Goal: Information Seeking & Learning: Learn about a topic

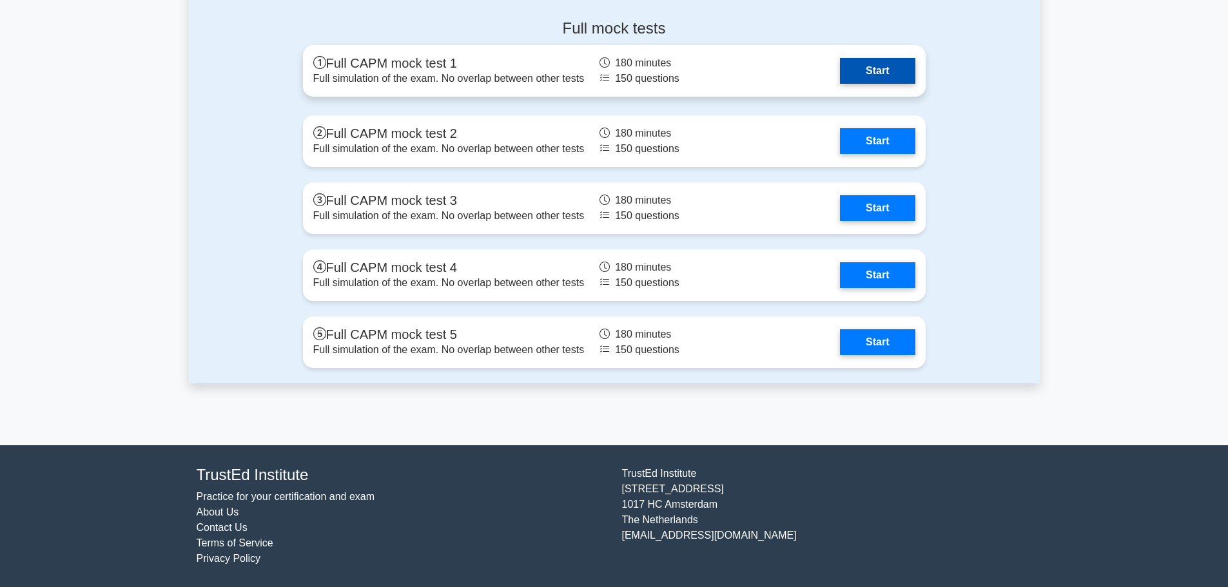
scroll to position [4061, 0]
click at [840, 84] on link "Start" at bounding box center [877, 71] width 75 height 26
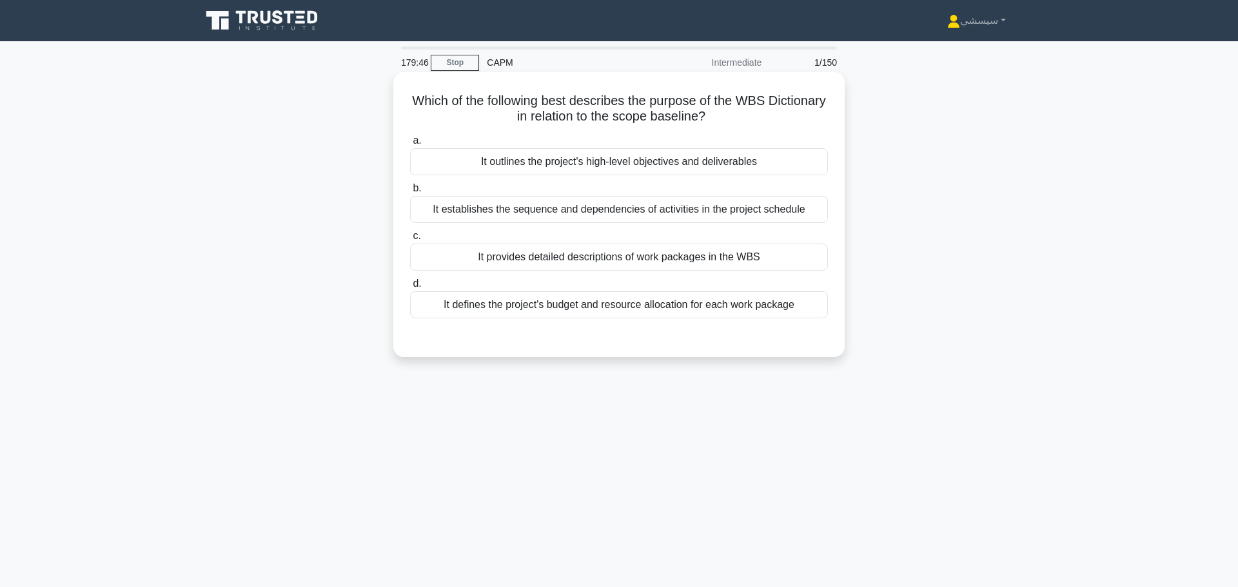
click at [733, 253] on div "It provides detailed descriptions of work packages in the WBS" at bounding box center [619, 257] width 418 height 27
click at [410, 240] on input "c. It provides detailed descriptions of work packages in the WBS" at bounding box center [410, 236] width 0 height 8
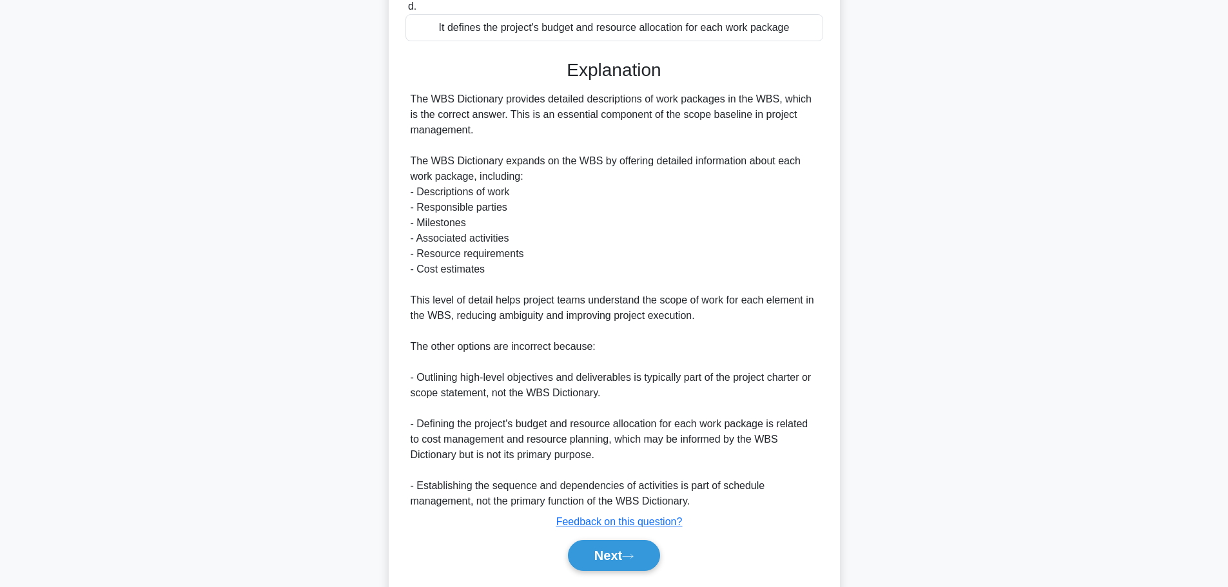
scroll to position [295, 0]
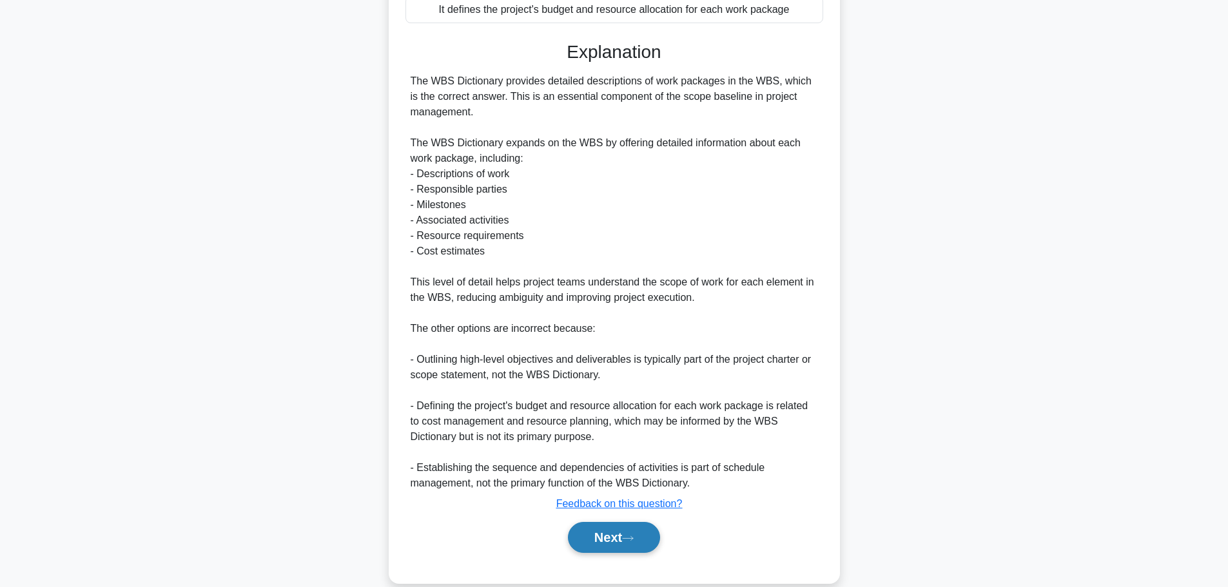
click at [621, 537] on button "Next" at bounding box center [614, 537] width 92 height 31
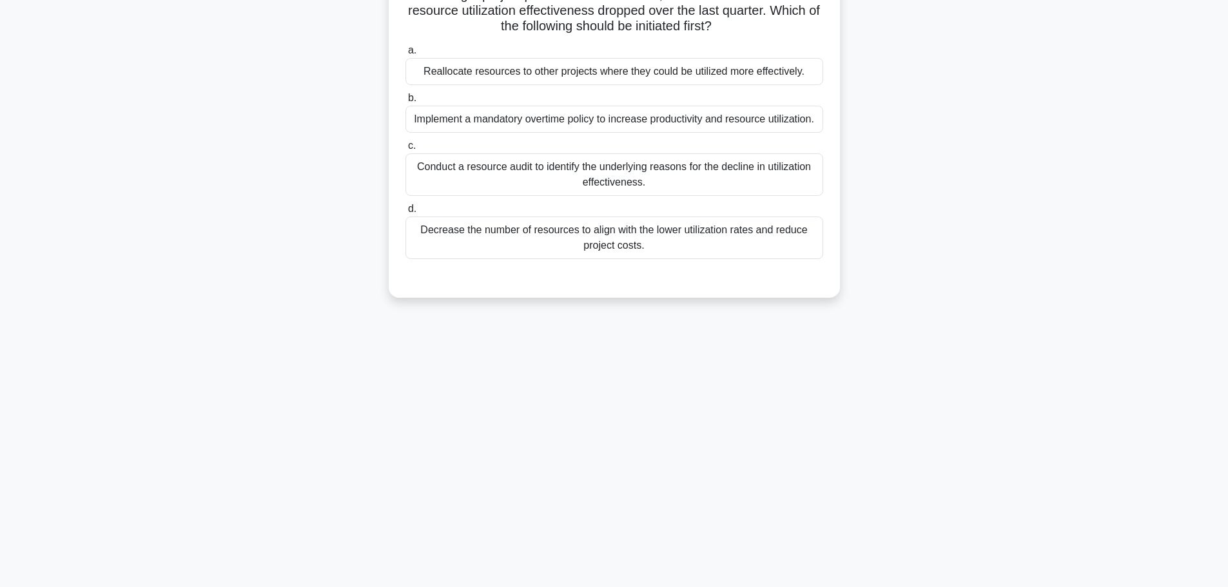
scroll to position [0, 0]
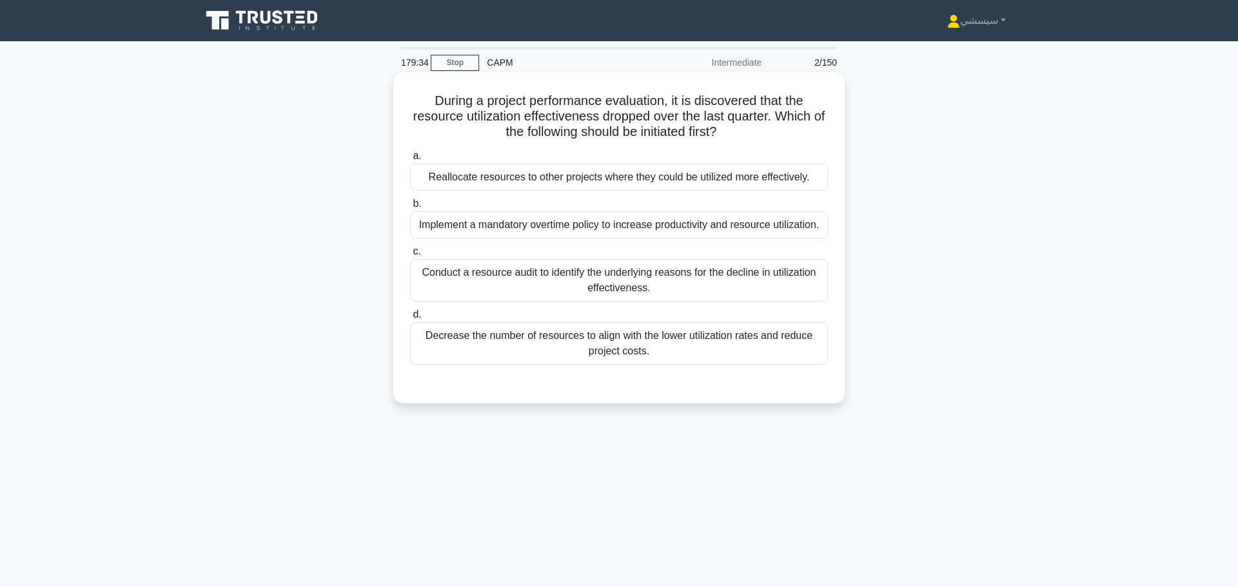
drag, startPoint x: 436, startPoint y: 102, endPoint x: 744, endPoint y: 129, distance: 309.9
click at [744, 129] on h5 "During a project performance evaluation, it is discovered that the resource uti…" at bounding box center [619, 117] width 420 height 48
click at [501, 121] on h5 "During a project performance evaluation, it is discovered that the resource uti…" at bounding box center [619, 117] width 420 height 48
drag, startPoint x: 498, startPoint y: 101, endPoint x: 666, endPoint y: 93, distance: 167.8
click at [666, 93] on h5 "During a project performance evaluation, it is discovered that the resource uti…" at bounding box center [619, 117] width 420 height 48
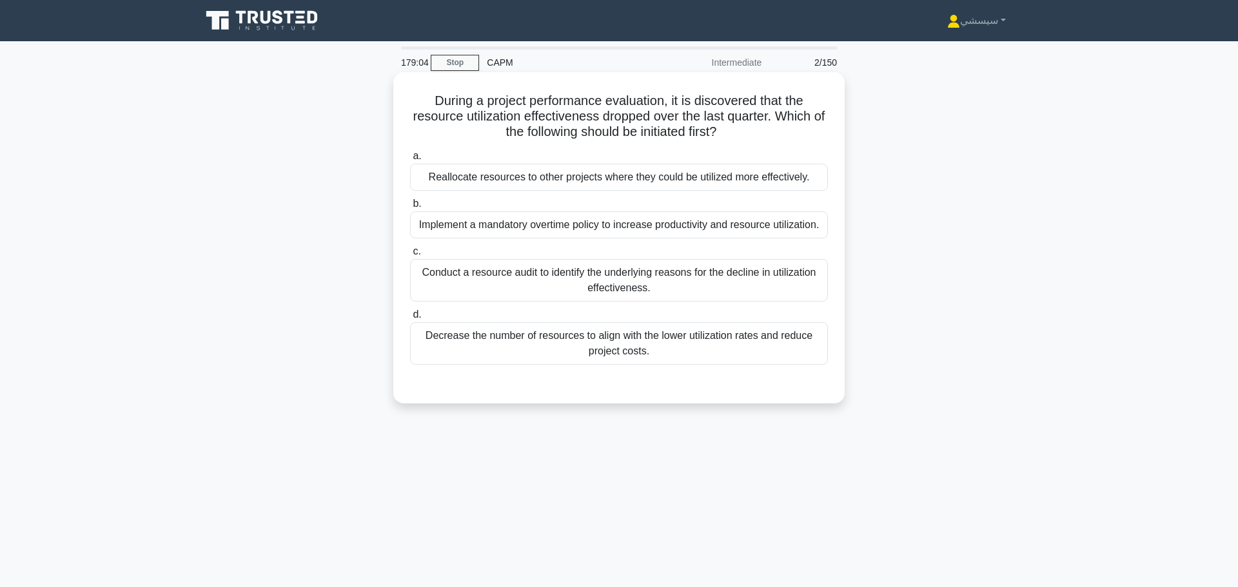
click at [478, 281] on div "Conduct a resource audit to identify the underlying reasons for the decline in …" at bounding box center [619, 280] width 418 height 43
click at [410, 256] on input "c. Conduct a resource audit to identify the underlying reasons for the decline …" at bounding box center [410, 252] width 0 height 8
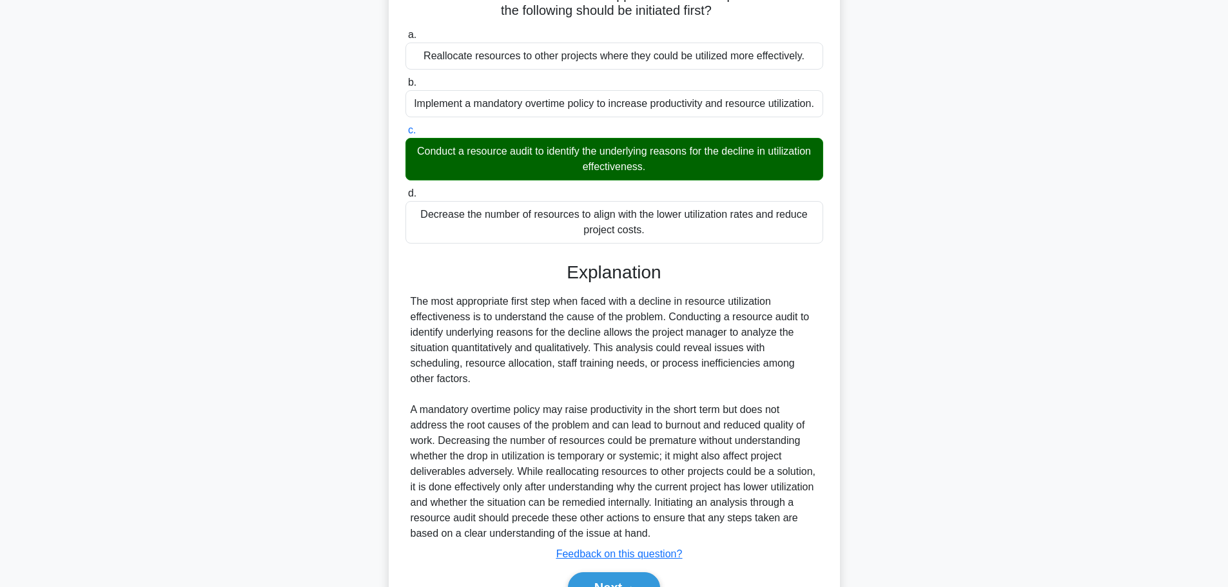
scroll to position [171, 0]
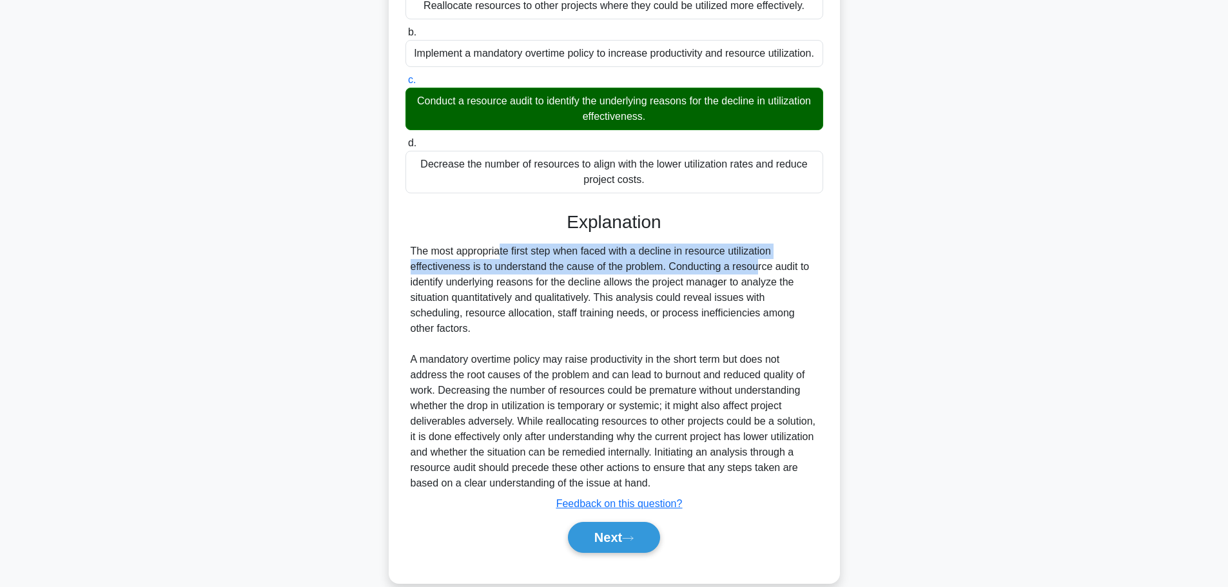
drag, startPoint x: 419, startPoint y: 249, endPoint x: 689, endPoint y: 260, distance: 270.3
click at [676, 260] on div "The most appropriate first step when faced with a decline in resource utilizati…" at bounding box center [614, 368] width 407 height 248
click at [648, 525] on button "Next" at bounding box center [614, 537] width 92 height 31
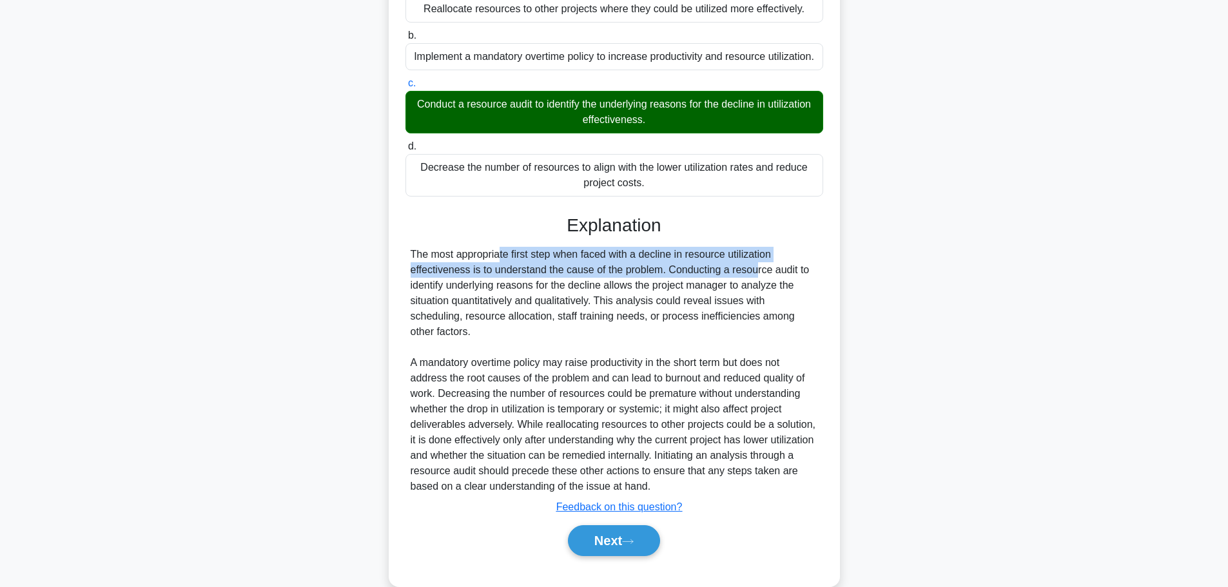
scroll to position [0, 0]
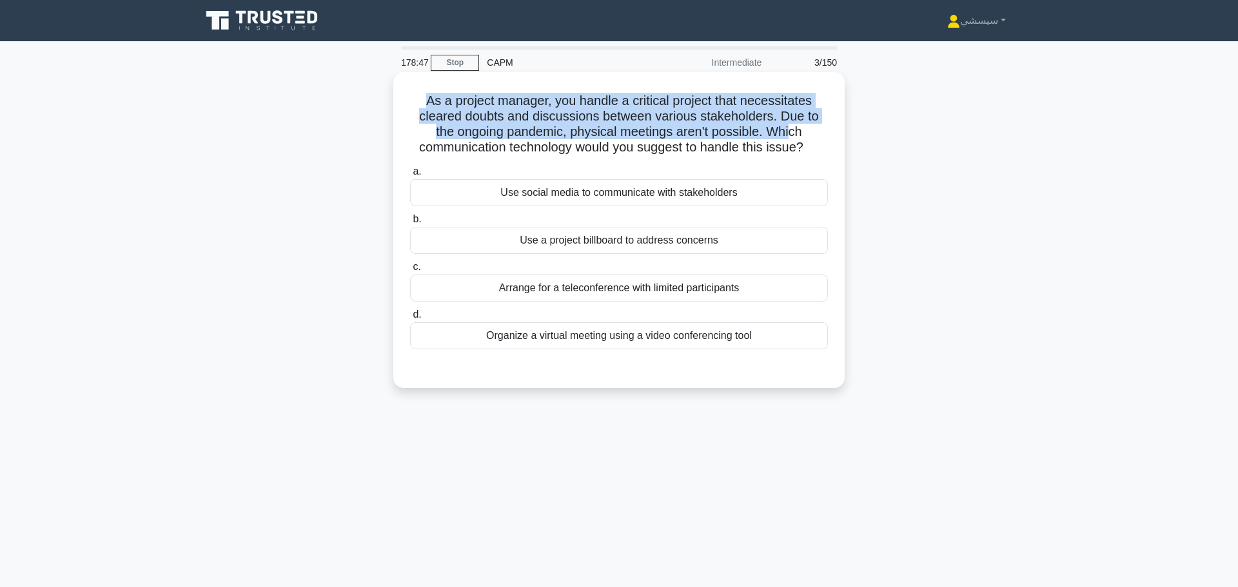
drag, startPoint x: 425, startPoint y: 94, endPoint x: 792, endPoint y: 119, distance: 366.9
click at [792, 119] on h5 "As a project manager, you handle a critical project that necessitates cleared d…" at bounding box center [619, 124] width 420 height 63
click at [716, 129] on h5 "As a project manager, you handle a critical project that necessitates cleared d…" at bounding box center [619, 124] width 420 height 63
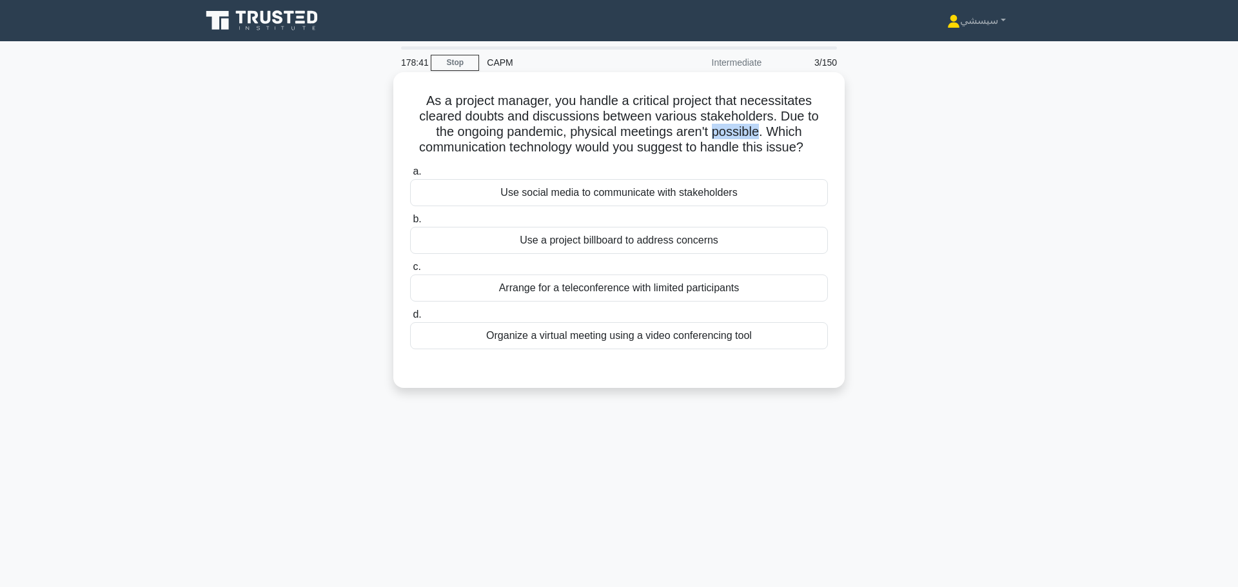
click at [716, 129] on h5 "As a project manager, you handle a critical project that necessitates cleared d…" at bounding box center [619, 124] width 420 height 63
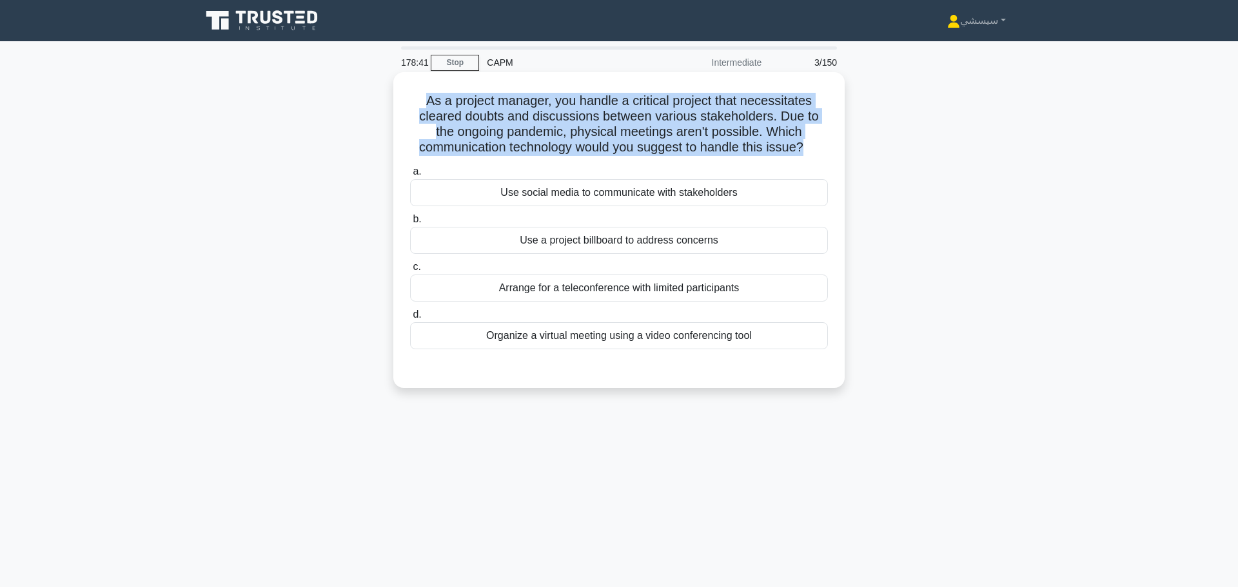
click at [716, 129] on h5 "As a project manager, you handle a critical project that necessitates cleared d…" at bounding box center [619, 124] width 420 height 63
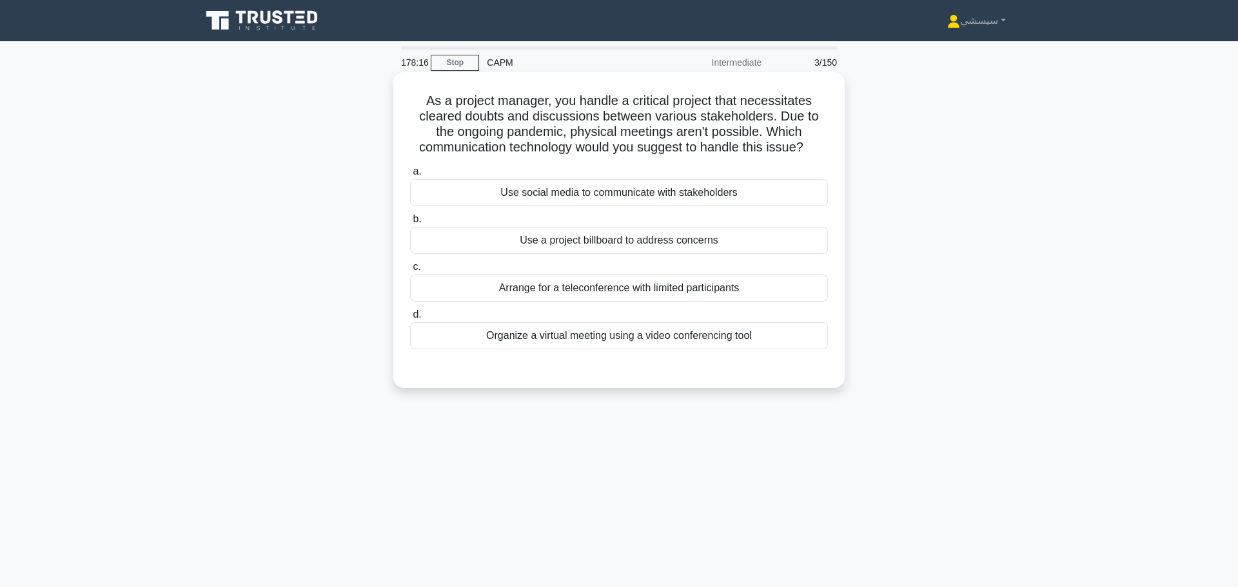
click at [521, 336] on div "Organize a virtual meeting using a video conferencing tool" at bounding box center [619, 335] width 418 height 27
click at [410, 319] on input "d. Organize a virtual meeting using a video conferencing tool" at bounding box center [410, 315] width 0 height 8
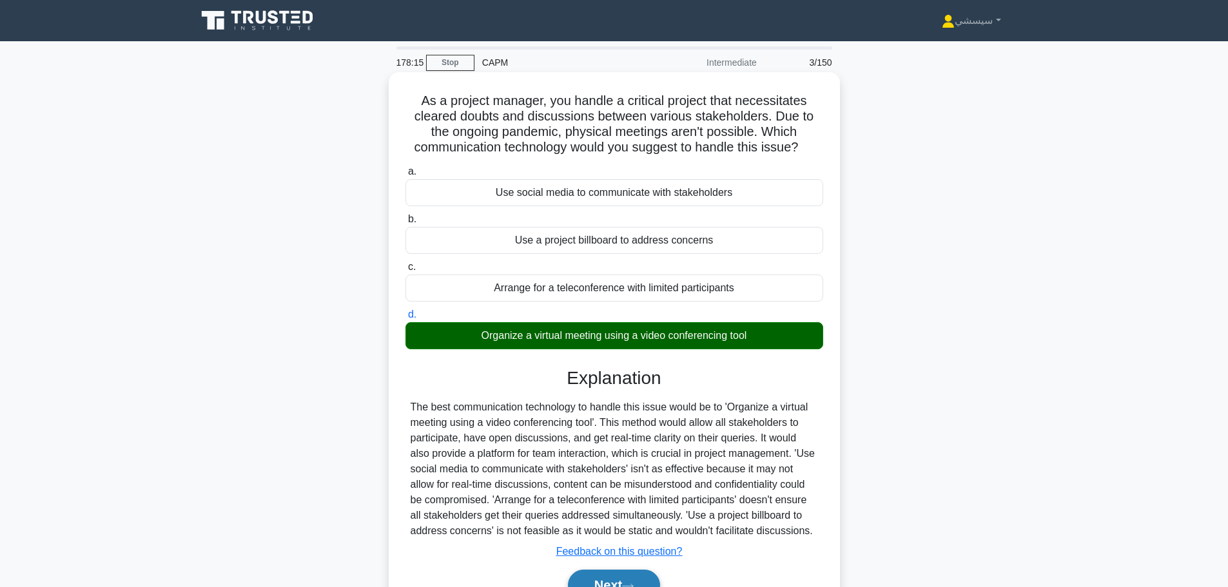
click at [619, 579] on button "Next" at bounding box center [614, 585] width 92 height 31
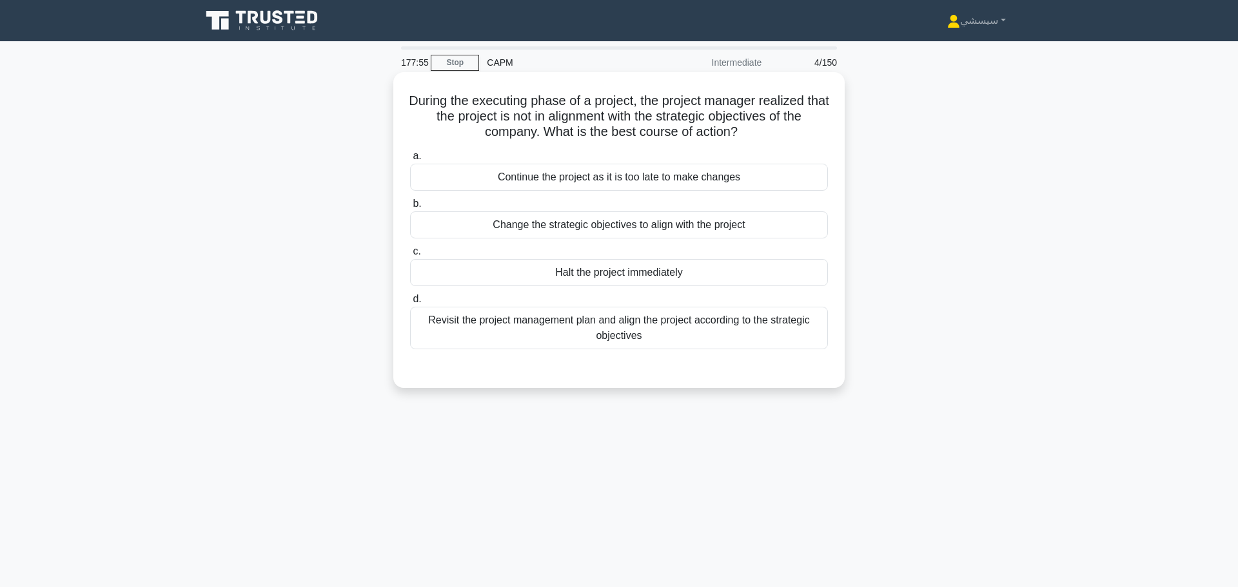
drag, startPoint x: 554, startPoint y: 265, endPoint x: 841, endPoint y: 273, distance: 287.6
click at [841, 273] on div "During the executing phase of a project, the project manager realized that the …" at bounding box center [618, 230] width 451 height 316
copy div "Halt the project immediately"
drag, startPoint x: 643, startPoint y: 330, endPoint x: 421, endPoint y: 307, distance: 223.5
click at [421, 307] on div "Revisit the project management plan and align the project according to the stra…" at bounding box center [619, 328] width 418 height 43
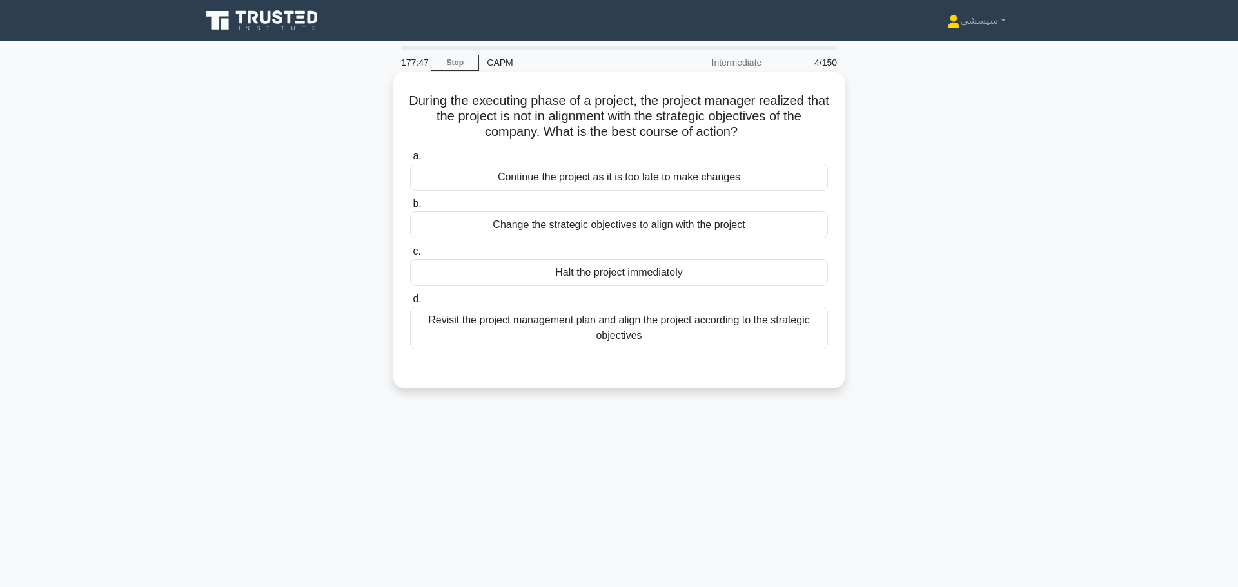
copy div "Revisit the project management plan and align the project according to the stra…"
click at [583, 331] on div "Revisit the project management plan and align the project according to the stra…" at bounding box center [619, 328] width 418 height 43
click at [410, 304] on input "d. Revisit the project management plan and align the project according to the s…" at bounding box center [410, 299] width 0 height 8
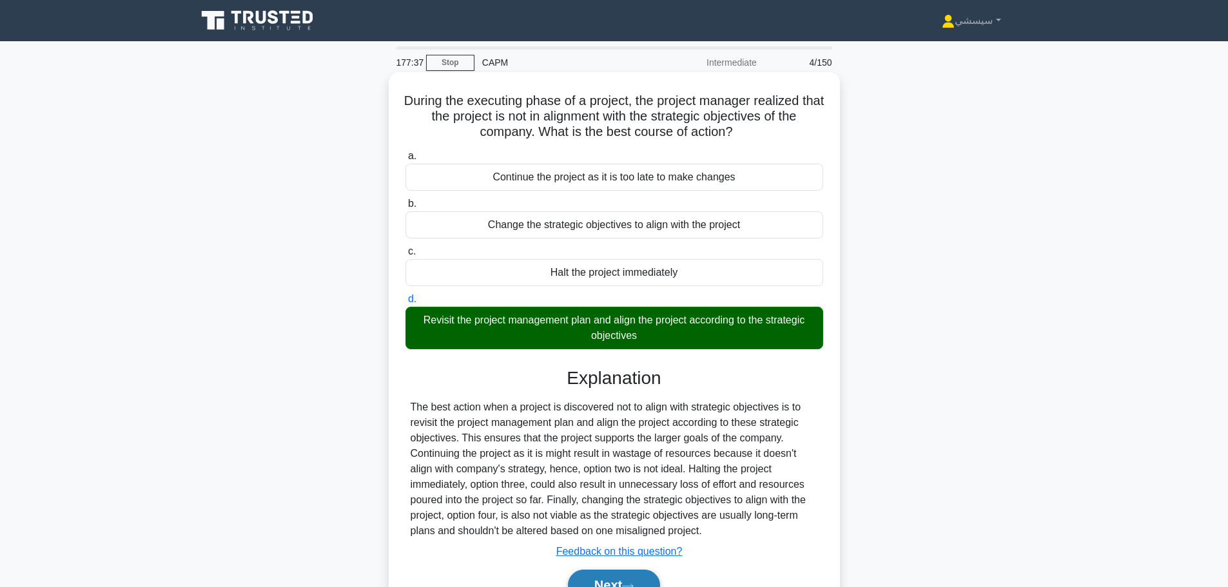
click at [613, 570] on button "Next" at bounding box center [614, 585] width 92 height 31
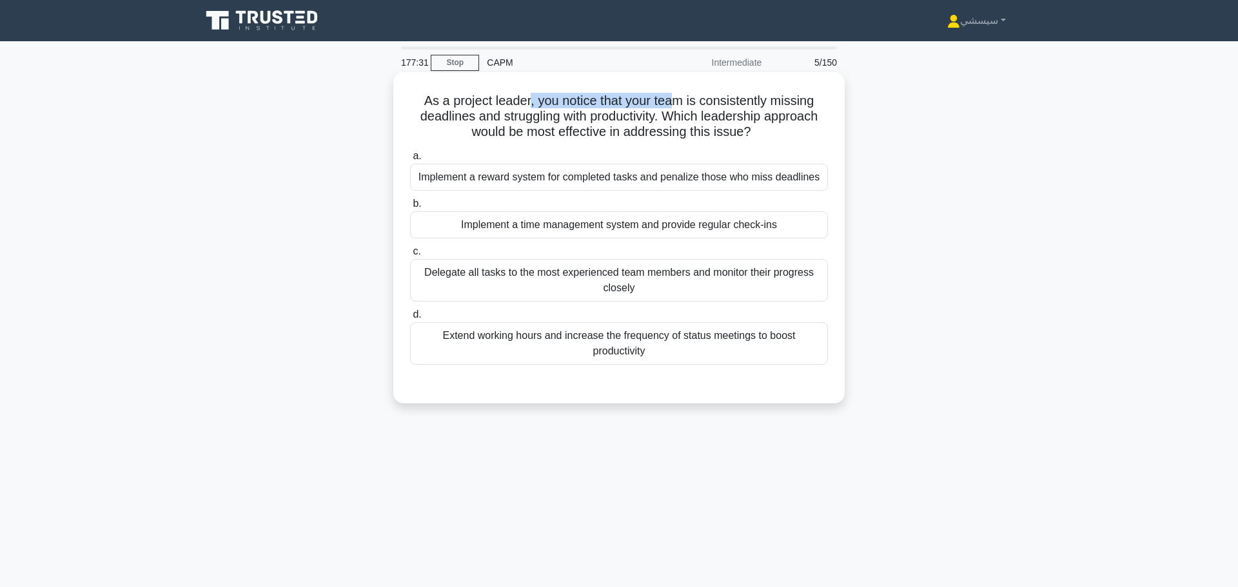
drag, startPoint x: 526, startPoint y: 86, endPoint x: 677, endPoint y: 80, distance: 151.6
click at [677, 80] on div "As a project leader, you notice that your team is consistently missing deadline…" at bounding box center [618, 237] width 441 height 321
drag, startPoint x: 416, startPoint y: 95, endPoint x: 754, endPoint y: 130, distance: 338.8
click at [754, 130] on h5 "As a project leader, you notice that your team is consistently missing deadline…" at bounding box center [619, 117] width 420 height 48
click at [766, 125] on icon ".spinner_0XTQ{transform-origin:center;animation:spinner_y6GP .75s linear infini…" at bounding box center [758, 132] width 15 height 15
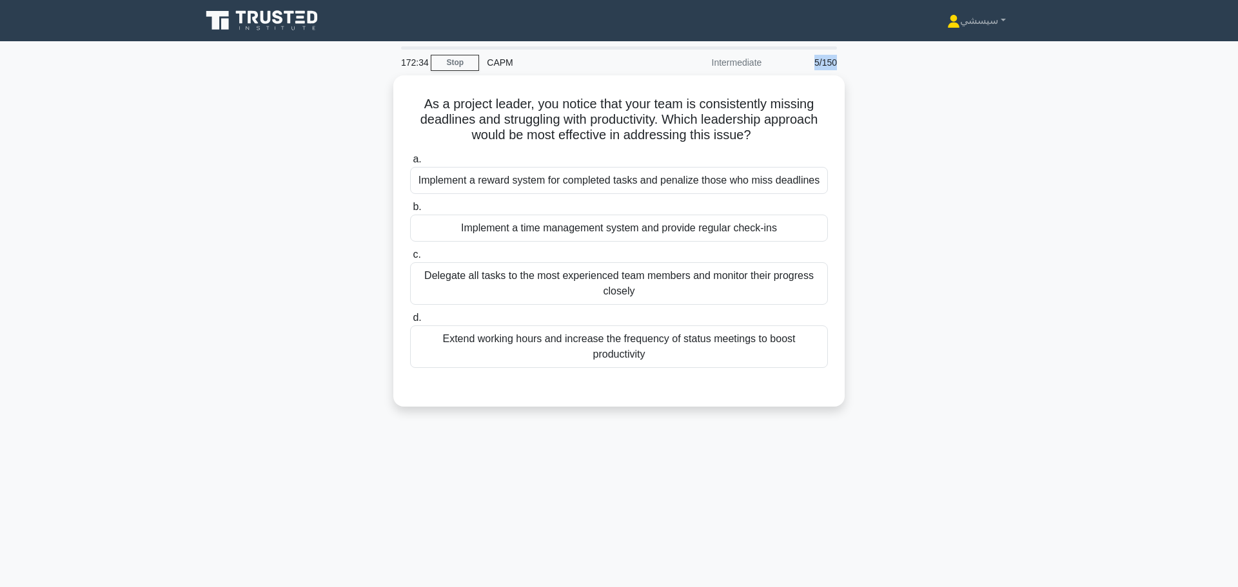
drag, startPoint x: 808, startPoint y: 55, endPoint x: 845, endPoint y: 56, distance: 36.7
click at [845, 56] on div "172:34 Stop CAPM Intermediate 5/150 As a project leader, you notice that your t…" at bounding box center [618, 368] width 851 height 645
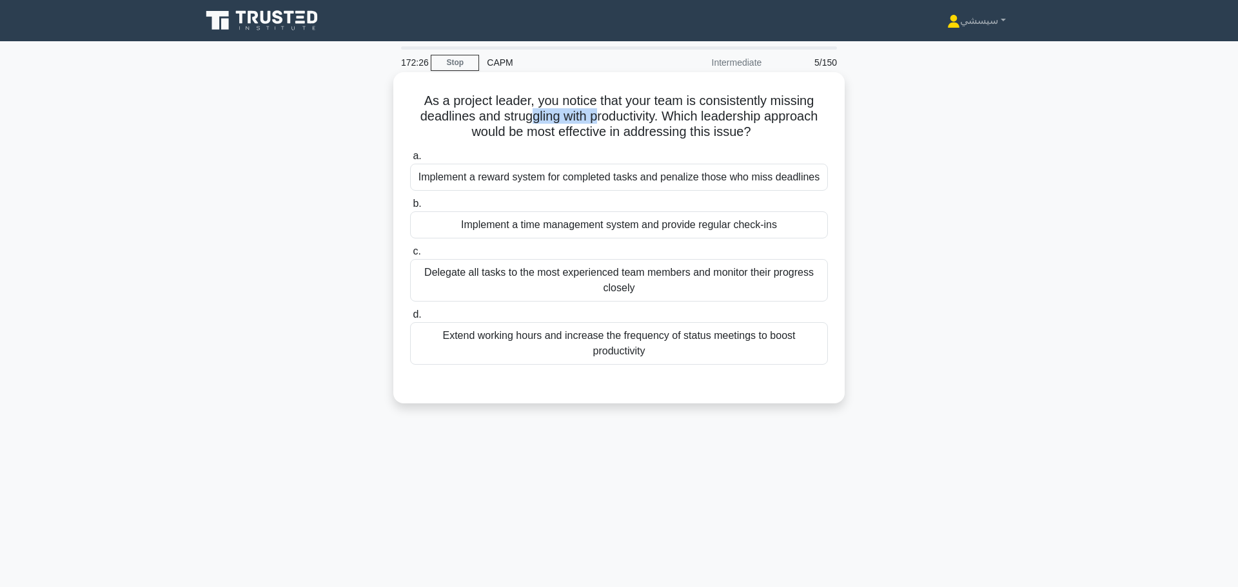
drag, startPoint x: 530, startPoint y: 108, endPoint x: 598, endPoint y: 110, distance: 68.4
click at [598, 110] on h5 "As a project leader, you notice that your team is consistently missing deadline…" at bounding box center [619, 117] width 420 height 48
click at [618, 114] on h5 "As a project leader, you notice that your team is consistently missing deadline…" at bounding box center [619, 117] width 420 height 48
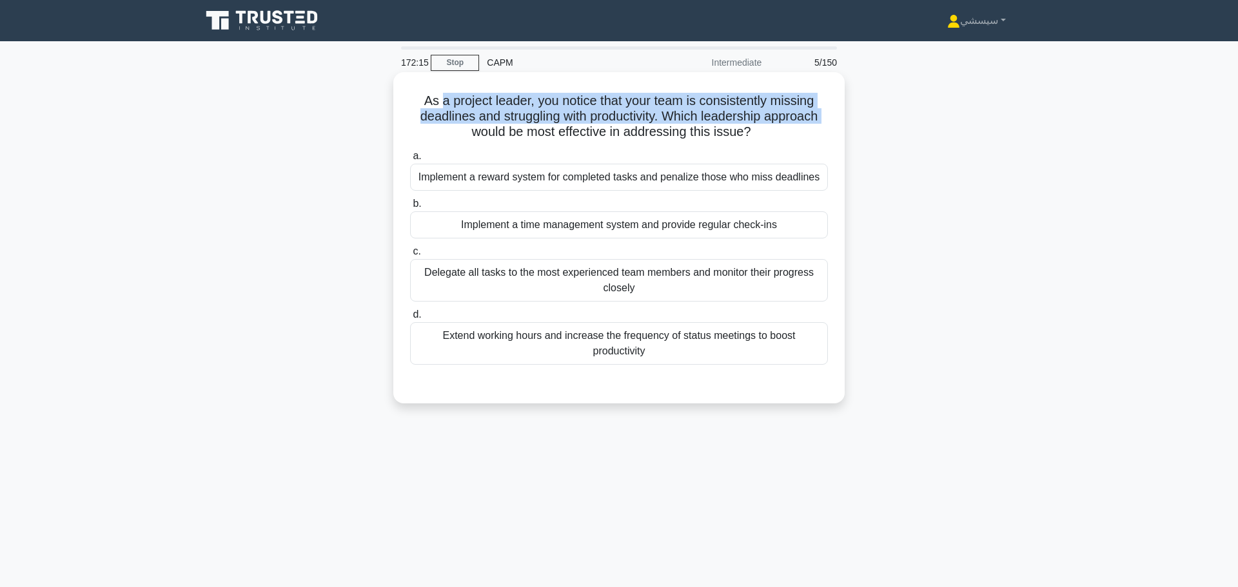
drag, startPoint x: 494, startPoint y: 101, endPoint x: 432, endPoint y: 121, distance: 65.0
click at [428, 121] on h5 "As a project leader, you notice that your team is consistently missing deadline…" at bounding box center [619, 117] width 420 height 48
click at [468, 109] on h5 "As a project leader, you notice that your team is consistently missing deadline…" at bounding box center [619, 117] width 420 height 48
click at [471, 109] on h5 "As a project leader, you notice that your team is consistently missing deadline…" at bounding box center [619, 117] width 420 height 48
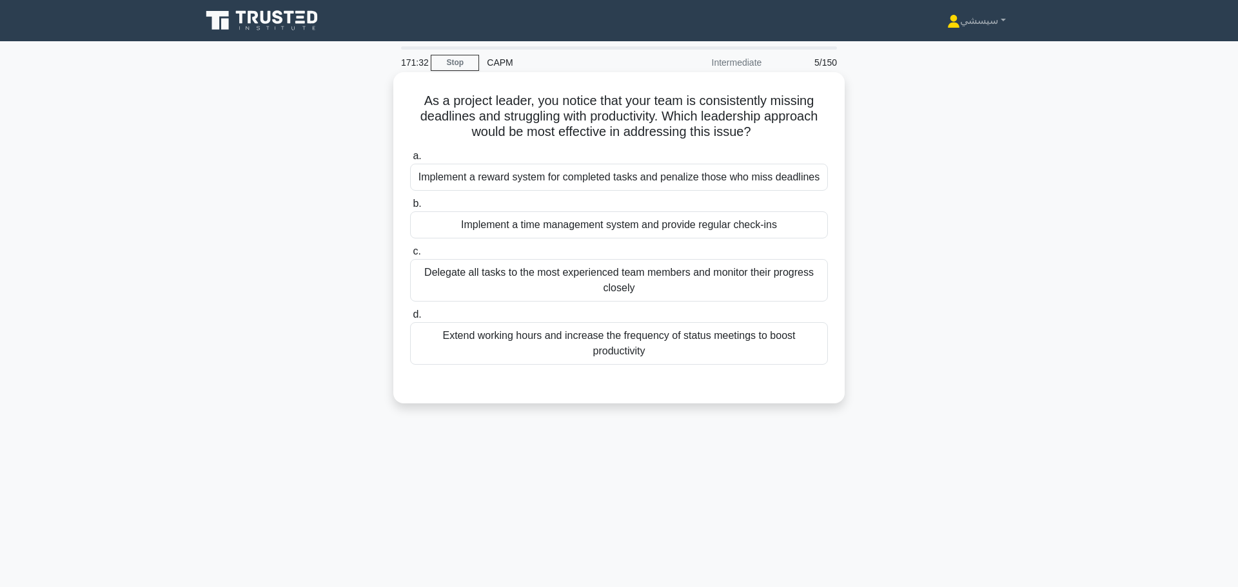
click at [613, 221] on div "Implement a time management system and provide regular check-ins" at bounding box center [619, 224] width 418 height 27
click at [410, 208] on input "b. Implement a time management system and provide regular check-ins" at bounding box center [410, 204] width 0 height 8
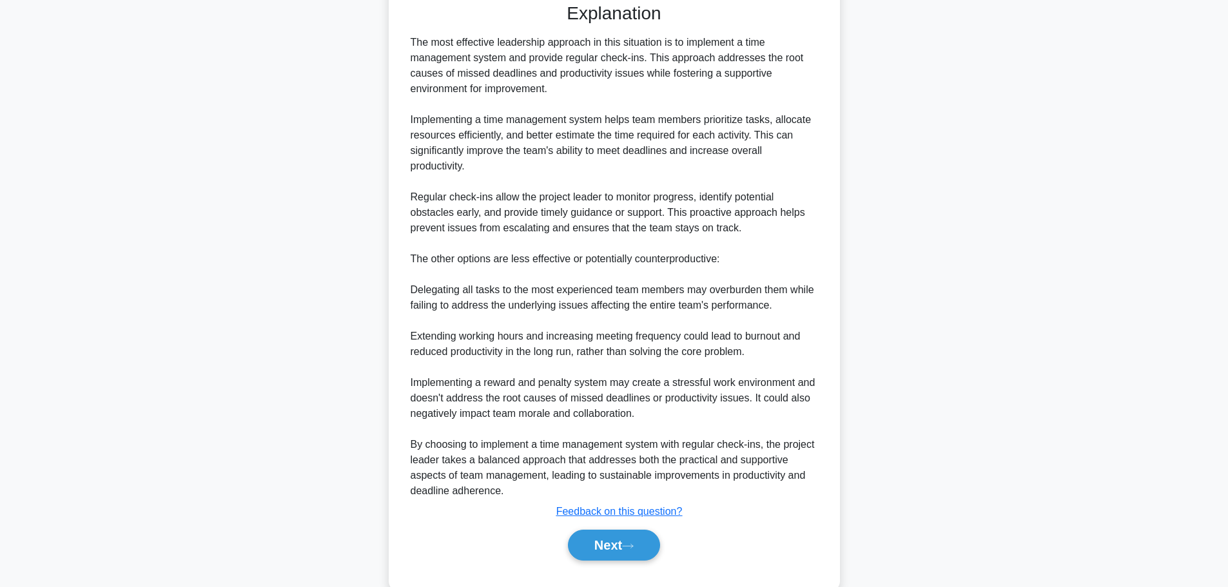
scroll to position [387, 0]
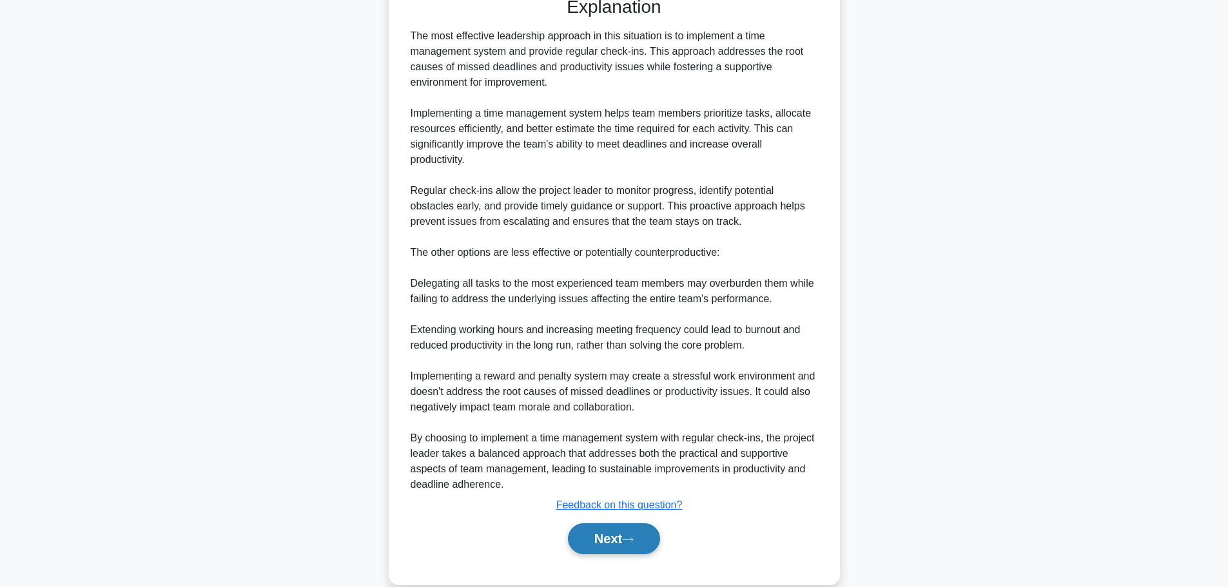
click at [607, 525] on button "Next" at bounding box center [614, 538] width 92 height 31
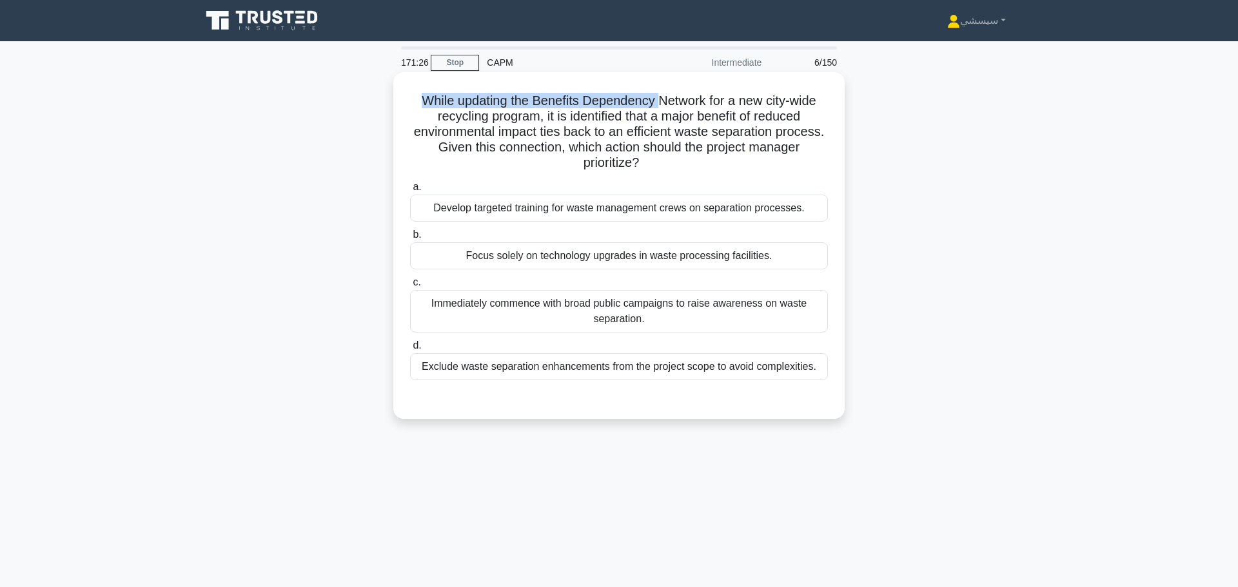
drag, startPoint x: 411, startPoint y: 88, endPoint x: 659, endPoint y: 92, distance: 247.5
click at [659, 93] on h5 "While updating the Benefits Dependency Network for a new city-wide recycling pr…" at bounding box center [619, 132] width 420 height 79
click at [692, 96] on h5 "While updating the Benefits Dependency Network for a new city-wide recycling pr…" at bounding box center [619, 132] width 420 height 79
drag, startPoint x: 753, startPoint y: 95, endPoint x: 811, endPoint y: 97, distance: 58.0
click at [814, 97] on h5 "While updating the Benefits Dependency Network for a new city-wide recycling pr…" at bounding box center [619, 132] width 420 height 79
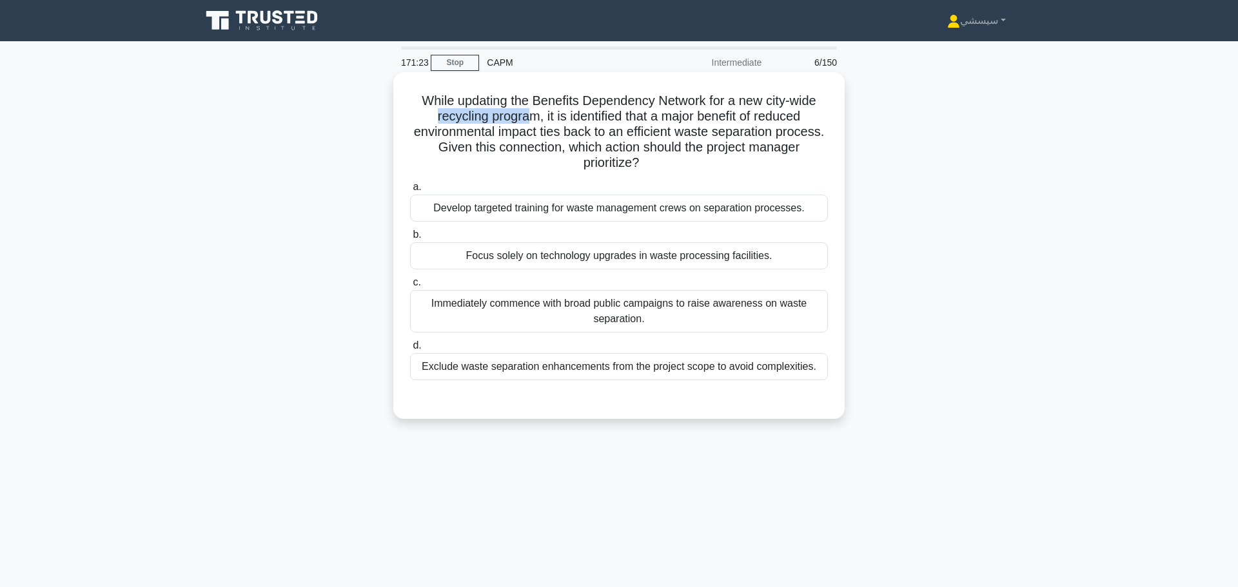
drag, startPoint x: 430, startPoint y: 115, endPoint x: 527, endPoint y: 112, distance: 97.4
click at [527, 112] on h5 "While updating the Benefits Dependency Network for a new city-wide recycling pr…" at bounding box center [619, 132] width 420 height 79
click at [549, 119] on h5 "While updating the Benefits Dependency Network for a new city-wide recycling pr…" at bounding box center [619, 132] width 420 height 79
drag, startPoint x: 527, startPoint y: 106, endPoint x: 777, endPoint y: 110, distance: 250.1
click at [777, 110] on h5 "While updating the Benefits Dependency Network for a new city-wide recycling pr…" at bounding box center [619, 132] width 420 height 79
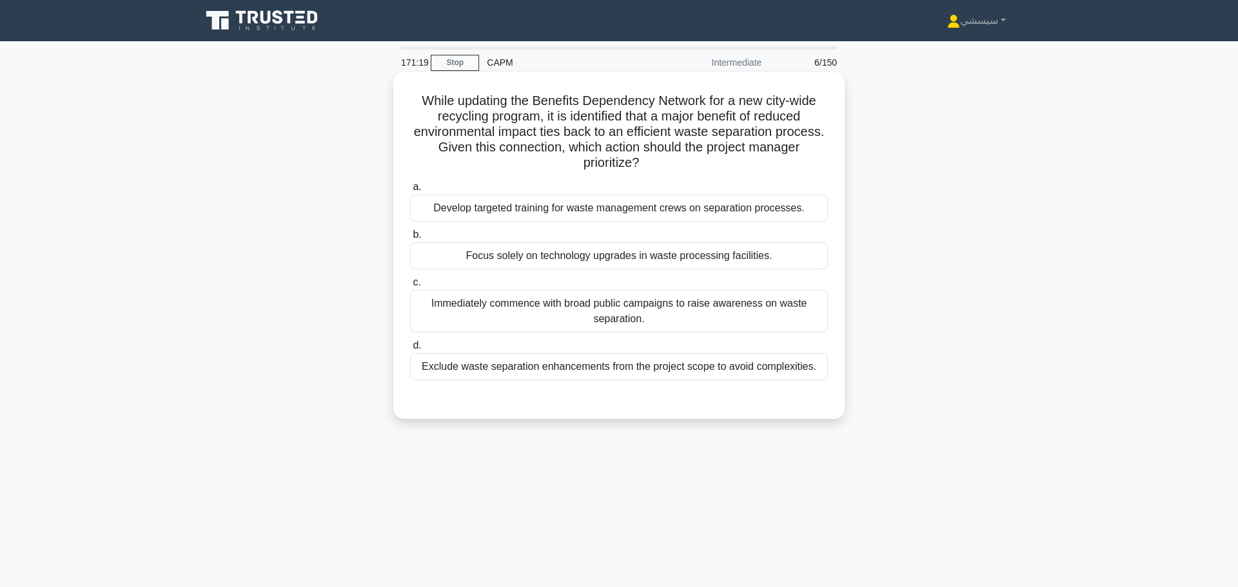
click at [645, 126] on h5 "While updating the Benefits Dependency Network for a new city-wide recycling pr…" at bounding box center [619, 132] width 420 height 79
drag, startPoint x: 587, startPoint y: 96, endPoint x: 649, endPoint y: 92, distance: 62.6
click at [657, 93] on h5 "While updating the Benefits Dependency Network for a new city-wide recycling pr…" at bounding box center [619, 132] width 420 height 79
click at [589, 93] on h5 "While updating the Benefits Dependency Network for a new city-wide recycling pr…" at bounding box center [619, 132] width 420 height 79
drag, startPoint x: 597, startPoint y: 97, endPoint x: 701, endPoint y: 96, distance: 103.8
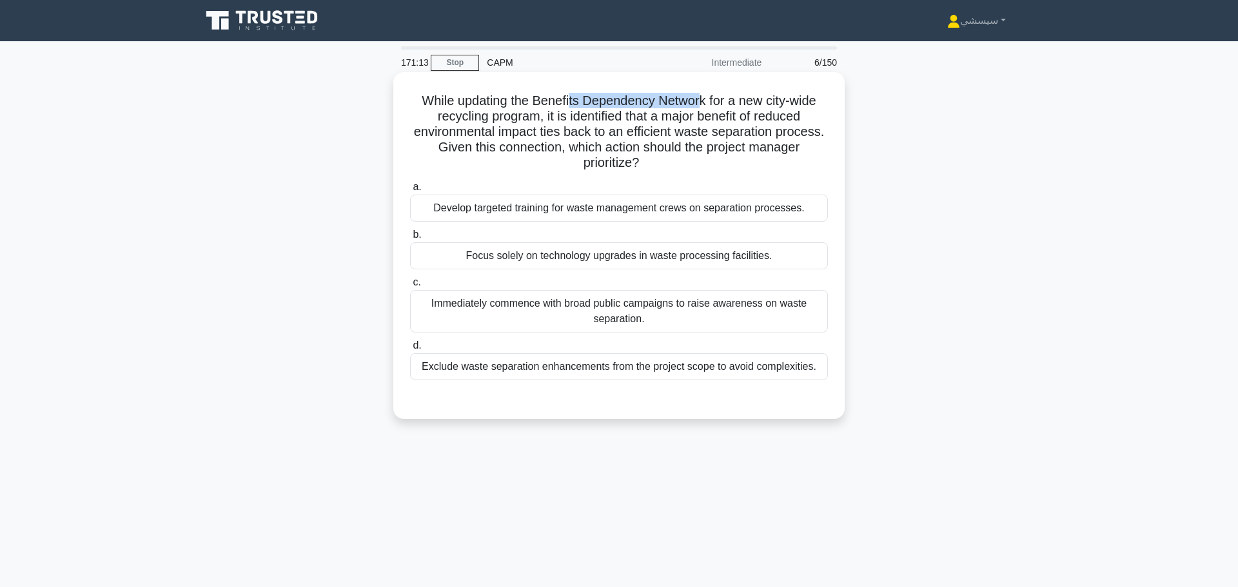
click at [701, 96] on h5 "While updating the Benefits Dependency Network for a new city-wide recycling pr…" at bounding box center [619, 132] width 420 height 79
click at [579, 106] on h5 "While updating the Benefits Dependency Network for a new city-wide recycling pr…" at bounding box center [619, 132] width 420 height 79
click at [655, 97] on h5 "While updating the Benefits Dependency Network for a new city-wide recycling pr…" at bounding box center [619, 132] width 420 height 79
click at [533, 101] on h5 "While updating the Benefits Dependency Network for a new city-wide recycling pr…" at bounding box center [619, 132] width 420 height 79
drag, startPoint x: 531, startPoint y: 97, endPoint x: 711, endPoint y: 95, distance: 179.8
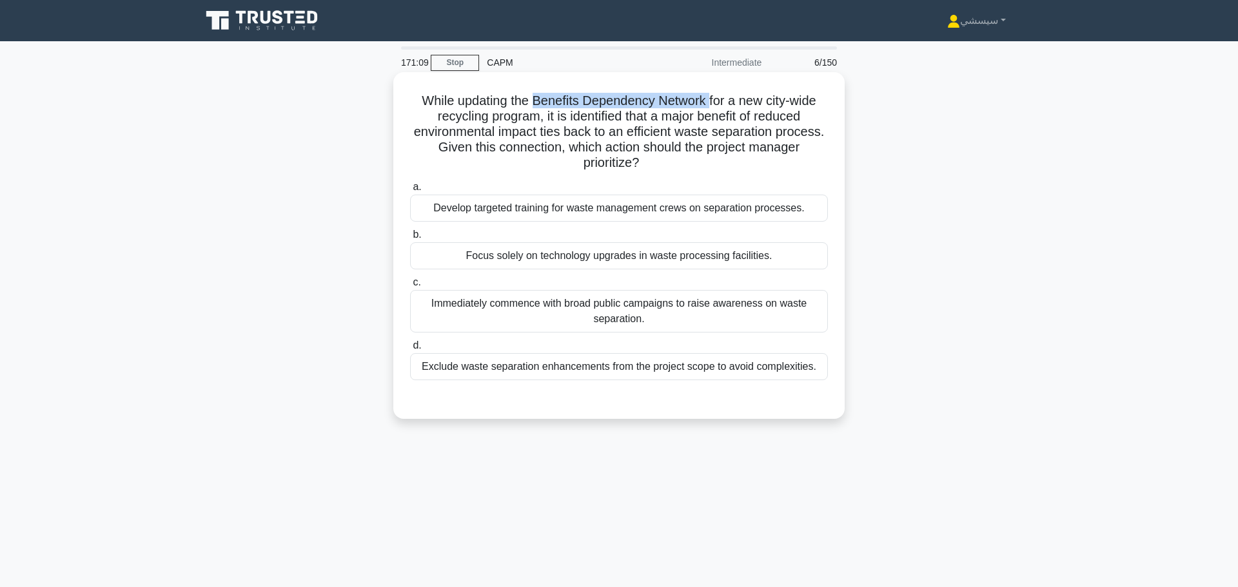
click at [711, 95] on h5 "While updating the Benefits Dependency Network for a new city-wide recycling pr…" at bounding box center [619, 132] width 420 height 79
click at [580, 102] on h5 "While updating the Benefits Dependency Network for a new city-wide recycling pr…" at bounding box center [619, 132] width 420 height 79
drag, startPoint x: 525, startPoint y: 93, endPoint x: 696, endPoint y: 98, distance: 170.9
click at [696, 98] on h5 "While updating the Benefits Dependency Network for a new city-wide recycling pr…" at bounding box center [619, 132] width 420 height 79
drag, startPoint x: 567, startPoint y: 127, endPoint x: 587, endPoint y: 127, distance: 20.0
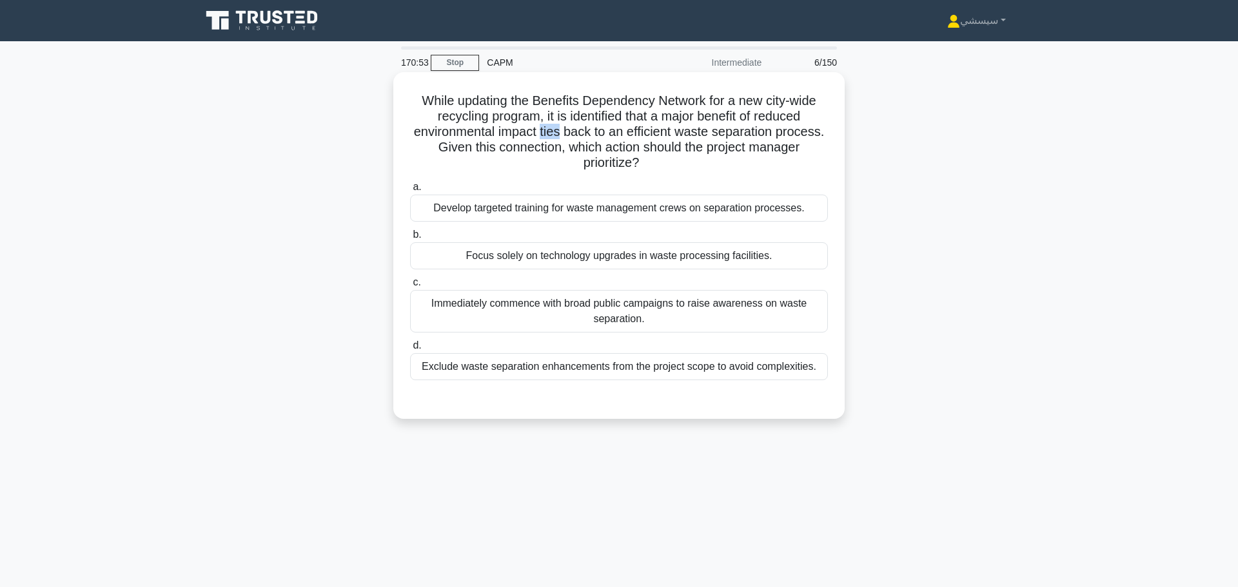
click at [587, 127] on h5 "While updating the Benefits Dependency Network for a new city-wide recycling pr…" at bounding box center [619, 132] width 420 height 79
click at [599, 129] on h5 "While updating the Benefits Dependency Network for a new city-wide recycling pr…" at bounding box center [619, 132] width 420 height 79
drag, startPoint x: 594, startPoint y: 126, endPoint x: 633, endPoint y: 128, distance: 39.4
click at [633, 128] on h5 "While updating the Benefits Dependency Network for a new city-wide recycling pr…" at bounding box center [619, 132] width 420 height 79
drag, startPoint x: 494, startPoint y: 144, endPoint x: 607, endPoint y: 146, distance: 112.8
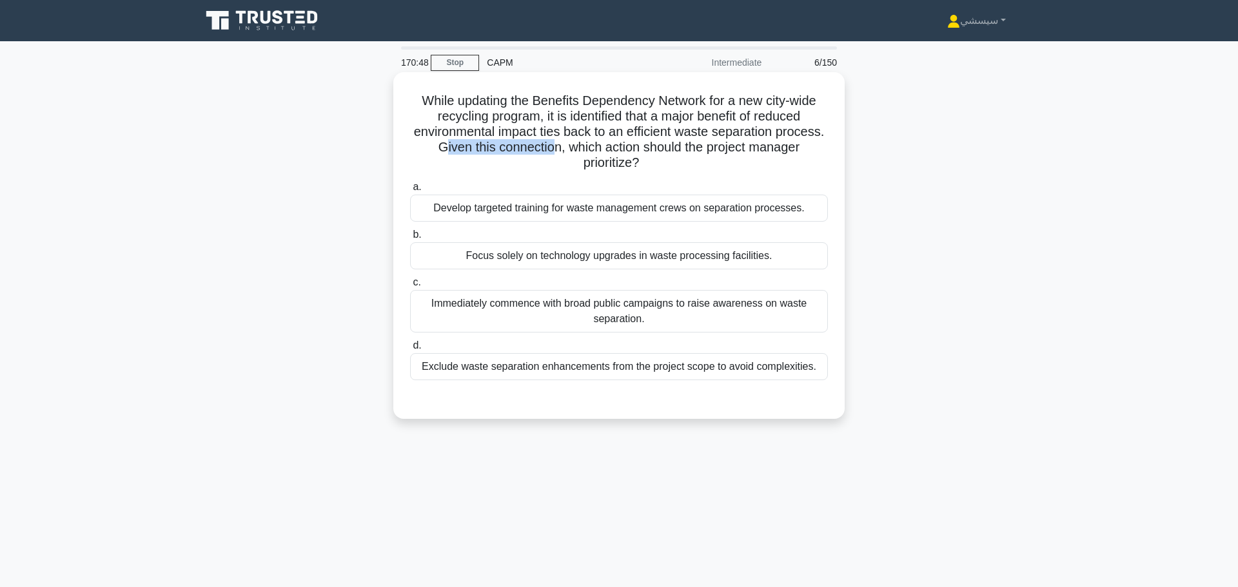
click at [607, 146] on h5 "While updating the Benefits Dependency Network for a new city-wide recycling pr…" at bounding box center [619, 132] width 420 height 79
click at [647, 157] on h5 "While updating the Benefits Dependency Network for a new city-wide recycling pr…" at bounding box center [619, 132] width 420 height 79
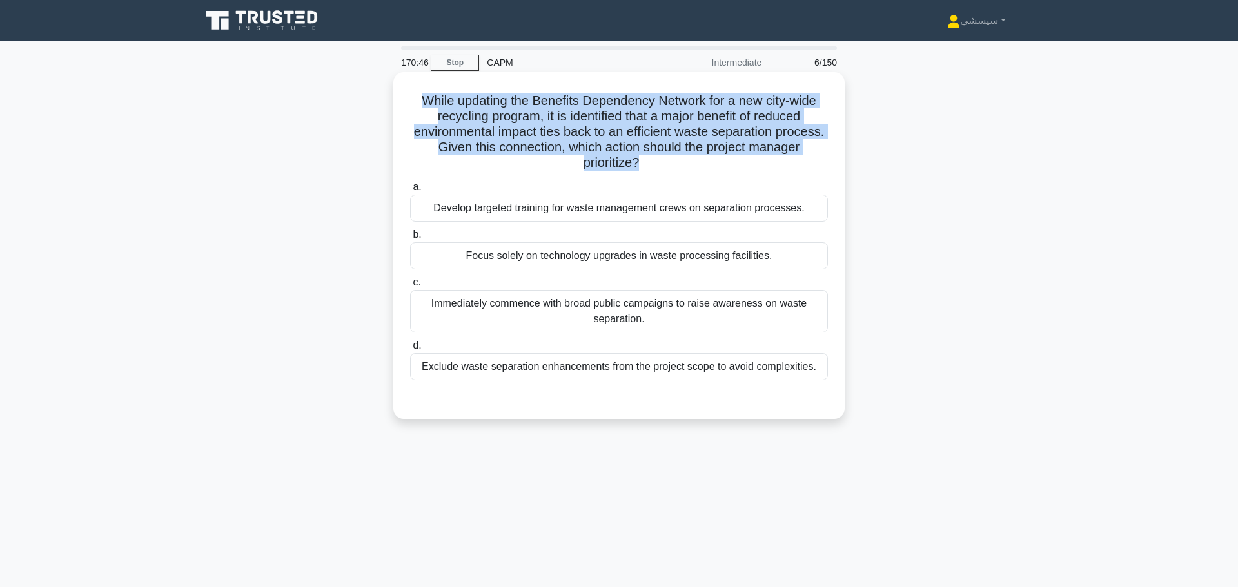
click at [647, 157] on h5 "While updating the Benefits Dependency Network for a new city-wide recycling pr…" at bounding box center [619, 132] width 420 height 79
copy div "While updating the Benefits Dependency Network for a new city-wide recycling pr…"
drag, startPoint x: 429, startPoint y: 200, endPoint x: 792, endPoint y: 200, distance: 362.3
click at [789, 200] on div "Develop targeted training for waste management crews on separation processes." at bounding box center [619, 208] width 418 height 27
drag, startPoint x: 459, startPoint y: 258, endPoint x: 775, endPoint y: 259, distance: 315.8
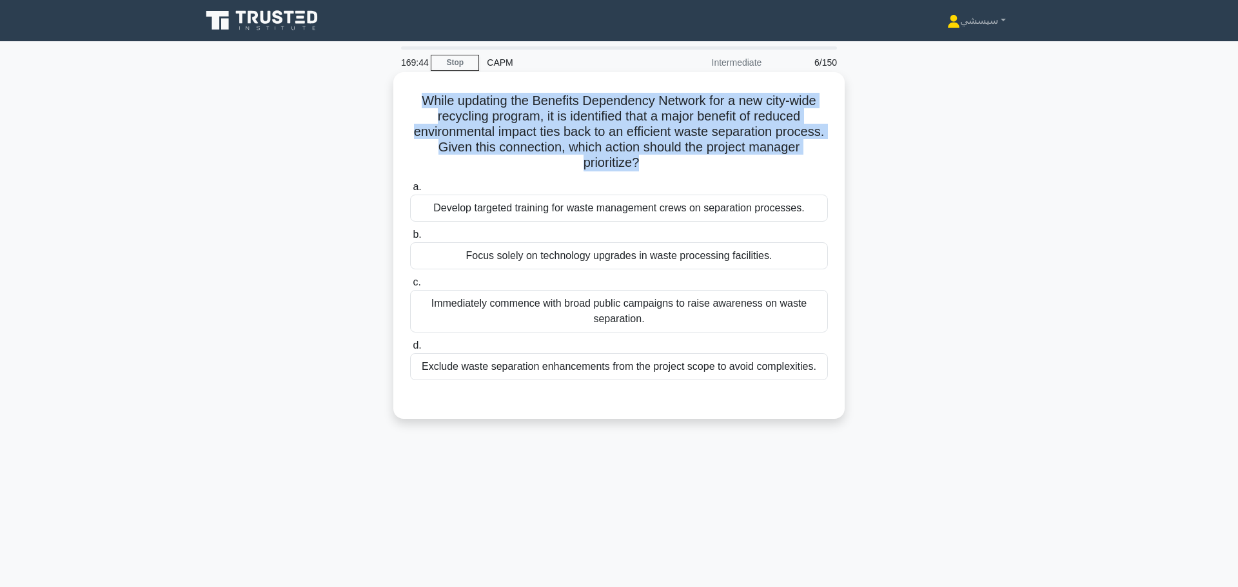
click at [775, 259] on div "Focus solely on technology upgrades in waste processing facilities." at bounding box center [619, 255] width 418 height 27
drag, startPoint x: 642, startPoint y: 315, endPoint x: 429, endPoint y: 300, distance: 213.9
click at [429, 300] on div "Immediately commence with broad public campaigns to raise awareness on waste se…" at bounding box center [619, 311] width 418 height 43
copy div "Immediately commence with broad public campaigns to raise awareness on waste se…"
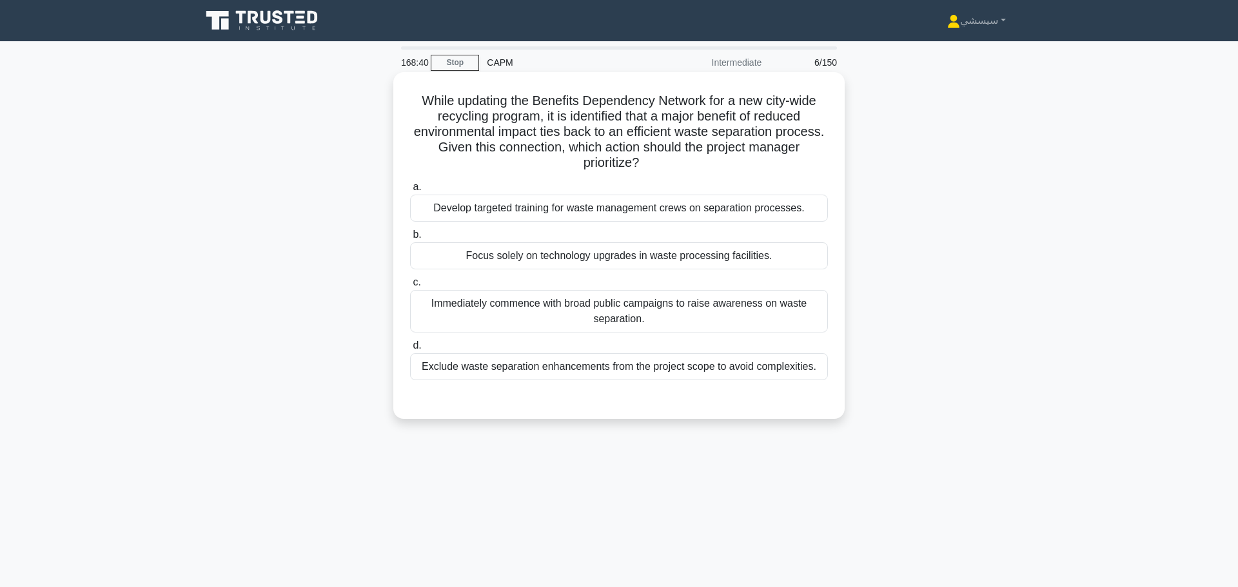
click at [419, 127] on h5 "While updating the Benefits Dependency Network for a new city-wide recycling pr…" at bounding box center [619, 132] width 420 height 79
click at [508, 306] on div "Immediately commence with broad public campaigns to raise awareness on waste se…" at bounding box center [619, 311] width 418 height 43
click at [410, 287] on input "c. Immediately commence with broad public campaigns to raise awareness on waste…" at bounding box center [410, 282] width 0 height 8
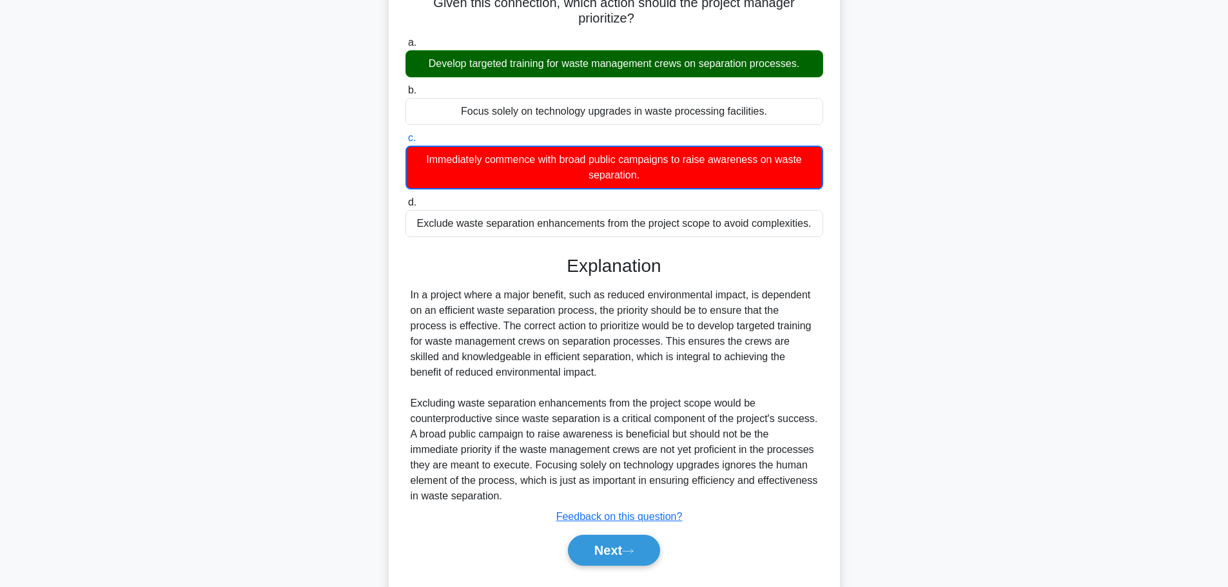
scroll to position [156, 0]
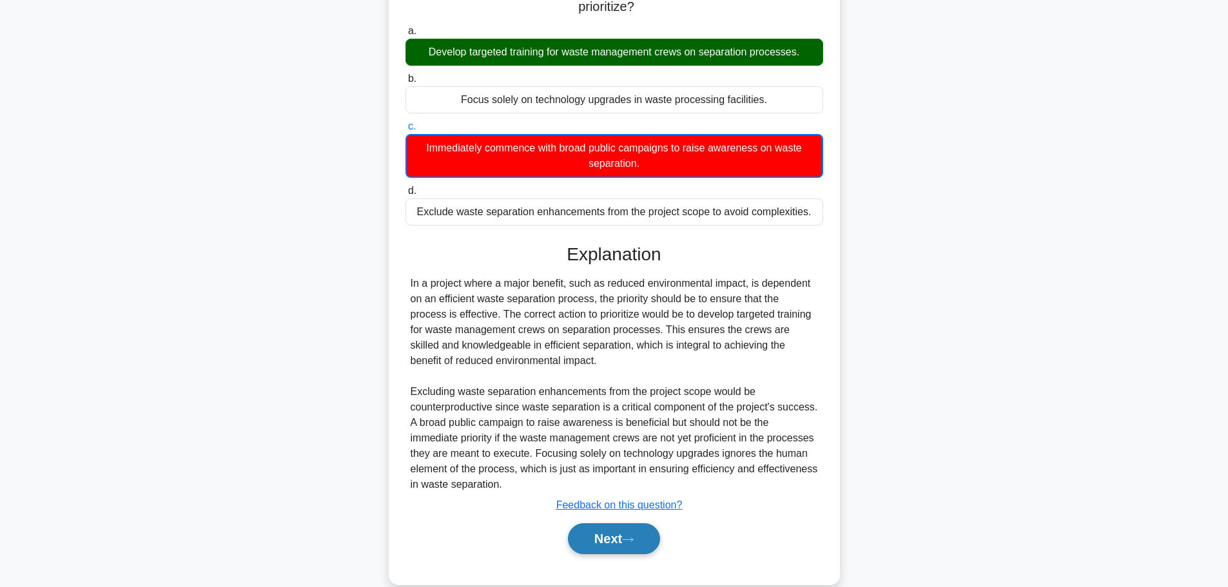
click at [619, 527] on button "Next" at bounding box center [614, 538] width 92 height 31
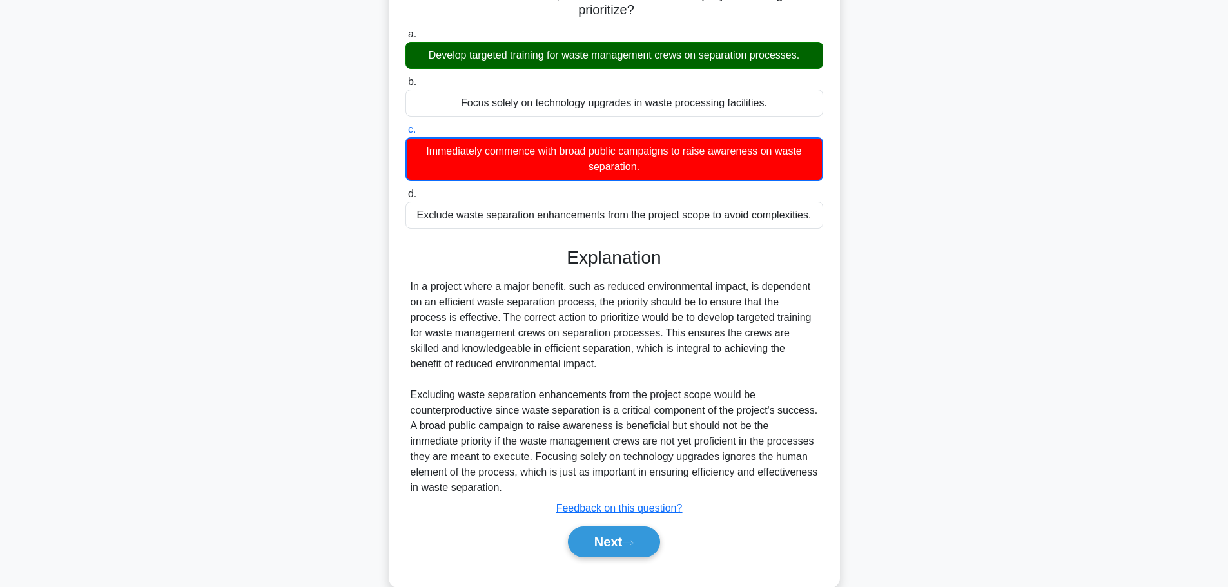
scroll to position [0, 0]
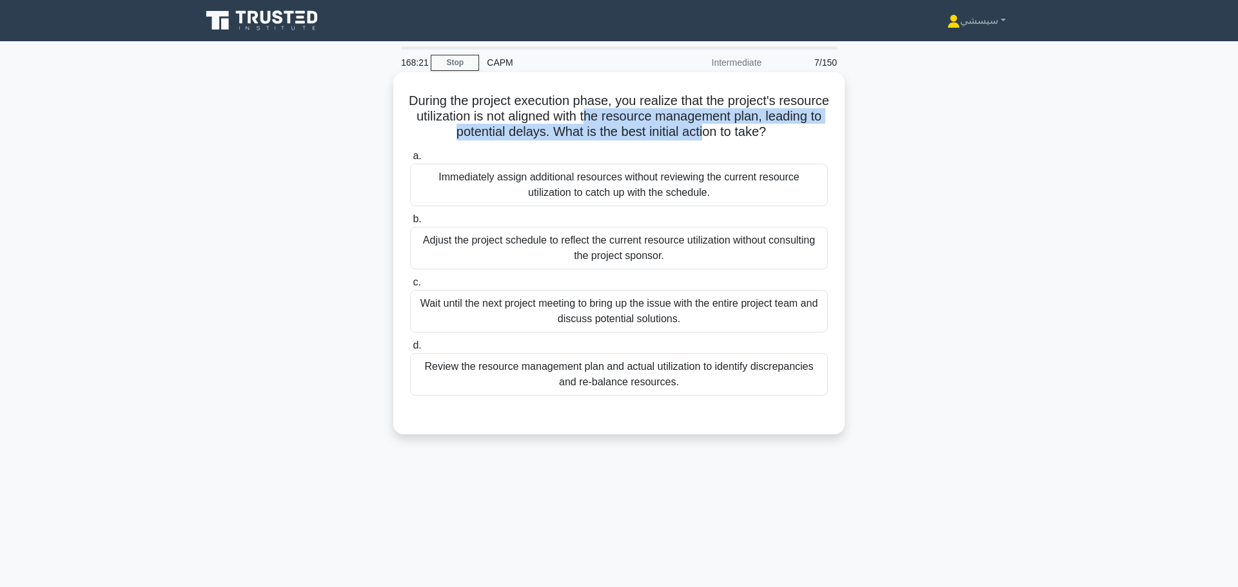
drag, startPoint x: 647, startPoint y: 112, endPoint x: 670, endPoint y: 119, distance: 24.9
click at [738, 122] on h5 "During the project execution phase, you realize that the project's resource uti…" at bounding box center [619, 117] width 420 height 48
click at [460, 124] on h5 "During the project execution phase, you realize that the project's resource uti…" at bounding box center [619, 117] width 420 height 48
drag, startPoint x: 463, startPoint y: 126, endPoint x: 792, endPoint y: 131, distance: 329.4
click at [792, 131] on h5 "During the project execution phase, you realize that the project's resource uti…" at bounding box center [619, 117] width 420 height 48
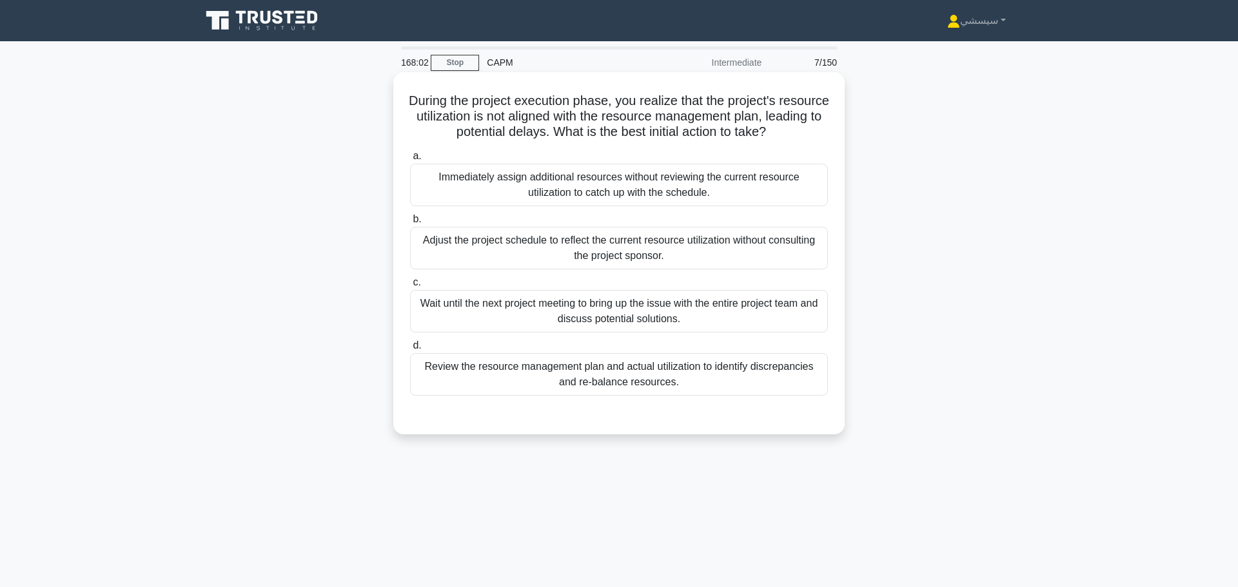
click at [662, 384] on div "Review the resource management plan and actual utilization to identify discrepa…" at bounding box center [619, 374] width 418 height 43
click at [410, 350] on input "d. Review the resource management plan and actual utilization to identify discr…" at bounding box center [410, 346] width 0 height 8
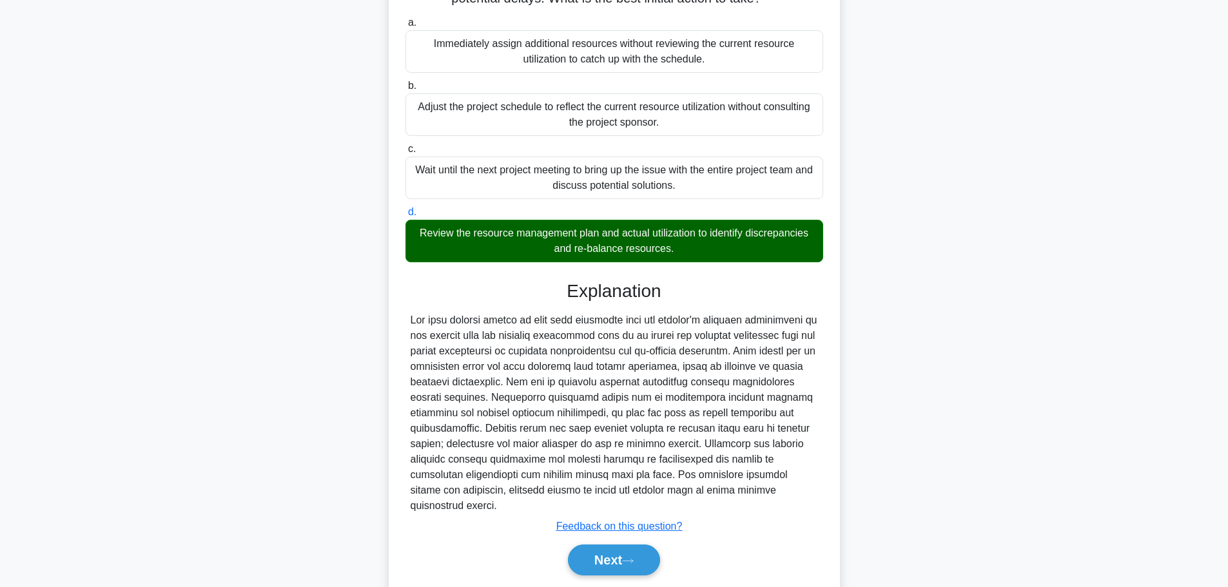
scroll to position [156, 0]
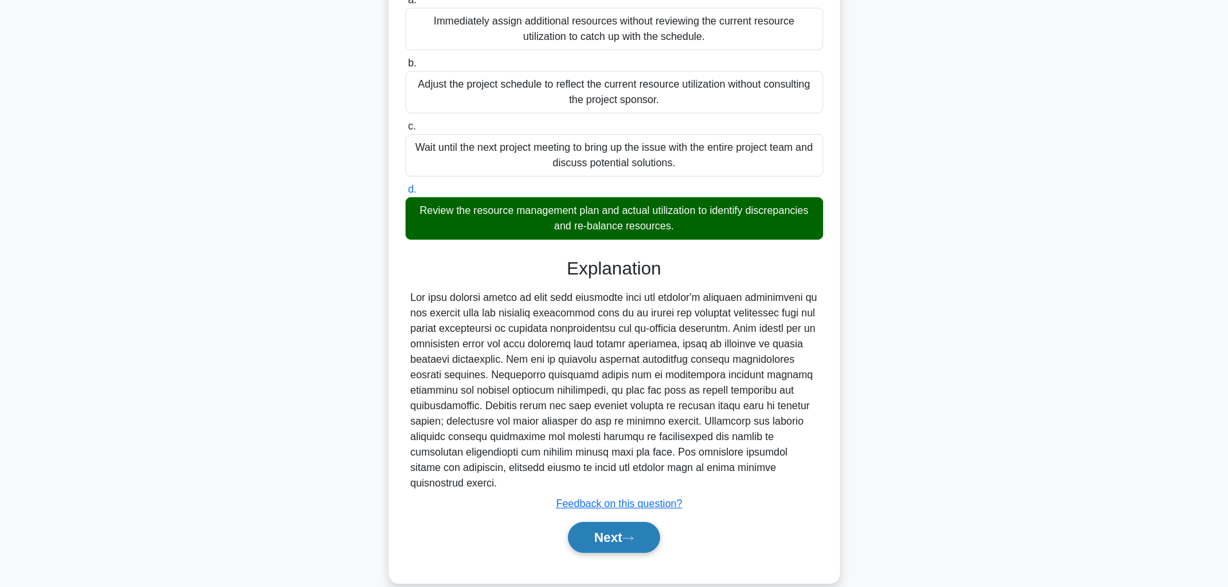
click at [614, 537] on button "Next" at bounding box center [614, 537] width 92 height 31
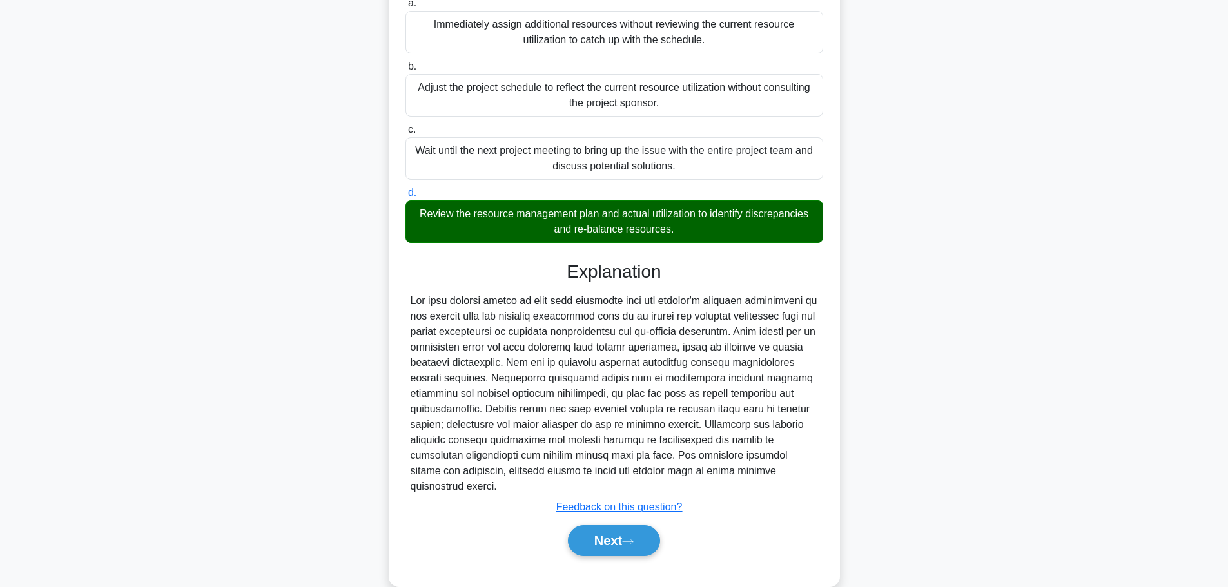
scroll to position [0, 0]
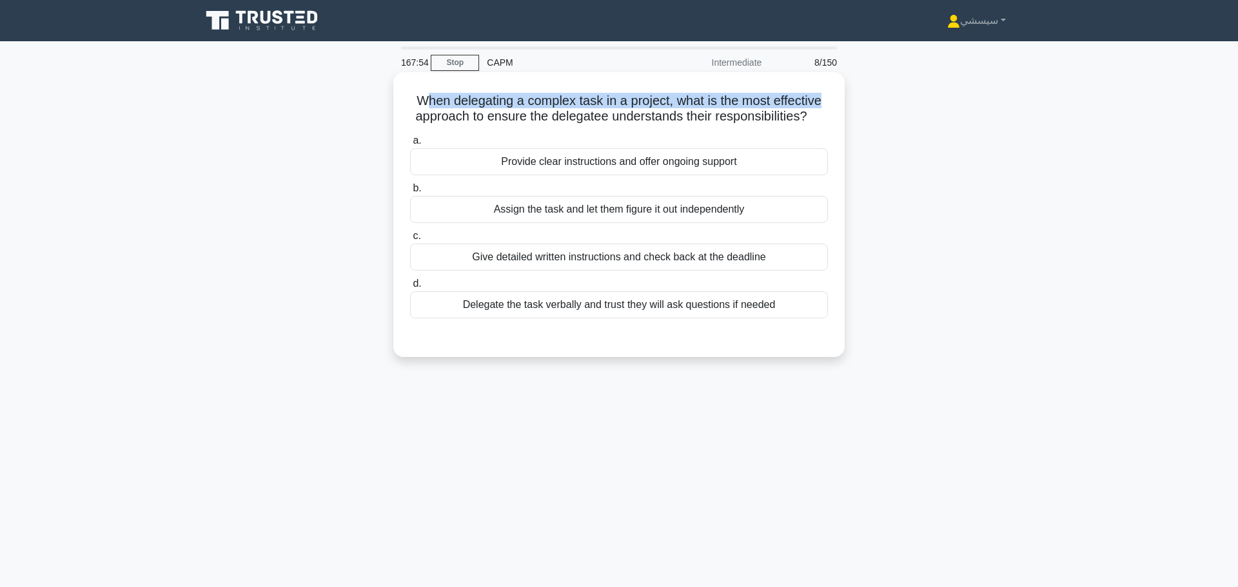
drag, startPoint x: 424, startPoint y: 101, endPoint x: 830, endPoint y: 97, distance: 405.5
click at [830, 97] on div "When delegating a complex task in a project, what is the most effective approac…" at bounding box center [618, 214] width 441 height 275
click at [489, 99] on h5 "When delegating a complex task in a project, what is the most effective approac…" at bounding box center [619, 109] width 420 height 32
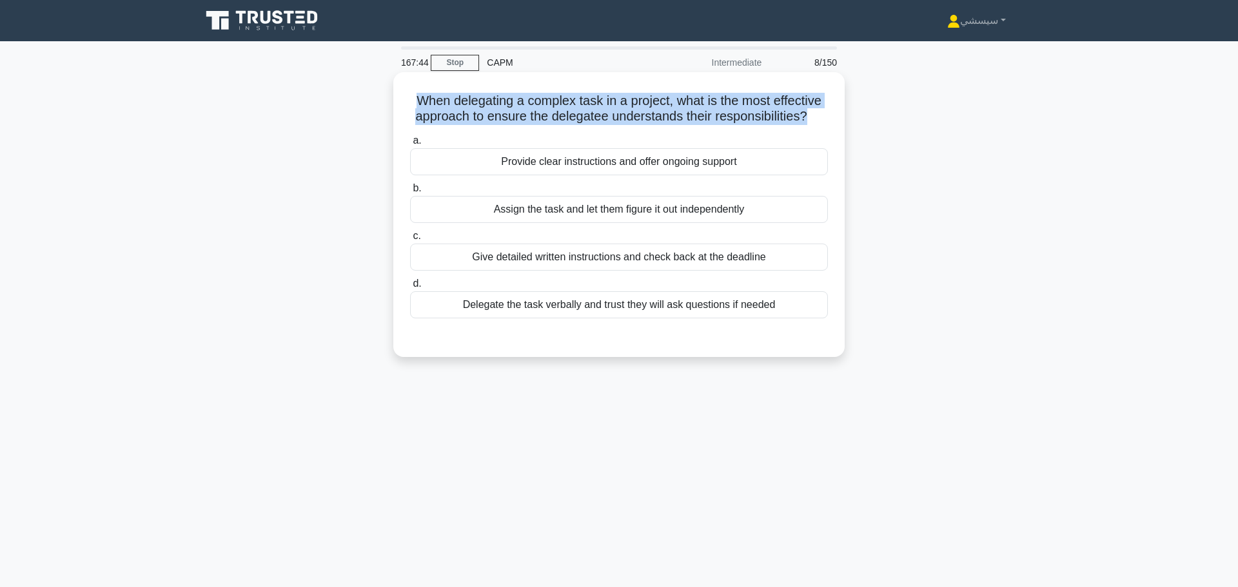
copy div "When delegating a complex task in a project, what is the most effective approac…"
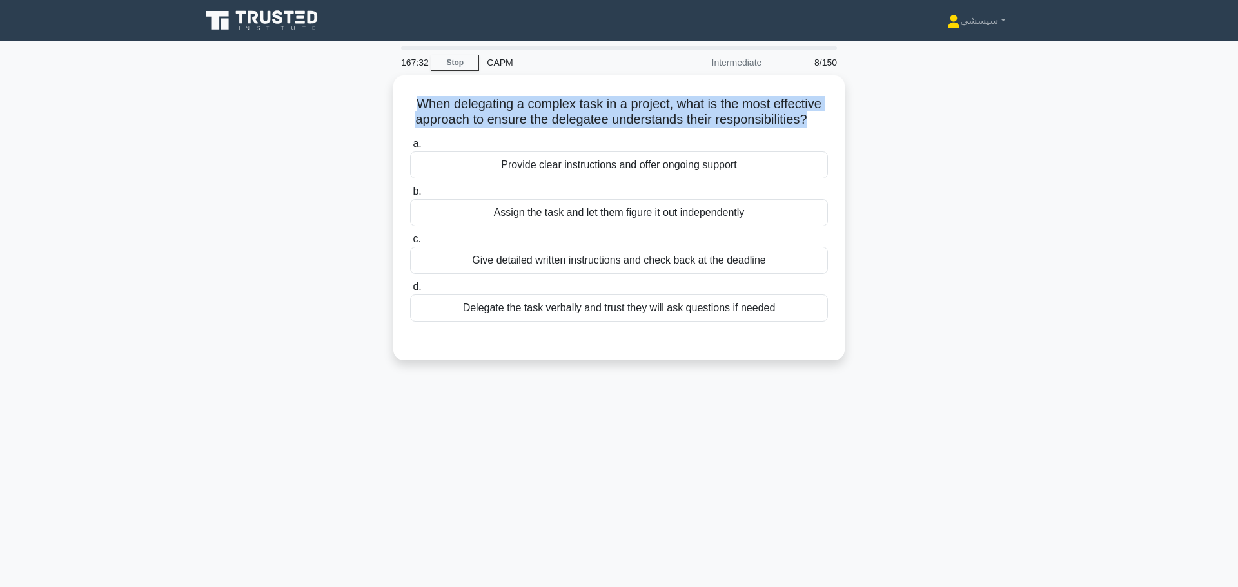
click at [934, 146] on div "When delegating a complex task in a project, what is the most effective approac…" at bounding box center [618, 225] width 851 height 300
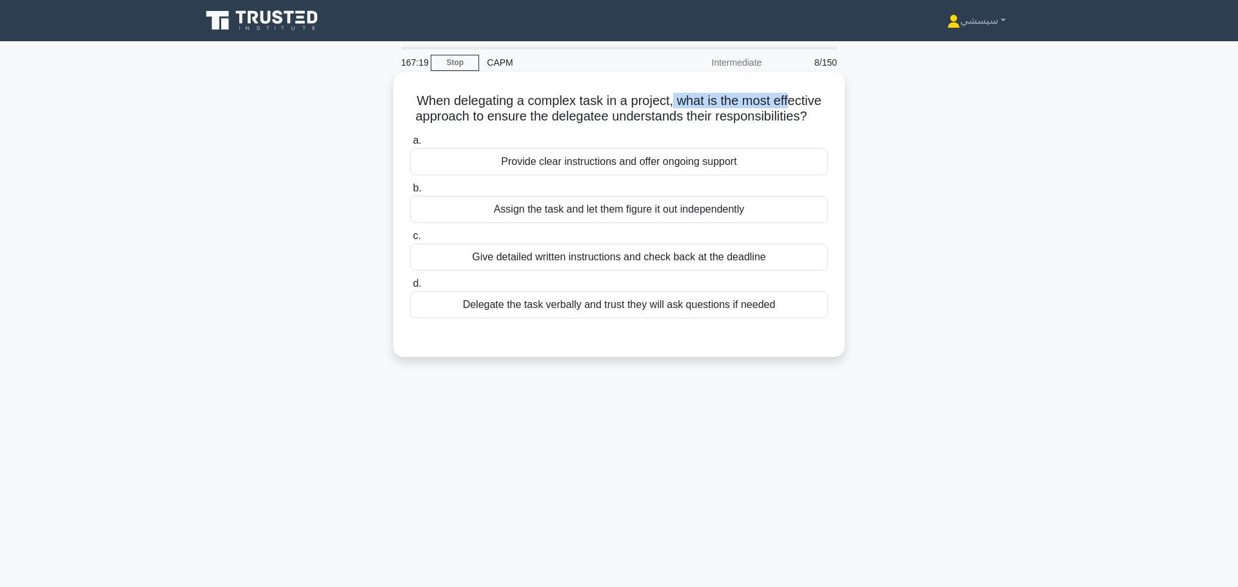
drag, startPoint x: 674, startPoint y: 95, endPoint x: 793, endPoint y: 84, distance: 119.1
click at [793, 84] on div "When delegating a complex task in a project, what is the most effective approac…" at bounding box center [618, 214] width 441 height 275
drag, startPoint x: 667, startPoint y: 113, endPoint x: 786, endPoint y: 113, distance: 119.9
click at [786, 113] on h5 "When delegating a complex task in a project, what is the most effective approac…" at bounding box center [619, 109] width 420 height 32
click at [746, 109] on h5 "When delegating a complex task in a project, what is the most effective approac…" at bounding box center [619, 109] width 420 height 32
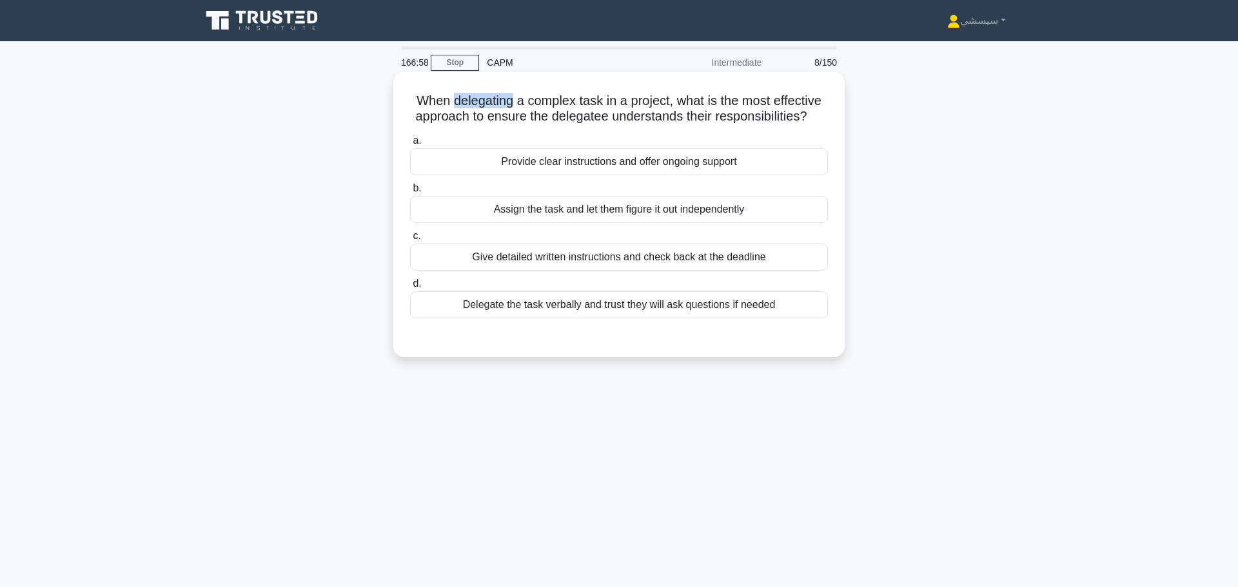
drag, startPoint x: 456, startPoint y: 98, endPoint x: 511, endPoint y: 100, distance: 54.2
click at [511, 100] on h5 "When delegating a complex task in a project, what is the most effective approac…" at bounding box center [619, 109] width 420 height 32
click at [587, 113] on h5 "When delegating a complex task in a project, what is the most effective approac…" at bounding box center [619, 109] width 420 height 32
copy h5 "delegatee"
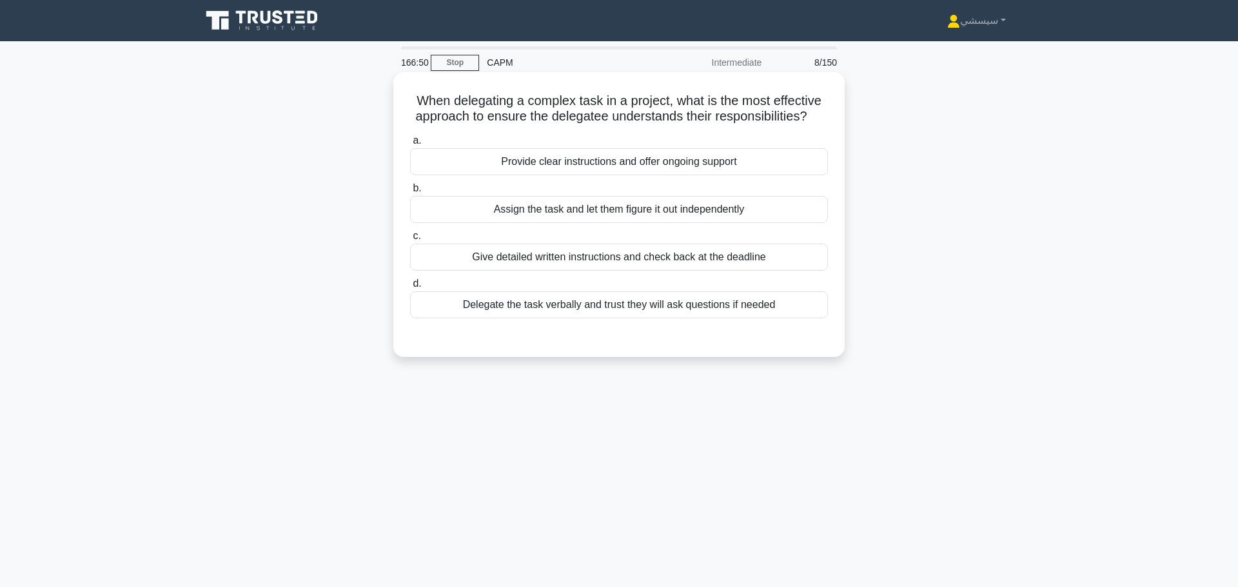
click at [725, 93] on h5 "When delegating a complex task in a project, what is the most effective approac…" at bounding box center [619, 109] width 420 height 32
drag, startPoint x: 499, startPoint y: 157, endPoint x: 754, endPoint y: 161, distance: 255.3
click at [754, 161] on div "Provide clear instructions and offer ongoing support" at bounding box center [619, 161] width 418 height 27
drag, startPoint x: 470, startPoint y: 249, endPoint x: 585, endPoint y: 255, distance: 115.5
click at [587, 255] on div "Give detailed written instructions and check back at the deadline" at bounding box center [619, 257] width 418 height 27
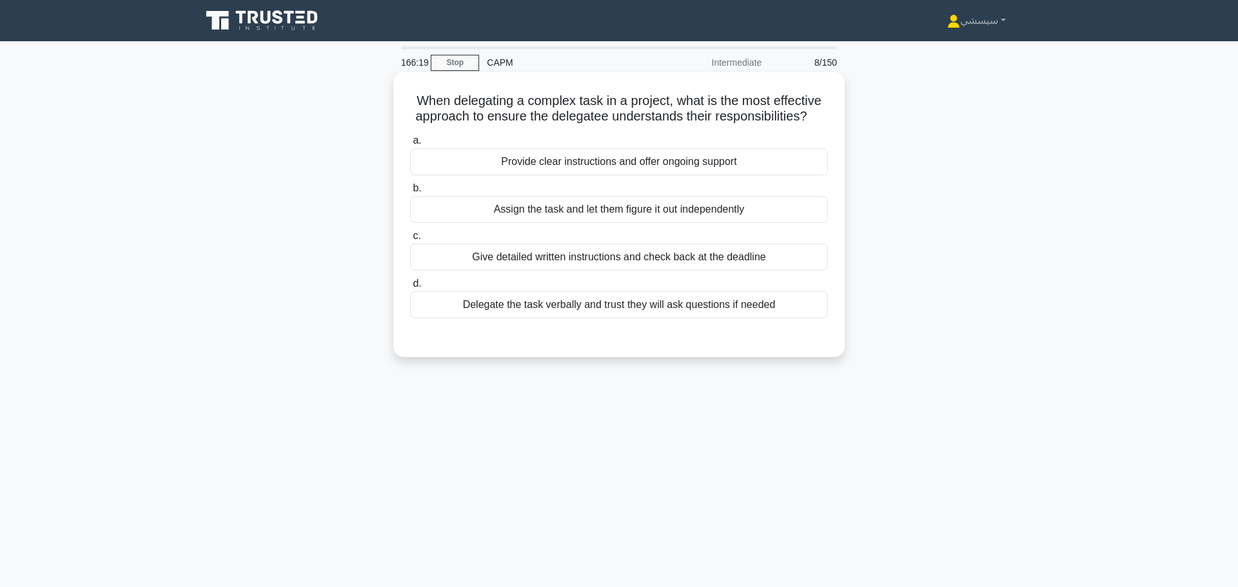
click at [675, 137] on label "a. Provide clear instructions and offer ongoing support" at bounding box center [619, 154] width 418 height 43
click at [410, 137] on input "a. Provide clear instructions and offer ongoing support" at bounding box center [410, 141] width 0 height 8
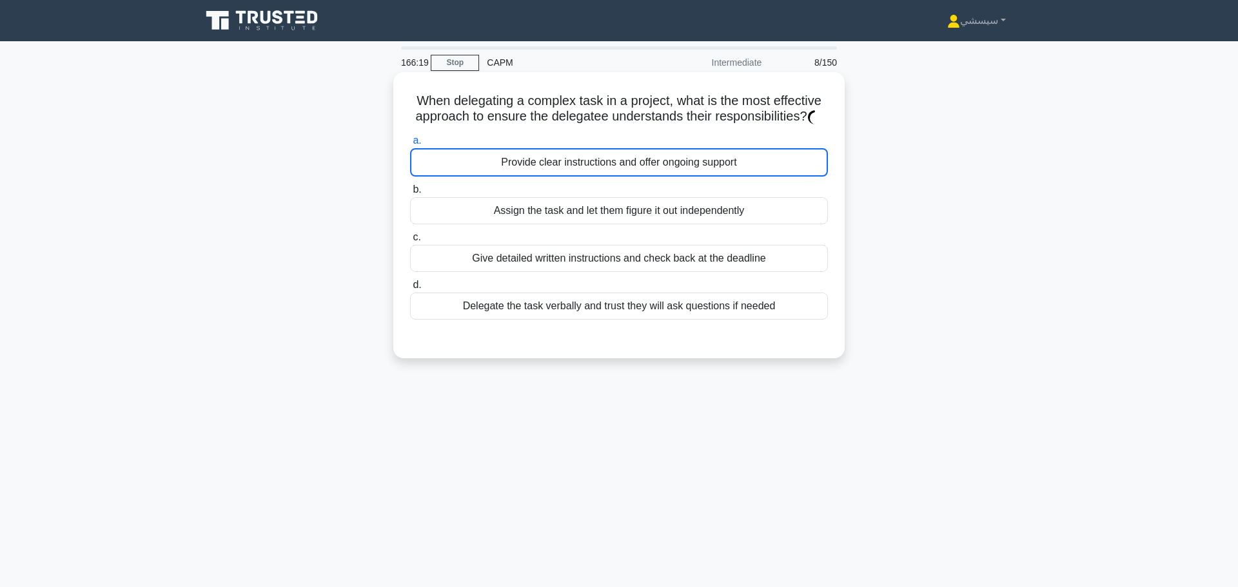
click at [676, 155] on div "Provide clear instructions and offer ongoing support" at bounding box center [619, 162] width 418 height 28
click at [410, 145] on input "a. Provide clear instructions and offer ongoing support" at bounding box center [410, 141] width 0 height 8
click at [676, 155] on div "Provide clear instructions and offer ongoing support" at bounding box center [619, 162] width 418 height 28
click at [410, 145] on input "a. Provide clear instructions and offer ongoing support" at bounding box center [410, 141] width 0 height 8
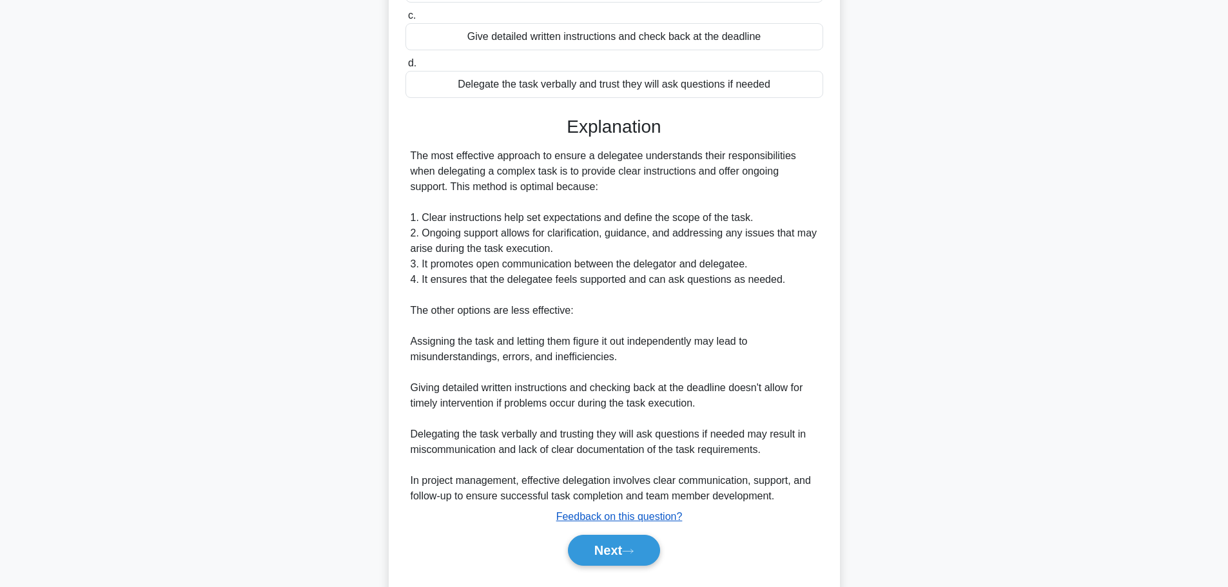
scroll to position [233, 0]
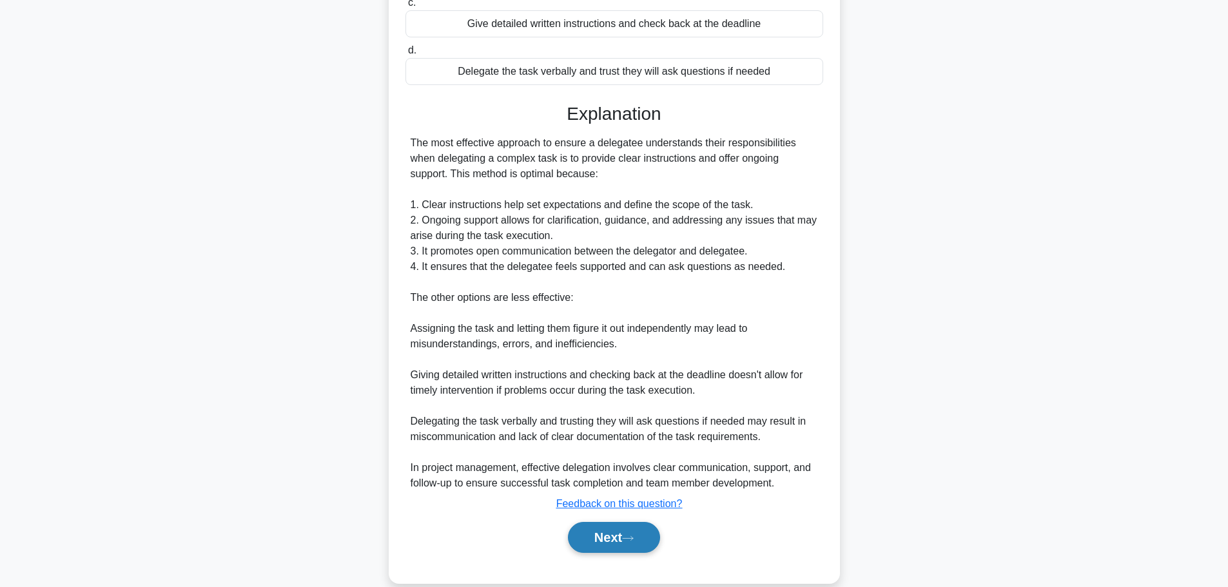
click at [630, 539] on button "Next" at bounding box center [614, 537] width 92 height 31
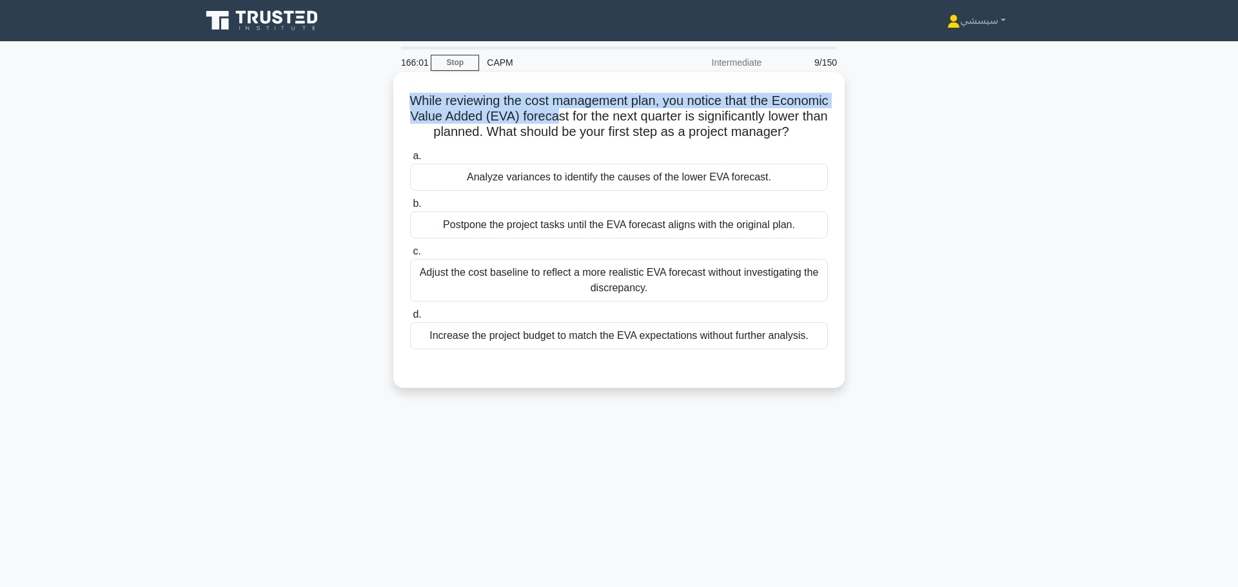
drag, startPoint x: 434, startPoint y: 93, endPoint x: 650, endPoint y: 117, distance: 217.2
click at [650, 117] on h5 "While reviewing the cost management plan, you notice that the Economic Value Ad…" at bounding box center [619, 117] width 420 height 48
click at [617, 116] on h5 "While reviewing the cost management plan, you notice that the Economic Value Ad…" at bounding box center [619, 117] width 420 height 48
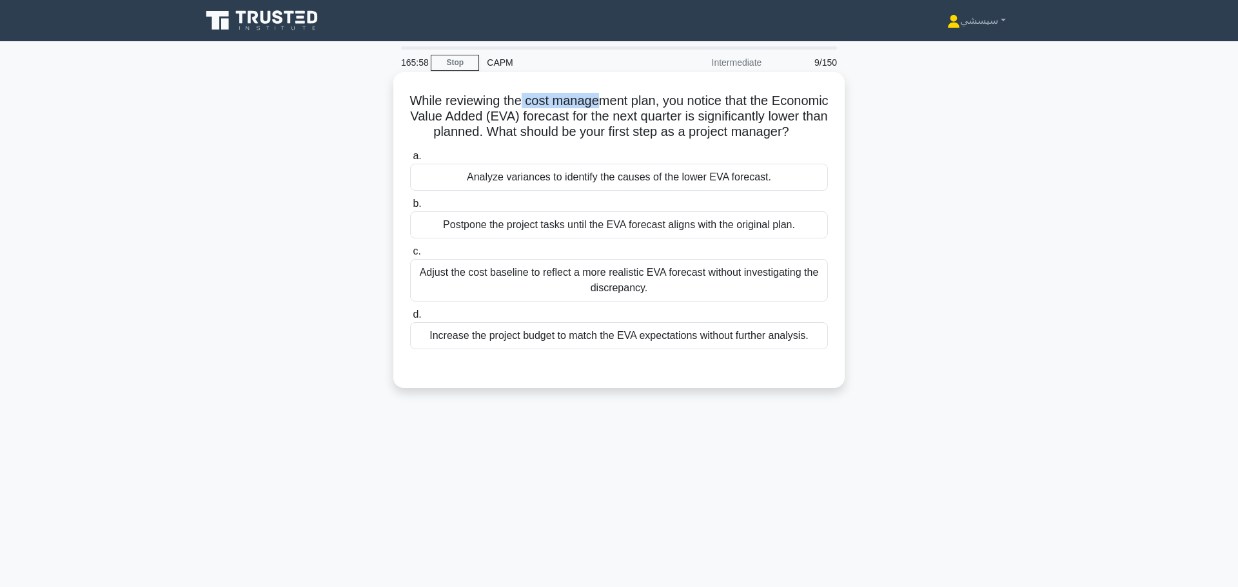
drag, startPoint x: 547, startPoint y: 91, endPoint x: 665, endPoint y: 100, distance: 117.7
click at [636, 98] on h5 "While reviewing the cost management plan, you notice that the Economic Value Ad…" at bounding box center [619, 117] width 420 height 48
click at [748, 106] on h5 "While reviewing the cost management plan, you notice that the Economic Value Ad…" at bounding box center [619, 117] width 420 height 48
drag, startPoint x: 688, startPoint y: 97, endPoint x: 603, endPoint y: 115, distance: 86.3
click at [603, 115] on h5 "While reviewing the cost management plan, you notice that the Economic Value Ad…" at bounding box center [619, 117] width 420 height 48
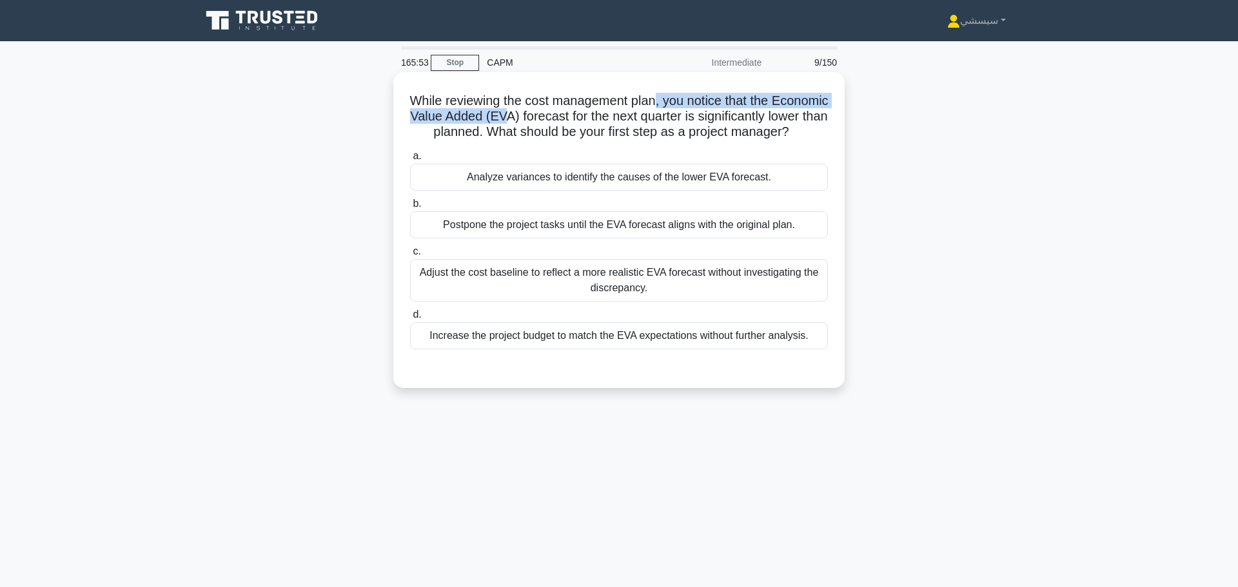
click at [604, 115] on h5 "While reviewing the cost management plan, you notice that the Economic Value Ad…" at bounding box center [619, 117] width 420 height 48
drag, startPoint x: 501, startPoint y: 125, endPoint x: 645, endPoint y: 128, distance: 143.8
click at [645, 128] on h5 "While reviewing the cost management plan, you notice that the Economic Value Ad…" at bounding box center [619, 117] width 420 height 48
click at [485, 102] on h5 "While reviewing the cost management plan, you notice that the Economic Value Ad…" at bounding box center [619, 117] width 420 height 48
drag, startPoint x: 438, startPoint y: 107, endPoint x: 617, endPoint y: 127, distance: 180.3
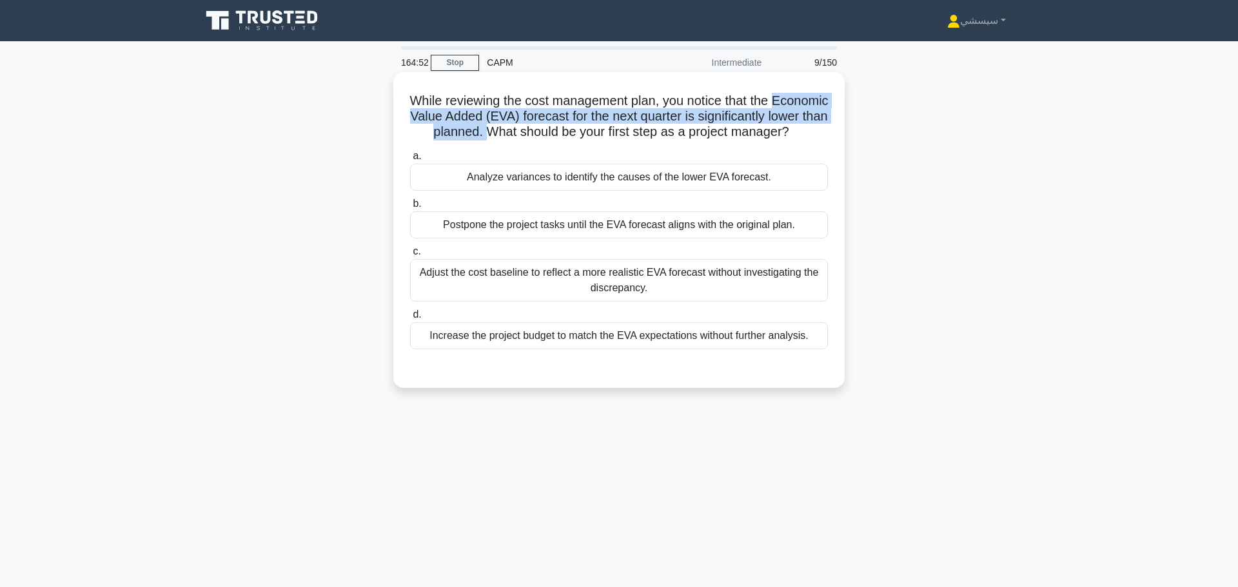
click at [617, 127] on h5 "While reviewing the cost management plan, you notice that the Economic Value Ad…" at bounding box center [619, 117] width 420 height 48
click at [572, 126] on h5 "While reviewing the cost management plan, you notice that the Economic Value Ad…" at bounding box center [619, 117] width 420 height 48
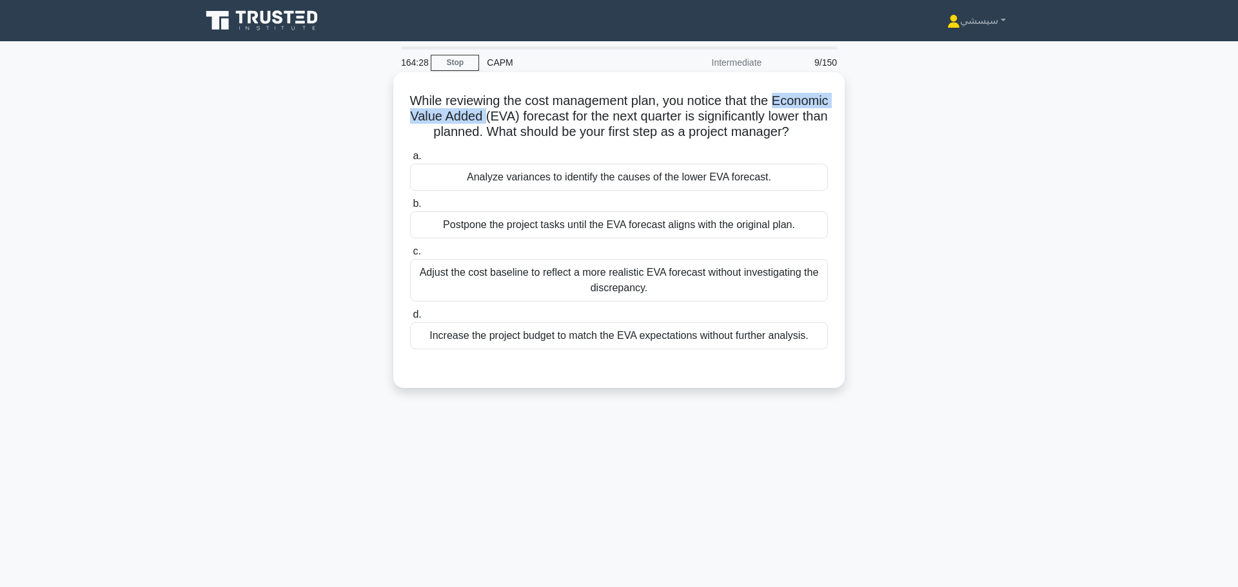
drag, startPoint x: 448, startPoint y: 112, endPoint x: 580, endPoint y: 110, distance: 132.2
click at [580, 110] on h5 "While reviewing the cost management plan, you notice that the Economic Value Ad…" at bounding box center [619, 117] width 420 height 48
copy h5 "Economic Value Added"
click at [570, 110] on h5 "While reviewing the cost management plan, you notice that the Economic Value Ad…" at bounding box center [619, 117] width 420 height 48
click at [598, 107] on h5 "While reviewing the cost management plan, you notice that the Economic Value Ad…" at bounding box center [619, 117] width 420 height 48
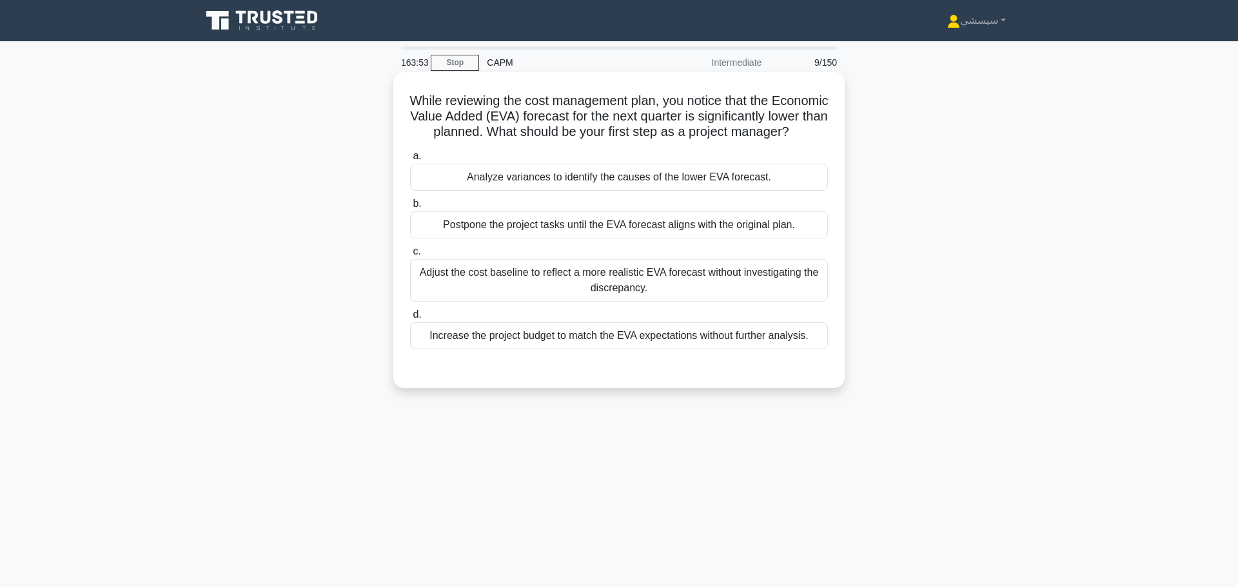
click at [471, 297] on div "Adjust the cost baseline to reflect a more realistic EVA forecast without inves…" at bounding box center [619, 280] width 418 height 43
click at [410, 256] on input "c. Adjust the cost baseline to reflect a more realistic EVA forecast without in…" at bounding box center [410, 252] width 0 height 8
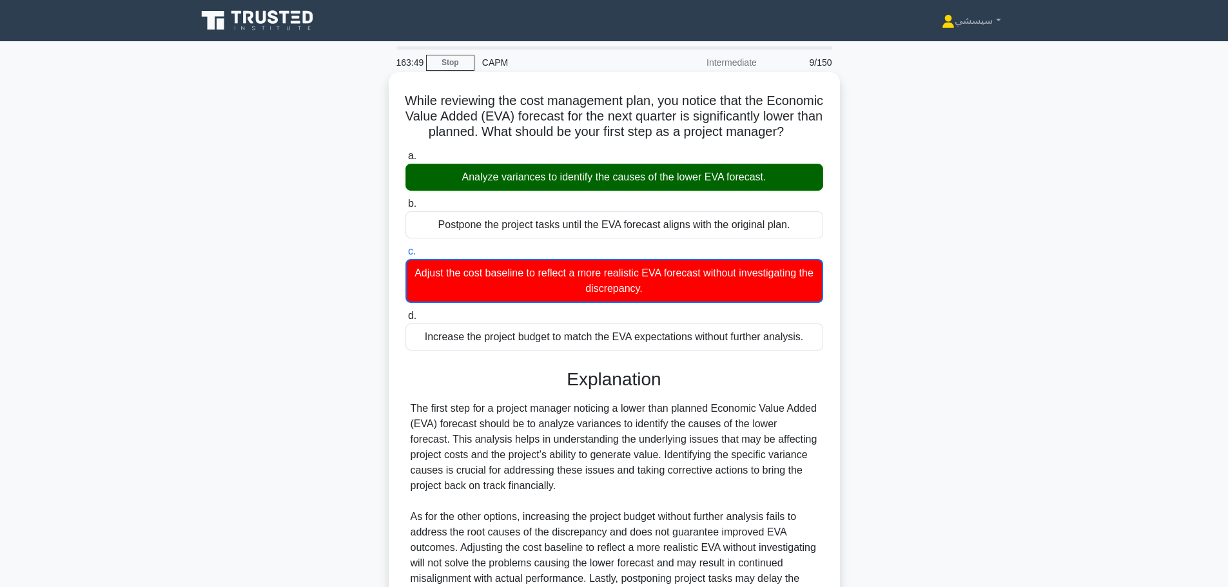
drag, startPoint x: 461, startPoint y: 189, endPoint x: 771, endPoint y: 188, distance: 310.0
click at [771, 188] on div "Analyze variances to identify the causes of the lower EVA forecast." at bounding box center [614, 177] width 418 height 27
click at [432, 201] on div "a. Analyze variances to identify the causes of the lower EVA forecast. b. Postp…" at bounding box center [614, 250] width 433 height 208
click at [518, 191] on div "Analyze variances to identify the causes of the lower EVA forecast." at bounding box center [614, 177] width 418 height 27
click at [405, 161] on input "a. Analyze variances to identify the causes of the lower EVA forecast." at bounding box center [405, 156] width 0 height 8
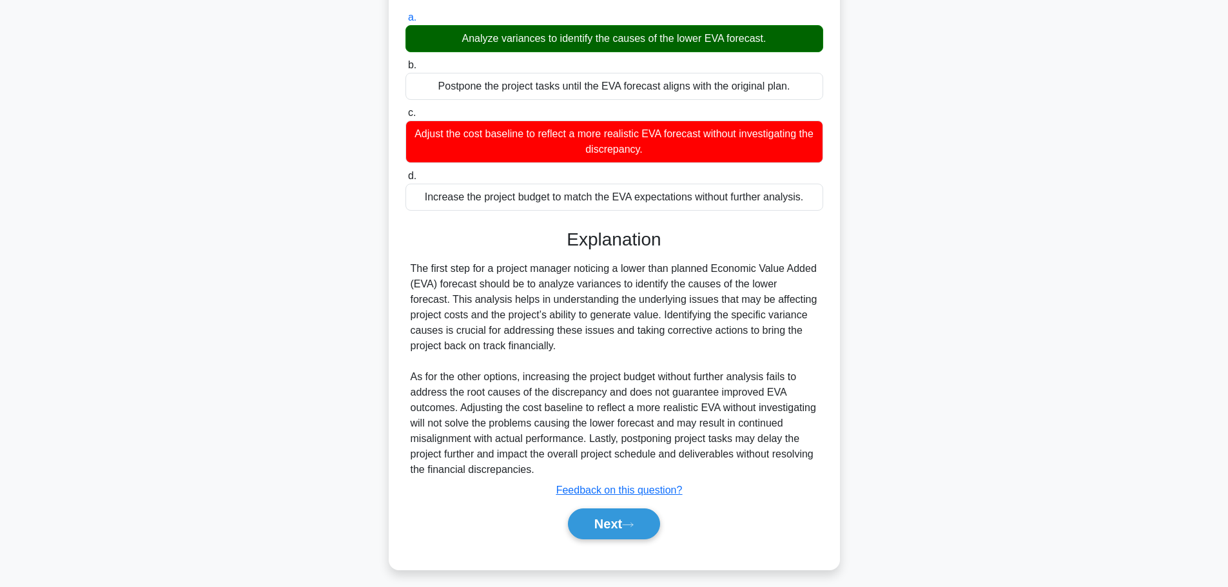
scroll to position [141, 0]
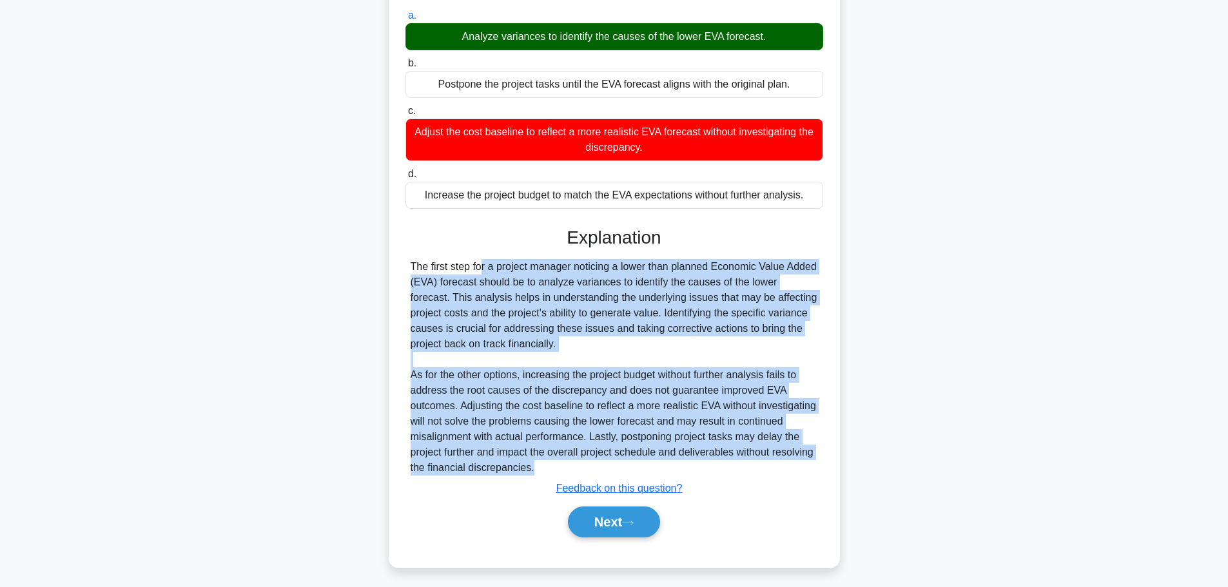
drag, startPoint x: 413, startPoint y: 274, endPoint x: 629, endPoint y: 474, distance: 294.7
click at [630, 474] on div "The first step for a project manager noticing a lower than planned Economic Val…" at bounding box center [614, 367] width 407 height 217
copy div "The first step for a project manager noticing a lower than planned Economic Val…"
click at [520, 313] on div "The first step for a project manager noticing a lower than planned Economic Val…" at bounding box center [614, 367] width 407 height 217
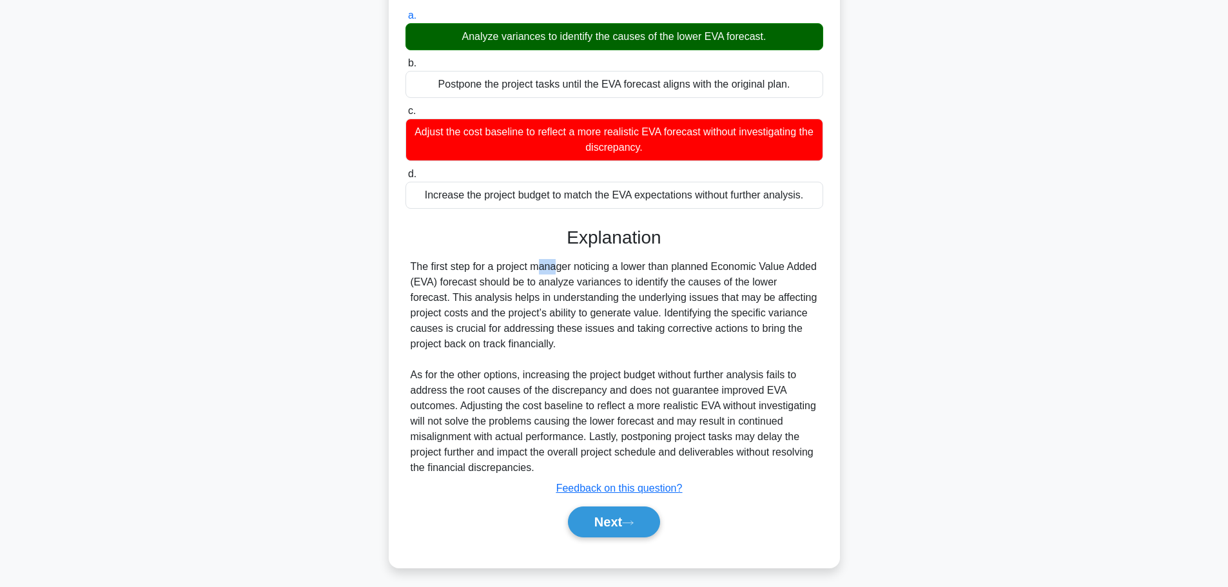
drag, startPoint x: 566, startPoint y: 289, endPoint x: 471, endPoint y: 286, distance: 95.5
click at [467, 278] on div "The first step for a project manager noticing a lower than planned Economic Val…" at bounding box center [614, 367] width 407 height 217
click at [490, 293] on div "The first step for a project manager noticing a lower than planned Economic Val…" at bounding box center [614, 367] width 407 height 217
click at [621, 538] on button "Next" at bounding box center [614, 522] width 92 height 31
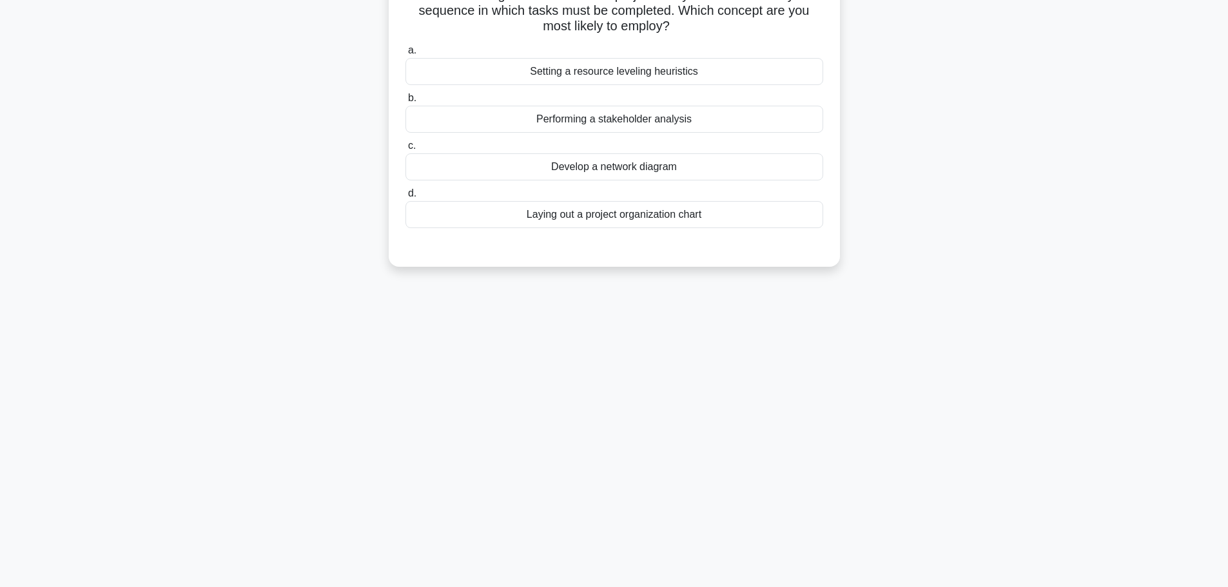
scroll to position [0, 0]
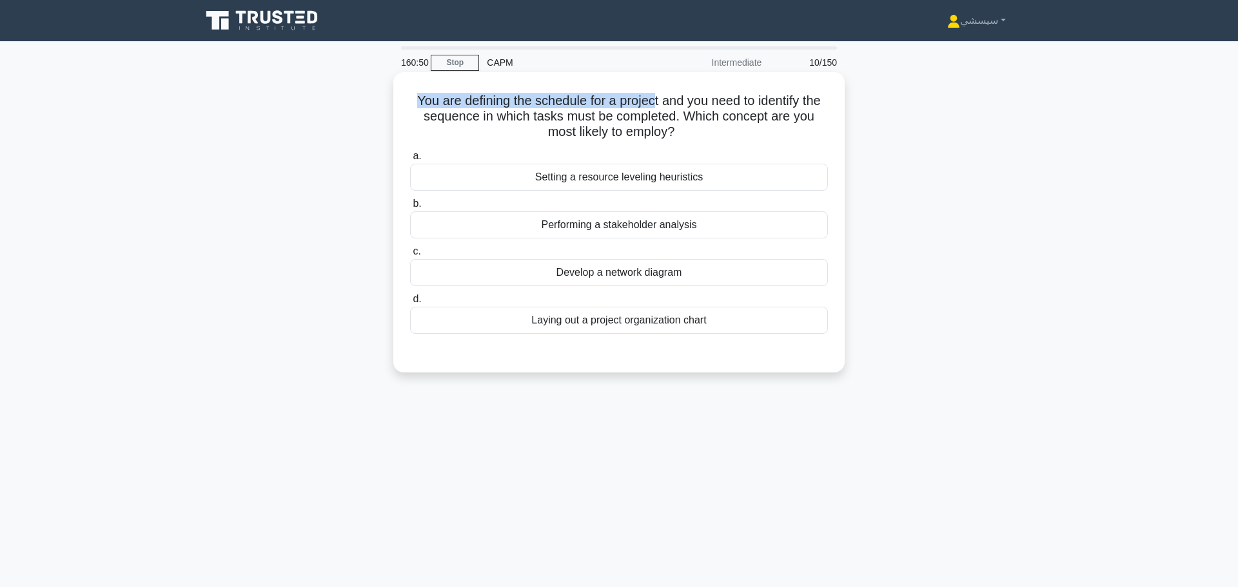
drag, startPoint x: 411, startPoint y: 90, endPoint x: 650, endPoint y: 100, distance: 239.3
click at [650, 100] on h5 "You are defining the schedule for a project and you need to identify the sequen…" at bounding box center [619, 117] width 420 height 48
click at [627, 103] on h5 "You are defining the schedule for a project and you need to identify the sequen…" at bounding box center [619, 117] width 420 height 48
click at [734, 262] on div "Develop a network diagram" at bounding box center [619, 272] width 418 height 27
click at [410, 256] on input "c. Develop a network diagram" at bounding box center [410, 252] width 0 height 8
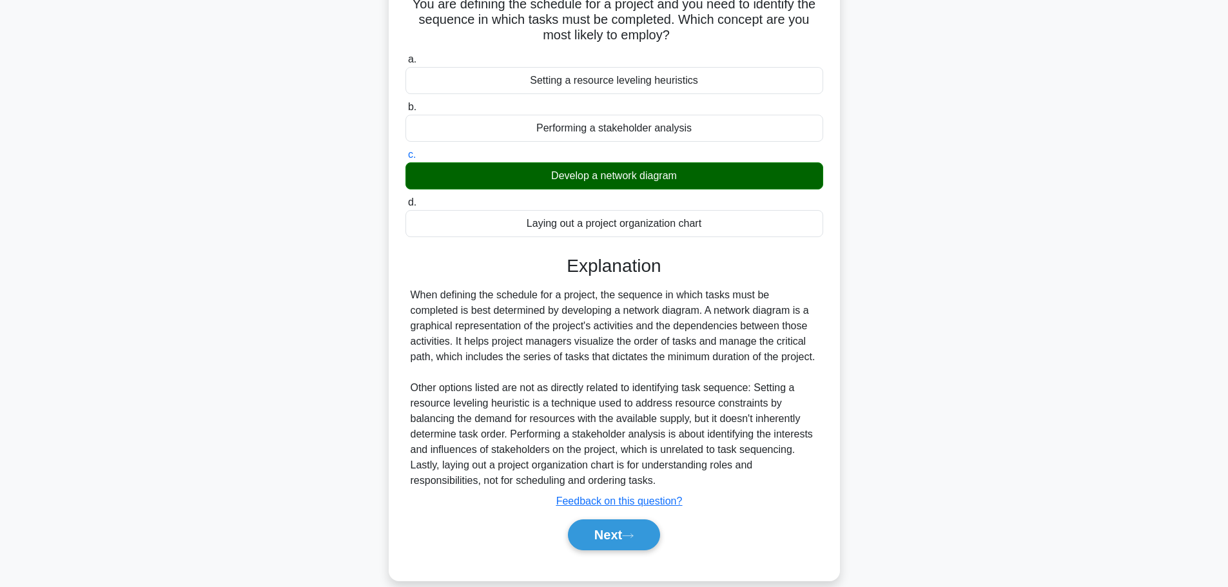
scroll to position [110, 0]
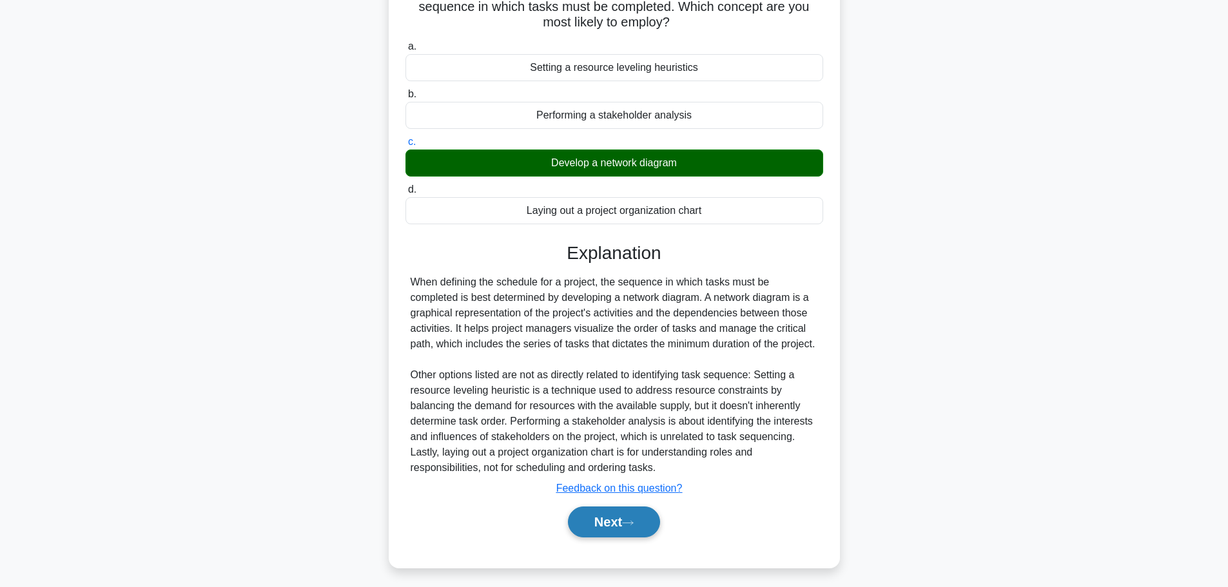
click at [620, 533] on button "Next" at bounding box center [614, 522] width 92 height 31
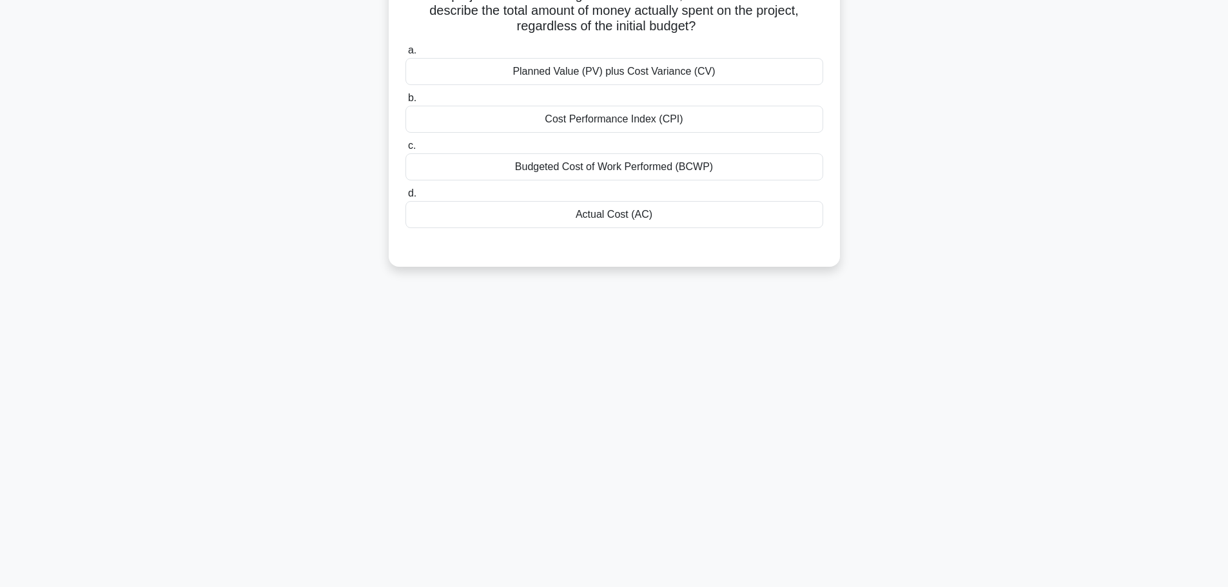
scroll to position [0, 0]
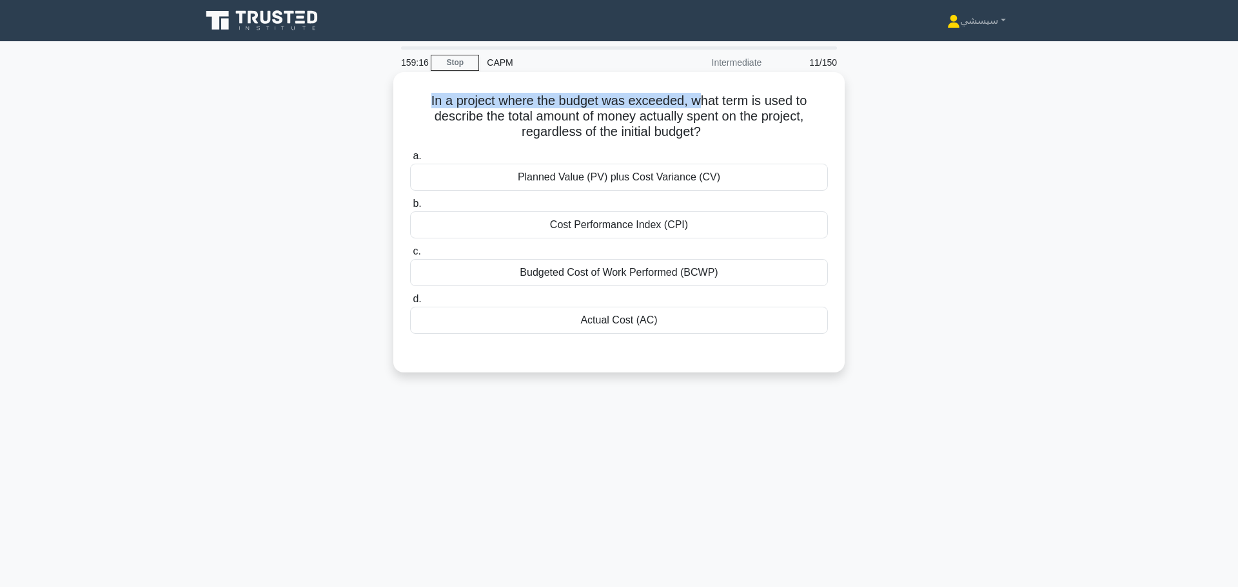
drag, startPoint x: 423, startPoint y: 99, endPoint x: 698, endPoint y: 99, distance: 274.6
click at [698, 99] on h5 "In a project where the budget was exceeded, what term is used to describe the t…" at bounding box center [619, 117] width 420 height 48
drag, startPoint x: 727, startPoint y: 110, endPoint x: 824, endPoint y: 109, distance: 96.7
click at [824, 109] on h5 "In a project where the budget was exceeded, what term is used to describe the t…" at bounding box center [619, 117] width 420 height 48
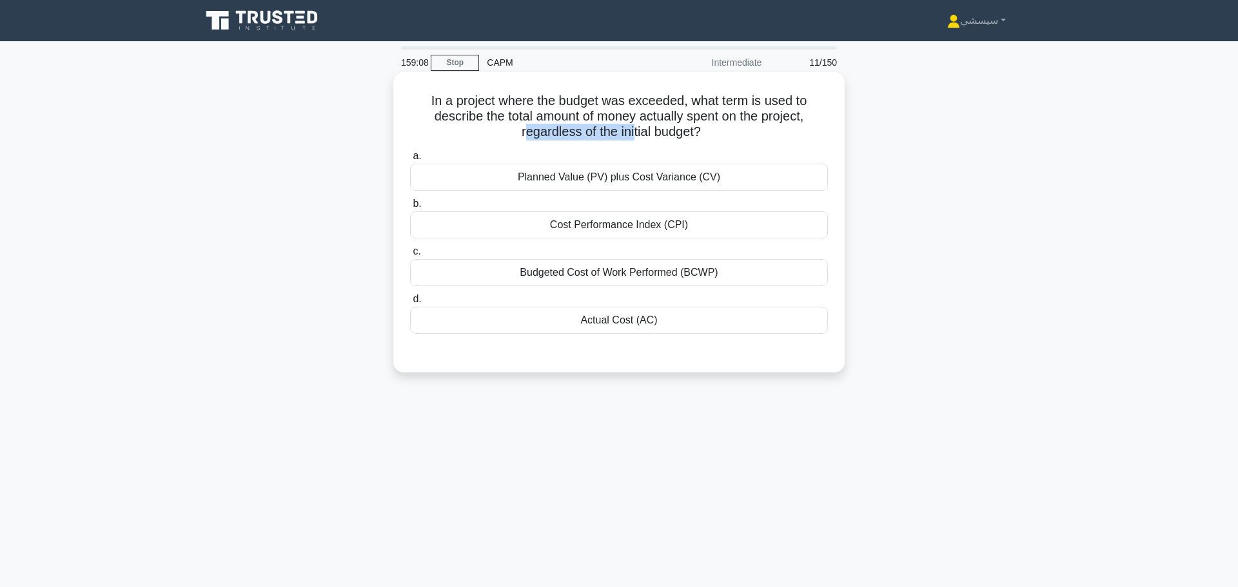
drag, startPoint x: 520, startPoint y: 121, endPoint x: 635, endPoint y: 122, distance: 115.4
click at [634, 122] on h5 "In a project where the budget was exceeded, what term is used to describe the t…" at bounding box center [619, 117] width 420 height 48
click at [652, 123] on h5 "In a project where the budget was exceeded, what term is used to describe the t…" at bounding box center [619, 117] width 420 height 48
click at [659, 318] on div "Actual Cost (AC)" at bounding box center [619, 320] width 418 height 27
click at [410, 304] on input "d. Actual Cost (AC)" at bounding box center [410, 299] width 0 height 8
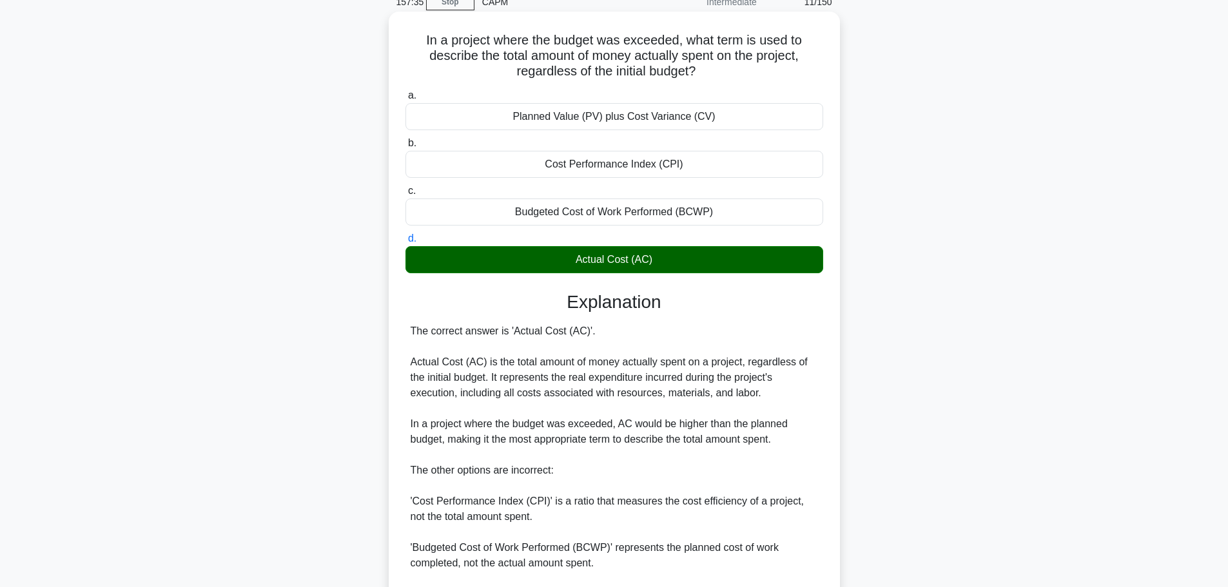
scroll to position [187, 0]
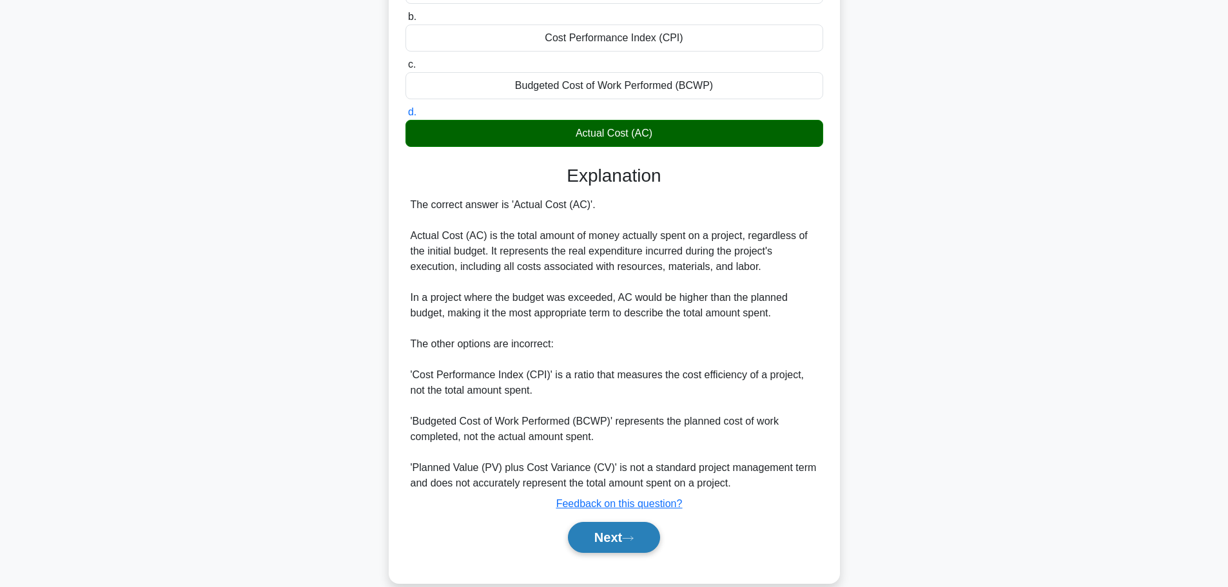
click at [596, 531] on button "Next" at bounding box center [614, 537] width 92 height 31
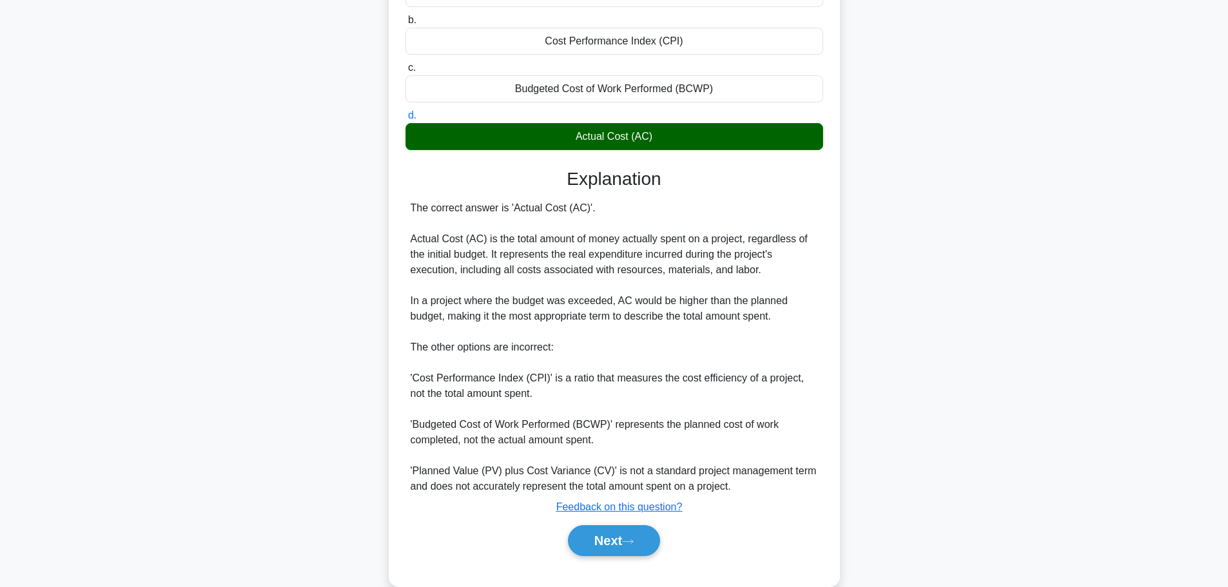
scroll to position [0, 0]
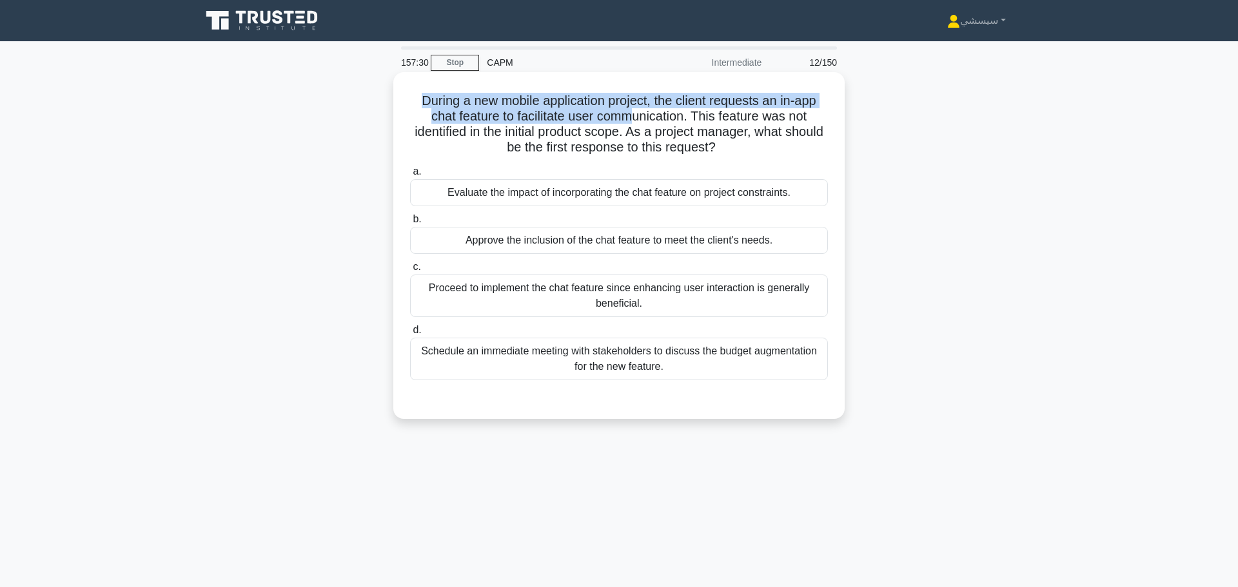
drag, startPoint x: 413, startPoint y: 101, endPoint x: 632, endPoint y: 104, distance: 219.2
click at [632, 104] on h5 "During a new mobile application project, the client requests an in-app chat fea…" at bounding box center [619, 124] width 420 height 63
click at [703, 99] on h5 "During a new mobile application project, the client requests an in-app chat fea…" at bounding box center [619, 124] width 420 height 63
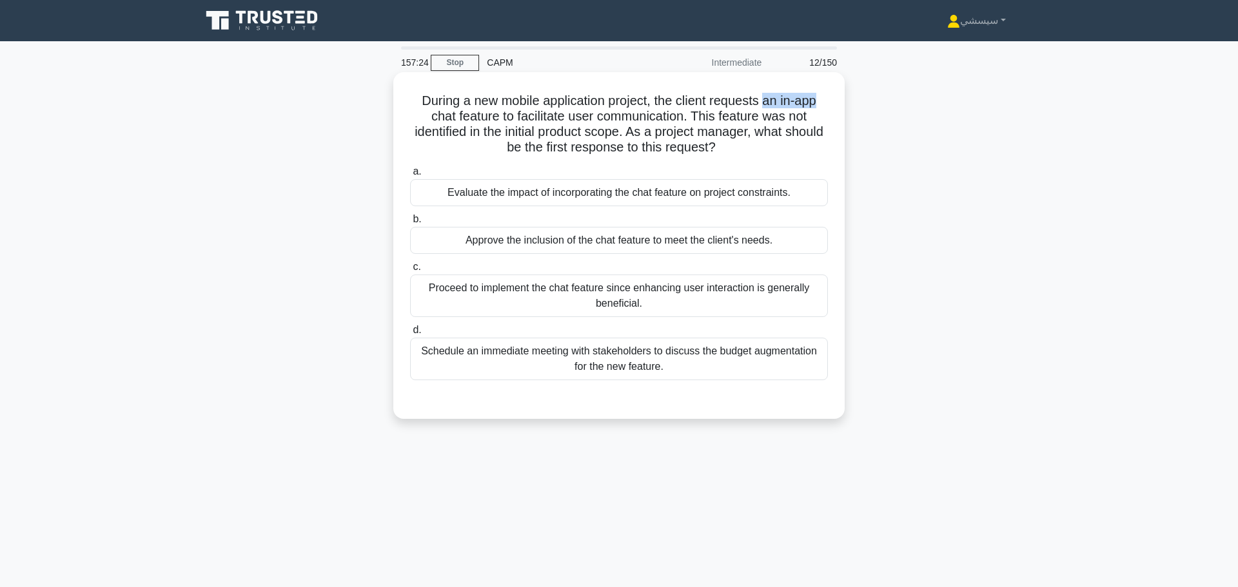
drag, startPoint x: 768, startPoint y: 97, endPoint x: 821, endPoint y: 95, distance: 53.5
click at [821, 95] on h5 "During a new mobile application project, the client requests an in-app chat fea…" at bounding box center [619, 124] width 420 height 63
click at [786, 94] on h5 "During a new mobile application project, the client requests an in-app chat fea…" at bounding box center [619, 124] width 420 height 63
drag, startPoint x: 766, startPoint y: 98, endPoint x: 827, endPoint y: 95, distance: 60.7
click at [827, 95] on h5 "During a new mobile application project, the client requests an in-app chat fea…" at bounding box center [619, 124] width 420 height 63
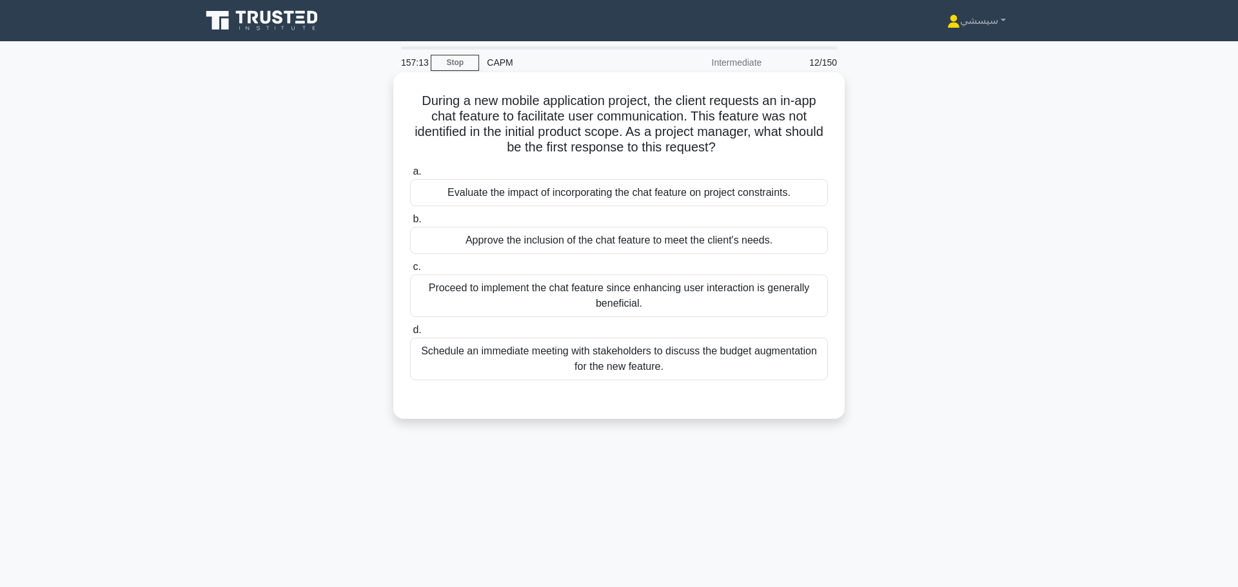
click at [763, 99] on h5 "During a new mobile application project, the client requests an in-app chat fea…" at bounding box center [619, 124] width 420 height 63
drag, startPoint x: 720, startPoint y: 86, endPoint x: 782, endPoint y: 84, distance: 61.9
click at [782, 84] on div "During a new mobile application project, the client requests an in-app chat fea…" at bounding box center [618, 245] width 441 height 336
click at [759, 99] on h5 "During a new mobile application project, the client requests an in-app chat fea…" at bounding box center [619, 124] width 420 height 63
drag, startPoint x: 759, startPoint y: 99, endPoint x: 780, endPoint y: 97, distance: 21.4
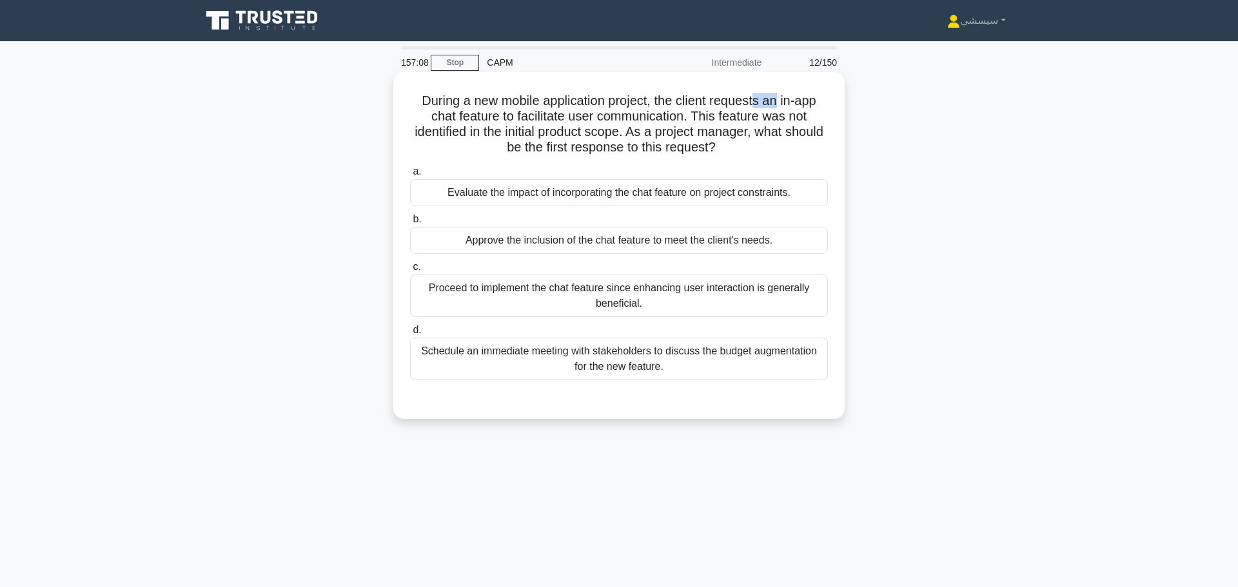
click at [780, 97] on h5 "During a new mobile application project, the client requests an in-app chat fea…" at bounding box center [619, 124] width 420 height 63
drag, startPoint x: 422, startPoint y: 109, endPoint x: 766, endPoint y: 108, distance: 344.2
click at [766, 108] on h5 "During a new mobile application project, the client requests an in-app chat fea…" at bounding box center [619, 124] width 420 height 63
drag, startPoint x: 650, startPoint y: 126, endPoint x: 604, endPoint y: 131, distance: 46.1
click at [723, 121] on h5 "During a new mobile application project, the client requests an in-app chat fea…" at bounding box center [619, 124] width 420 height 63
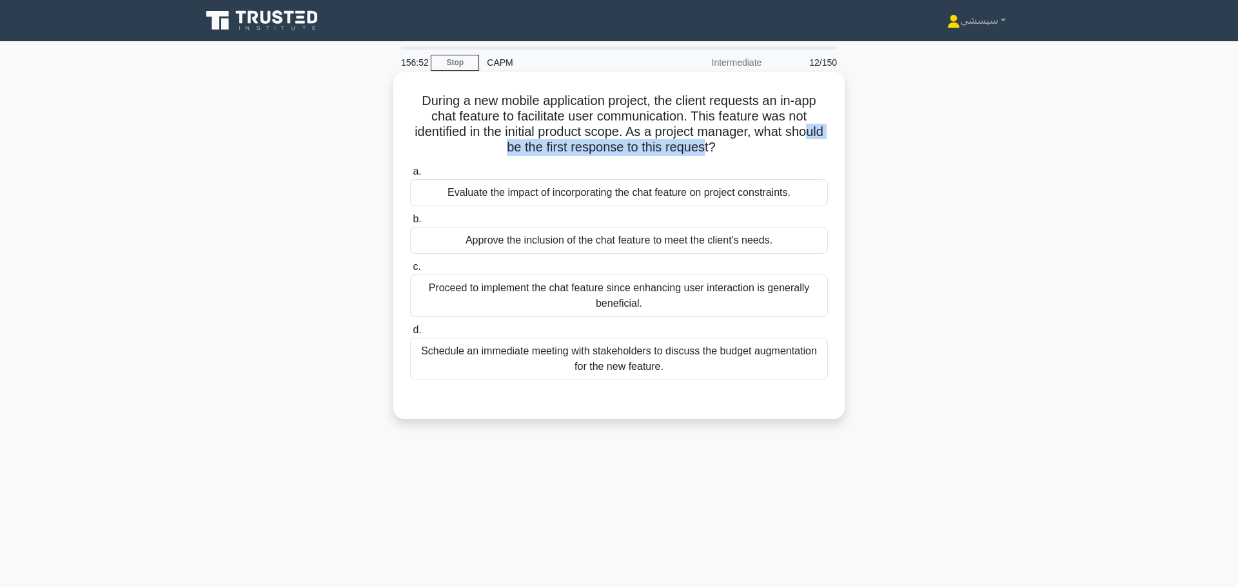
drag, startPoint x: 503, startPoint y: 142, endPoint x: 726, endPoint y: 135, distance: 223.2
click at [726, 135] on h5 "During a new mobile application project, the client requests an in-app chat fea…" at bounding box center [619, 124] width 420 height 63
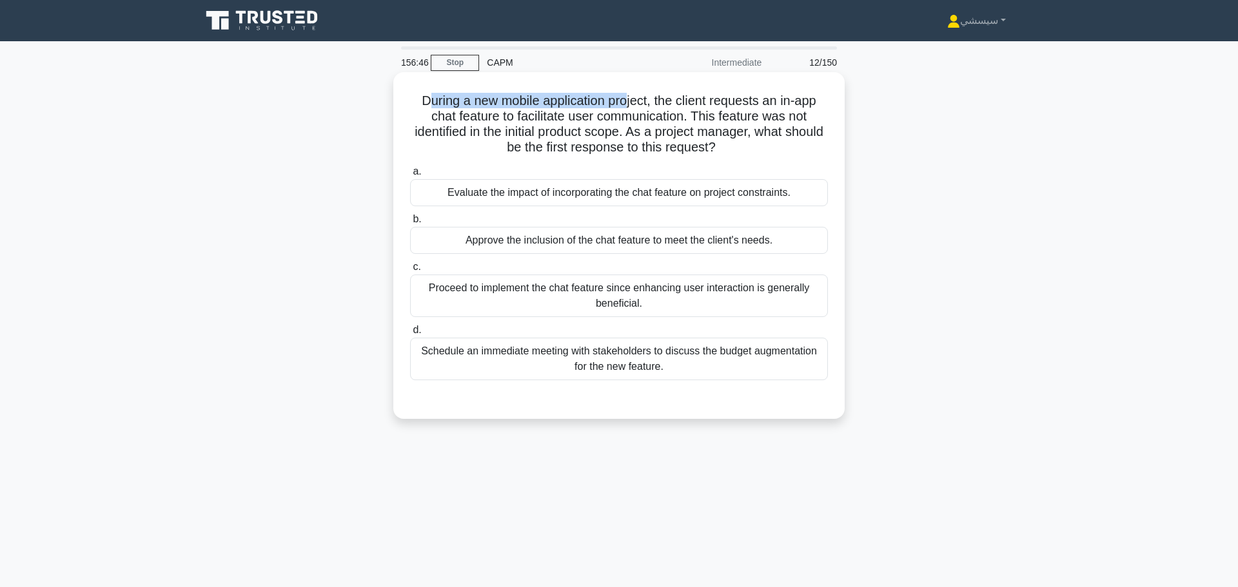
drag, startPoint x: 420, startPoint y: 93, endPoint x: 629, endPoint y: 91, distance: 208.9
click at [629, 93] on h5 "During a new mobile application project, the client requests an in-app chat fea…" at bounding box center [619, 124] width 420 height 63
click at [485, 93] on h5 "During a new mobile application project, the client requests an in-app chat fea…" at bounding box center [619, 124] width 420 height 63
drag, startPoint x: 430, startPoint y: 95, endPoint x: 625, endPoint y: 95, distance: 194.7
click at [605, 94] on h5 "During a new mobile application project, the client requests an in-app chat fea…" at bounding box center [619, 124] width 420 height 63
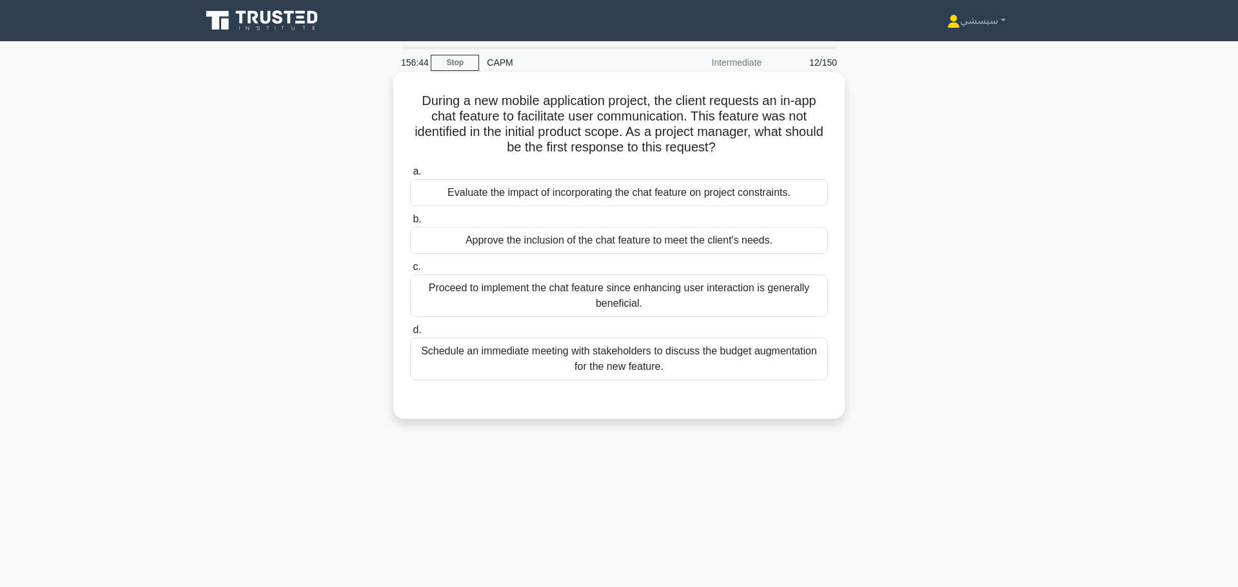
click at [654, 93] on h5 "During a new mobile application project, the client requests an in-app chat fea…" at bounding box center [619, 124] width 420 height 63
drag, startPoint x: 650, startPoint y: 93, endPoint x: 802, endPoint y: 92, distance: 152.1
click at [802, 93] on h5 "During a new mobile application project, the client requests an in-app chat fea…" at bounding box center [619, 124] width 420 height 63
drag, startPoint x: 437, startPoint y: 112, endPoint x: 679, endPoint y: 107, distance: 241.8
click at [679, 107] on h5 "During a new mobile application project, the client requests an in-app chat fea…" at bounding box center [619, 124] width 420 height 63
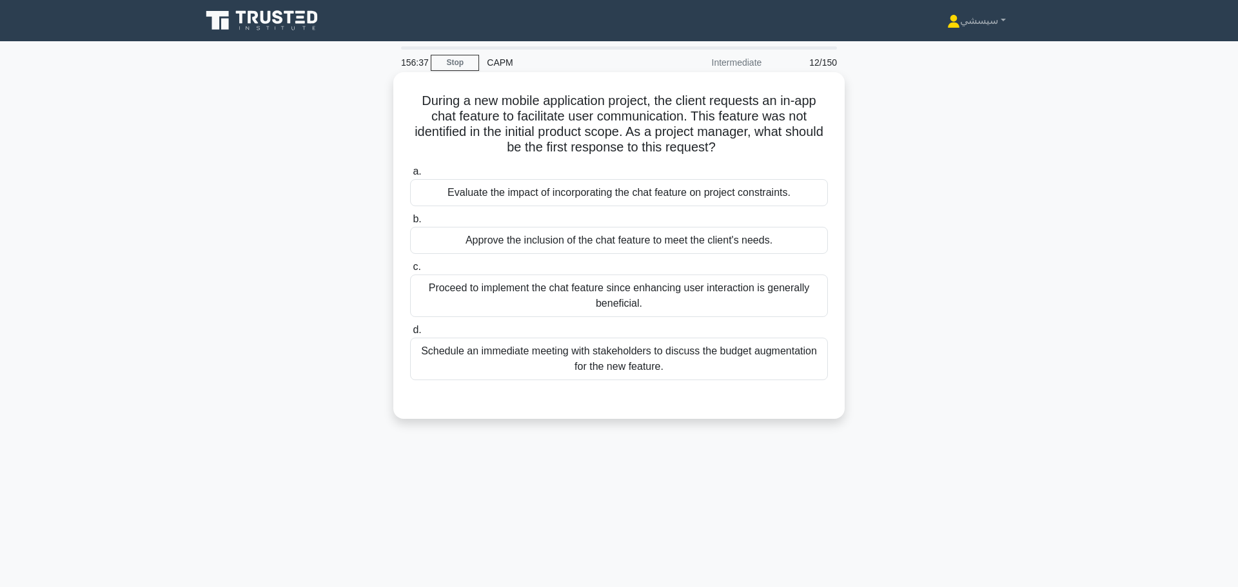
click at [706, 112] on h5 "During a new mobile application project, the client requests an in-app chat fea…" at bounding box center [619, 124] width 420 height 63
drag, startPoint x: 696, startPoint y: 109, endPoint x: 634, endPoint y: 124, distance: 63.2
click at [634, 124] on h5 "During a new mobile application project, the client requests an in-app chat fea…" at bounding box center [619, 124] width 420 height 63
click at [628, 121] on h5 "During a new mobile application project, the client requests an in-app chat fea…" at bounding box center [619, 124] width 420 height 63
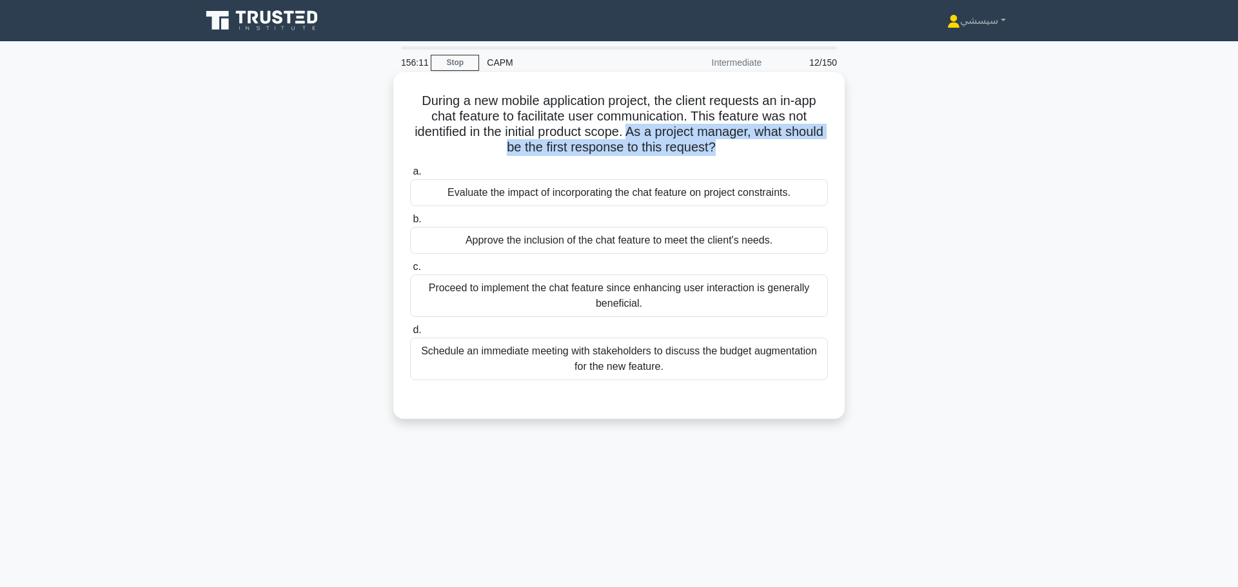
drag, startPoint x: 652, startPoint y: 121, endPoint x: 736, endPoint y: 144, distance: 87.1
click at [736, 144] on h5 "During a new mobile application project, the client requests an in-app chat fea…" at bounding box center [619, 124] width 420 height 63
drag, startPoint x: 445, startPoint y: 186, endPoint x: 797, endPoint y: 189, distance: 351.3
click at [797, 189] on div "Evaluate the impact of incorporating the chat feature on project constraints." at bounding box center [619, 192] width 418 height 27
drag, startPoint x: 475, startPoint y: 236, endPoint x: 802, endPoint y: 243, distance: 326.9
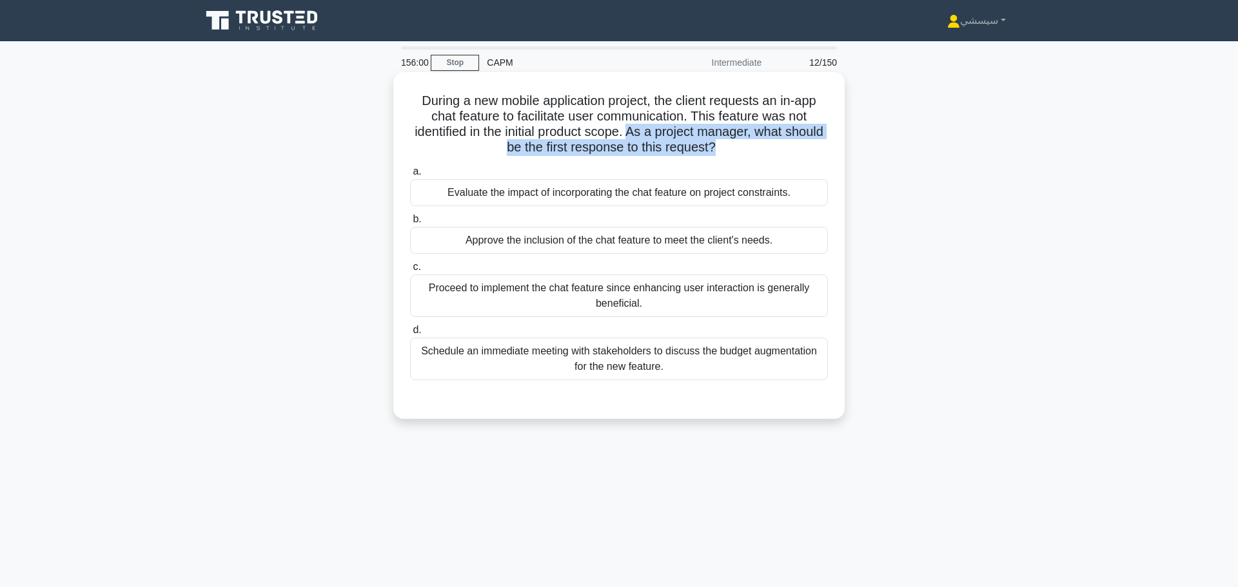
click at [802, 243] on div "Approve the inclusion of the chat feature to meet the client's needs." at bounding box center [619, 240] width 418 height 27
drag, startPoint x: 521, startPoint y: 286, endPoint x: 797, endPoint y: 284, distance: 275.9
click at [797, 284] on div "Proceed to implement the chat feature since enhancing user interaction is gener…" at bounding box center [619, 296] width 418 height 43
drag, startPoint x: 447, startPoint y: 186, endPoint x: 793, endPoint y: 186, distance: 345.5
click at [793, 186] on div "Evaluate the impact of incorporating the chat feature on project constraints." at bounding box center [619, 192] width 418 height 27
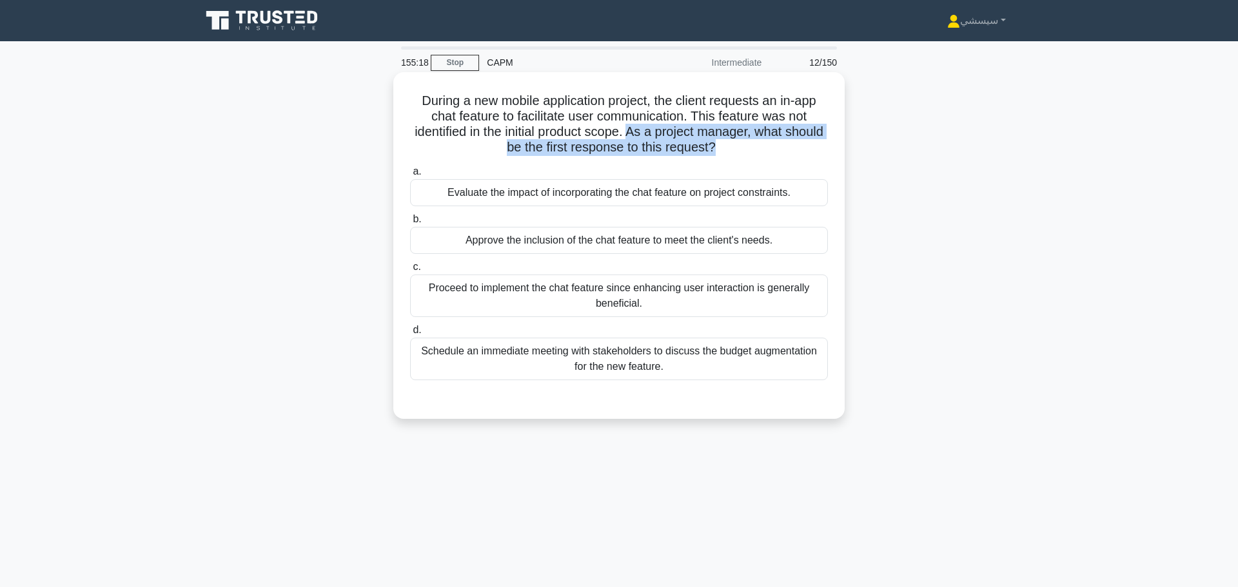
drag, startPoint x: 475, startPoint y: 240, endPoint x: 767, endPoint y: 239, distance: 292.0
click at [767, 239] on div "Approve the inclusion of the chat feature to meet the client's needs." at bounding box center [619, 240] width 418 height 27
drag, startPoint x: 447, startPoint y: 283, endPoint x: 695, endPoint y: 298, distance: 248.0
click at [695, 298] on div "Proceed to implement the chat feature since enhancing user interaction is gener…" at bounding box center [619, 296] width 418 height 43
drag, startPoint x: 429, startPoint y: 347, endPoint x: 675, endPoint y: 365, distance: 246.3
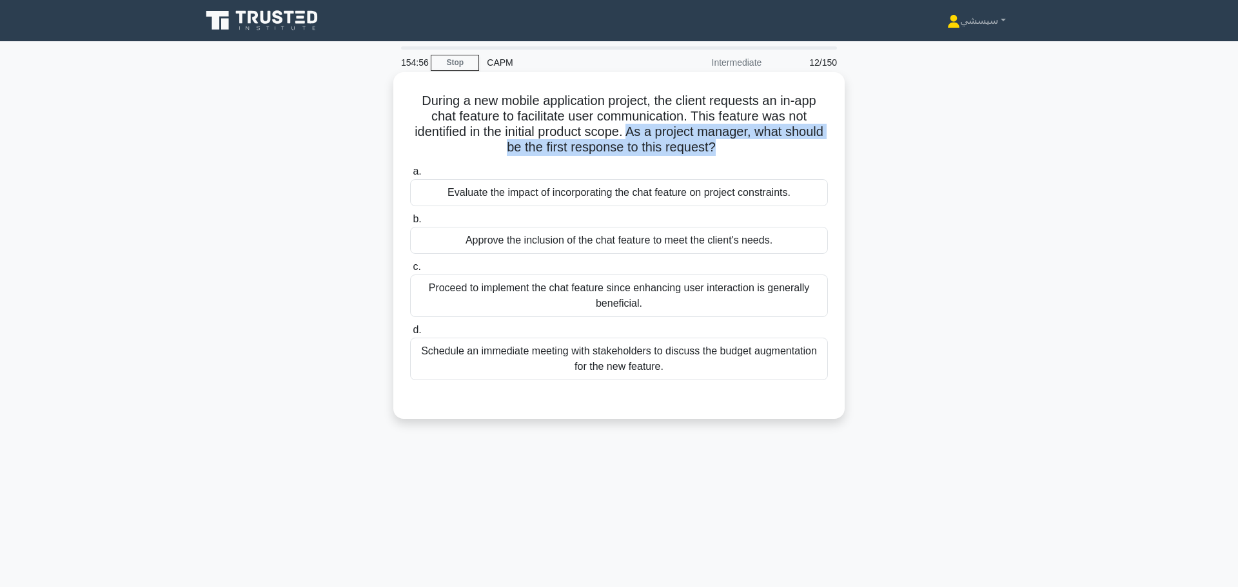
click at [675, 365] on div "Schedule an immediate meeting with stakeholders to discuss the budget augmentat…" at bounding box center [619, 359] width 418 height 43
copy div "hedule an immediate meeting with stakeholders to discuss the budget augmentatio…"
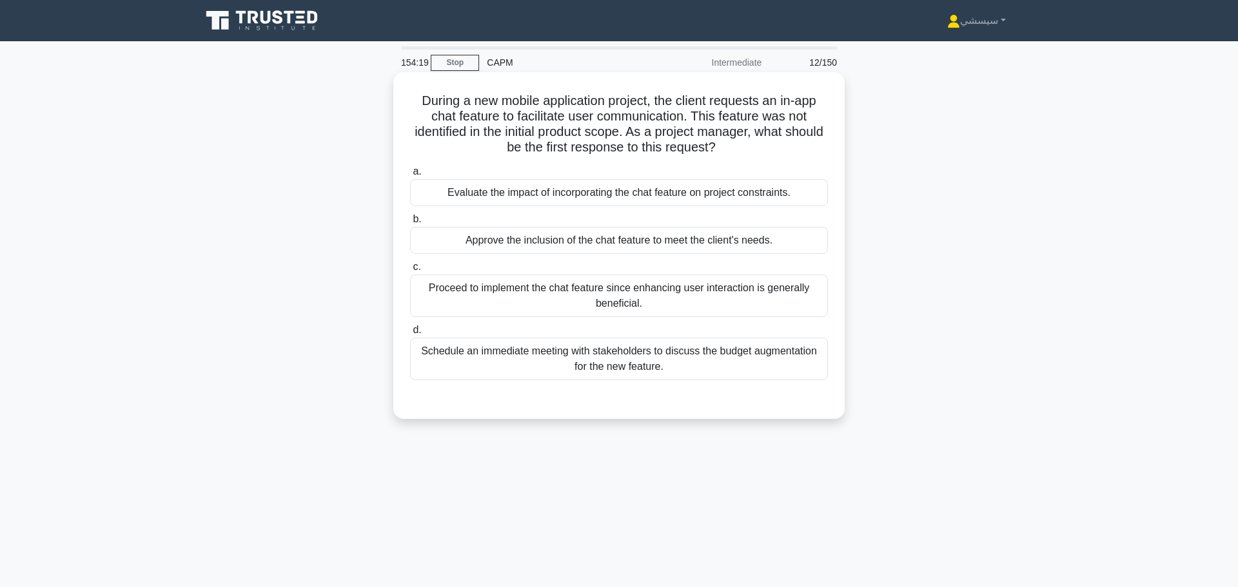
click at [483, 193] on div "Evaluate the impact of incorporating the chat feature on project constraints." at bounding box center [619, 192] width 418 height 27
click at [410, 176] on input "a. Evaluate the impact of incorporating the chat feature on project constraints." at bounding box center [410, 172] width 0 height 8
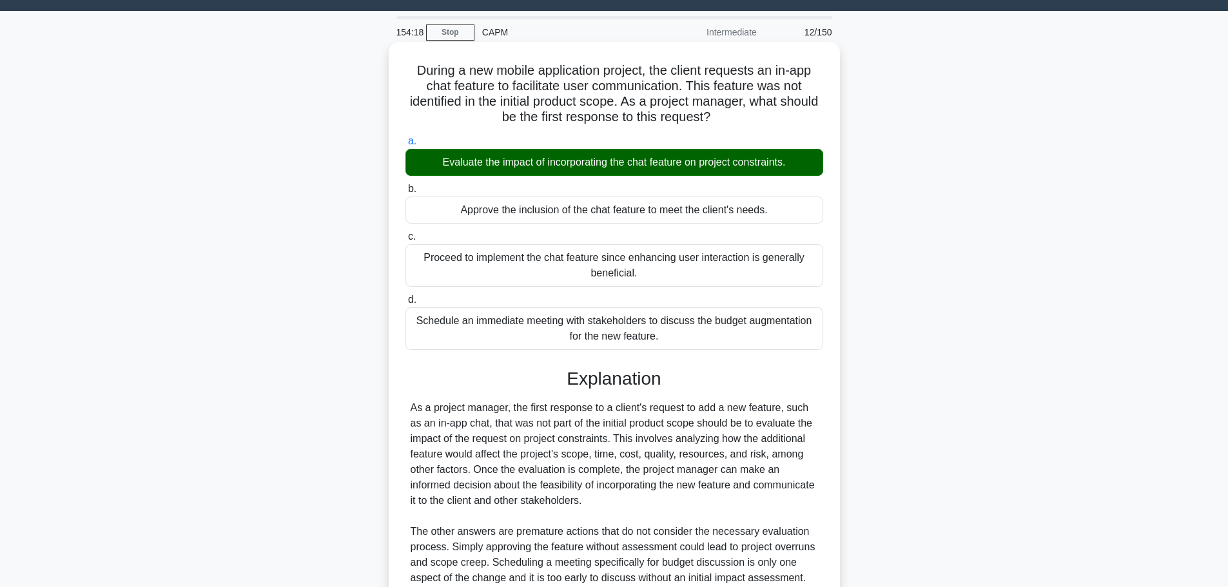
scroll to position [156, 0]
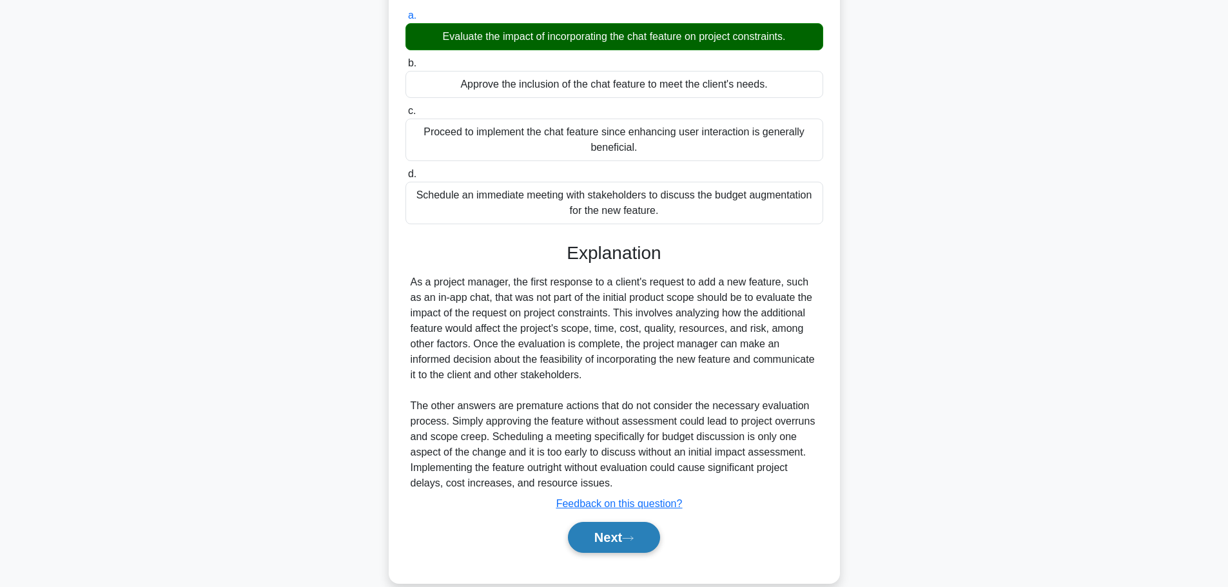
click at [639, 541] on button "Next" at bounding box center [614, 537] width 92 height 31
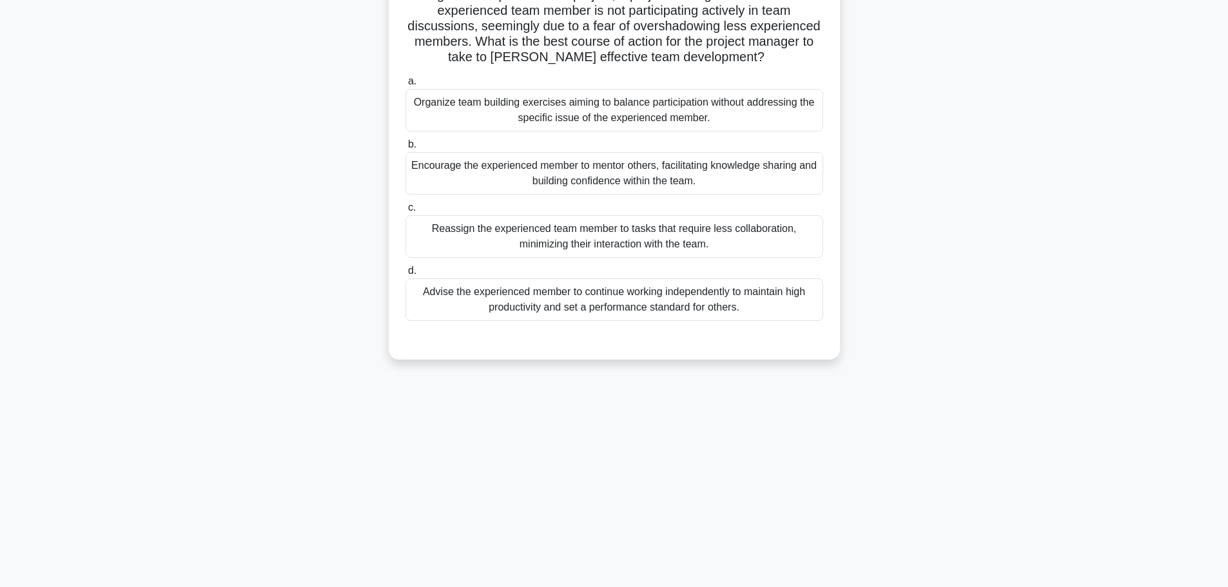
scroll to position [0, 0]
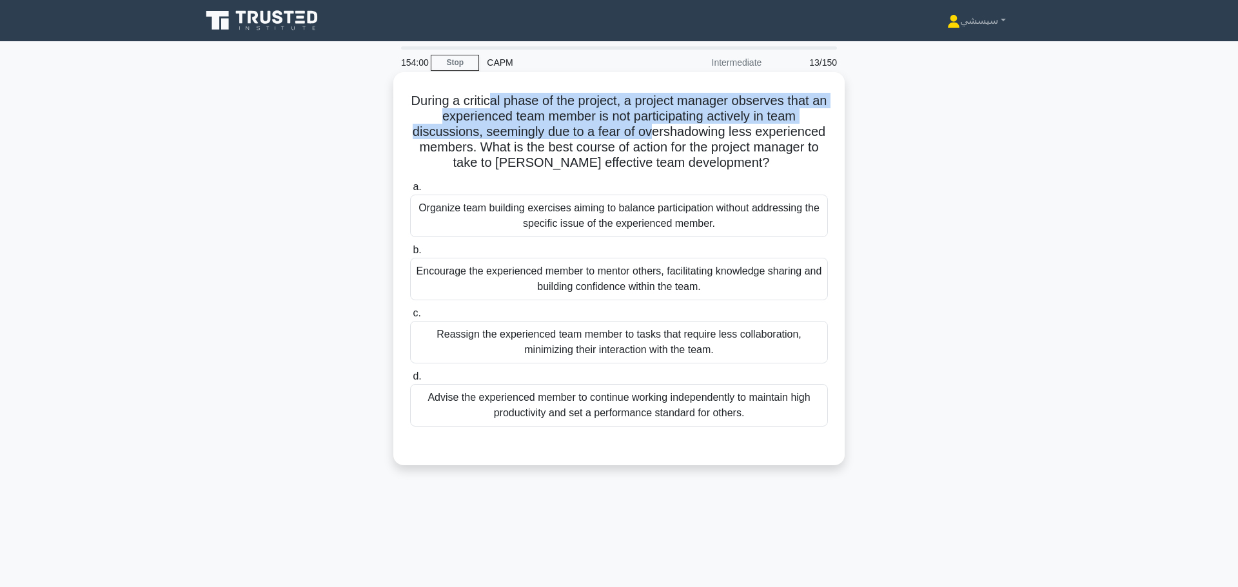
drag, startPoint x: 501, startPoint y: 96, endPoint x: 650, endPoint y: 128, distance: 152.2
click at [650, 128] on h5 "During a critical phase of the project, a project manager observes that an expe…" at bounding box center [619, 132] width 420 height 79
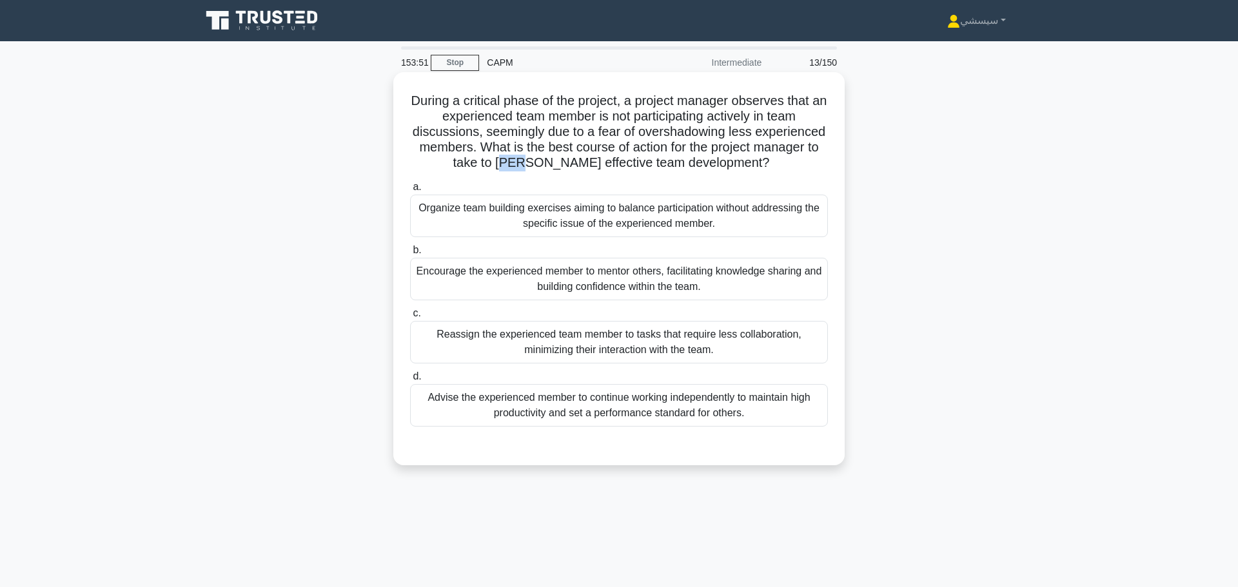
drag, startPoint x: 531, startPoint y: 159, endPoint x: 550, endPoint y: 159, distance: 19.3
click at [550, 159] on h5 "During a critical phase of the project, a project manager observes that an expe…" at bounding box center [619, 132] width 420 height 79
drag, startPoint x: 421, startPoint y: 204, endPoint x: 698, endPoint y: 218, distance: 277.5
click at [698, 218] on div "Organize team building exercises aiming to balance participation without addres…" at bounding box center [619, 216] width 418 height 43
click at [711, 216] on div "Organize team building exercises aiming to balance participation without addres…" at bounding box center [619, 216] width 418 height 43
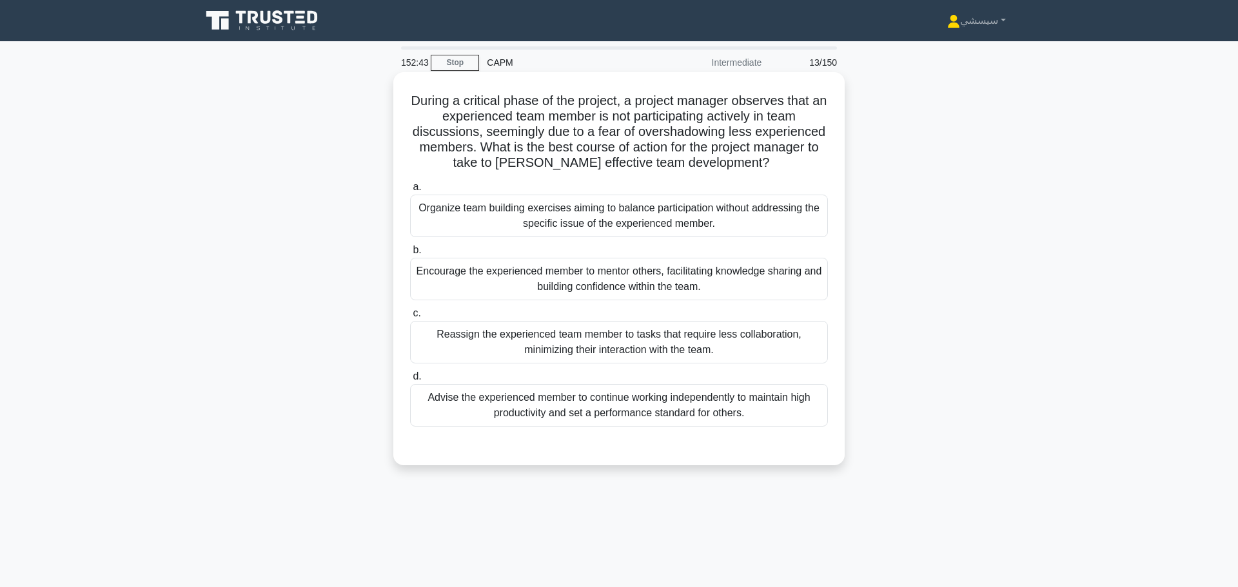
click at [410, 191] on input "a. Organize team building exercises aiming to balance participation without add…" at bounding box center [410, 187] width 0 height 8
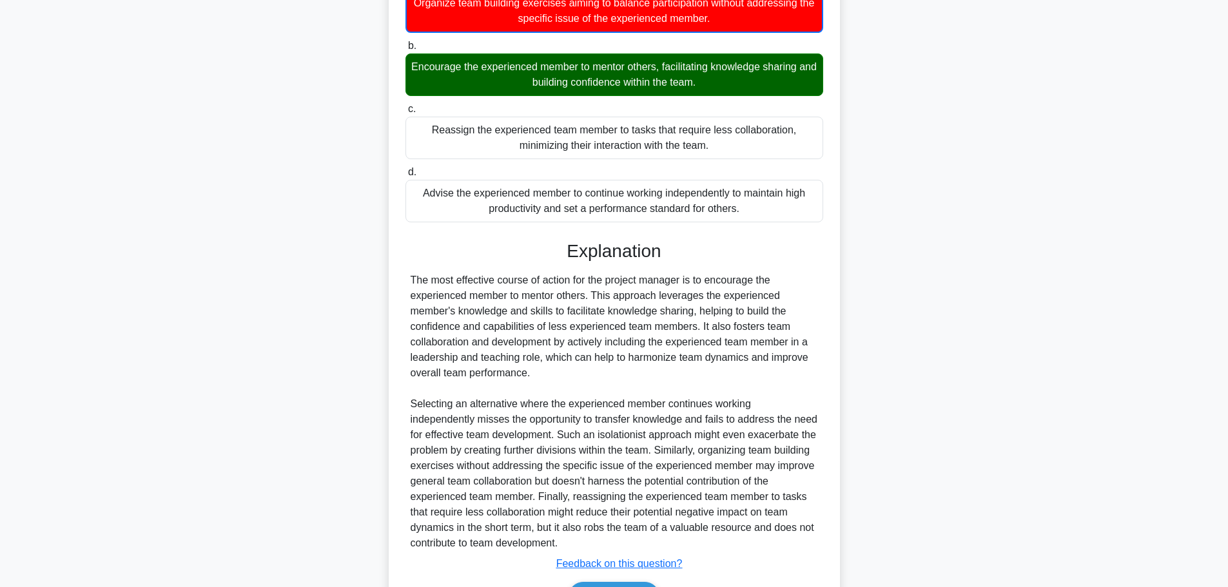
scroll to position [264, 0]
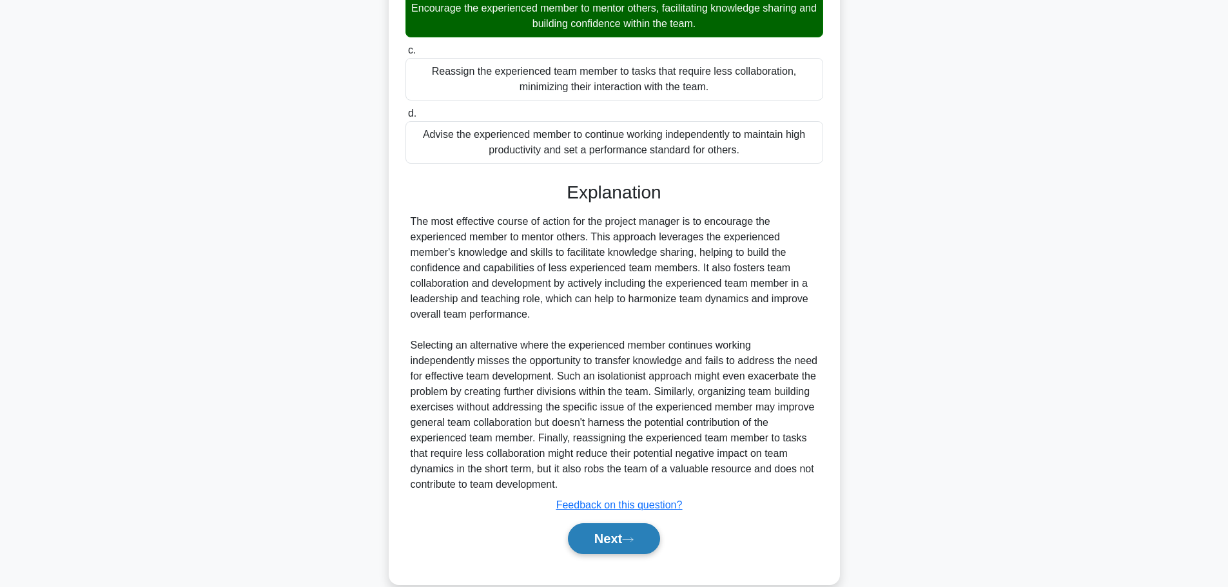
click at [624, 525] on button "Next" at bounding box center [614, 538] width 92 height 31
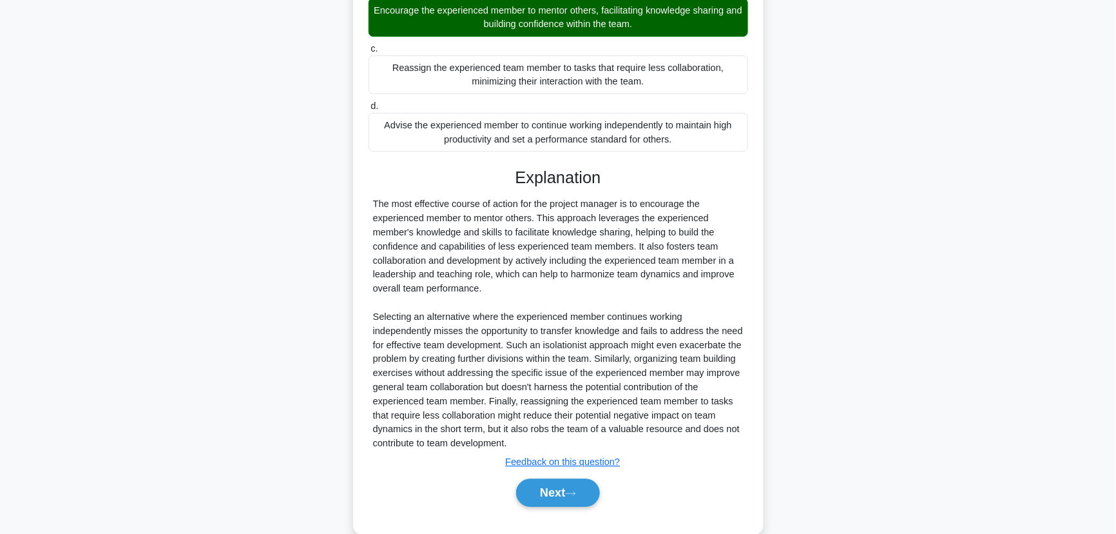
scroll to position [0, 0]
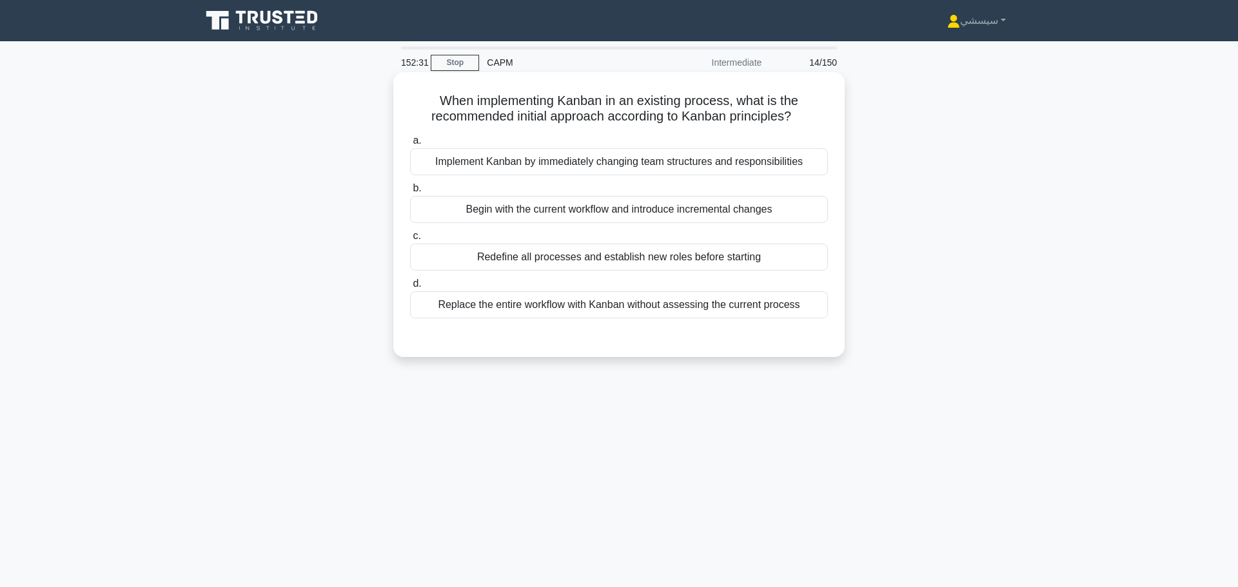
drag, startPoint x: 430, startPoint y: 93, endPoint x: 796, endPoint y: 108, distance: 366.4
click at [796, 108] on h5 "When implementing Kanban in an existing process, what is the recommended initia…" at bounding box center [619, 109] width 420 height 32
click at [497, 113] on h5 "When implementing Kanban in an existing process, what is the recommended initia…" at bounding box center [619, 109] width 420 height 32
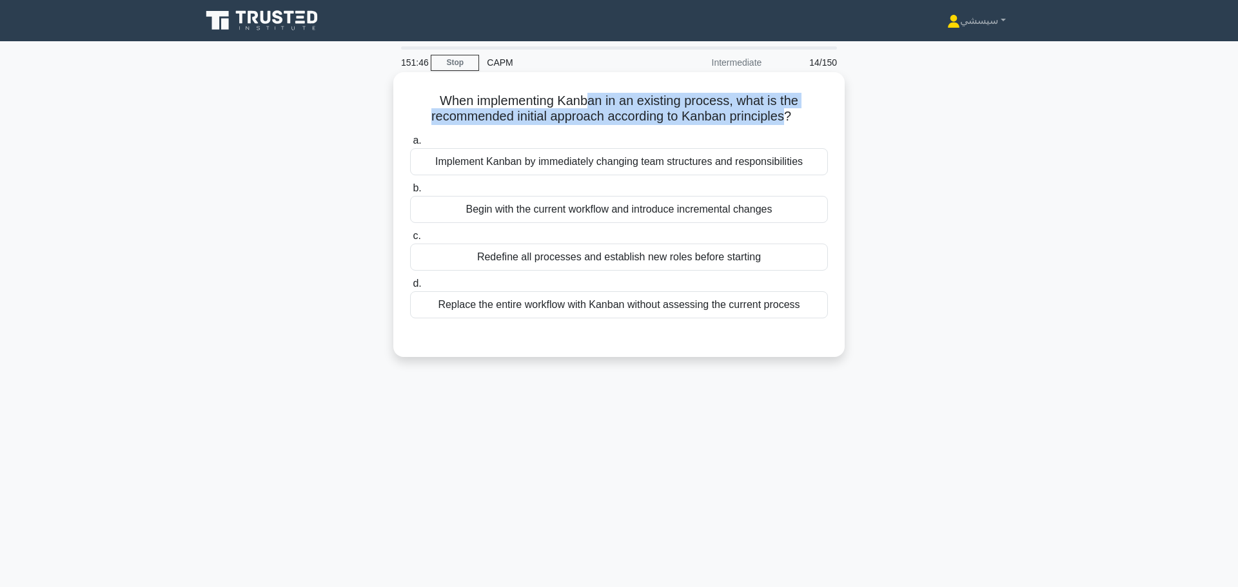
drag, startPoint x: 589, startPoint y: 95, endPoint x: 788, endPoint y: 111, distance: 199.1
click at [788, 111] on h5 "When implementing Kanban in an existing process, what is the recommended initia…" at bounding box center [619, 109] width 420 height 32
click at [746, 101] on h5 "When implementing Kanban in an existing process, what is the recommended initia…" at bounding box center [619, 109] width 420 height 32
drag, startPoint x: 429, startPoint y: 93, endPoint x: 734, endPoint y: 90, distance: 305.5
click at [734, 93] on h5 "When implementing Kanban in an existing process, what is the recommended initia…" at bounding box center [619, 109] width 420 height 32
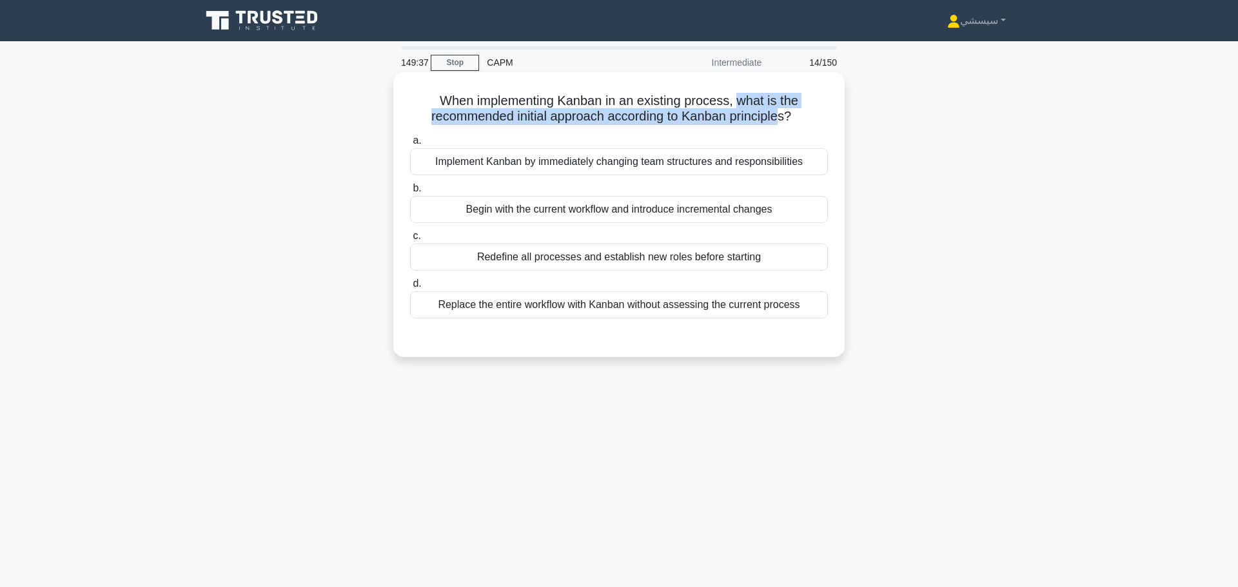
drag, startPoint x: 737, startPoint y: 98, endPoint x: 785, endPoint y: 109, distance: 49.6
click at [785, 109] on h5 "When implementing Kanban in an existing process, what is the recommended initia…" at bounding box center [619, 109] width 420 height 32
click at [598, 248] on div "Redefine all processes and establish new roles before starting" at bounding box center [619, 257] width 418 height 27
click at [410, 240] on input "c. Redefine all processes and establish new roles before starting" at bounding box center [410, 236] width 0 height 8
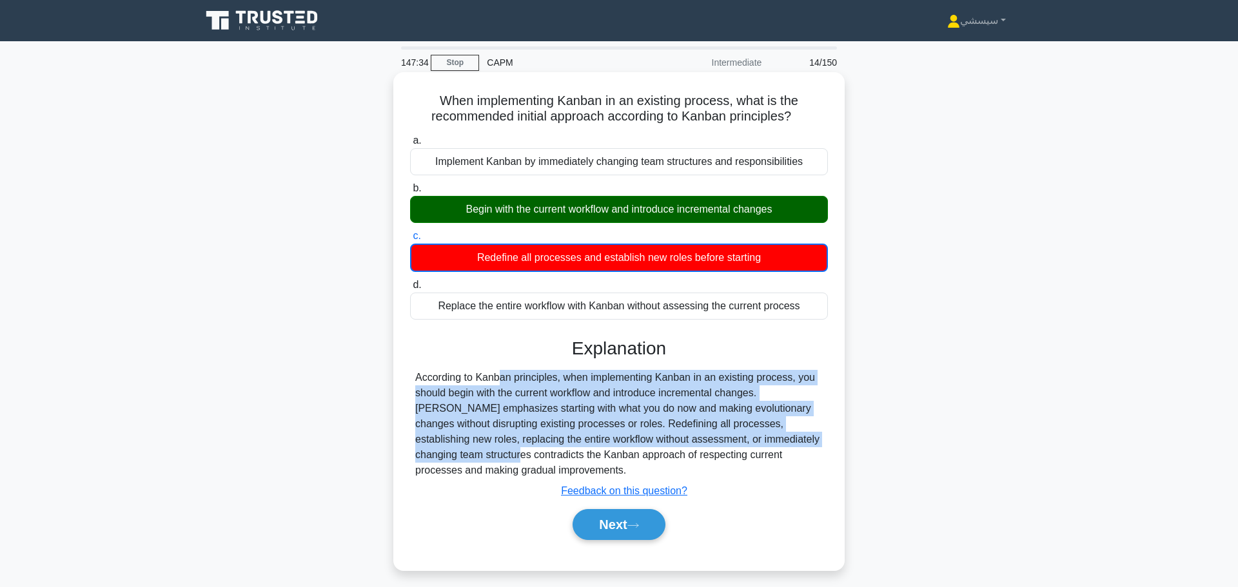
drag, startPoint x: 416, startPoint y: 373, endPoint x: 776, endPoint y: 438, distance: 365.5
click at [776, 438] on div "According to Kanban principles, when implementing Kanban in an existing process…" at bounding box center [618, 424] width 407 height 108
drag, startPoint x: 477, startPoint y: 255, endPoint x: 644, endPoint y: 248, distance: 167.1
click at [644, 248] on div "Redefine all processes and establish new roles before starting" at bounding box center [619, 258] width 418 height 28
click at [638, 248] on div "Redefine all processes and establish new roles before starting" at bounding box center [619, 258] width 418 height 28
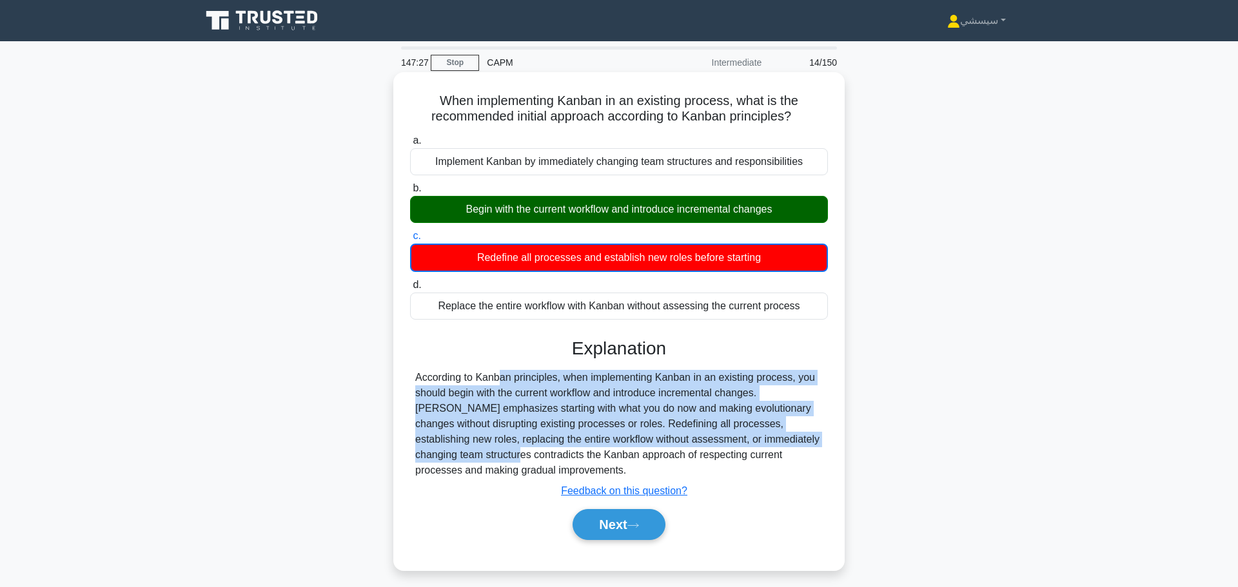
click at [410, 240] on input "c. Redefine all processes and establish new roles before starting" at bounding box center [410, 236] width 0 height 8
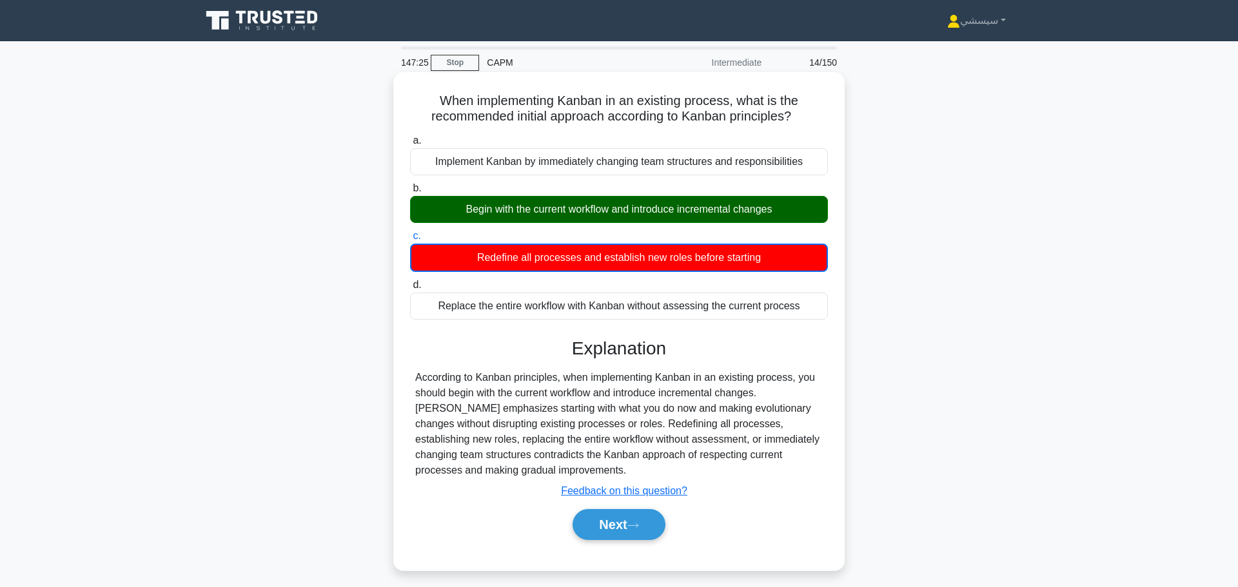
drag, startPoint x: 472, startPoint y: 251, endPoint x: 748, endPoint y: 248, distance: 275.9
click at [748, 248] on div "Redefine all processes and establish new roles before starting" at bounding box center [619, 258] width 418 height 28
click at [698, 252] on div "Redefine all processes and establish new roles before starting" at bounding box center [619, 258] width 418 height 28
click at [410, 240] on input "c. Redefine all processes and establish new roles before starting" at bounding box center [410, 236] width 0 height 8
drag, startPoint x: 720, startPoint y: 250, endPoint x: 665, endPoint y: 253, distance: 54.9
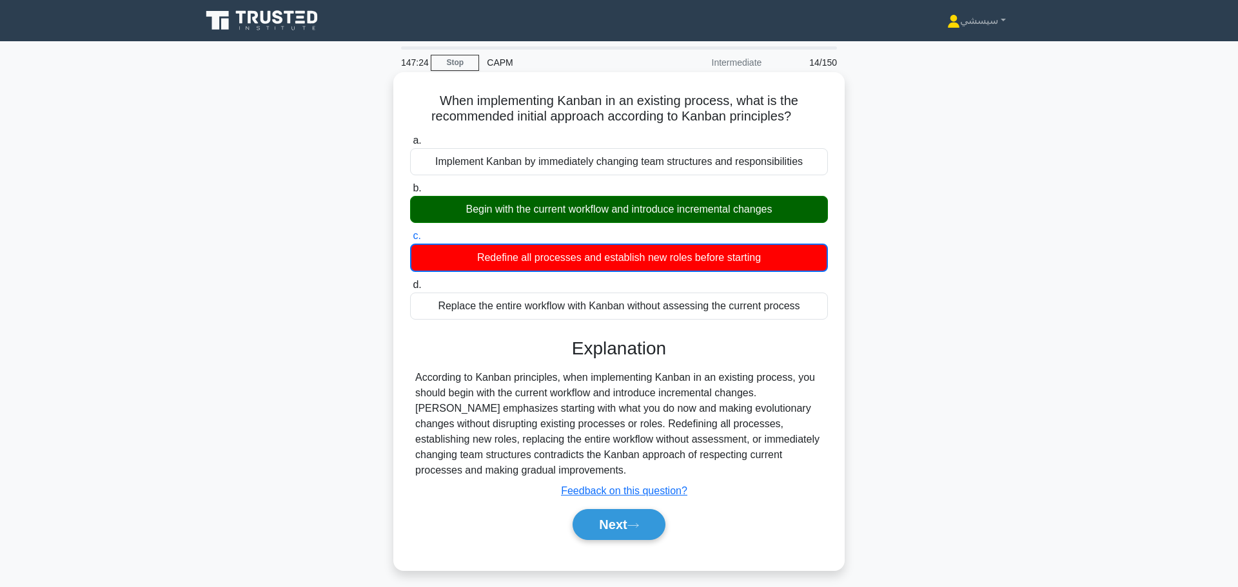
click at [775, 250] on div "Redefine all processes and establish new roles before starting" at bounding box center [619, 258] width 418 height 28
drag, startPoint x: 467, startPoint y: 246, endPoint x: 598, endPoint y: 244, distance: 130.9
click at [598, 244] on div "Redefine all processes and establish new roles before starting" at bounding box center [619, 258] width 418 height 28
click at [579, 250] on div "Redefine all processes and establish new roles before starting" at bounding box center [619, 258] width 418 height 28
click at [410, 240] on input "c. Redefine all processes and establish new roles before starting" at bounding box center [410, 236] width 0 height 8
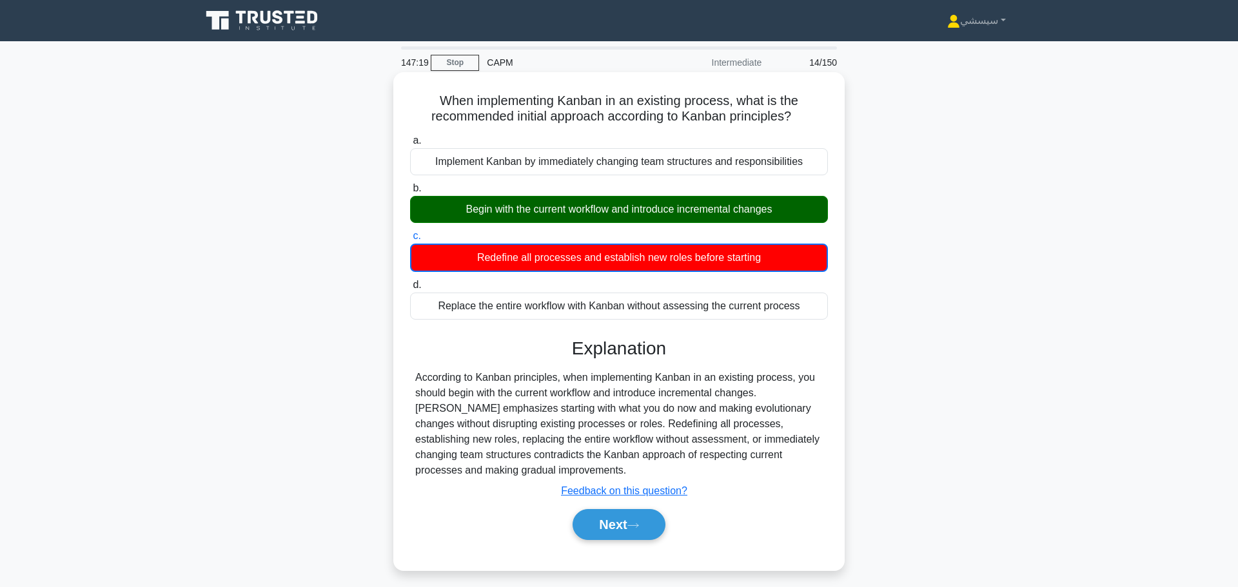
drag, startPoint x: 605, startPoint y: 249, endPoint x: 691, endPoint y: 248, distance: 85.8
click at [691, 248] on div "Redefine all processes and establish new roles before starting" at bounding box center [619, 258] width 418 height 28
click at [487, 231] on label "c. Redefine all processes and establish new roles before starting" at bounding box center [619, 250] width 418 height 44
click at [410, 232] on input "c. Redefine all processes and establish new roles before starting" at bounding box center [410, 236] width 0 height 8
drag, startPoint x: 462, startPoint y: 202, endPoint x: 783, endPoint y: 208, distance: 321.0
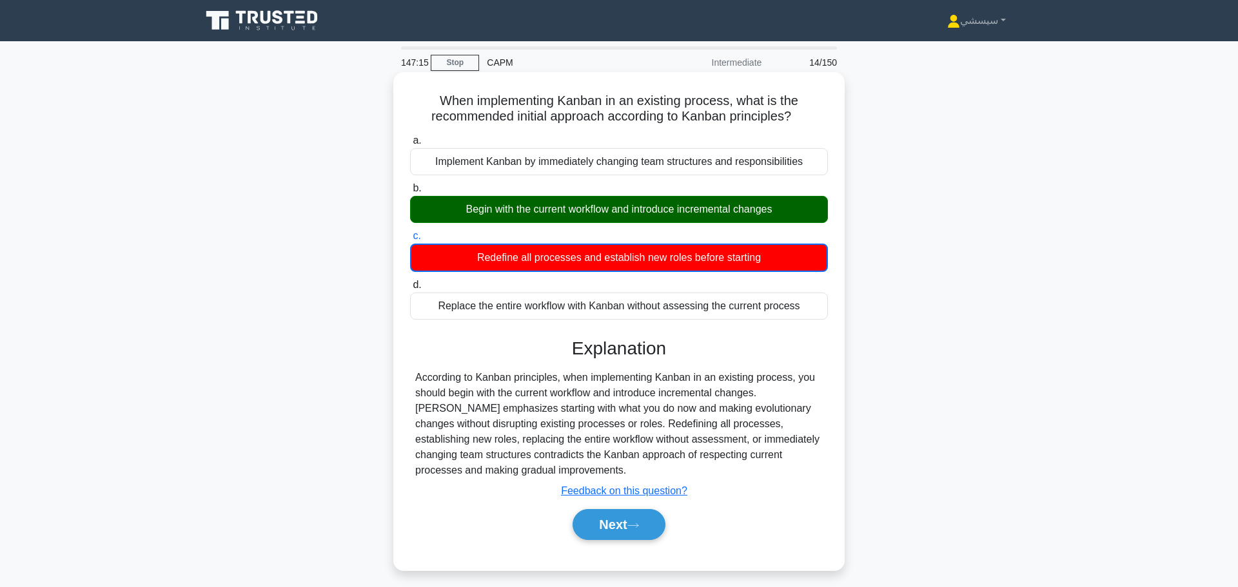
click at [783, 208] on div "Begin with the current workflow and introduce incremental changes" at bounding box center [619, 209] width 418 height 27
click at [506, 200] on div "Begin with the current workflow and introduce incremental changes" at bounding box center [619, 209] width 418 height 27
click at [410, 193] on input "b. Begin with the current workflow and introduce incremental changes" at bounding box center [410, 188] width 0 height 8
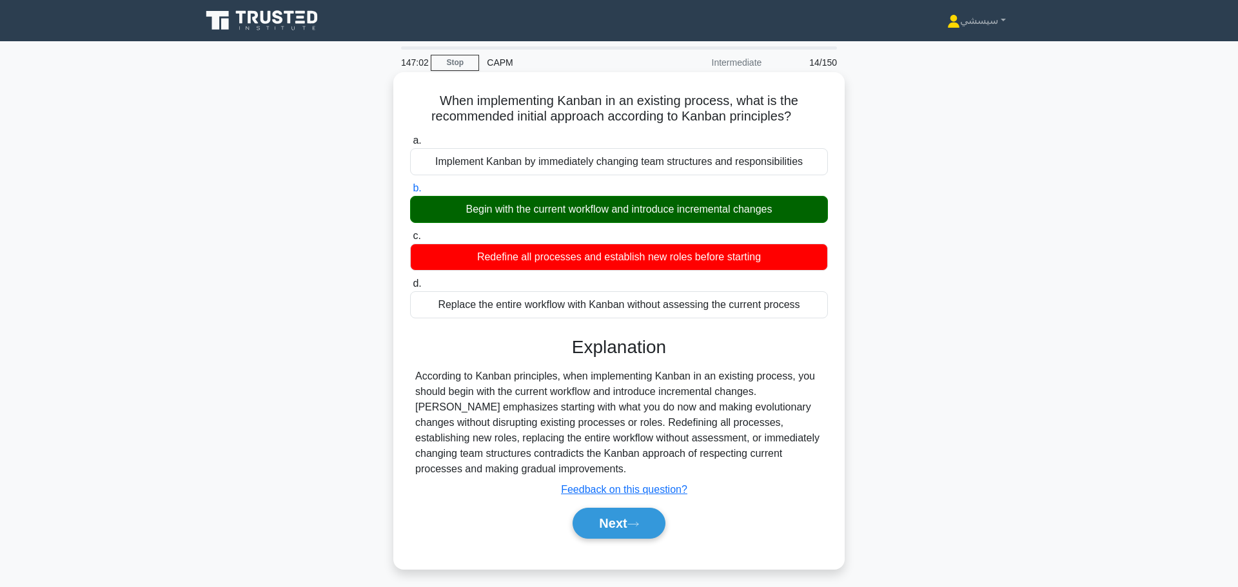
drag, startPoint x: 446, startPoint y: 206, endPoint x: 777, endPoint y: 199, distance: 330.7
click at [777, 199] on div "Begin with the current workflow and introduce incremental changes" at bounding box center [619, 209] width 418 height 27
drag, startPoint x: 434, startPoint y: 95, endPoint x: 703, endPoint y: 84, distance: 269.0
click at [703, 84] on div "When implementing Kanban in an existing process, what is the recommended initia…" at bounding box center [618, 320] width 441 height 487
click at [637, 95] on h5 "When implementing Kanban in an existing process, what is the recommended initia…" at bounding box center [619, 109] width 420 height 32
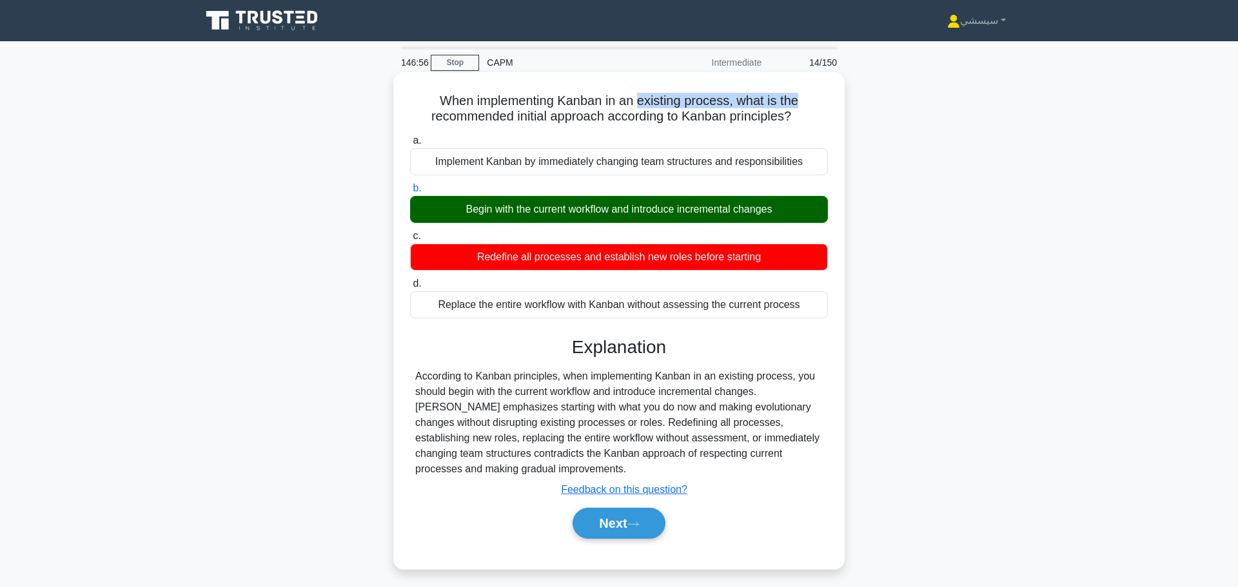
drag, startPoint x: 637, startPoint y: 95, endPoint x: 812, endPoint y: 92, distance: 175.4
click at [812, 93] on h5 "When implementing Kanban in an existing process, what is the recommended initia…" at bounding box center [619, 109] width 420 height 32
click at [628, 529] on button "Next" at bounding box center [618, 523] width 92 height 31
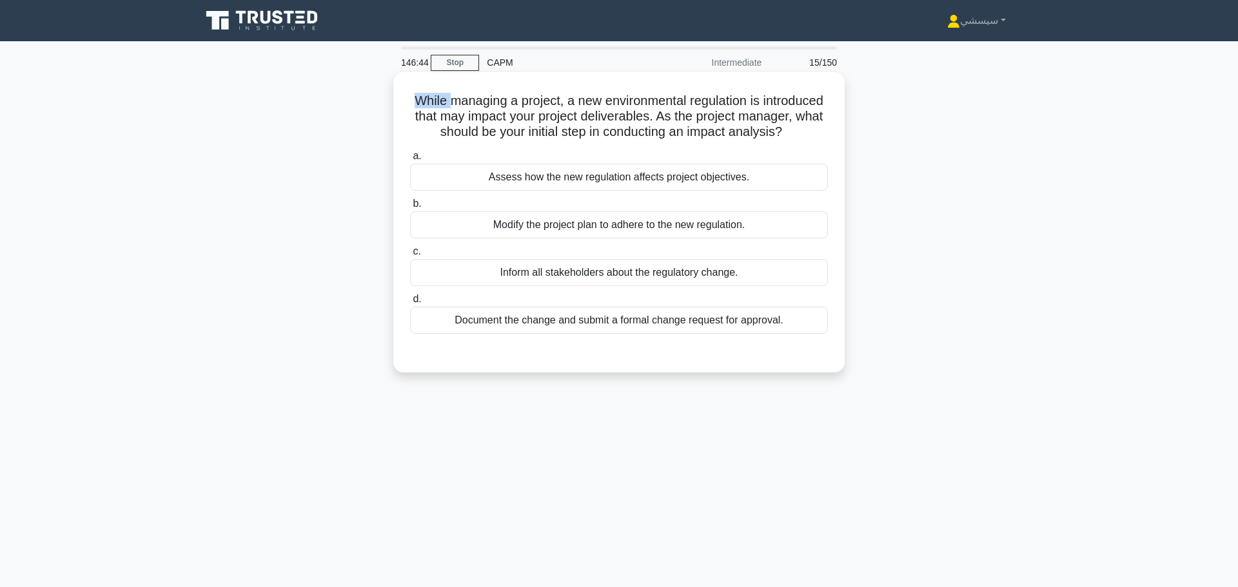
drag, startPoint x: 440, startPoint y: 95, endPoint x: 477, endPoint y: 85, distance: 38.8
click at [477, 93] on h5 "While managing a project, a new environmental regulation is introduced that may…" at bounding box center [619, 117] width 420 height 48
click at [467, 93] on h5 "While managing a project, a new environmental regulation is introduced that may…" at bounding box center [619, 117] width 420 height 48
drag, startPoint x: 731, startPoint y: 95, endPoint x: 789, endPoint y: 93, distance: 58.0
click at [789, 93] on h5 "While managing a project, a new environmental regulation is introduced that may…" at bounding box center [619, 117] width 420 height 48
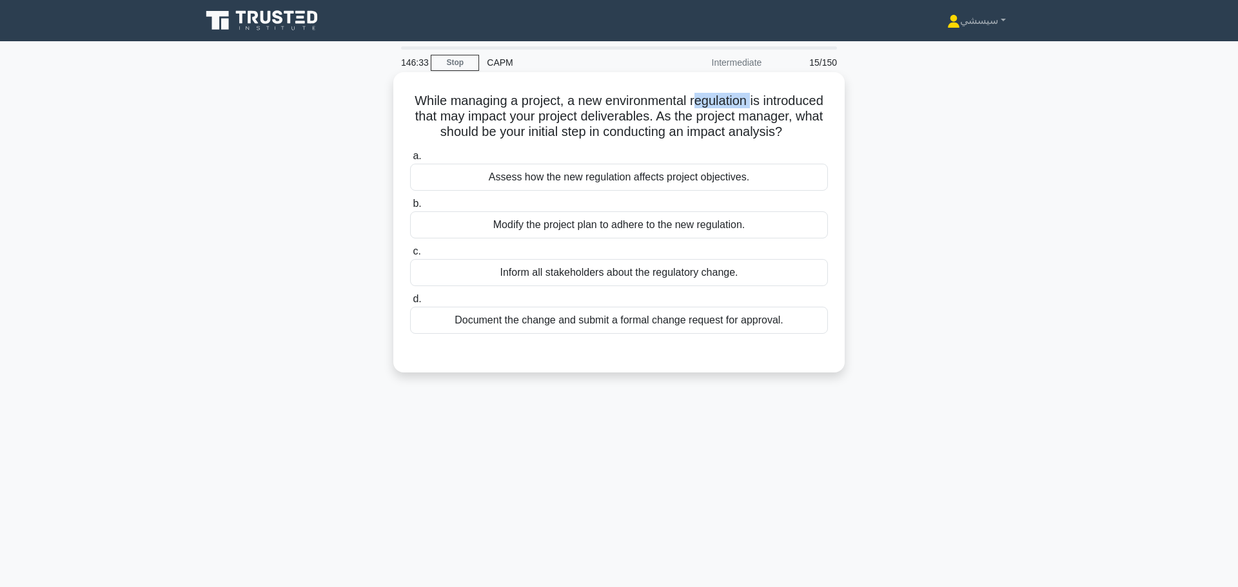
click at [752, 93] on h5 "While managing a project, a new environmental regulation is introduced that may…" at bounding box center [619, 117] width 420 height 48
click at [626, 103] on h5 "While managing a project, a new environmental regulation is introduced that may…" at bounding box center [619, 117] width 420 height 48
drag, startPoint x: 443, startPoint y: 95, endPoint x: 561, endPoint y: 92, distance: 117.3
click at [561, 93] on h5 "While managing a project, a new environmental regulation is introduced that may…" at bounding box center [619, 117] width 420 height 48
click at [543, 104] on h5 "While managing a project, a new environmental regulation is introduced that may…" at bounding box center [619, 117] width 420 height 48
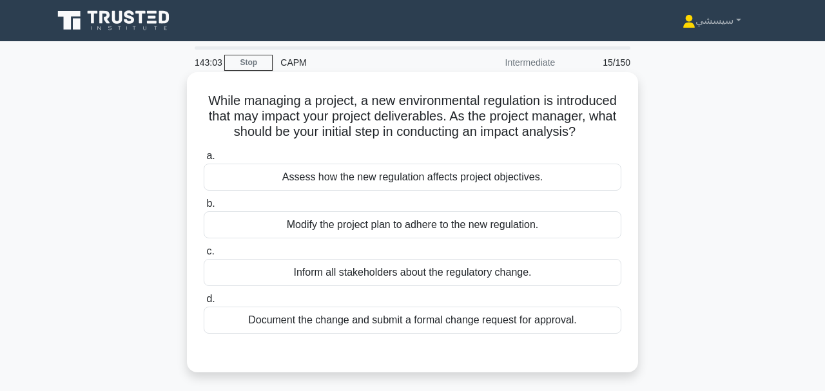
drag, startPoint x: 297, startPoint y: 124, endPoint x: 523, endPoint y: 144, distance: 227.8
click at [523, 141] on h5 "While managing a project, a new environmental regulation is introduced that may…" at bounding box center [412, 117] width 420 height 48
drag, startPoint x: 540, startPoint y: 237, endPoint x: 280, endPoint y: 239, distance: 260.4
click at [280, 238] on div "Modify the project plan to adhere to the new regulation." at bounding box center [413, 224] width 418 height 27
copy div "Modify the project plan to adhere to the new regulation."
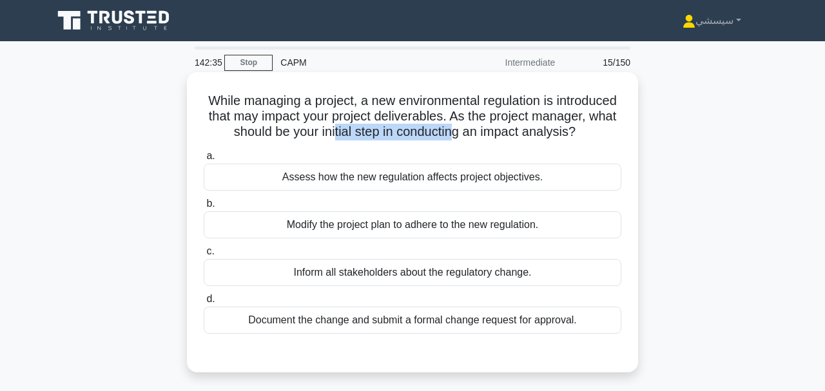
drag, startPoint x: 413, startPoint y: 126, endPoint x: 537, endPoint y: 124, distance: 124.4
click at [536, 124] on h5 "While managing a project, a new environmental regulation is introduced that may…" at bounding box center [412, 117] width 420 height 48
click at [394, 190] on div "Assess how the new regulation affects project objectives." at bounding box center [413, 177] width 418 height 27
click at [204, 161] on input "a. Assess how the new regulation affects project objectives." at bounding box center [204, 156] width 0 height 8
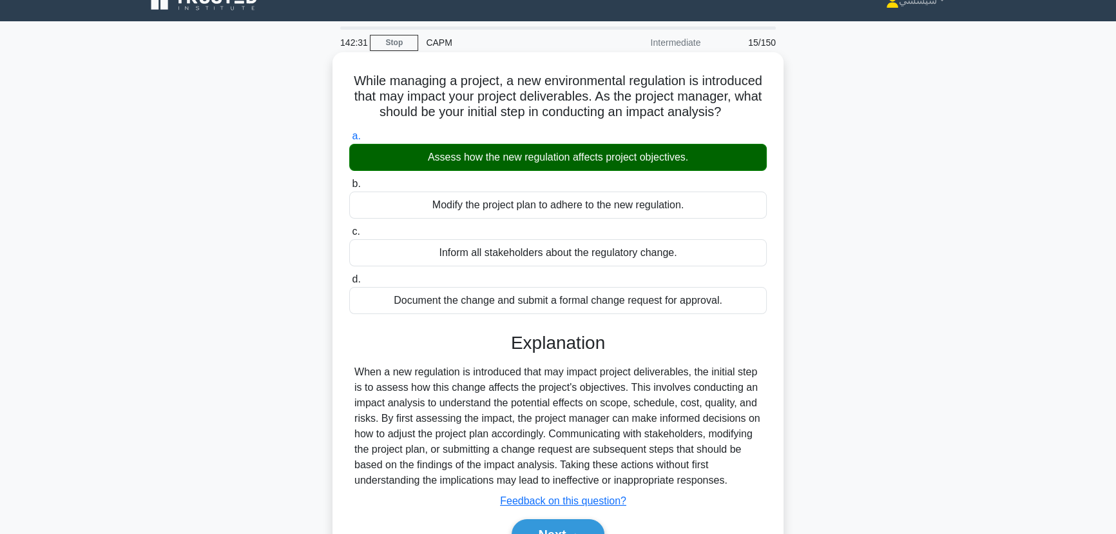
scroll to position [84, 0]
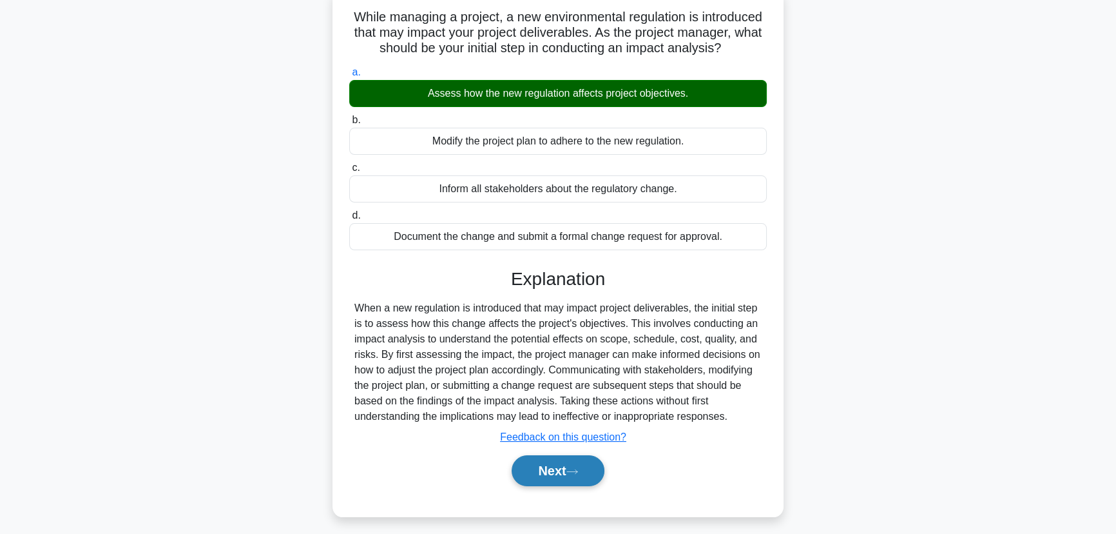
click at [548, 474] on button "Next" at bounding box center [558, 470] width 92 height 31
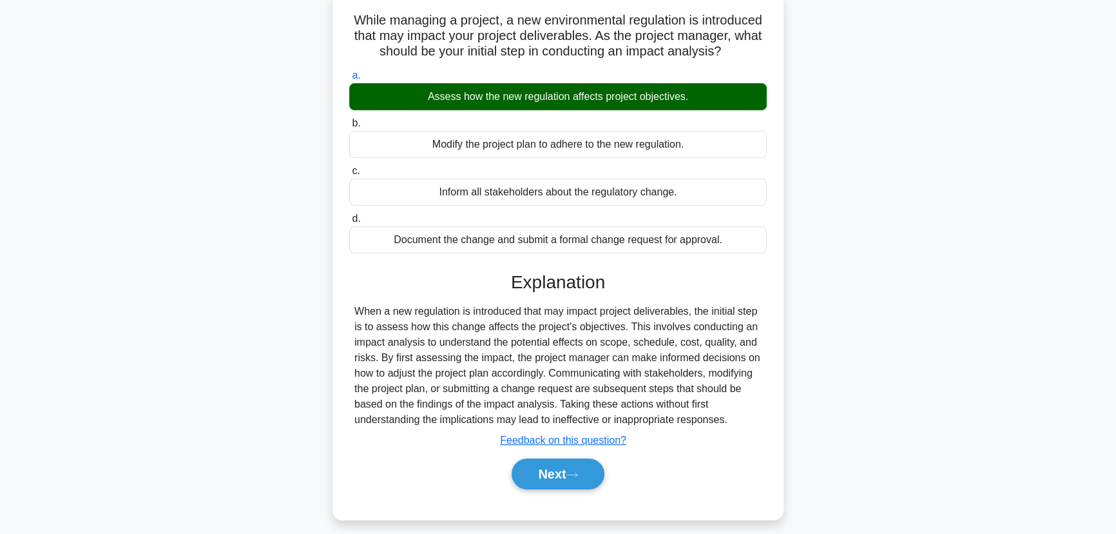
scroll to position [0, 0]
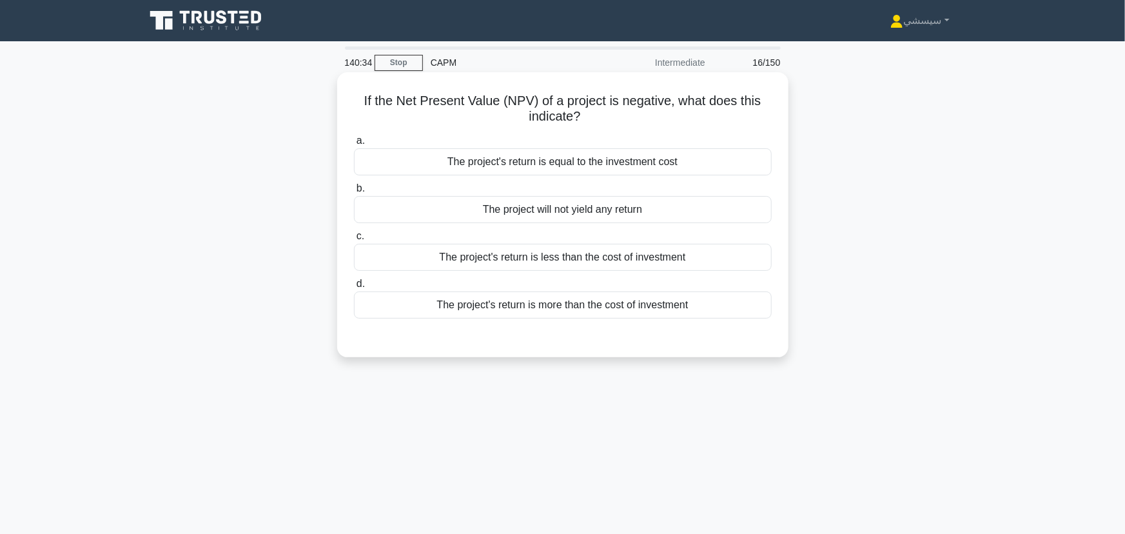
click at [546, 248] on div "The project's return is less than the cost of investment" at bounding box center [563, 257] width 418 height 27
click at [354, 240] on input "c. The project's return is less than the cost of investment" at bounding box center [354, 236] width 0 height 8
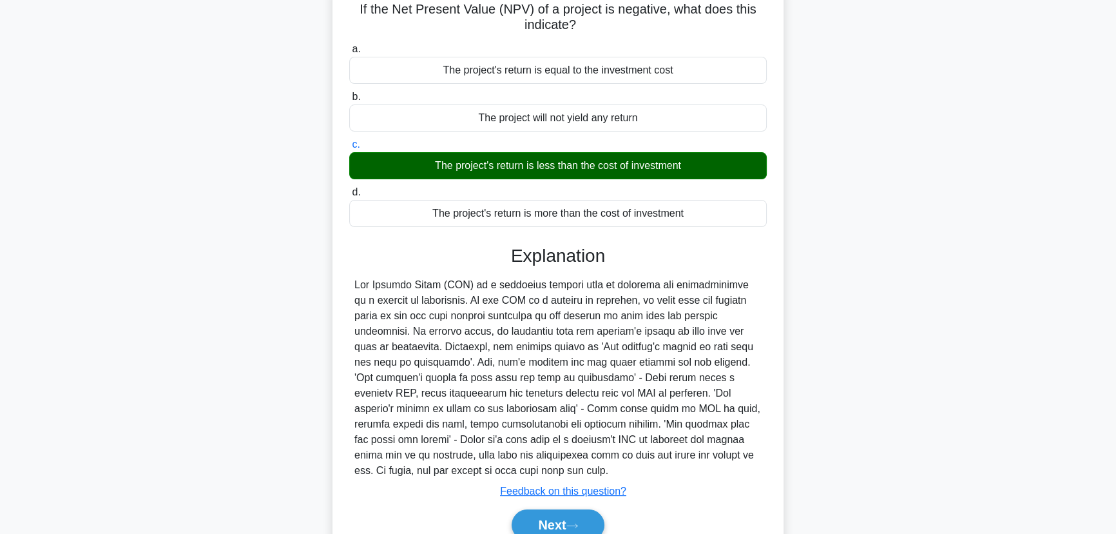
scroll to position [115, 0]
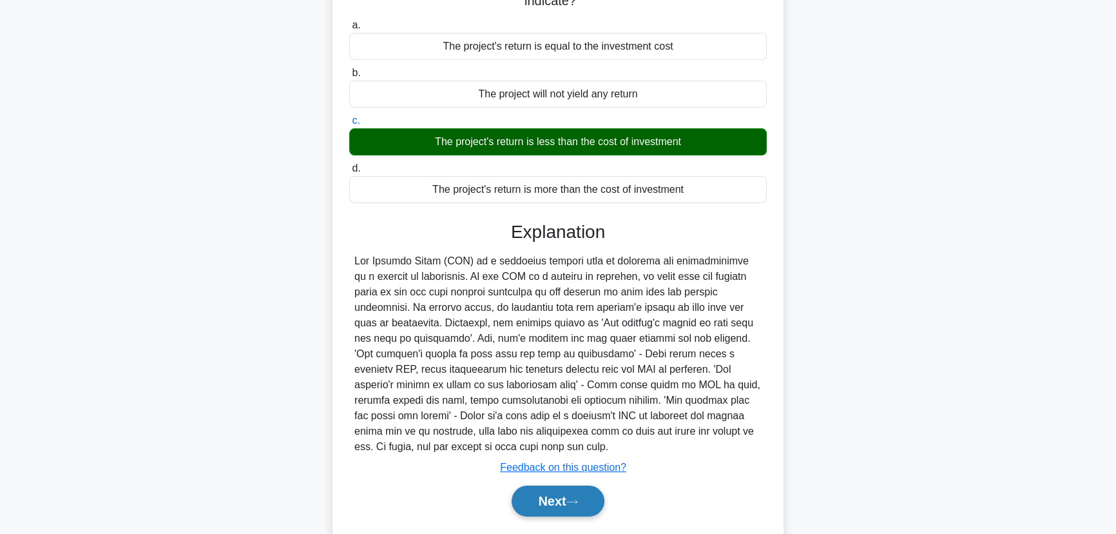
click at [562, 485] on button "Next" at bounding box center [558, 500] width 92 height 31
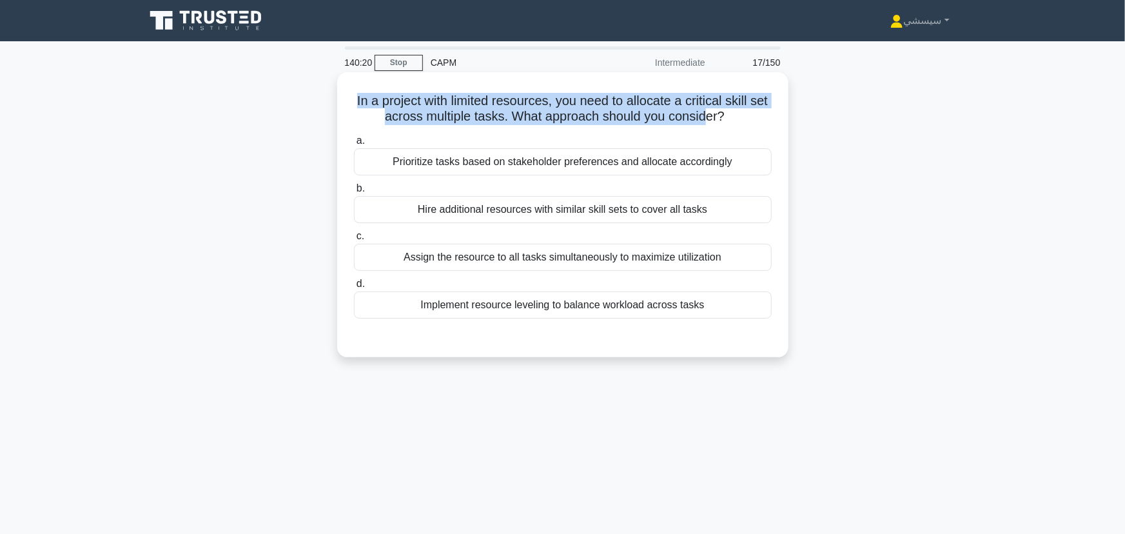
drag, startPoint x: 356, startPoint y: 97, endPoint x: 714, endPoint y: 114, distance: 358.8
click at [714, 114] on h5 "In a project with limited resources, you need to allocate a critical skill set …" at bounding box center [563, 109] width 420 height 32
click at [471, 108] on h5 "In a project with limited resources, you need to allocate a critical skill set …" at bounding box center [563, 109] width 420 height 32
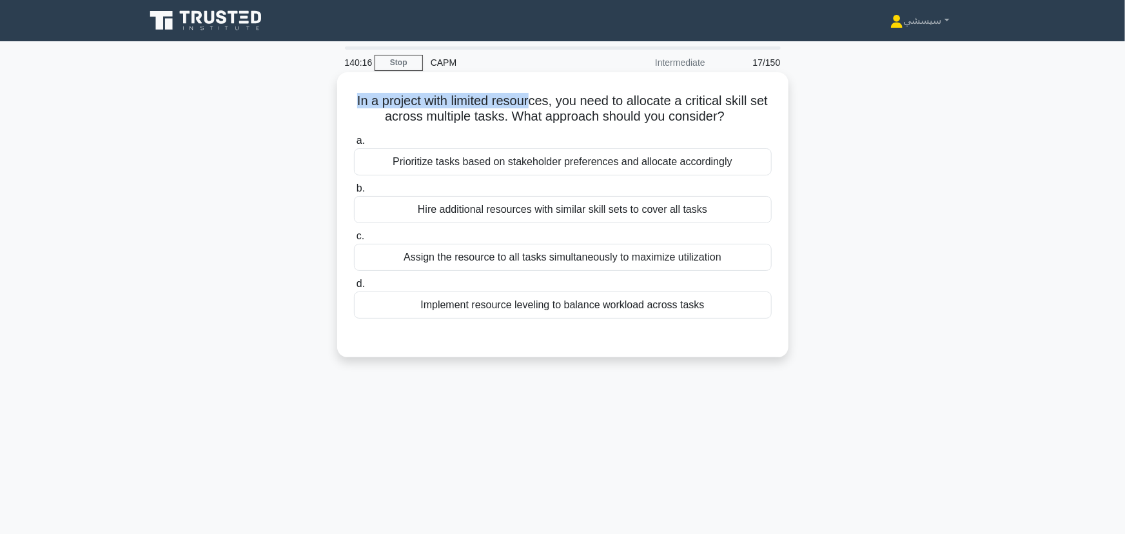
drag, startPoint x: 355, startPoint y: 95, endPoint x: 540, endPoint y: 96, distance: 185.0
click at [540, 96] on h5 "In a project with limited resources, you need to allocate a critical skill set …" at bounding box center [563, 109] width 420 height 32
drag, startPoint x: 605, startPoint y: 103, endPoint x: 587, endPoint y: 102, distance: 18.7
click at [603, 103] on h5 "In a project with limited resources, you need to allocate a critical skill set …" at bounding box center [563, 109] width 420 height 32
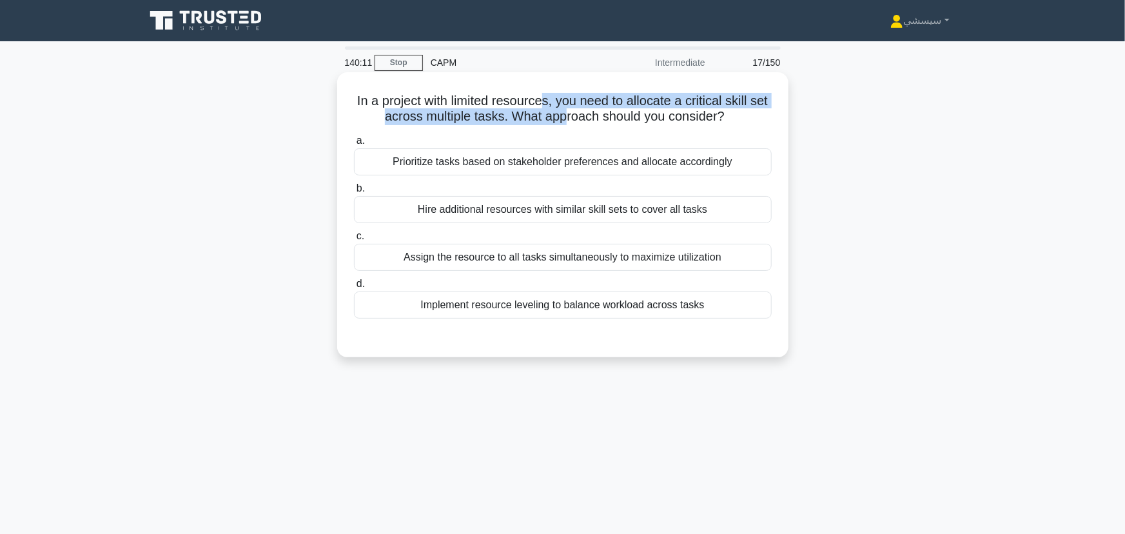
drag, startPoint x: 552, startPoint y: 96, endPoint x: 575, endPoint y: 117, distance: 31.5
click at [575, 117] on h5 "In a project with limited resources, you need to allocate a critical skill set …" at bounding box center [563, 109] width 420 height 32
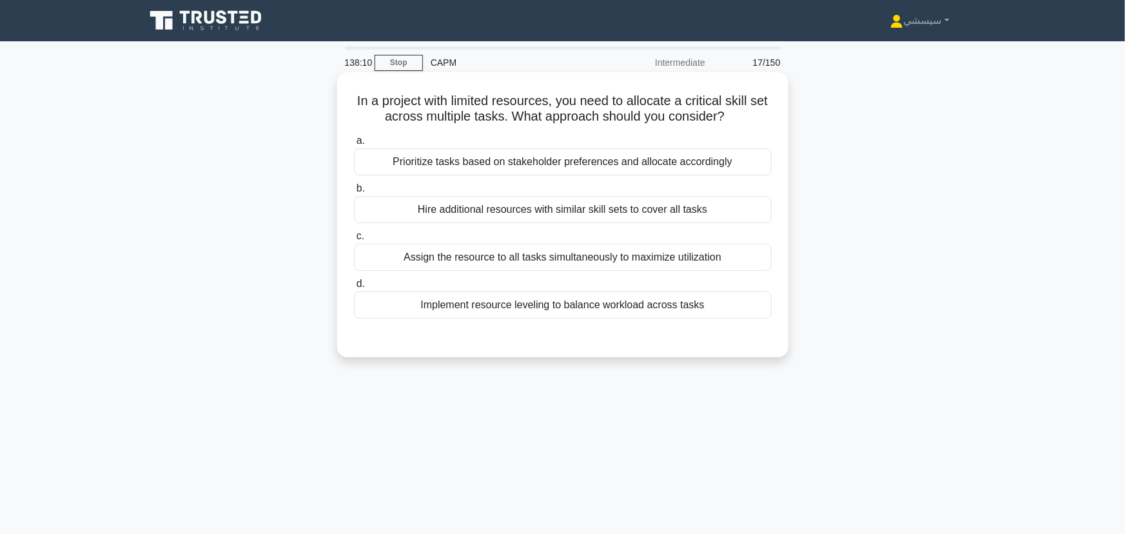
click at [496, 244] on div "Assign the resource to all tasks simultaneously to maximize utilization" at bounding box center [563, 257] width 418 height 27
click at [354, 240] on input "c. Assign the resource to all tasks simultaneously to maximize utilization" at bounding box center [354, 236] width 0 height 8
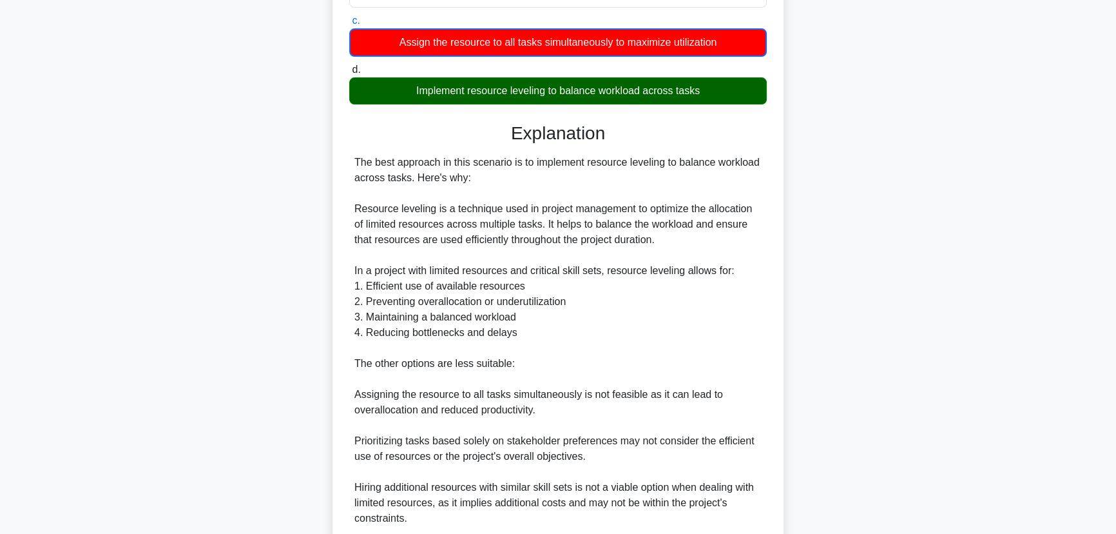
scroll to position [347, 0]
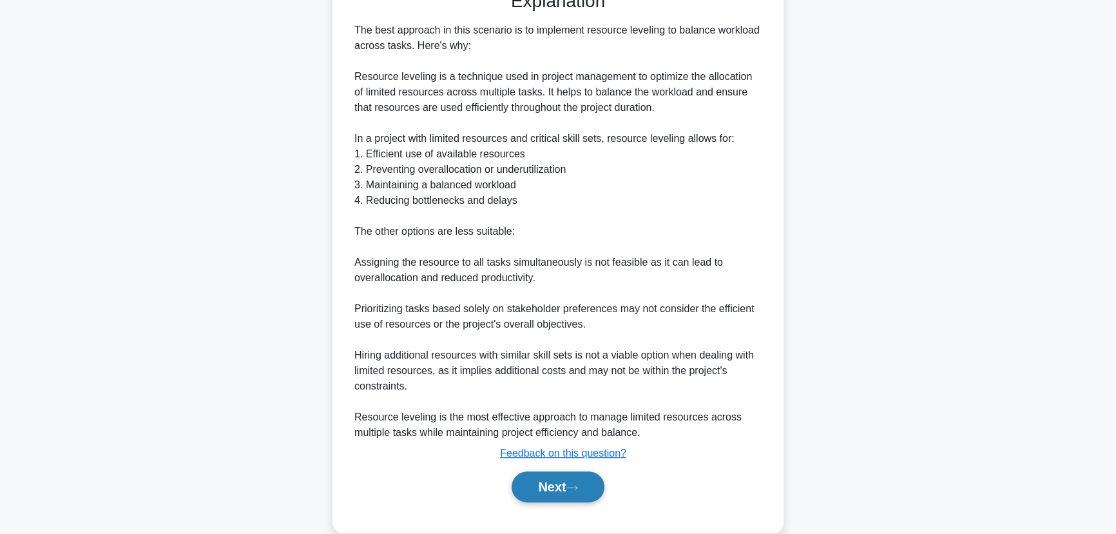
click at [564, 471] on button "Next" at bounding box center [558, 486] width 92 height 31
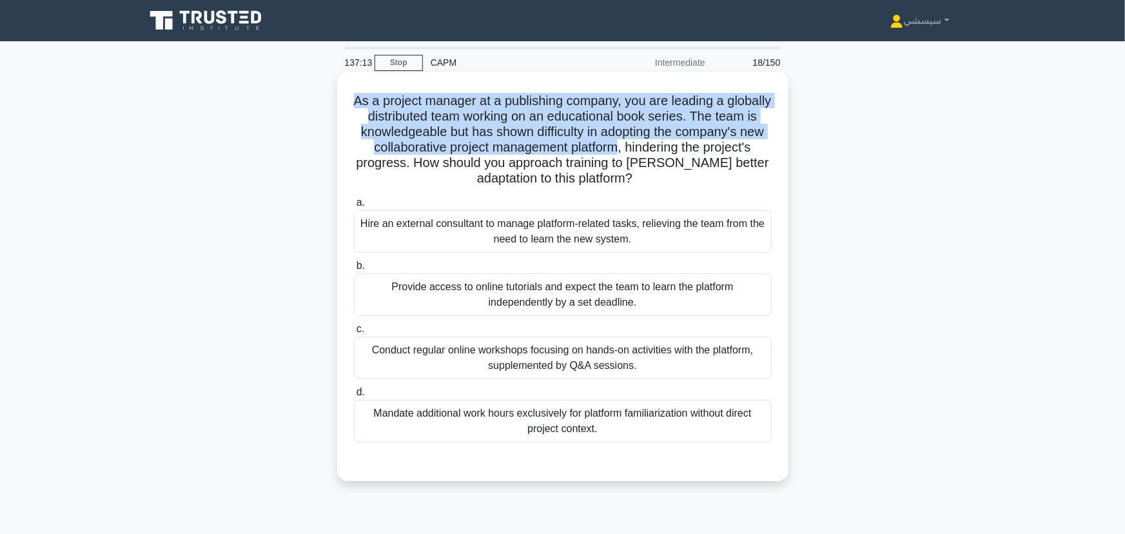
drag, startPoint x: 371, startPoint y: 93, endPoint x: 703, endPoint y: 141, distance: 334.8
click at [703, 141] on h5 "As a project manager at a publishing company, you are leading a globally distri…" at bounding box center [563, 140] width 420 height 94
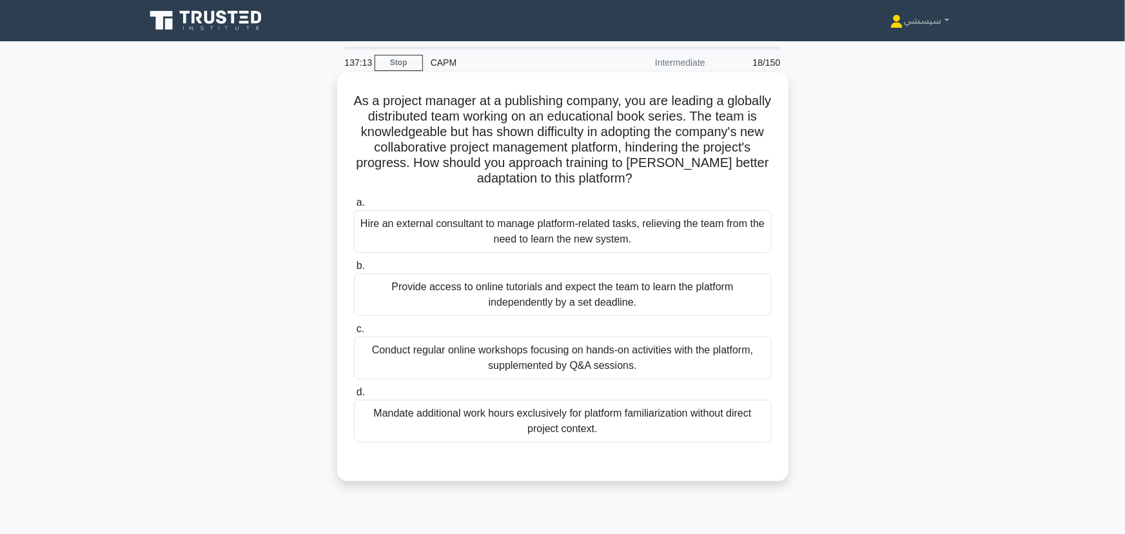
click at [585, 150] on h5 "As a project manager at a publishing company, you are leading a globally distri…" at bounding box center [563, 140] width 420 height 94
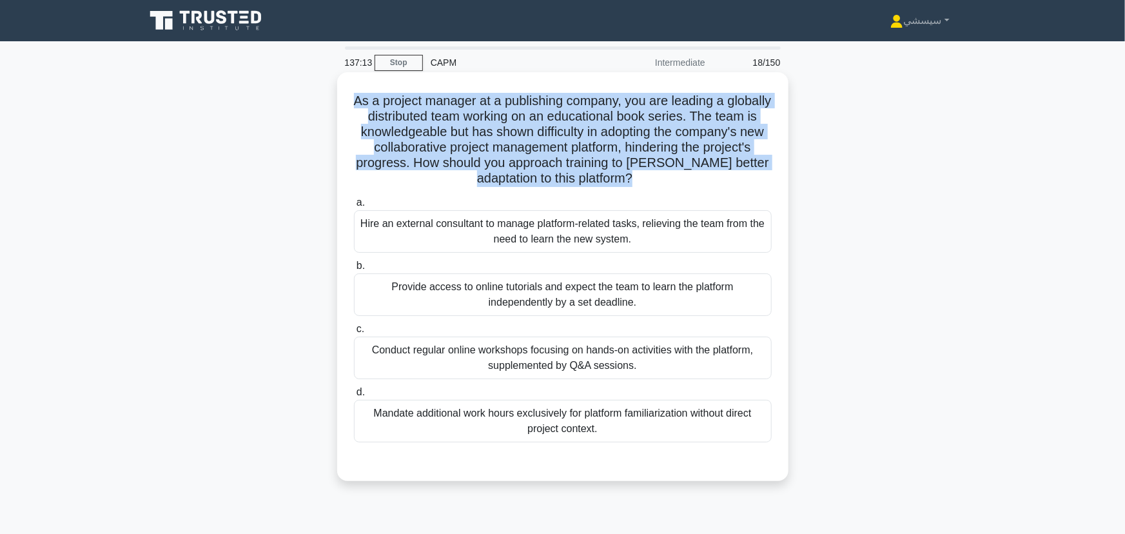
click at [585, 150] on h5 "As a project manager at a publishing company, you are leading a globally distri…" at bounding box center [563, 140] width 420 height 94
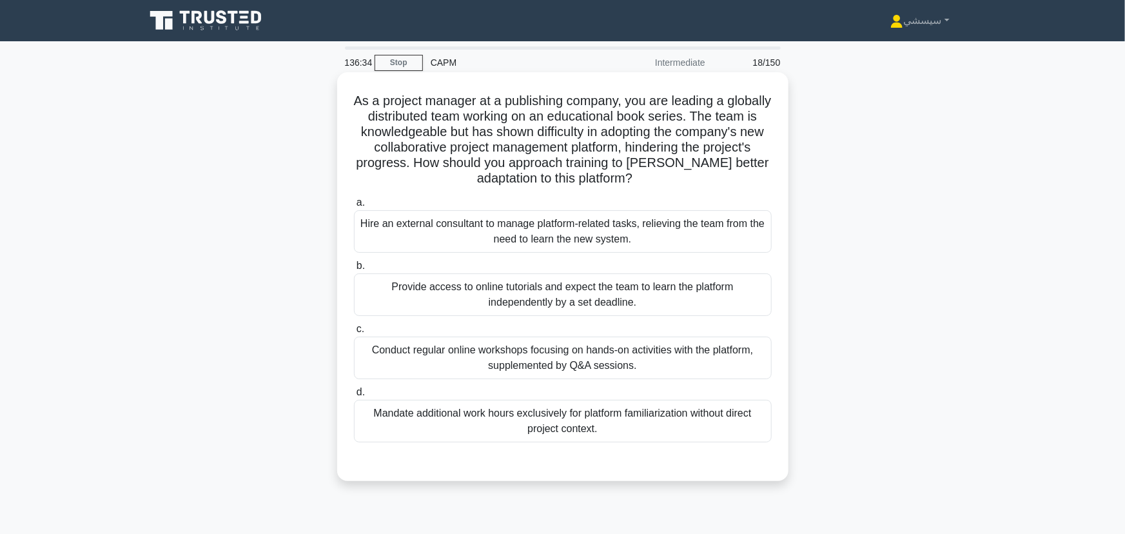
click at [515, 293] on div "Provide access to online tutorials and expect the team to learn the platform in…" at bounding box center [563, 294] width 418 height 43
click at [354, 270] on input "b. Provide access to online tutorials and expect the team to learn the platform…" at bounding box center [354, 266] width 0 height 8
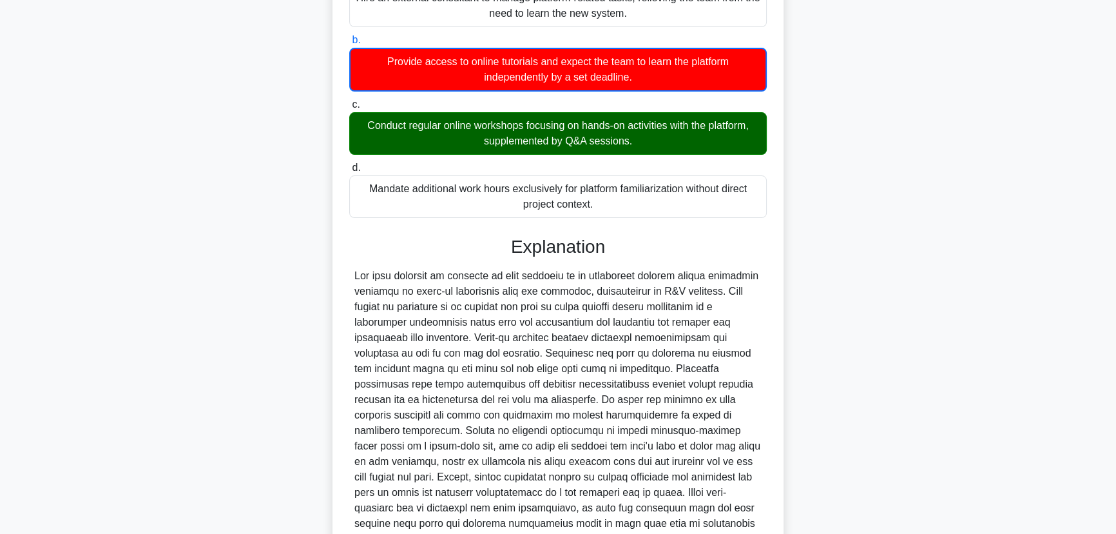
scroll to position [347, 0]
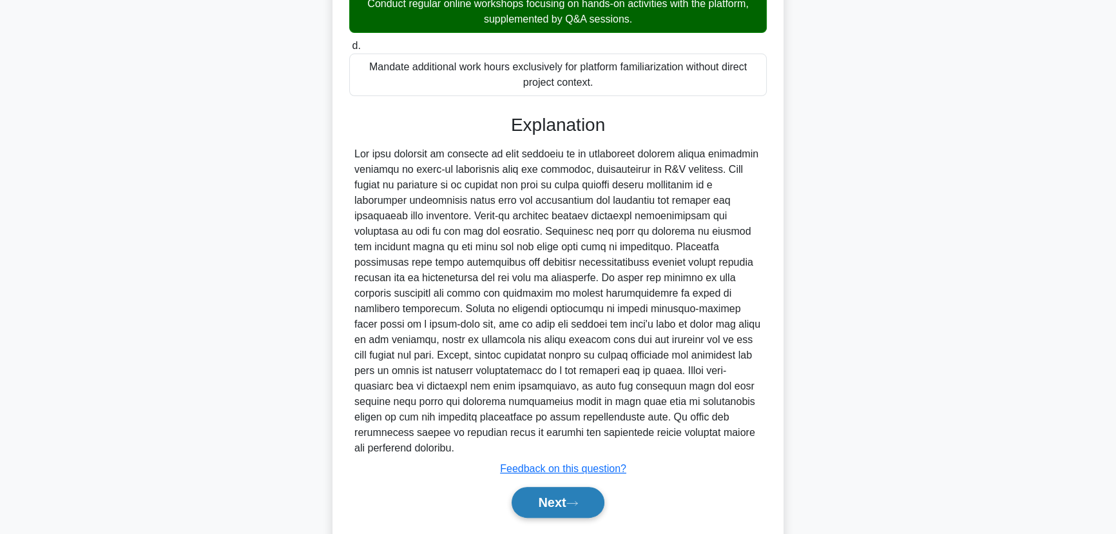
click at [561, 487] on button "Next" at bounding box center [558, 502] width 92 height 31
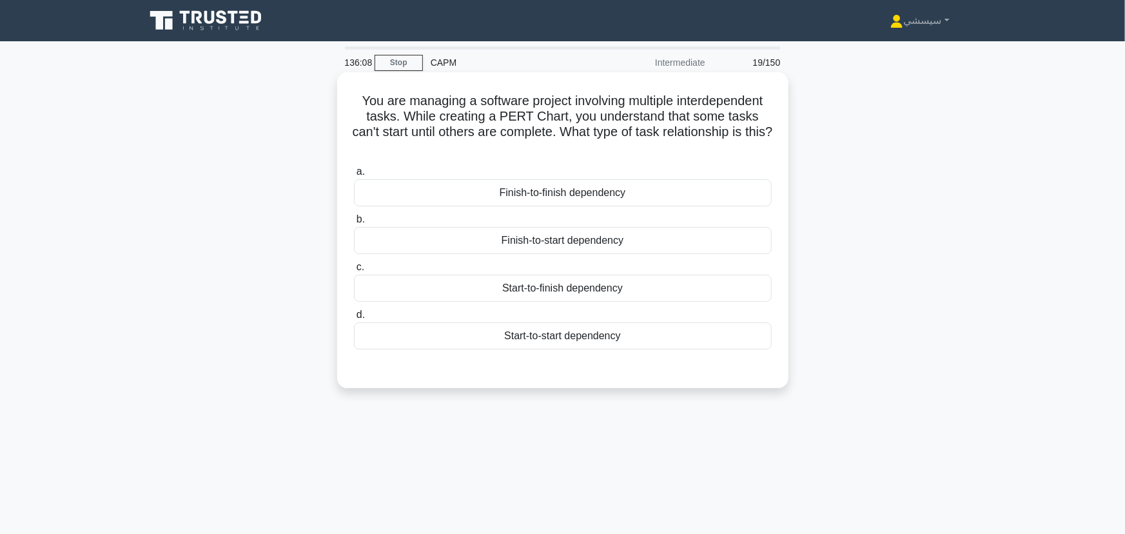
drag, startPoint x: 354, startPoint y: 95, endPoint x: 750, endPoint y: 144, distance: 398.9
click at [750, 144] on h5 "You are managing a software project involving multiple interdependent tasks. Wh…" at bounding box center [563, 124] width 420 height 63
click at [486, 237] on div "Finish-to-start dependency" at bounding box center [563, 240] width 418 height 27
click at [354, 224] on input "b. Finish-to-start dependency" at bounding box center [354, 219] width 0 height 8
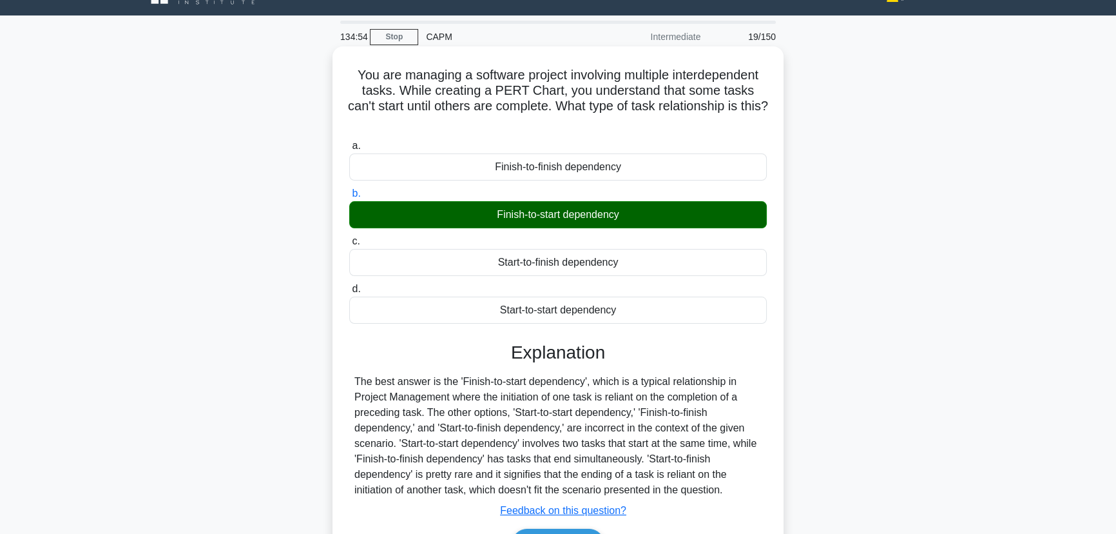
scroll to position [84, 0]
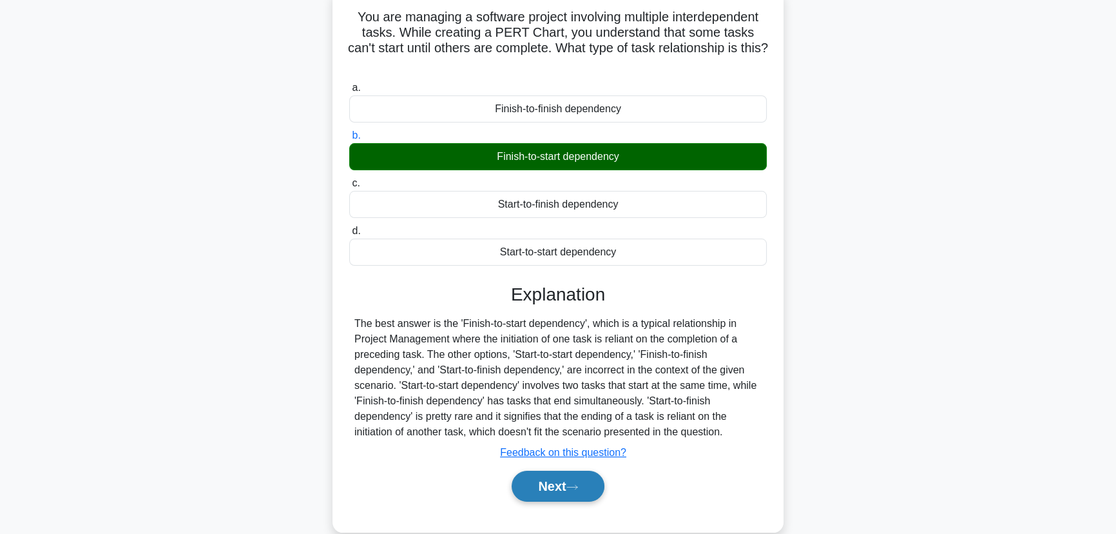
click at [567, 480] on button "Next" at bounding box center [558, 486] width 92 height 31
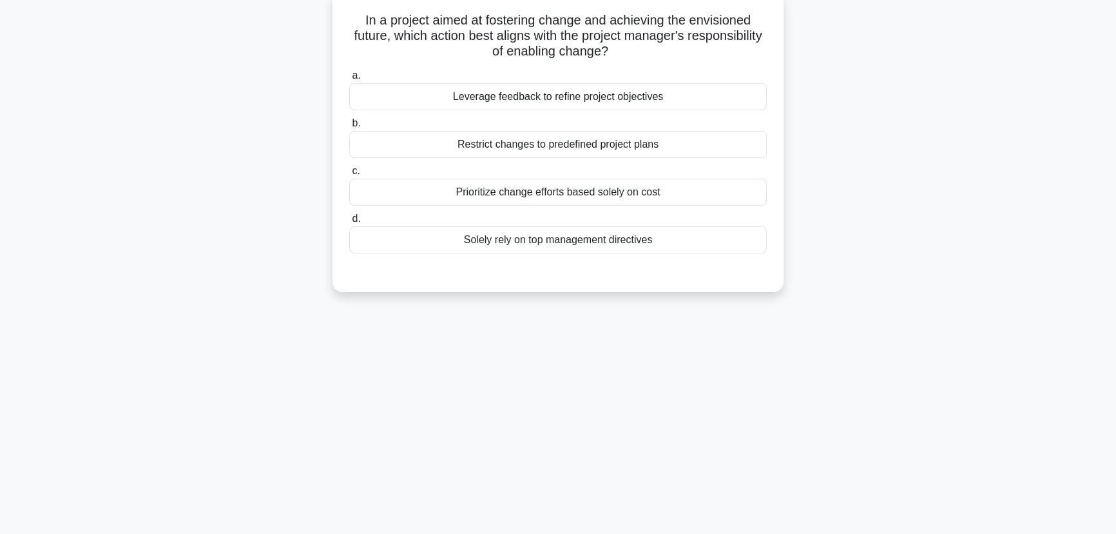
scroll to position [0, 0]
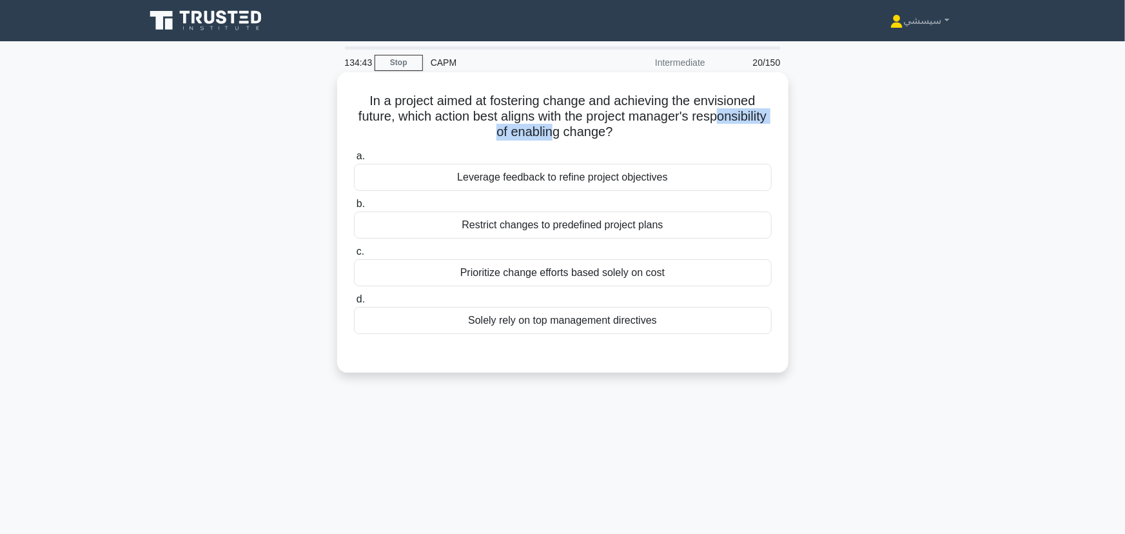
drag, startPoint x: 476, startPoint y: 126, endPoint x: 596, endPoint y: 129, distance: 120.6
click at [596, 129] on h5 "In a project aimed at fostering change and achieving the envisioned future, whi…" at bounding box center [563, 117] width 420 height 48
click at [593, 122] on h5 "In a project aimed at fostering change and achieving the envisioned future, whi…" at bounding box center [563, 117] width 420 height 48
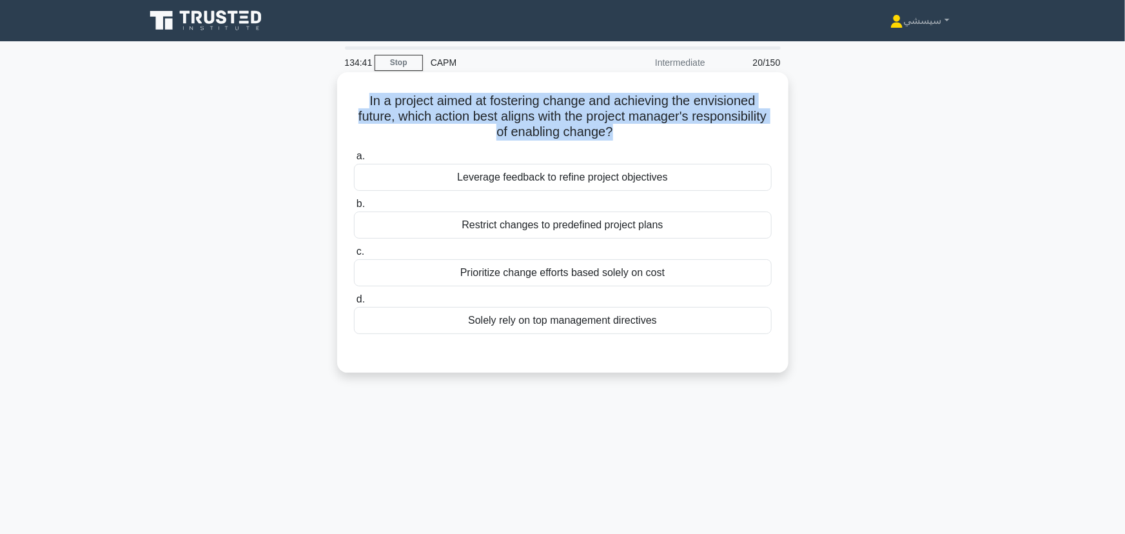
click at [593, 122] on h5 "In a project aimed at fostering change and achieving the envisioned future, whi…" at bounding box center [563, 117] width 420 height 48
click at [585, 121] on h5 "In a project aimed at fostering change and achieving the envisioned future, whi…" at bounding box center [563, 117] width 420 height 48
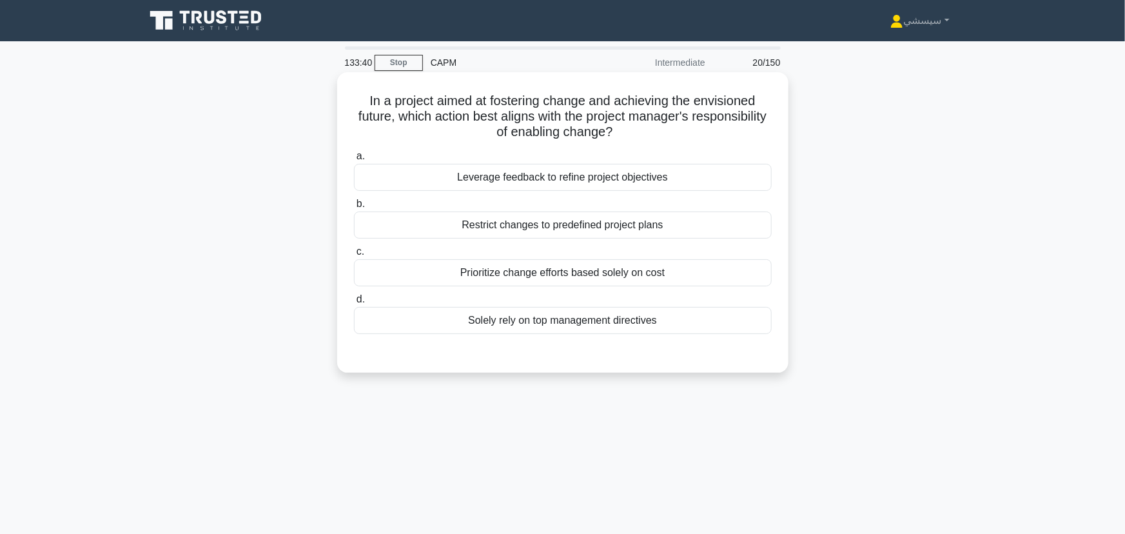
drag, startPoint x: 455, startPoint y: 174, endPoint x: 659, endPoint y: 330, distance: 256.6
click at [659, 330] on div "a. Leverage feedback to refine project objectives b. Restrict changes to predef…" at bounding box center [563, 251] width 420 height 211
click at [596, 103] on h5 "In a project aimed at fostering change and achieving the envisioned future, whi…" at bounding box center [563, 117] width 420 height 48
drag, startPoint x: 471, startPoint y: 94, endPoint x: 451, endPoint y: 90, distance: 19.7
click at [451, 93] on h5 "In a project aimed at fostering change and achieving the envisioned future, whi…" at bounding box center [563, 117] width 420 height 48
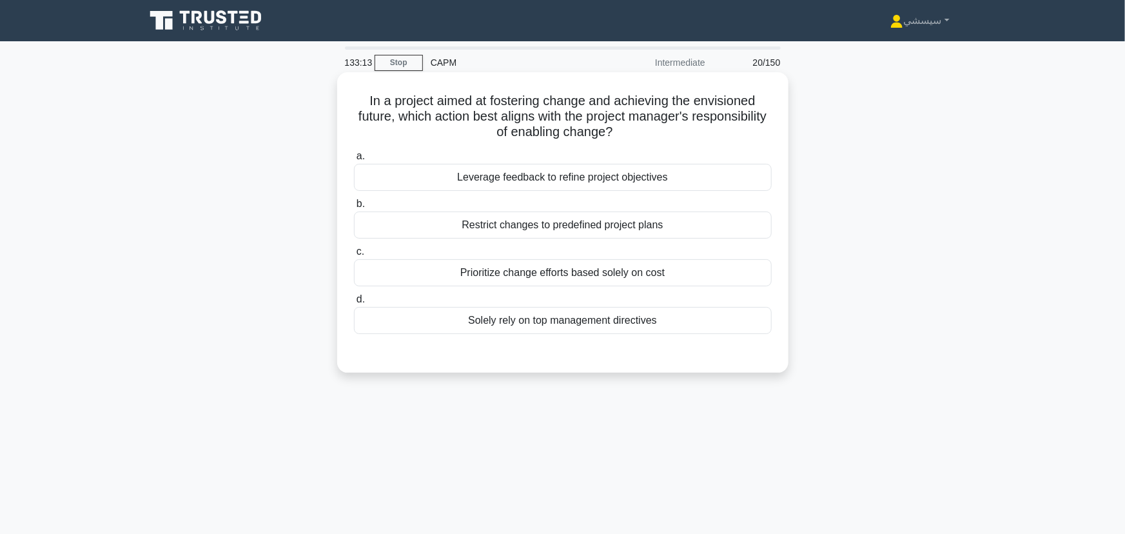
click at [462, 169] on div "Leverage feedback to refine project objectives" at bounding box center [563, 177] width 418 height 27
click at [354, 161] on input "a. Leverage feedback to refine project objectives" at bounding box center [354, 156] width 0 height 8
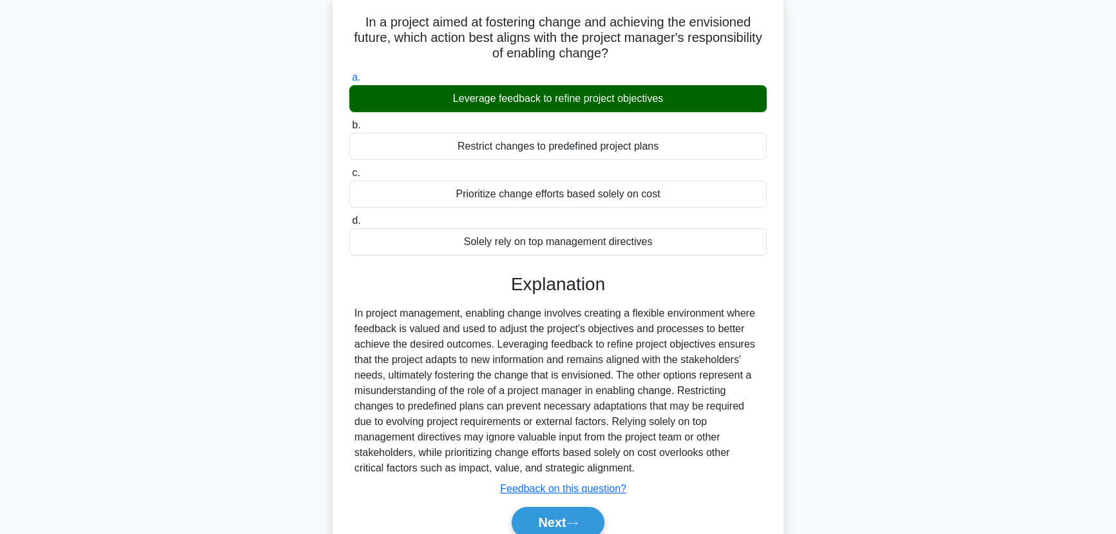
scroll to position [115, 0]
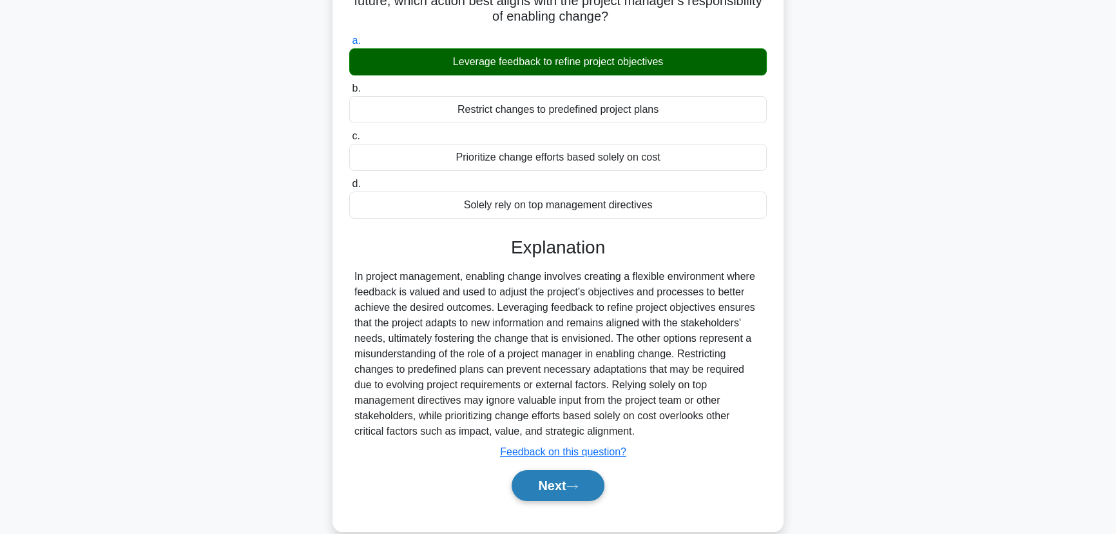
click at [569, 484] on button "Next" at bounding box center [558, 485] width 92 height 31
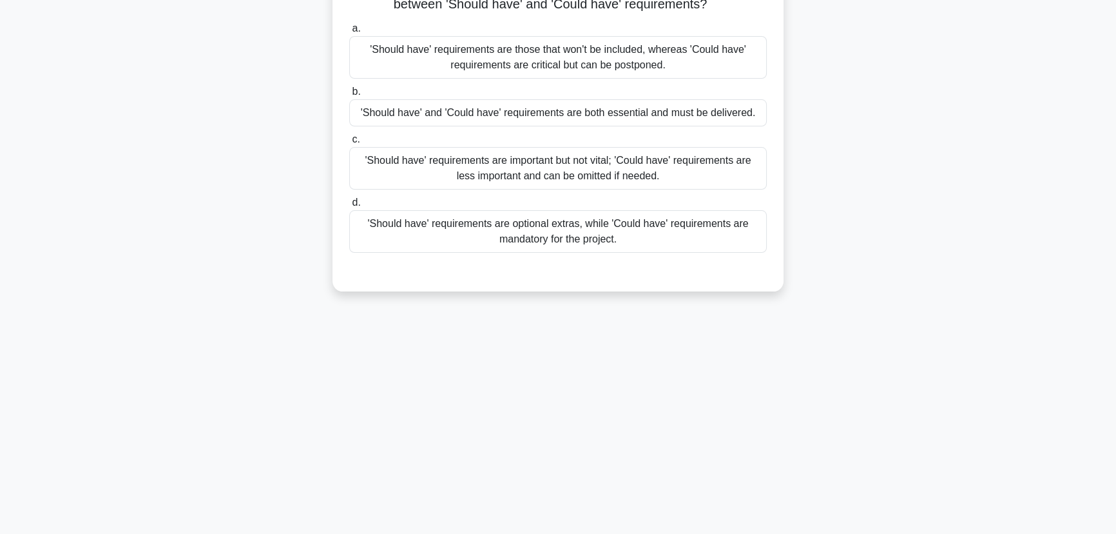
scroll to position [0, 0]
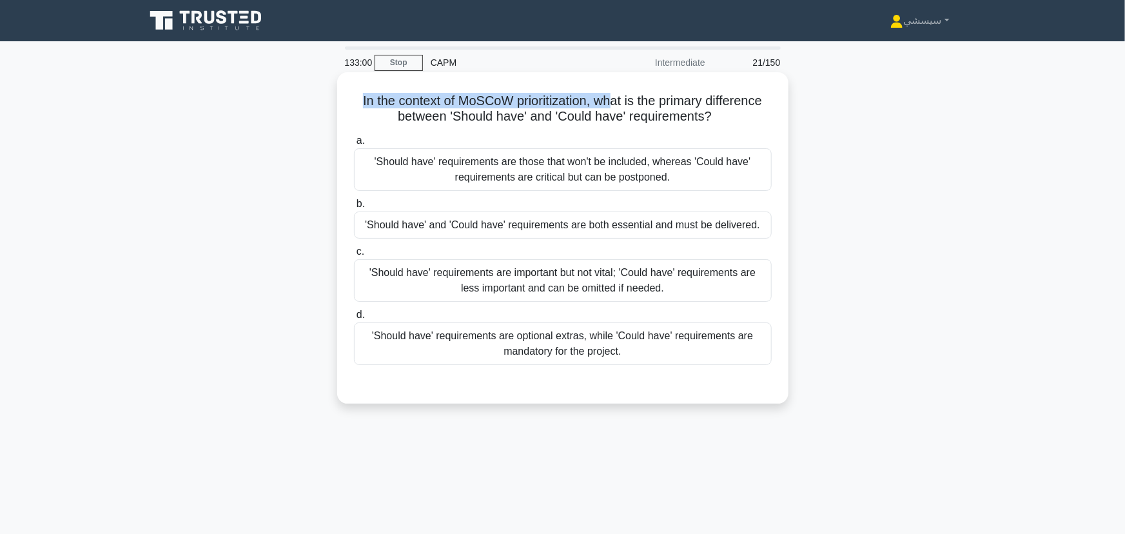
drag, startPoint x: 355, startPoint y: 90, endPoint x: 615, endPoint y: 84, distance: 260.5
click at [615, 84] on div "In the context of MoSCoW prioritization, what is the primary difference between…" at bounding box center [562, 237] width 441 height 321
click at [592, 93] on h5 "In the context of MoSCoW prioritization, what is the primary difference between…" at bounding box center [563, 109] width 420 height 32
click at [506, 266] on div "'Should have' requirements are important but not vital; 'Could have' requiremen…" at bounding box center [563, 280] width 418 height 43
click at [436, 285] on div "'Should have' requirements are important but not vital; 'Could have' requiremen…" at bounding box center [563, 280] width 418 height 43
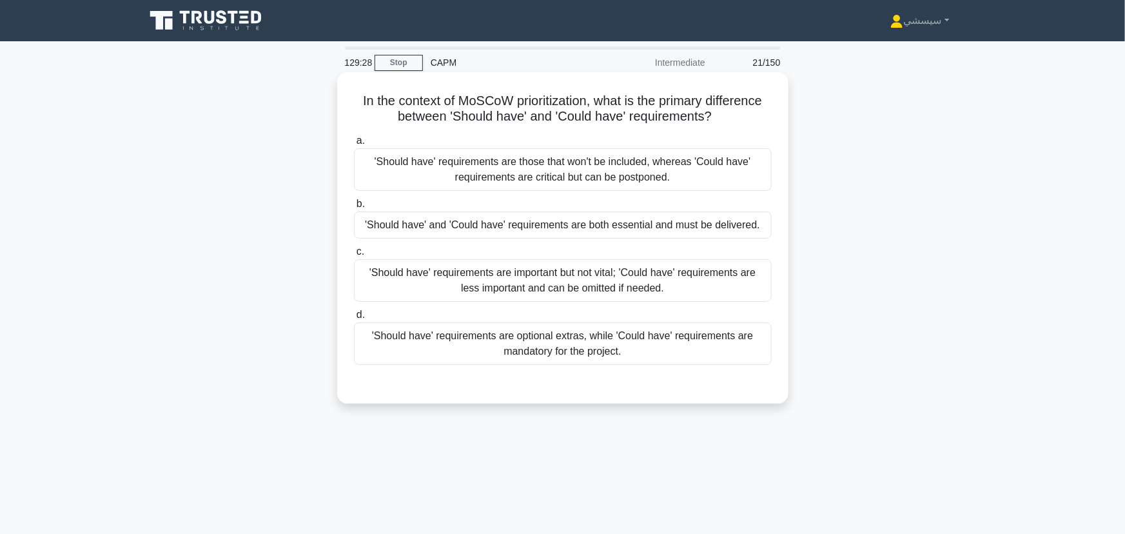
click at [354, 256] on input "c. 'Should have' requirements are important but not vital; 'Could have' require…" at bounding box center [354, 252] width 0 height 8
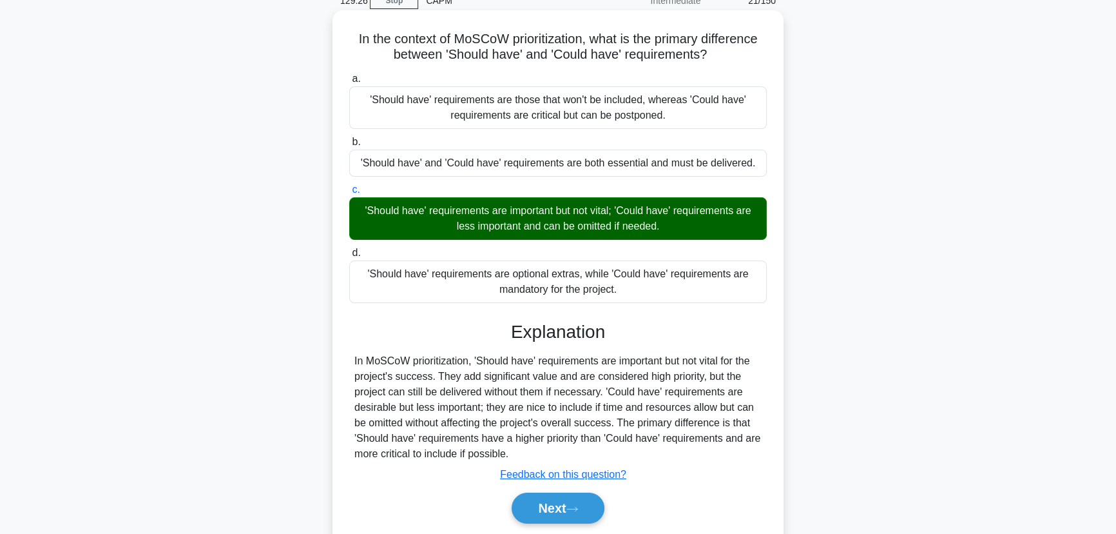
scroll to position [84, 0]
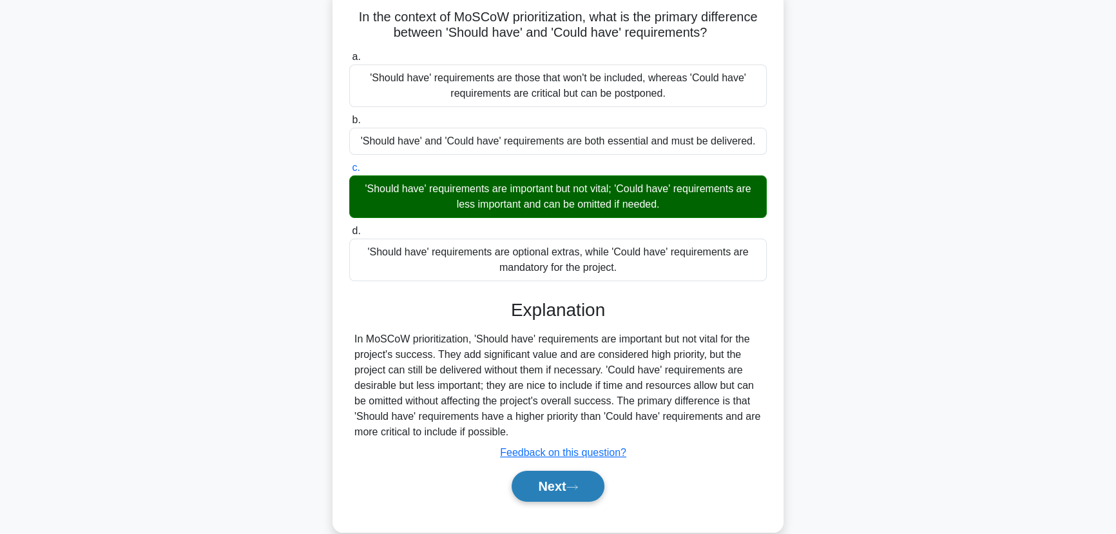
click at [538, 482] on button "Next" at bounding box center [558, 486] width 92 height 31
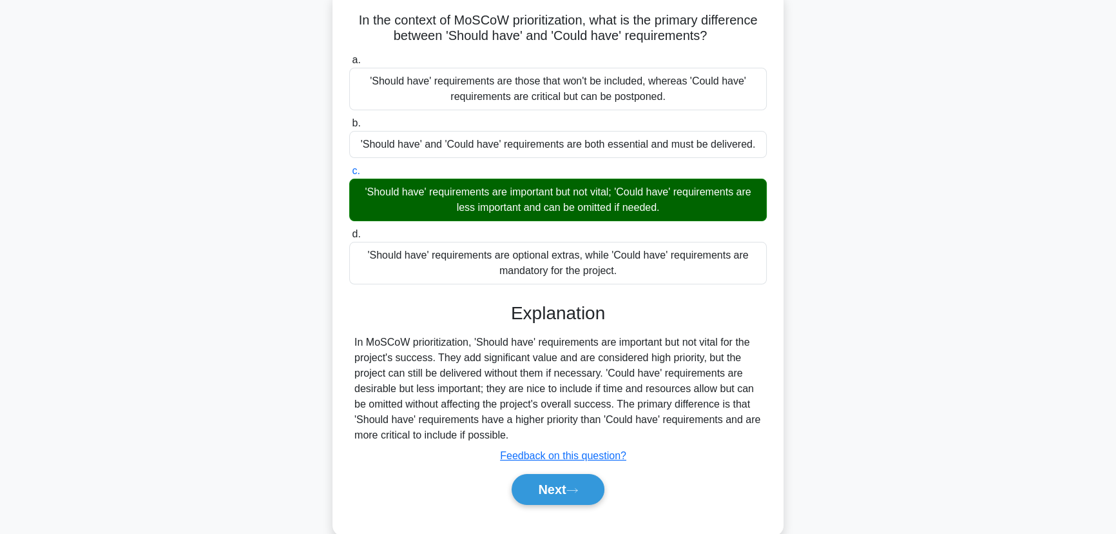
scroll to position [0, 0]
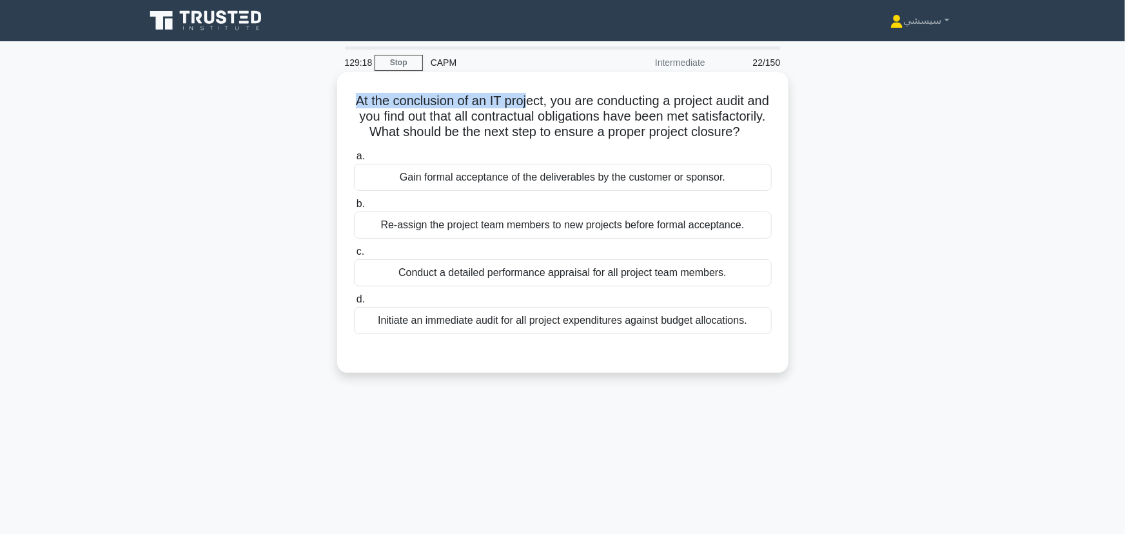
drag, startPoint x: 367, startPoint y: 96, endPoint x: 539, endPoint y: 92, distance: 171.5
click at [539, 93] on h5 "At the conclusion of an IT project, you are conducting a project audit and you …" at bounding box center [563, 117] width 420 height 48
drag, startPoint x: 574, startPoint y: 96, endPoint x: 735, endPoint y: 90, distance: 161.3
click at [735, 93] on h5 "At the conclusion of an IT project, you are conducting a project audit and you …" at bounding box center [563, 117] width 420 height 48
drag, startPoint x: 406, startPoint y: 115, endPoint x: 520, endPoint y: 110, distance: 114.2
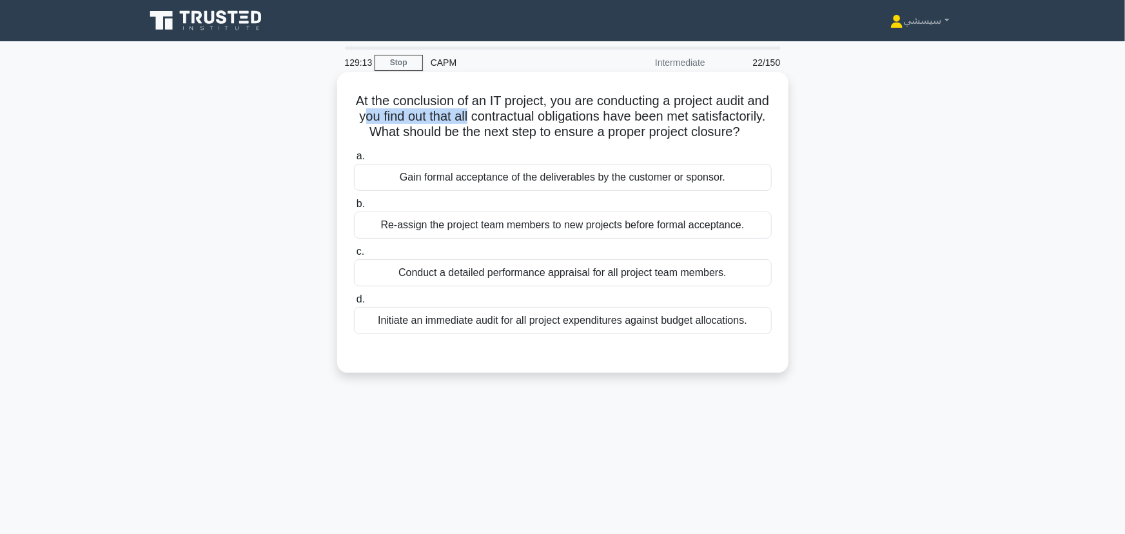
click at [520, 110] on h5 "At the conclusion of an IT project, you are conducting a project audit and you …" at bounding box center [563, 117] width 420 height 48
drag, startPoint x: 589, startPoint y: 113, endPoint x: 596, endPoint y: 113, distance: 7.1
click at [596, 113] on h5 "At the conclusion of an IT project, you are conducting a project audit and you …" at bounding box center [563, 117] width 420 height 48
drag, startPoint x: 667, startPoint y: 112, endPoint x: 744, endPoint y: 113, distance: 76.7
click at [744, 113] on h5 "At the conclusion of an IT project, you are conducting a project audit and you …" at bounding box center [563, 117] width 420 height 48
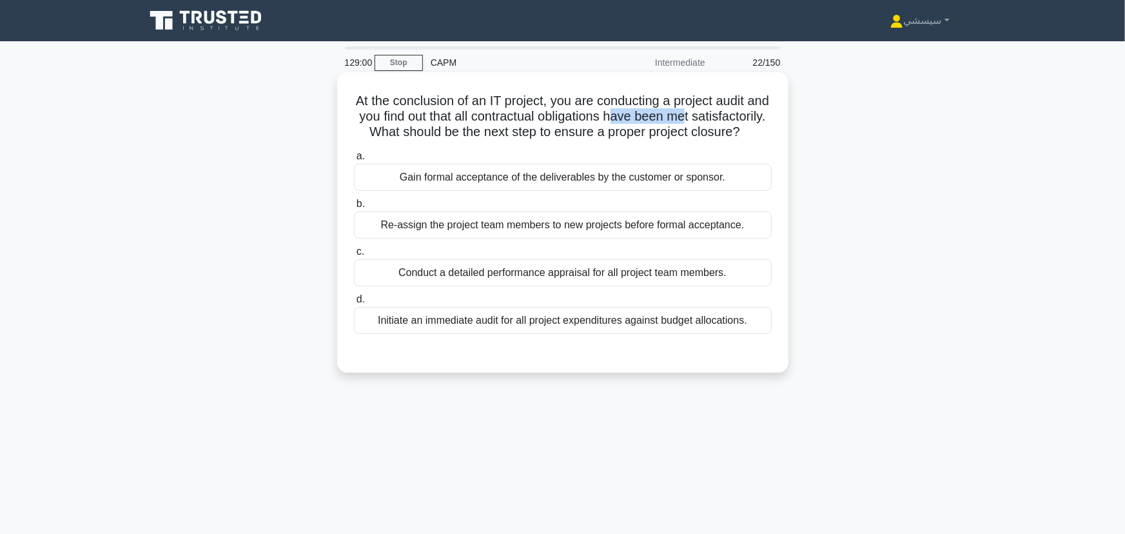
drag, startPoint x: 445, startPoint y: 125, endPoint x: 703, endPoint y: 134, distance: 258.0
click at [703, 134] on h5 "At the conclusion of an IT project, you are conducting a project audit and you …" at bounding box center [563, 117] width 420 height 48
click at [389, 183] on div "Gain formal acceptance of the deliverables by the customer or sponsor." at bounding box center [563, 177] width 418 height 27
click at [354, 161] on input "a. Gain formal acceptance of the deliverables by the customer or sponsor." at bounding box center [354, 156] width 0 height 8
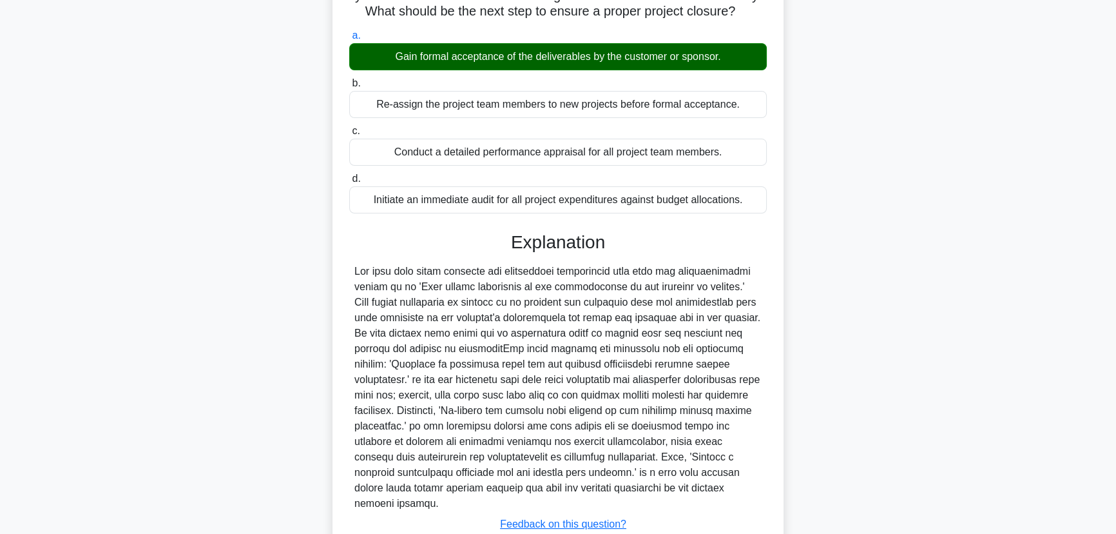
scroll to position [193, 0]
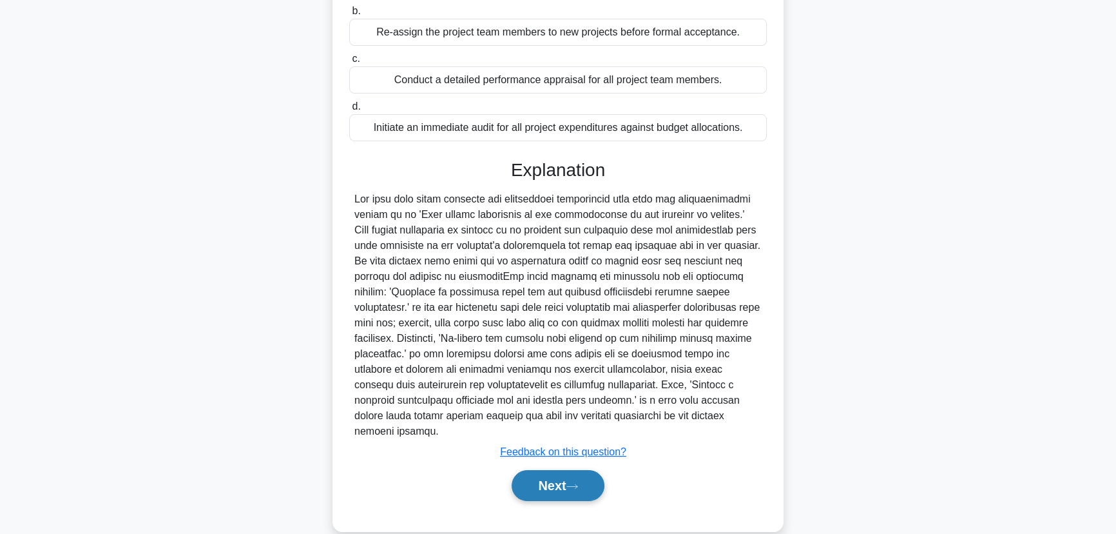
click at [549, 470] on button "Next" at bounding box center [558, 485] width 92 height 31
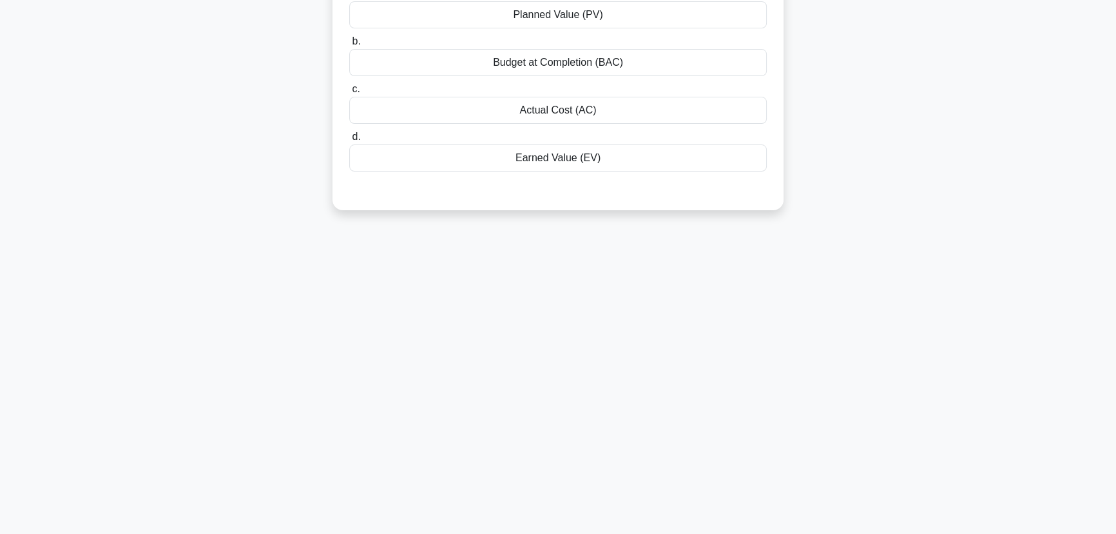
scroll to position [0, 0]
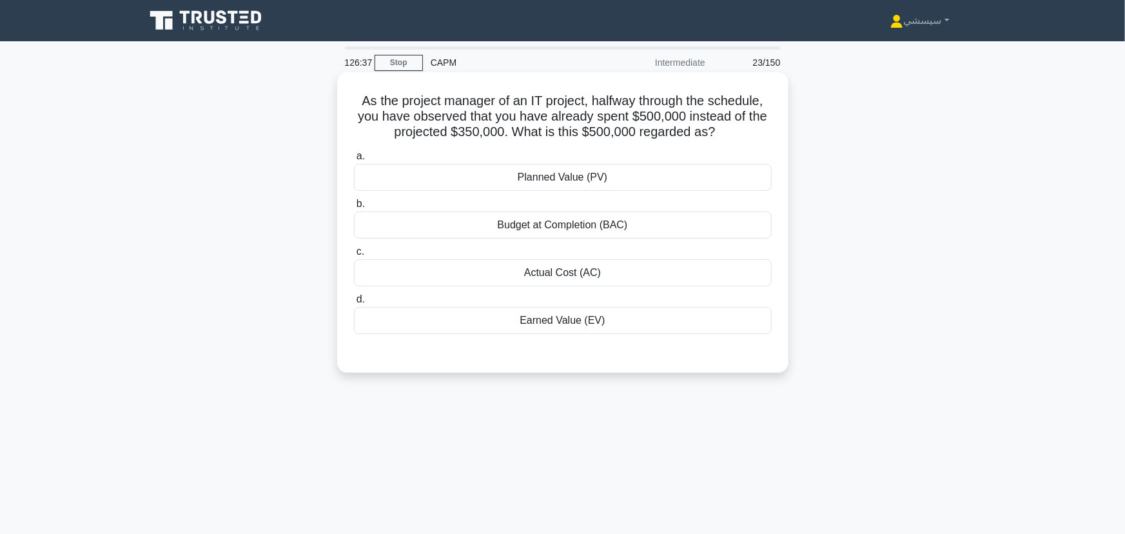
drag, startPoint x: 369, startPoint y: 95, endPoint x: 690, endPoint y: 120, distance: 322.0
click at [731, 131] on h5 "As the project manager of an IT project, halfway through the schedule, you have…" at bounding box center [563, 117] width 420 height 48
click at [630, 105] on h5 "As the project manager of an IT project, halfway through the schedule, you have…" at bounding box center [563, 117] width 420 height 48
click at [556, 266] on div "Actual Cost (AC)" at bounding box center [563, 272] width 418 height 27
click at [354, 256] on input "c. Actual Cost (AC)" at bounding box center [354, 252] width 0 height 8
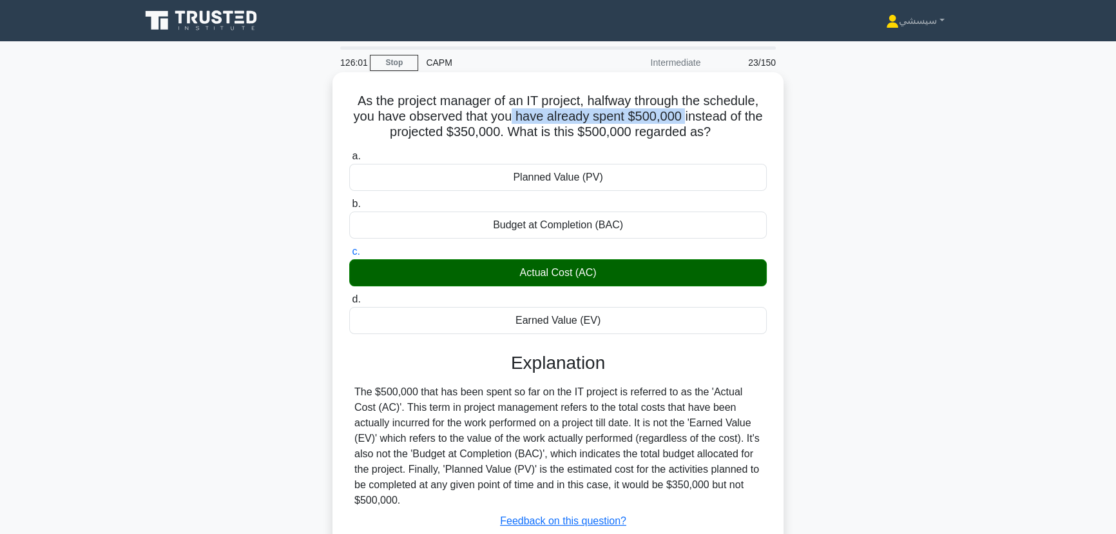
drag, startPoint x: 509, startPoint y: 110, endPoint x: 686, endPoint y: 117, distance: 177.4
click at [686, 117] on h5 "As the project manager of an IT project, halfway through the schedule, you have…" at bounding box center [558, 117] width 420 height 48
drag, startPoint x: 512, startPoint y: 129, endPoint x: 666, endPoint y: 129, distance: 154.1
click at [666, 129] on h5 "As the project manager of an IT project, halfway through the schedule, you have…" at bounding box center [558, 117] width 420 height 48
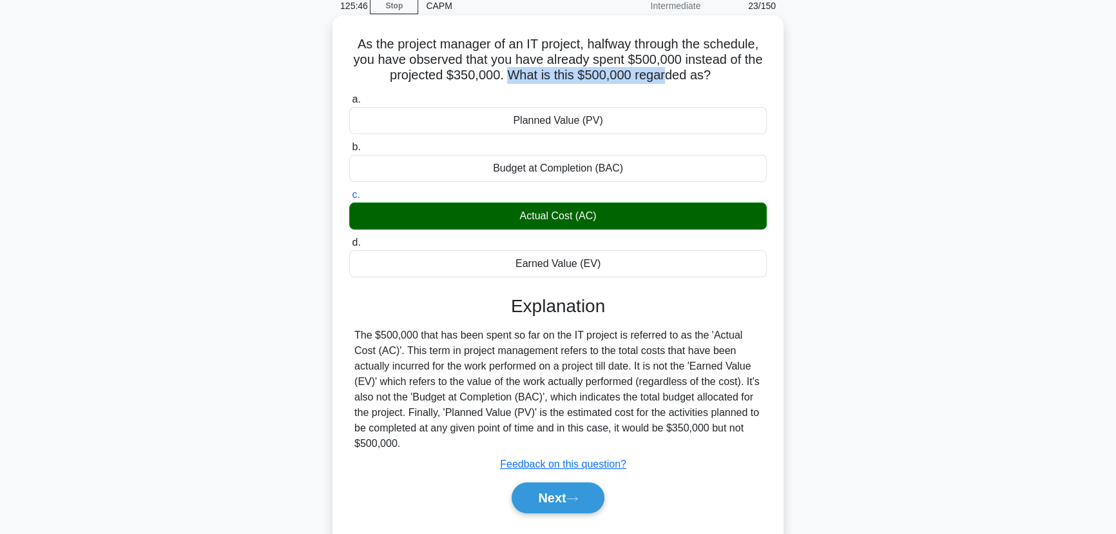
scroll to position [58, 0]
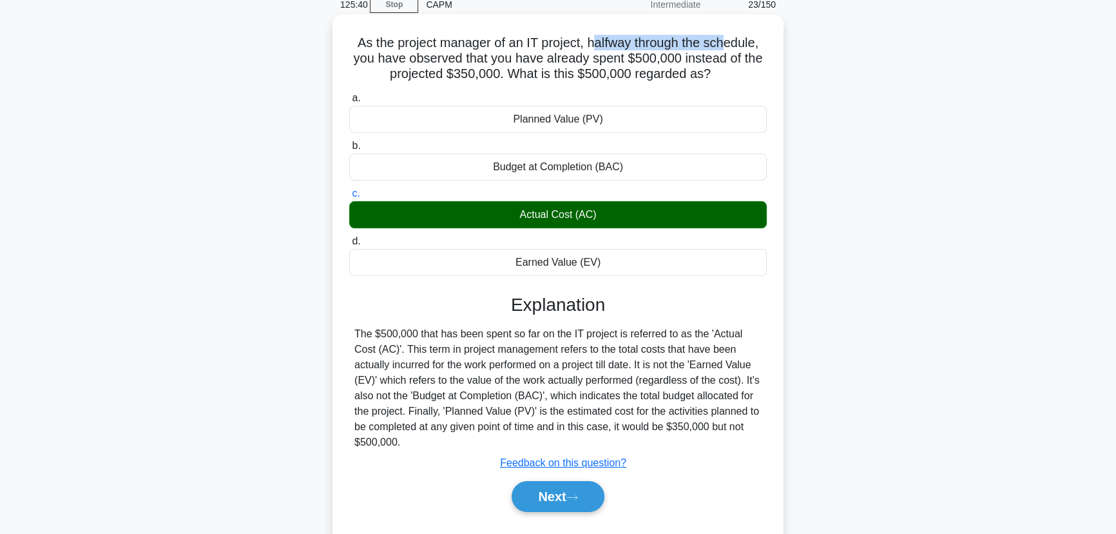
drag, startPoint x: 596, startPoint y: 31, endPoint x: 729, endPoint y: 30, distance: 133.4
click at [729, 35] on h5 "As the project manager of an IT project, halfway through the schedule, you have…" at bounding box center [558, 59] width 420 height 48
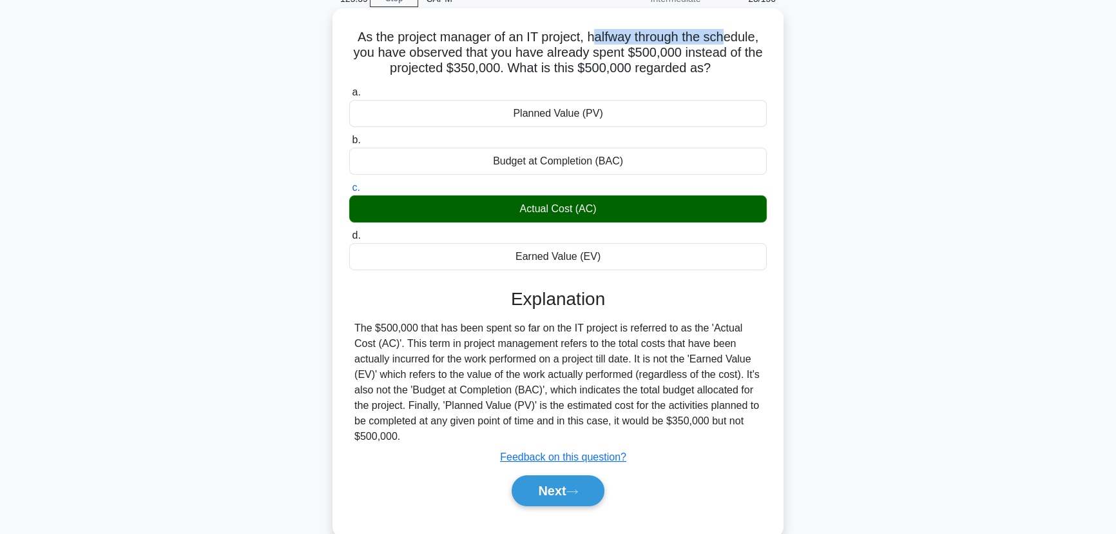
scroll to position [69, 0]
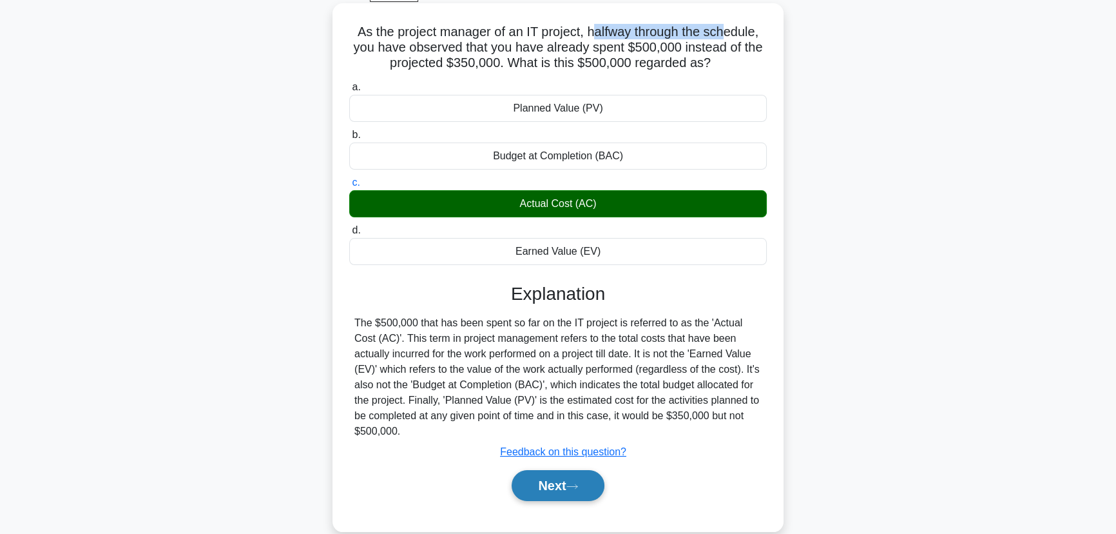
click at [560, 482] on button "Next" at bounding box center [558, 485] width 92 height 31
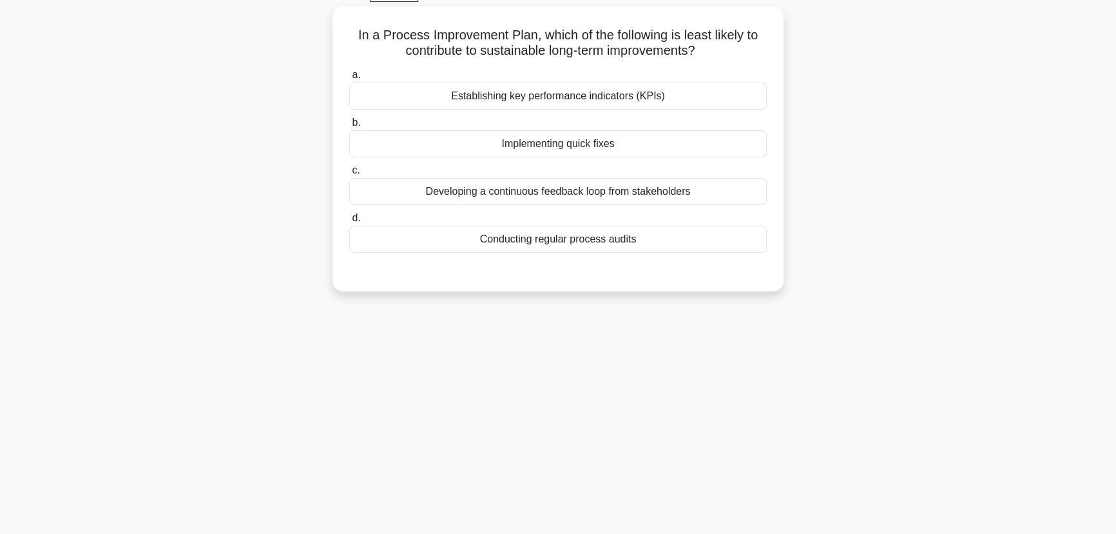
scroll to position [0, 0]
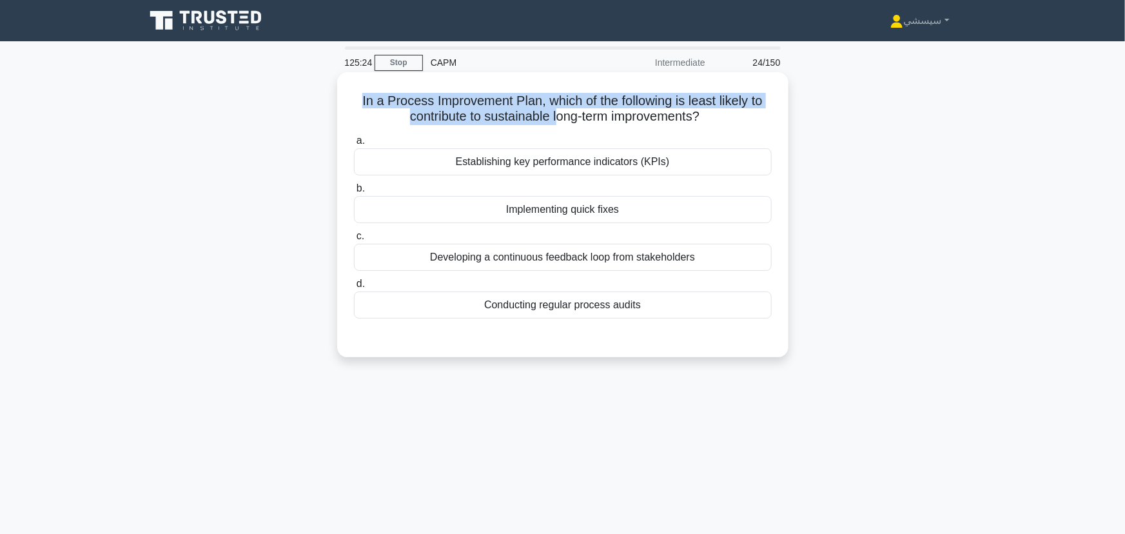
drag, startPoint x: 355, startPoint y: 93, endPoint x: 554, endPoint y: 107, distance: 199.6
click at [554, 107] on h5 "In a Process Improvement Plan, which of the following is least likely to contri…" at bounding box center [563, 109] width 420 height 32
click at [498, 103] on h5 "In a Process Improvement Plan, which of the following is least likely to contri…" at bounding box center [563, 109] width 420 height 32
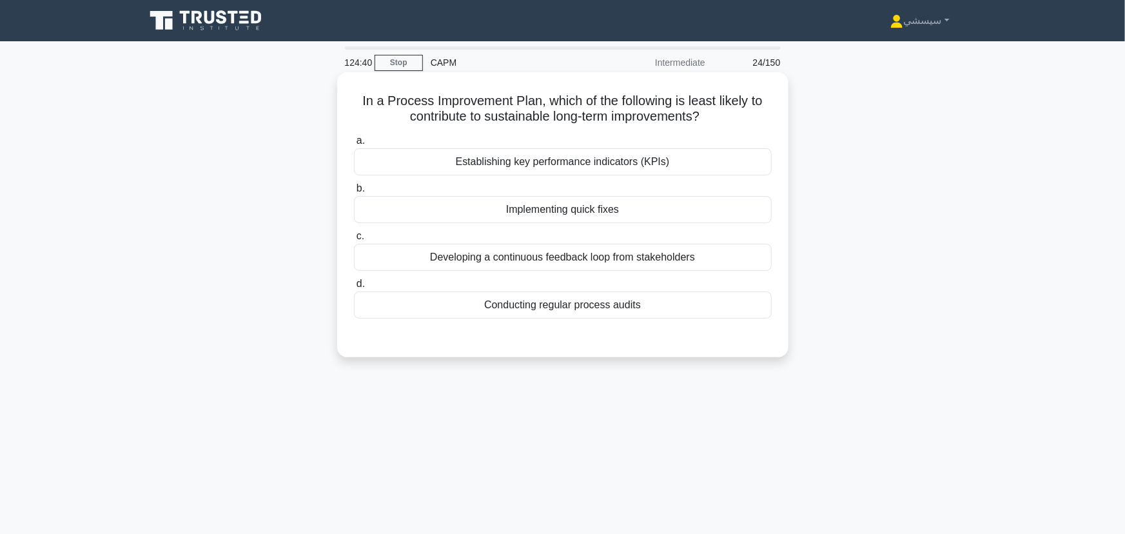
drag, startPoint x: 642, startPoint y: 298, endPoint x: 610, endPoint y: 302, distance: 31.8
click at [612, 302] on div "Conducting regular process audits" at bounding box center [563, 304] width 418 height 27
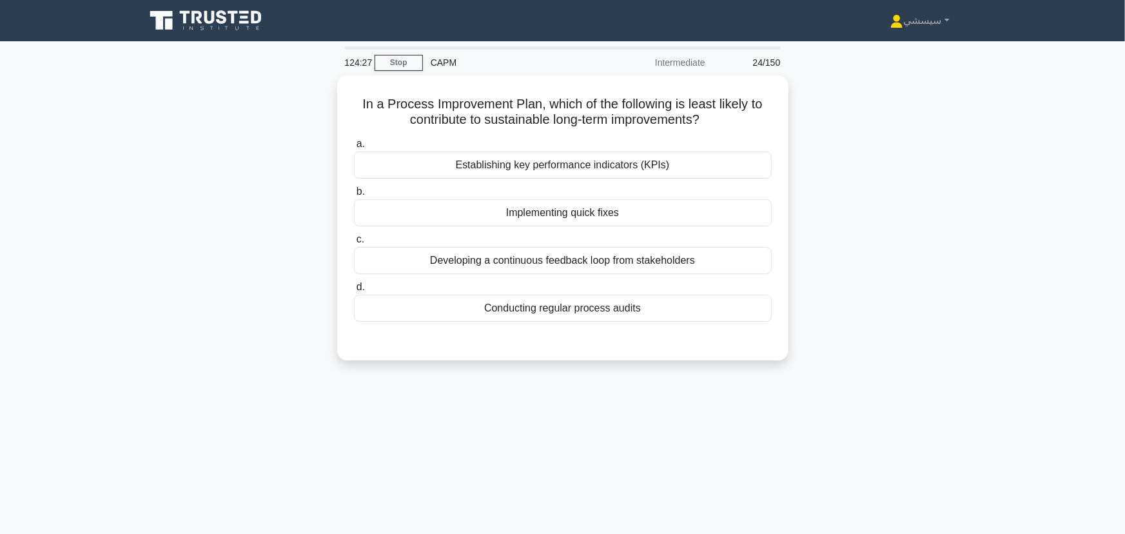
click at [949, 340] on div "In a Process Improvement Plan, which of the following is least likely to contri…" at bounding box center [562, 225] width 851 height 300
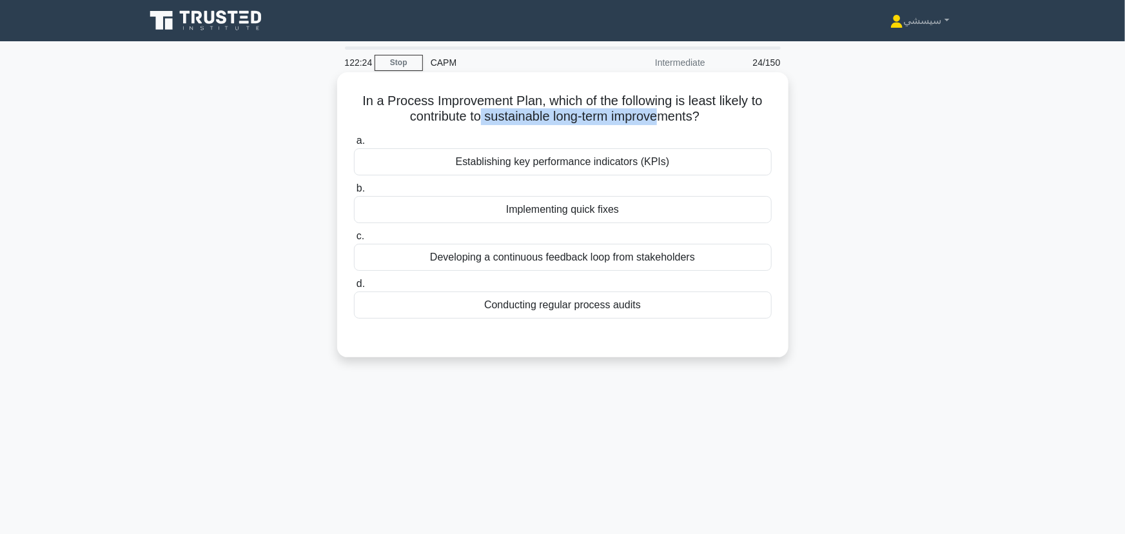
drag, startPoint x: 476, startPoint y: 112, endPoint x: 667, endPoint y: 116, distance: 190.2
click at [667, 116] on h5 "In a Process Improvement Plan, which of the following is least likely to contri…" at bounding box center [563, 109] width 420 height 32
click at [618, 302] on div "Conducting regular process audits" at bounding box center [563, 304] width 418 height 27
click at [354, 288] on input "d. Conducting regular process audits" at bounding box center [354, 284] width 0 height 8
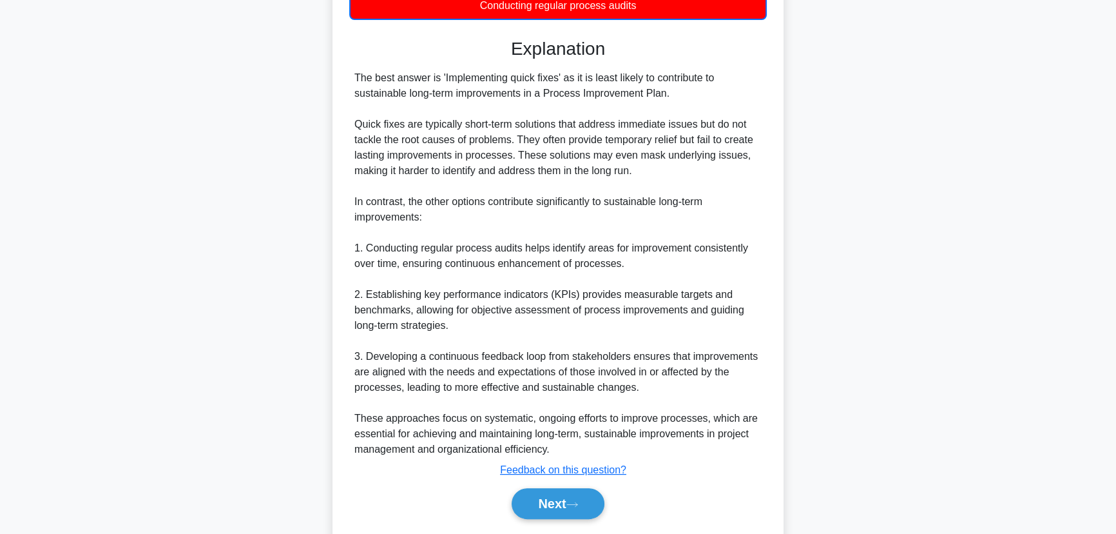
scroll to position [316, 0]
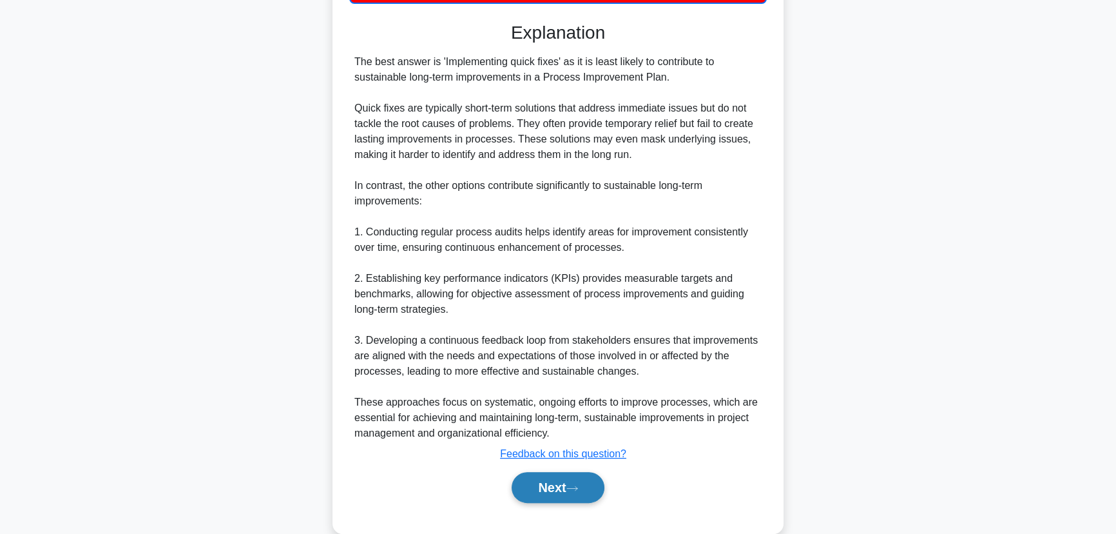
click at [567, 482] on button "Next" at bounding box center [558, 487] width 92 height 31
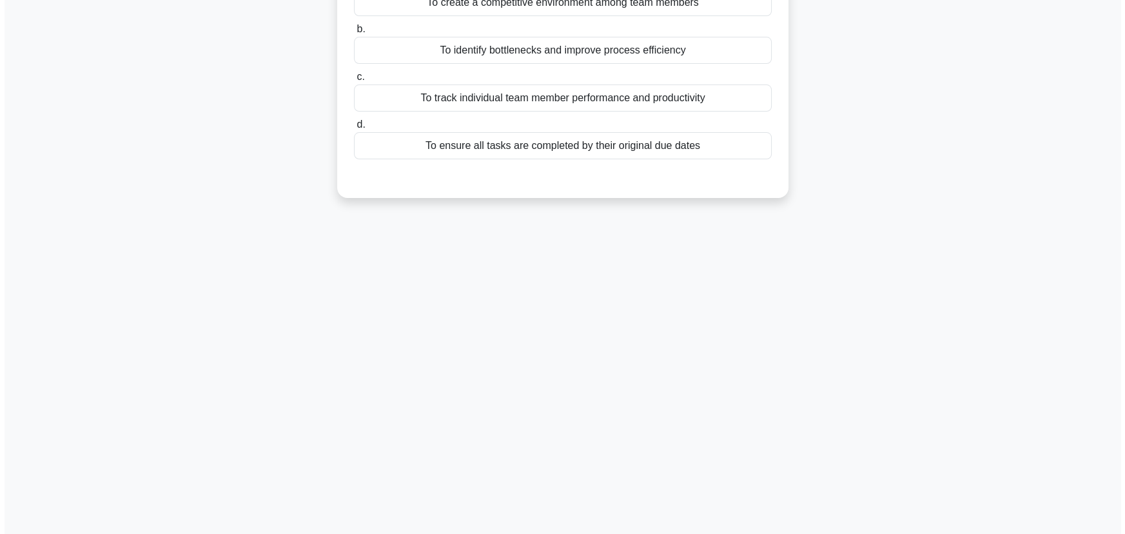
scroll to position [0, 0]
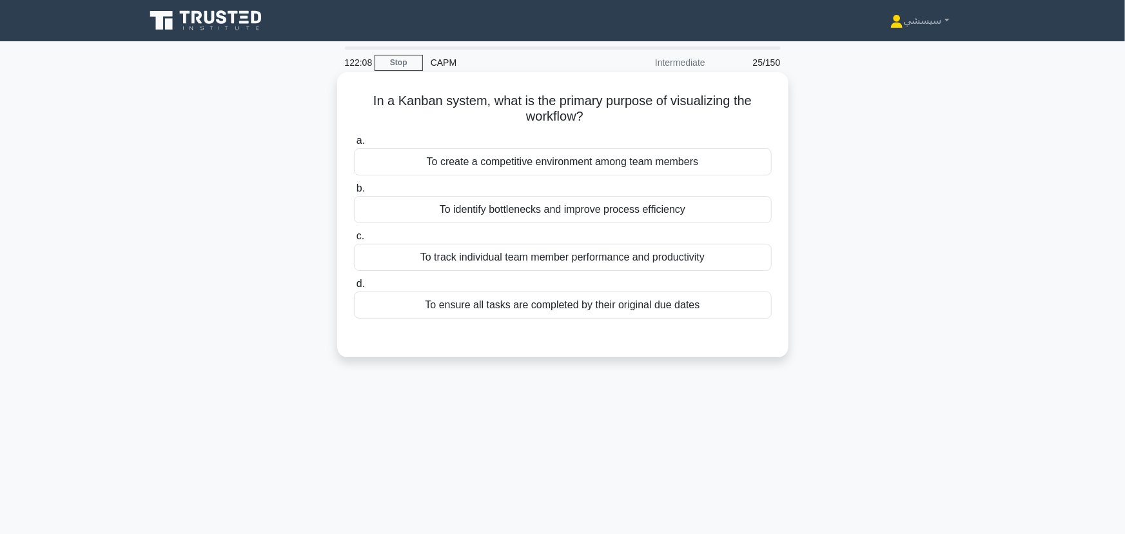
drag, startPoint x: 365, startPoint y: 96, endPoint x: 661, endPoint y: 110, distance: 295.5
click at [661, 110] on h5 "In a Kanban system, what is the primary purpose of visualizing the workflow? .s…" at bounding box center [563, 109] width 420 height 32
click at [471, 118] on h5 "In a Kanban system, what is the primary purpose of visualizing the workflow? .s…" at bounding box center [563, 109] width 420 height 32
drag, startPoint x: 374, startPoint y: 100, endPoint x: 757, endPoint y: 103, distance: 382.9
click at [757, 103] on h5 "In a Kanban system, what is the primary purpose of visualizing the workflow? .s…" at bounding box center [563, 109] width 420 height 32
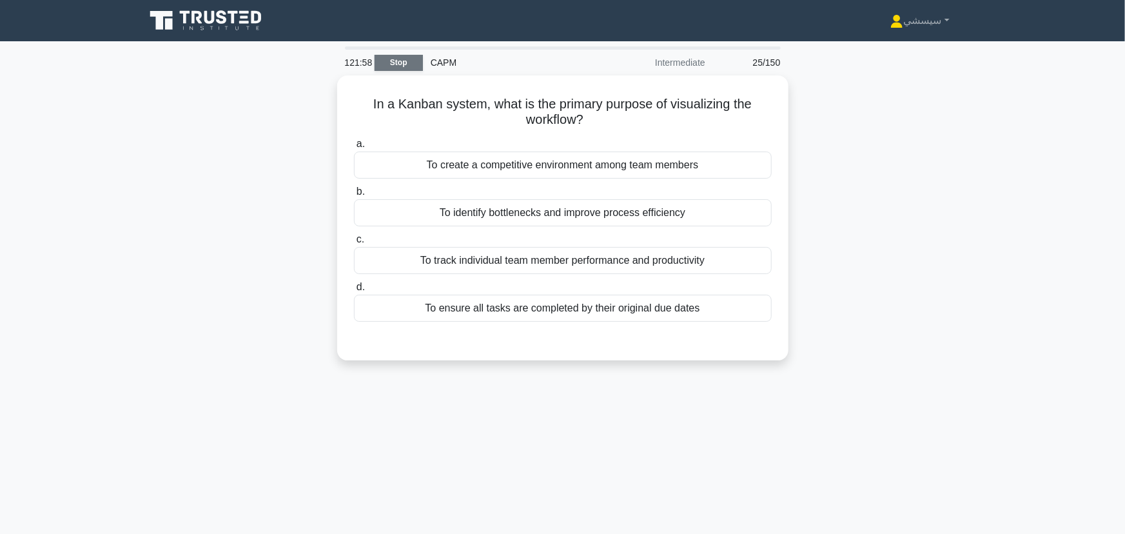
click at [399, 58] on link "Stop" at bounding box center [399, 63] width 48 height 16
click at [406, 62] on link "Stop" at bounding box center [399, 63] width 48 height 16
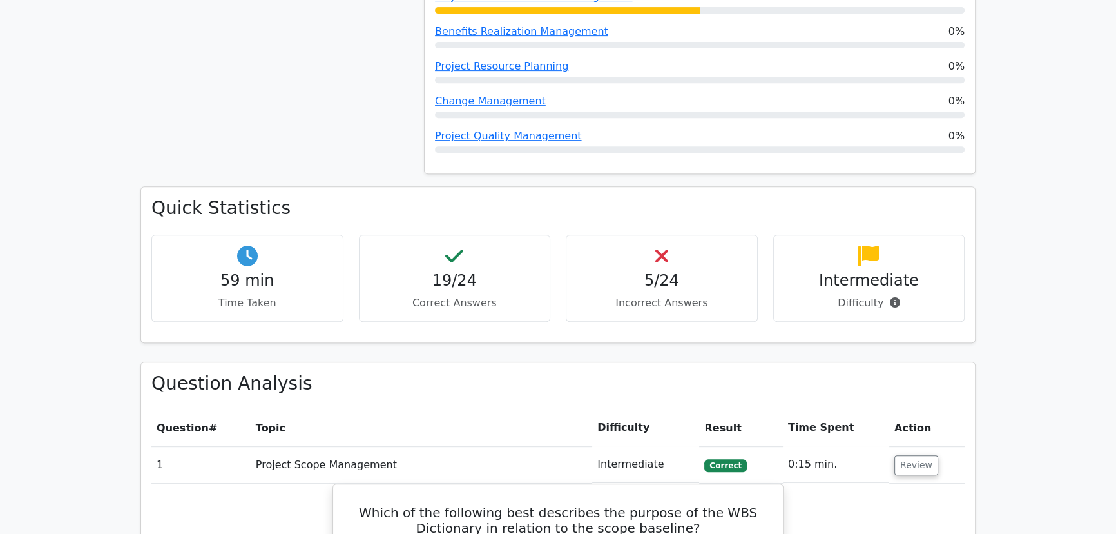
scroll to position [703, 0]
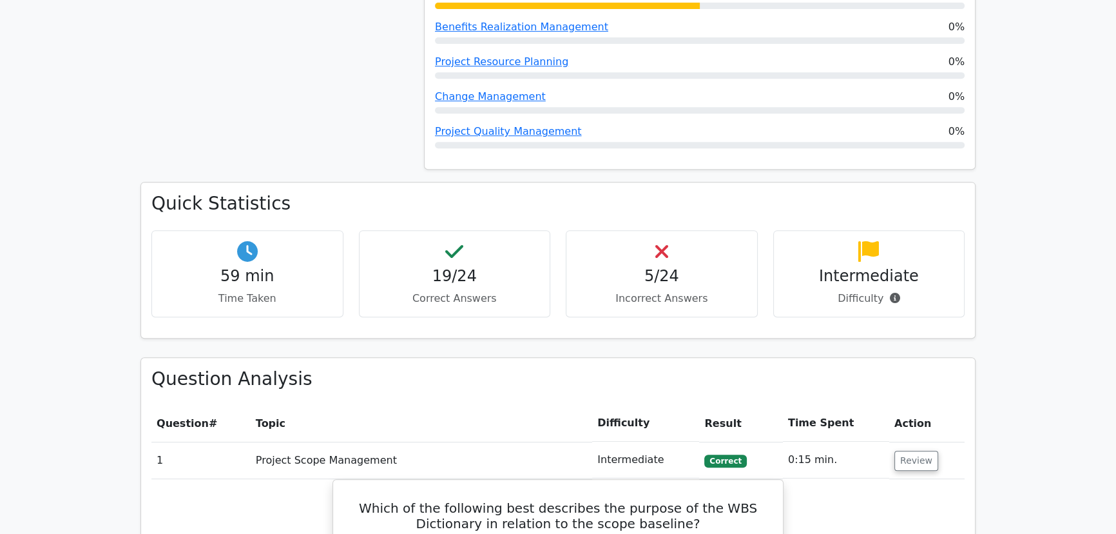
click at [851, 291] on p "Difficulty" at bounding box center [869, 298] width 170 height 15
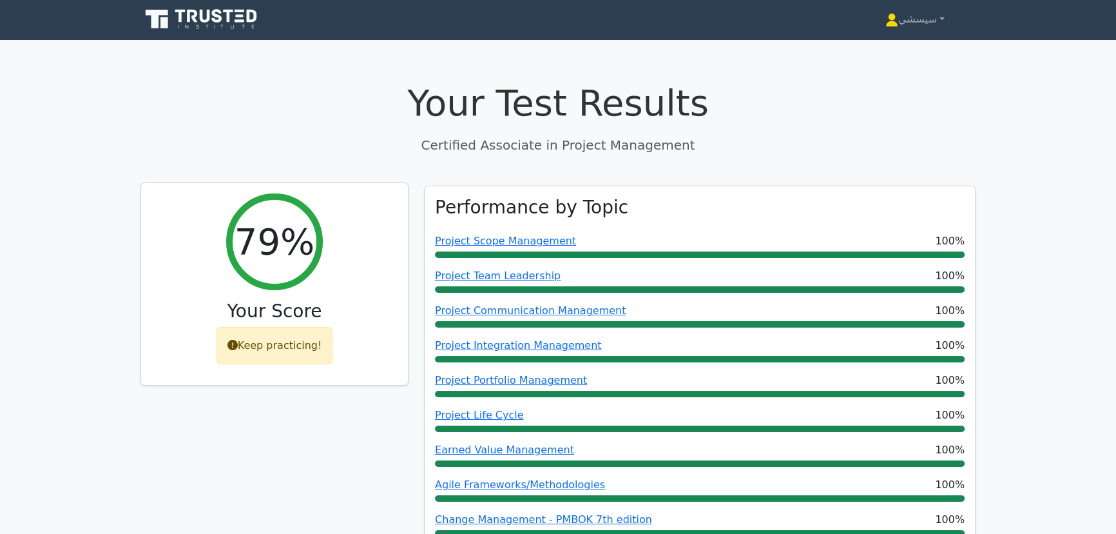
scroll to position [0, 0]
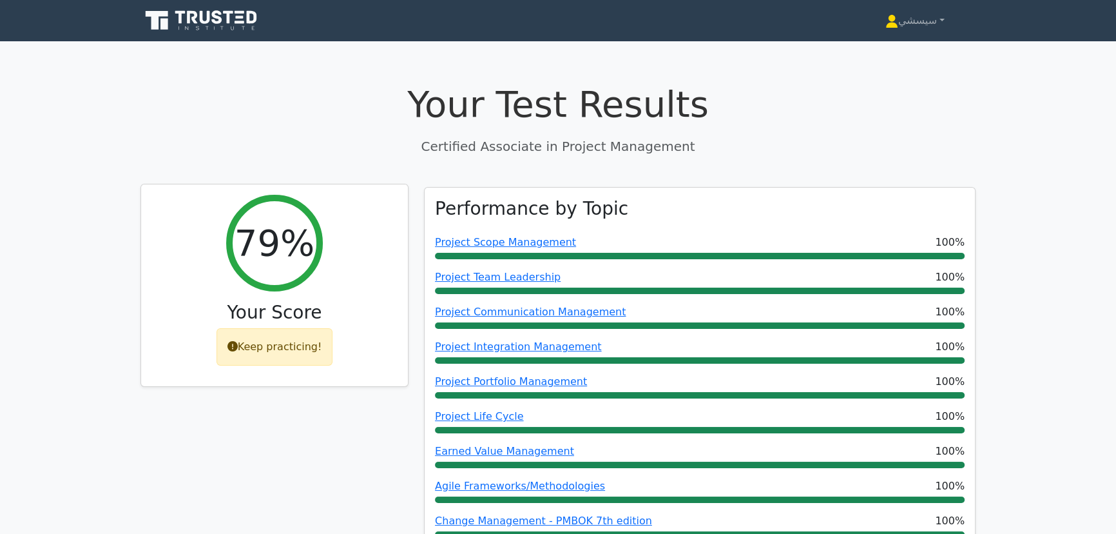
click at [276, 349] on div "Keep practicing!" at bounding box center [275, 346] width 117 height 37
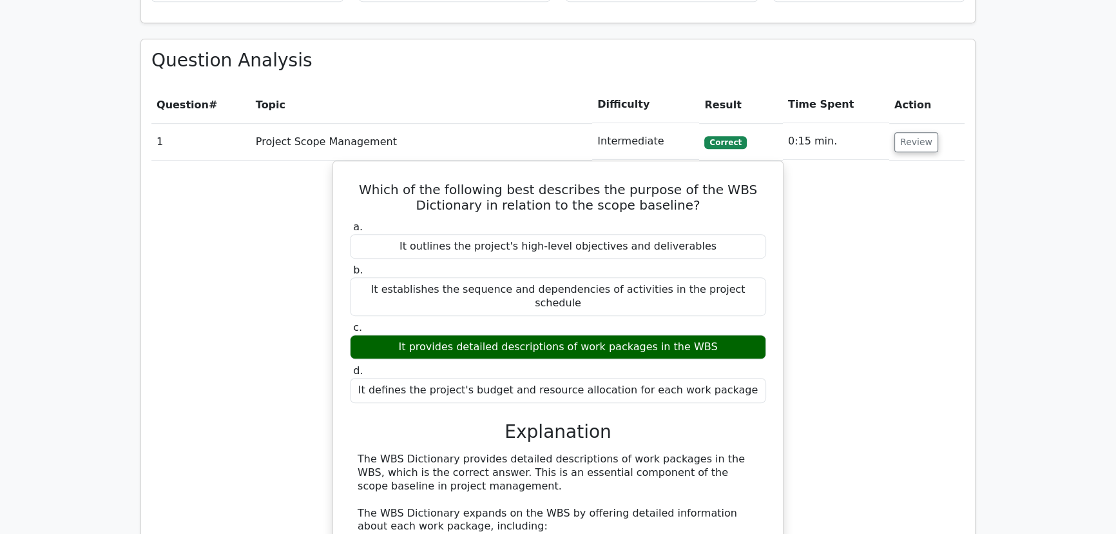
scroll to position [996, 0]
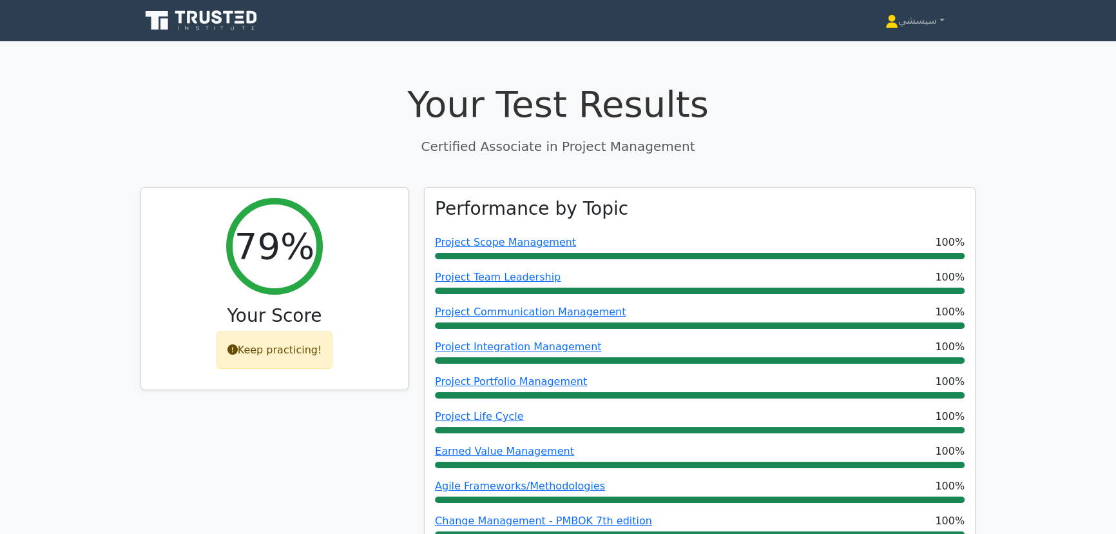
click at [235, 33] on link at bounding box center [203, 20] width 124 height 31
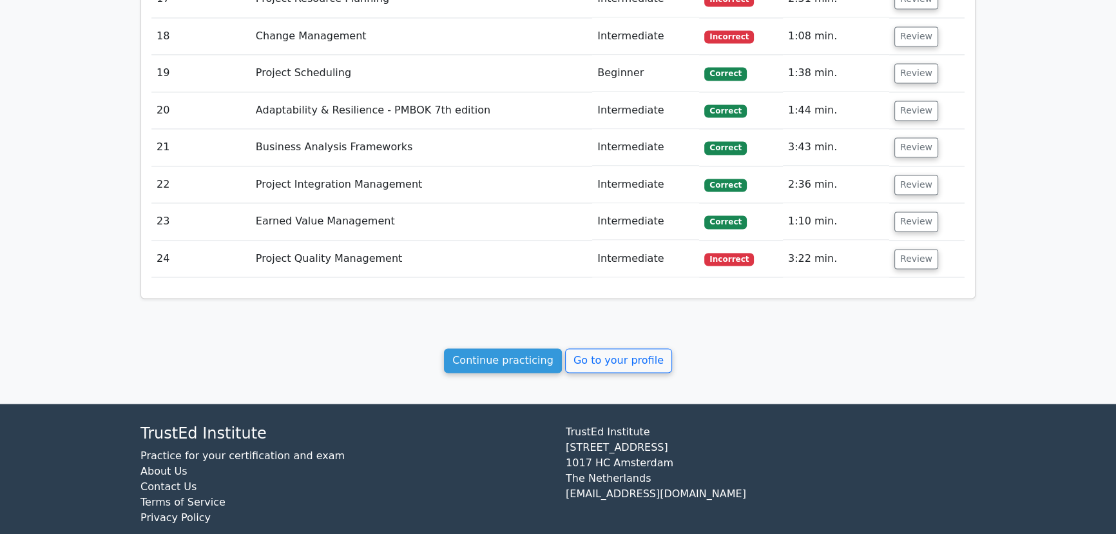
scroll to position [2533, 0]
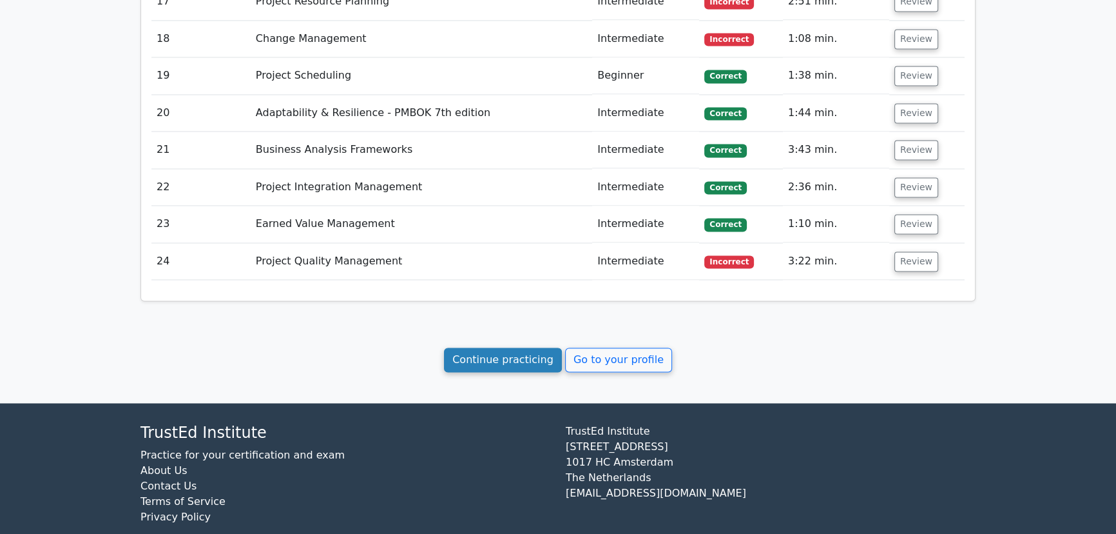
click at [519, 347] on link "Continue practicing" at bounding box center [503, 359] width 118 height 24
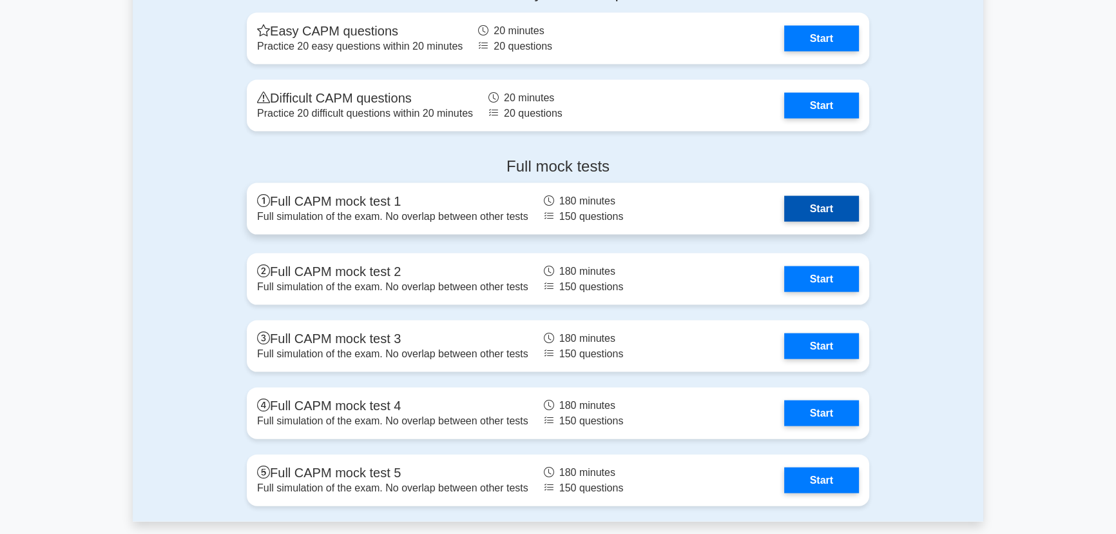
scroll to position [3409, 0]
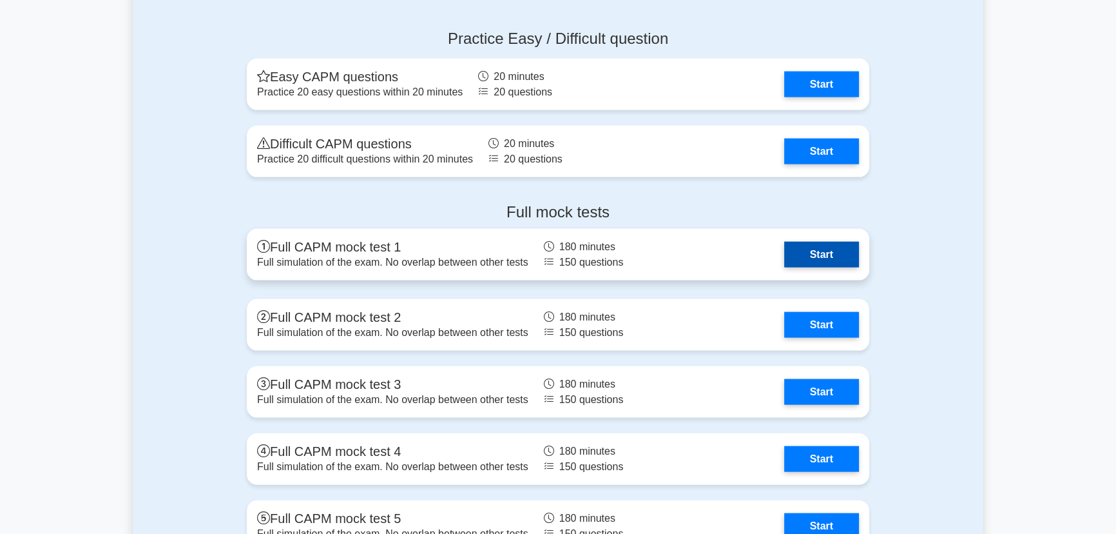
click at [804, 250] on link "Start" at bounding box center [821, 255] width 75 height 26
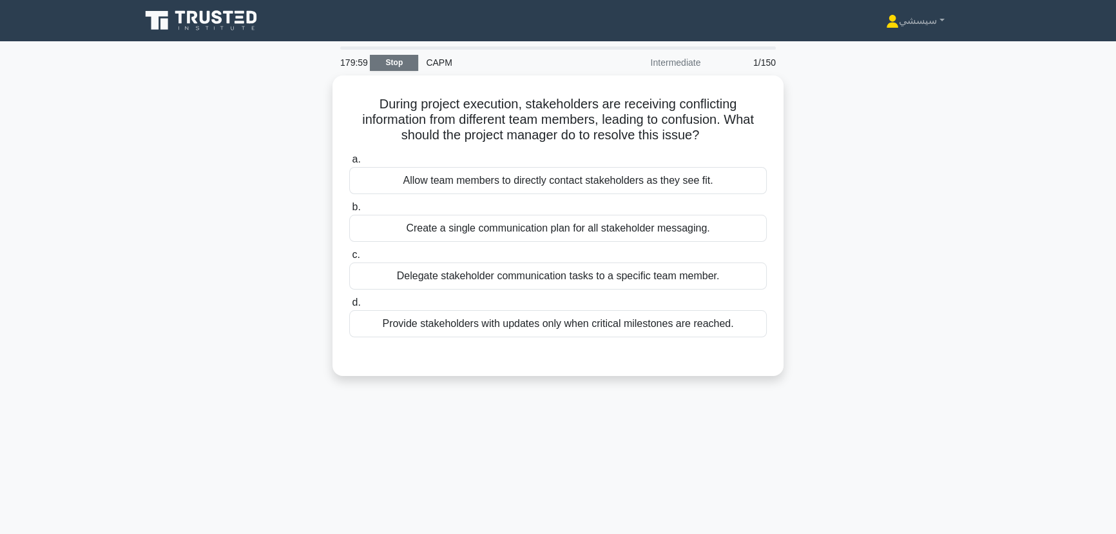
click at [391, 65] on link "Stop" at bounding box center [394, 63] width 48 height 16
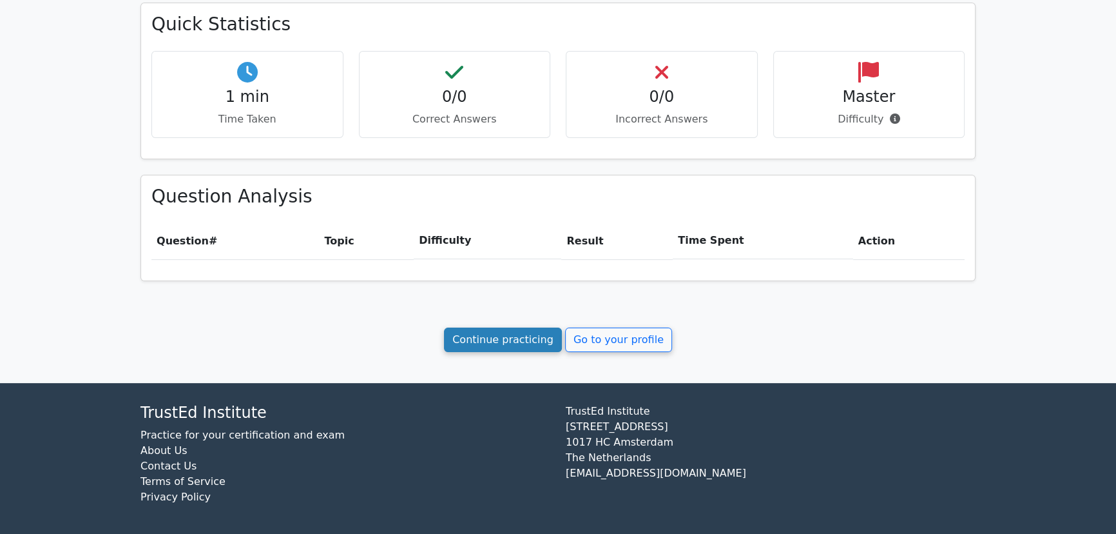
click at [518, 342] on link "Continue practicing" at bounding box center [503, 339] width 118 height 24
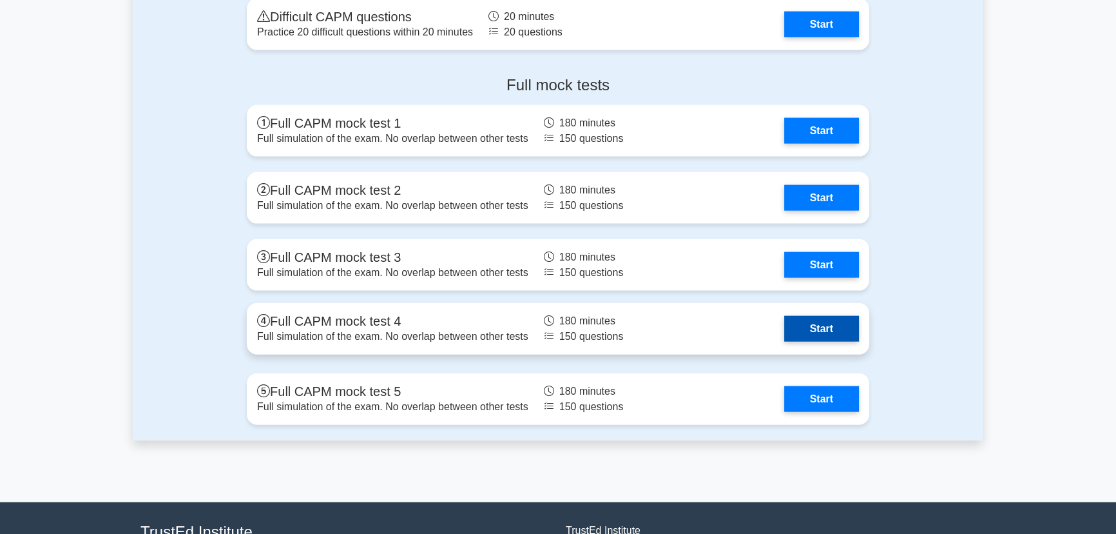
scroll to position [3526, 0]
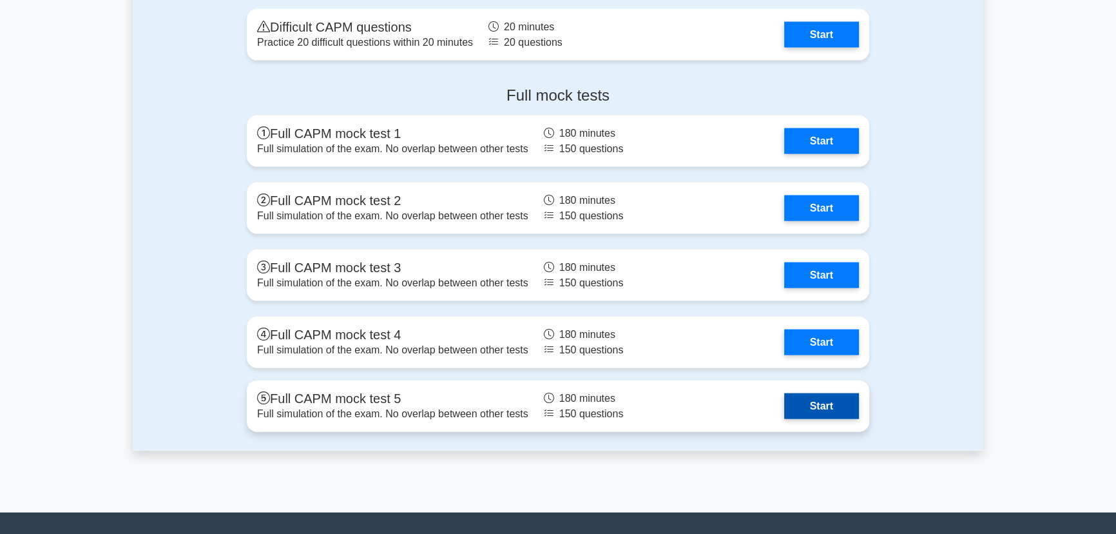
click at [835, 407] on link "Start" at bounding box center [821, 406] width 75 height 26
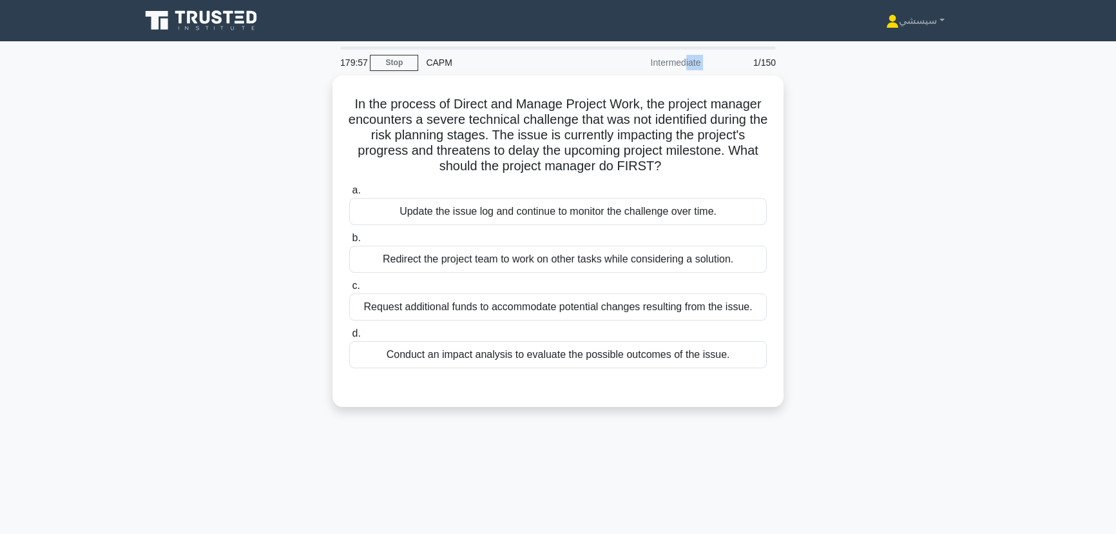
drag, startPoint x: 652, startPoint y: 67, endPoint x: 709, endPoint y: 65, distance: 56.8
click at [709, 65] on div "179:57 Stop CAPM Intermediate 1/150" at bounding box center [558, 63] width 451 height 26
click at [384, 59] on link "Stop" at bounding box center [394, 63] width 48 height 16
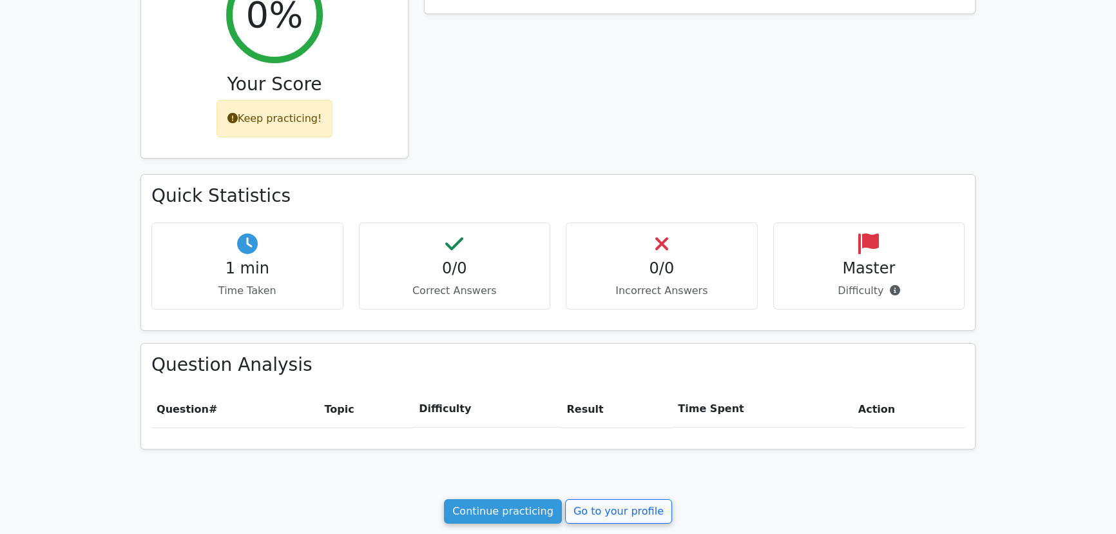
scroll to position [234, 0]
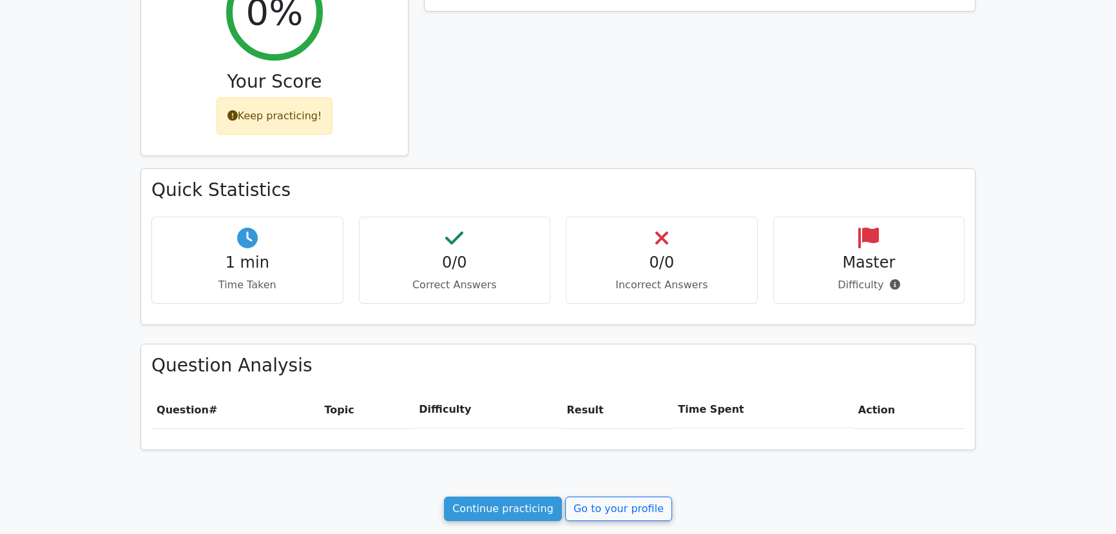
drag, startPoint x: 850, startPoint y: 242, endPoint x: 879, endPoint y: 248, distance: 30.2
click at [879, 247] on div "Master Difficulty" at bounding box center [870, 260] width 192 height 87
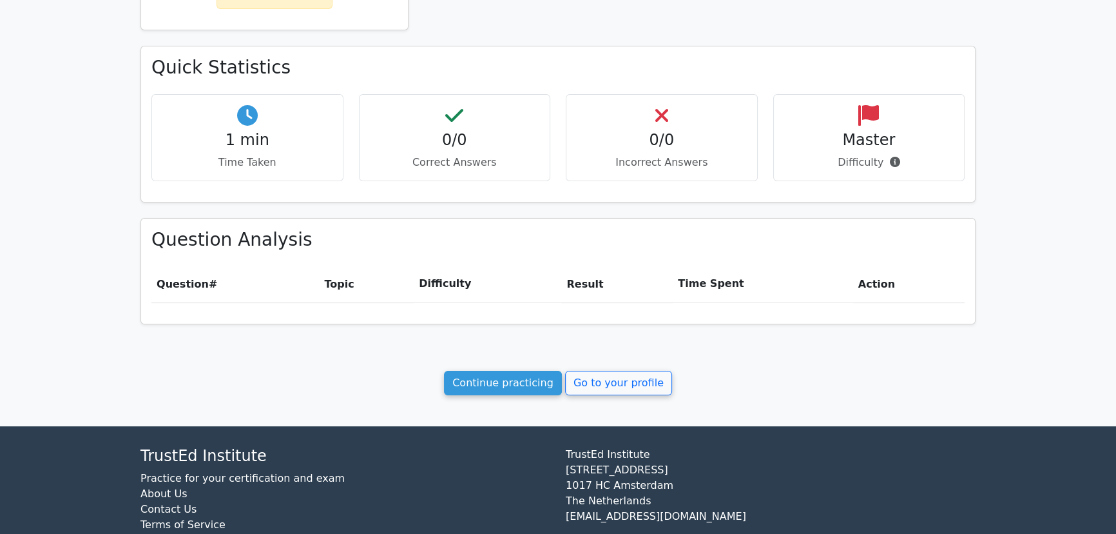
scroll to position [403, 0]
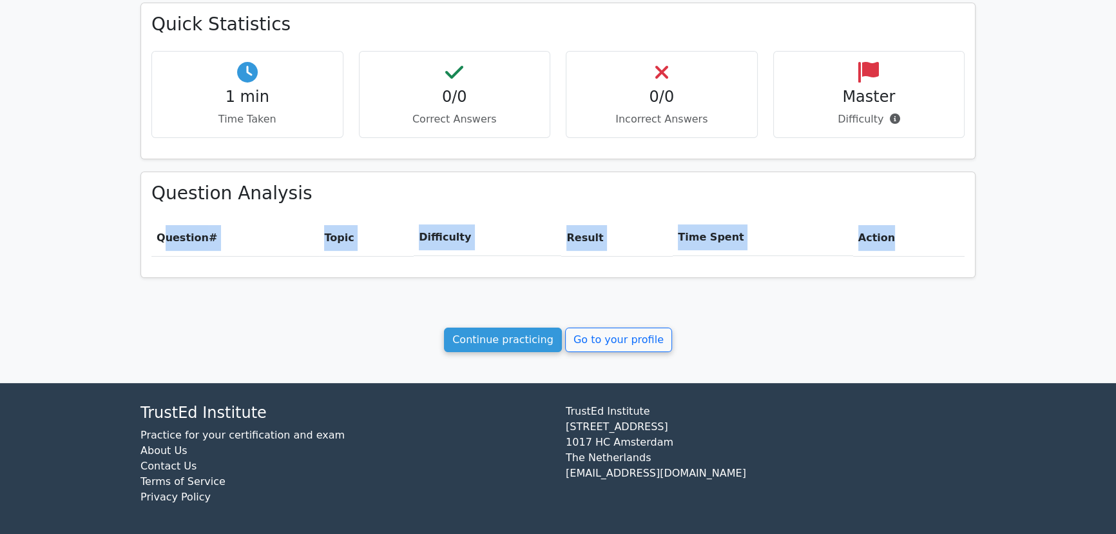
drag, startPoint x: 162, startPoint y: 241, endPoint x: 931, endPoint y: 245, distance: 769.6
click at [931, 245] on tr "Question # Topic Difficulty Result Time Spent Action" at bounding box center [557, 237] width 813 height 37
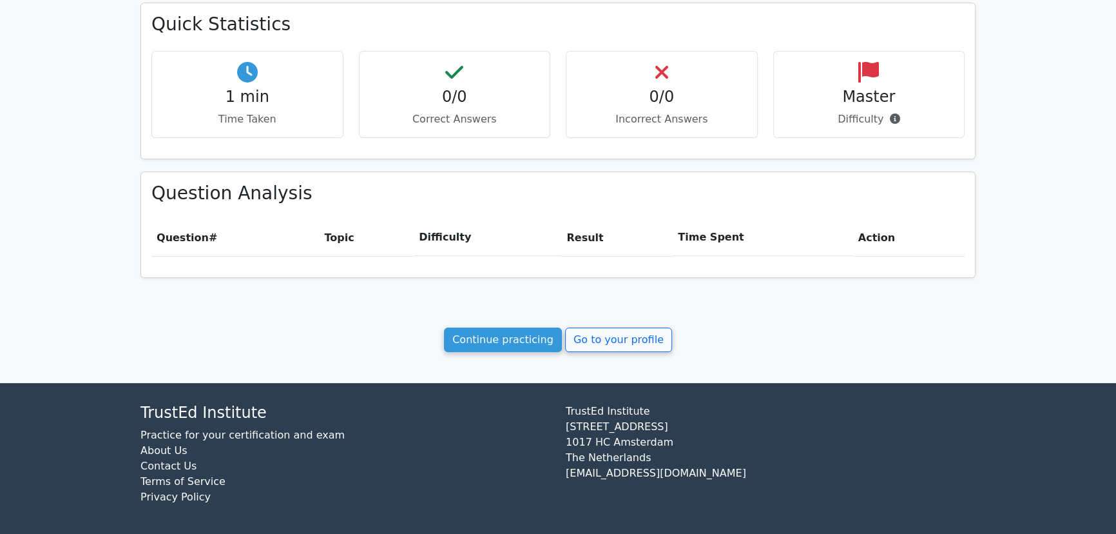
click at [670, 188] on h3 "Question Analysis" at bounding box center [557, 193] width 813 height 22
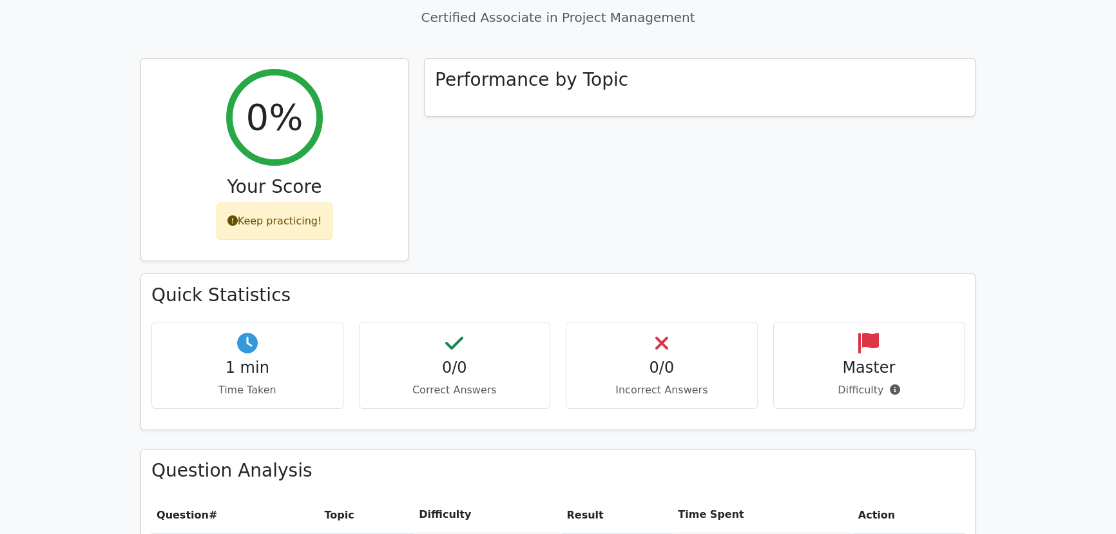
scroll to position [0, 0]
